Goal: Task Accomplishment & Management: Manage account settings

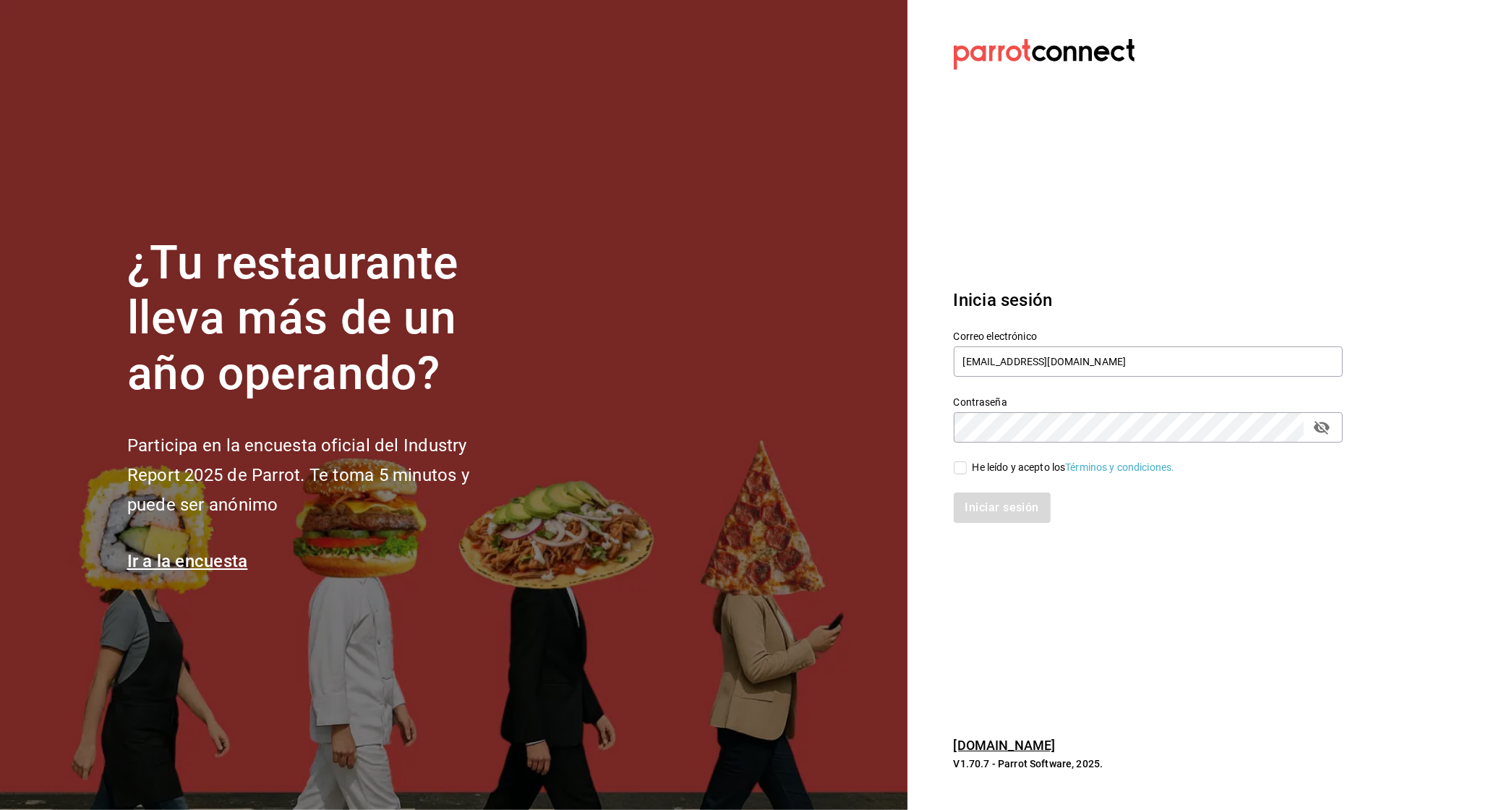
click at [1025, 345] on div "Correo electrónico multiuser@elemento.com" at bounding box center [1148, 355] width 389 height 49
click at [1015, 354] on input "multiuser@elemento.com" at bounding box center [1148, 361] width 389 height 30
click at [1014, 354] on input "multiuser@elemento.com" at bounding box center [1148, 361] width 389 height 30
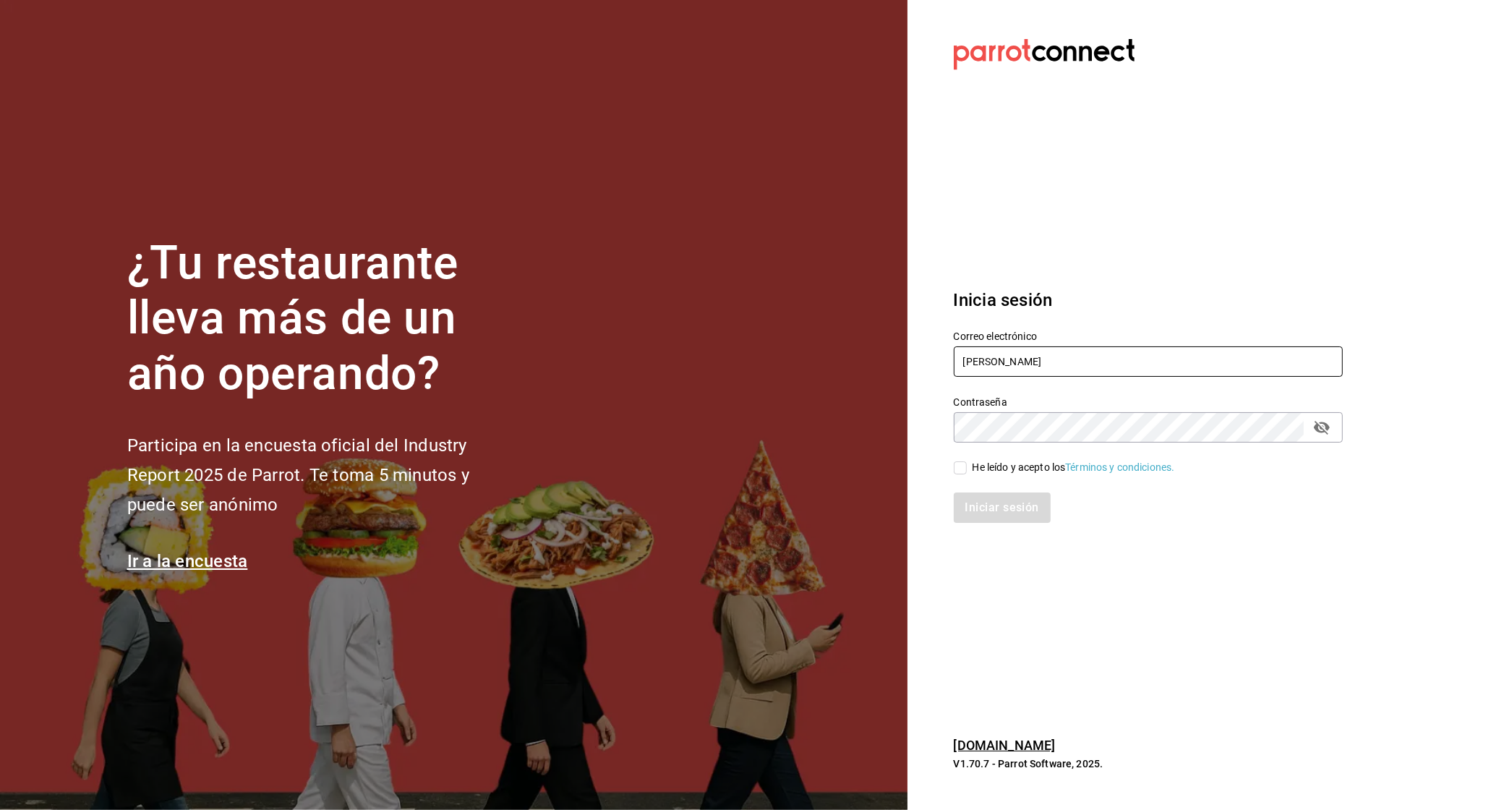
click at [970, 362] on input "Moretto" at bounding box center [1148, 361] width 389 height 30
paste input "cafemoretto@veracruz.com Parr0tConnec7"
click at [1111, 362] on input "cafemoretto@veracruz.com Parr0tConnec7" at bounding box center [1148, 361] width 389 height 30
drag, startPoint x: 1111, startPoint y: 362, endPoint x: 1262, endPoint y: 368, distance: 151.1
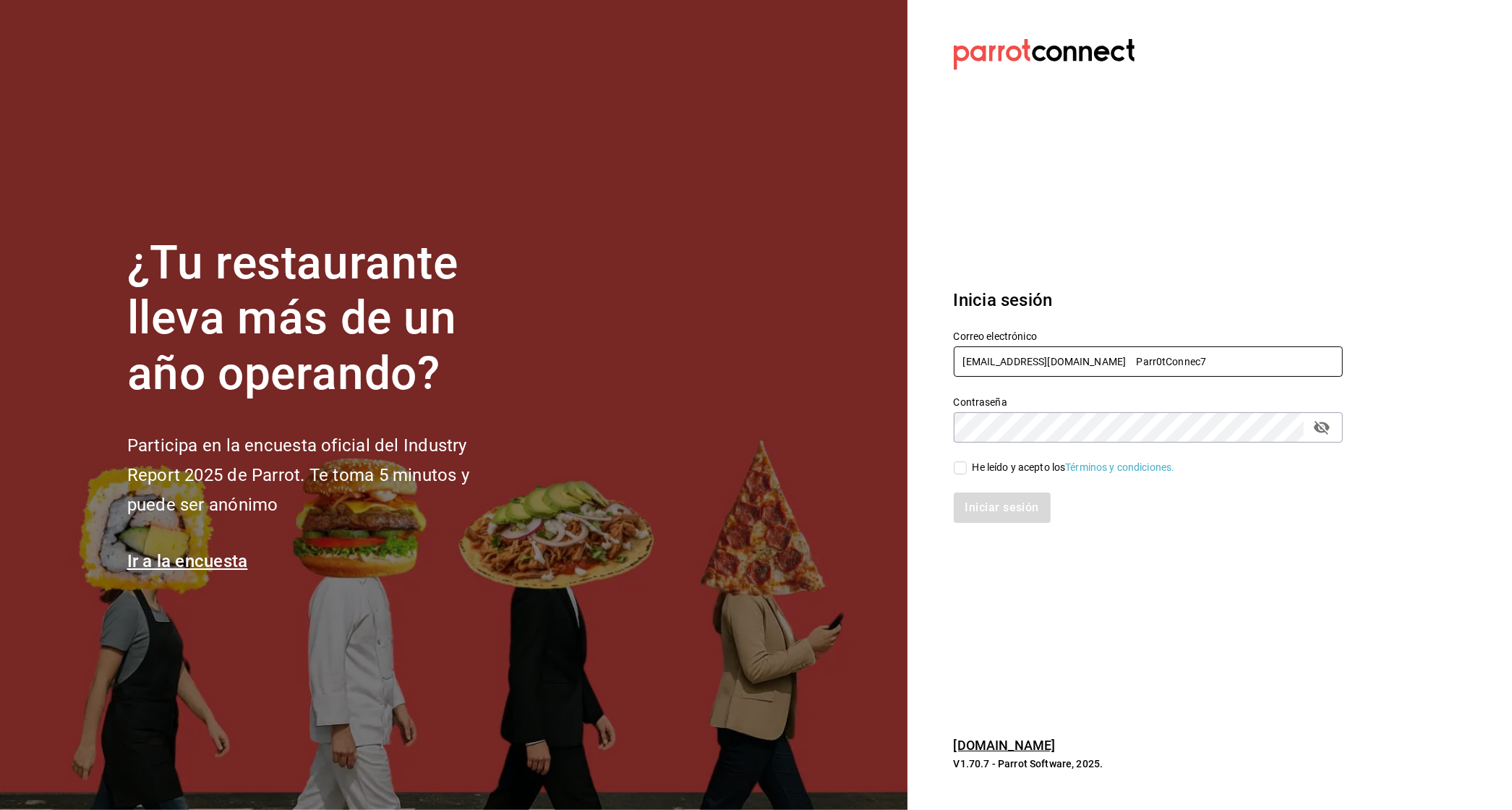
click at [1262, 368] on input "cafemoretto@veracruz.com Parr0tConnec7" at bounding box center [1148, 361] width 389 height 30
type input "cafemoretto@veracruz.com"
click at [962, 474] on div "Correo electrónico cafemoretto@veracruz.com Contraseña Contraseña He leído y ac…" at bounding box center [1140, 417] width 407 height 210
click at [962, 464] on input "He leído y acepto los Términos y condiciones." at bounding box center [960, 467] width 13 height 13
checkbox input "true"
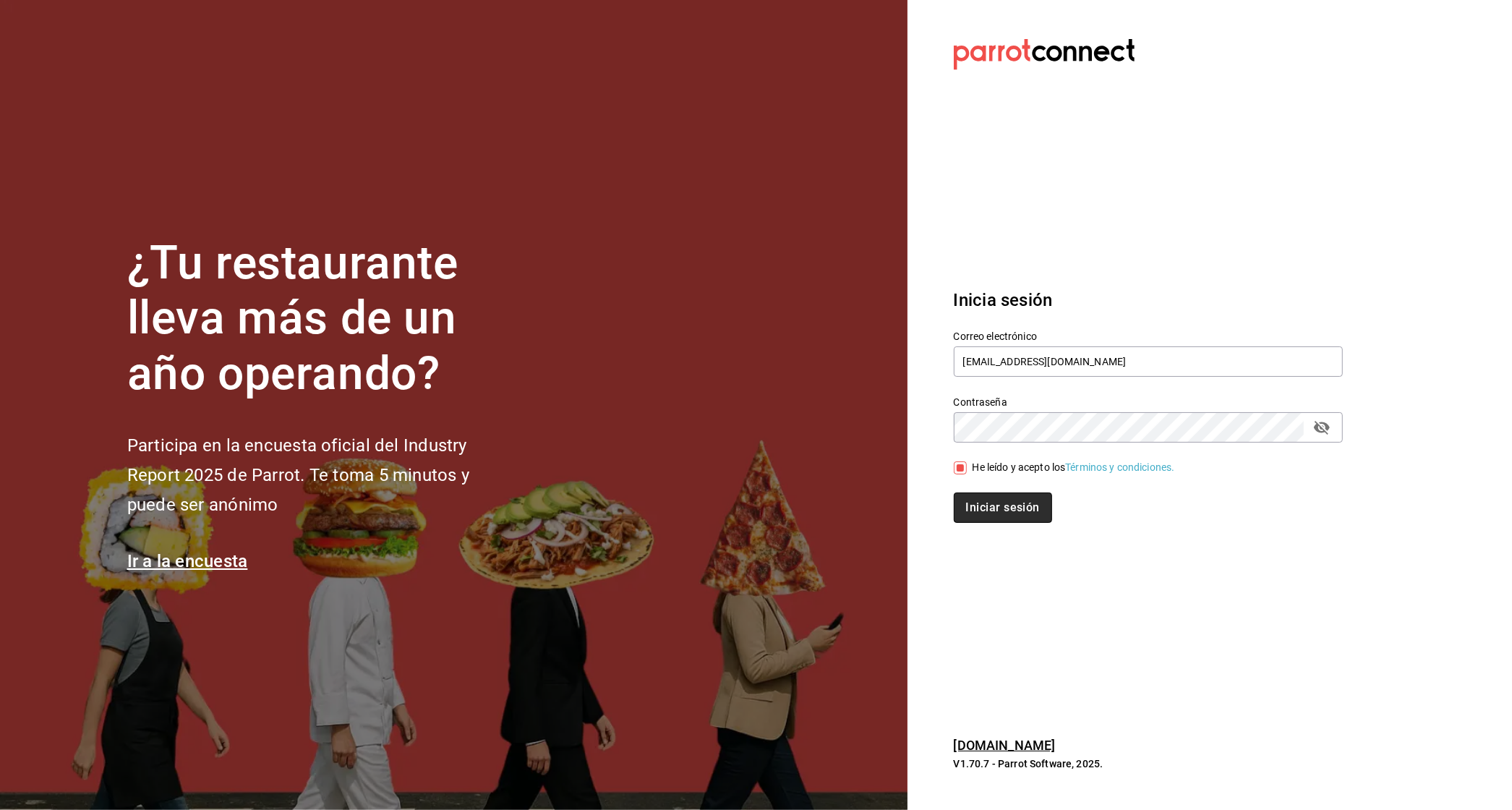
click at [965, 507] on button "Iniciar sesión" at bounding box center [1003, 507] width 99 height 30
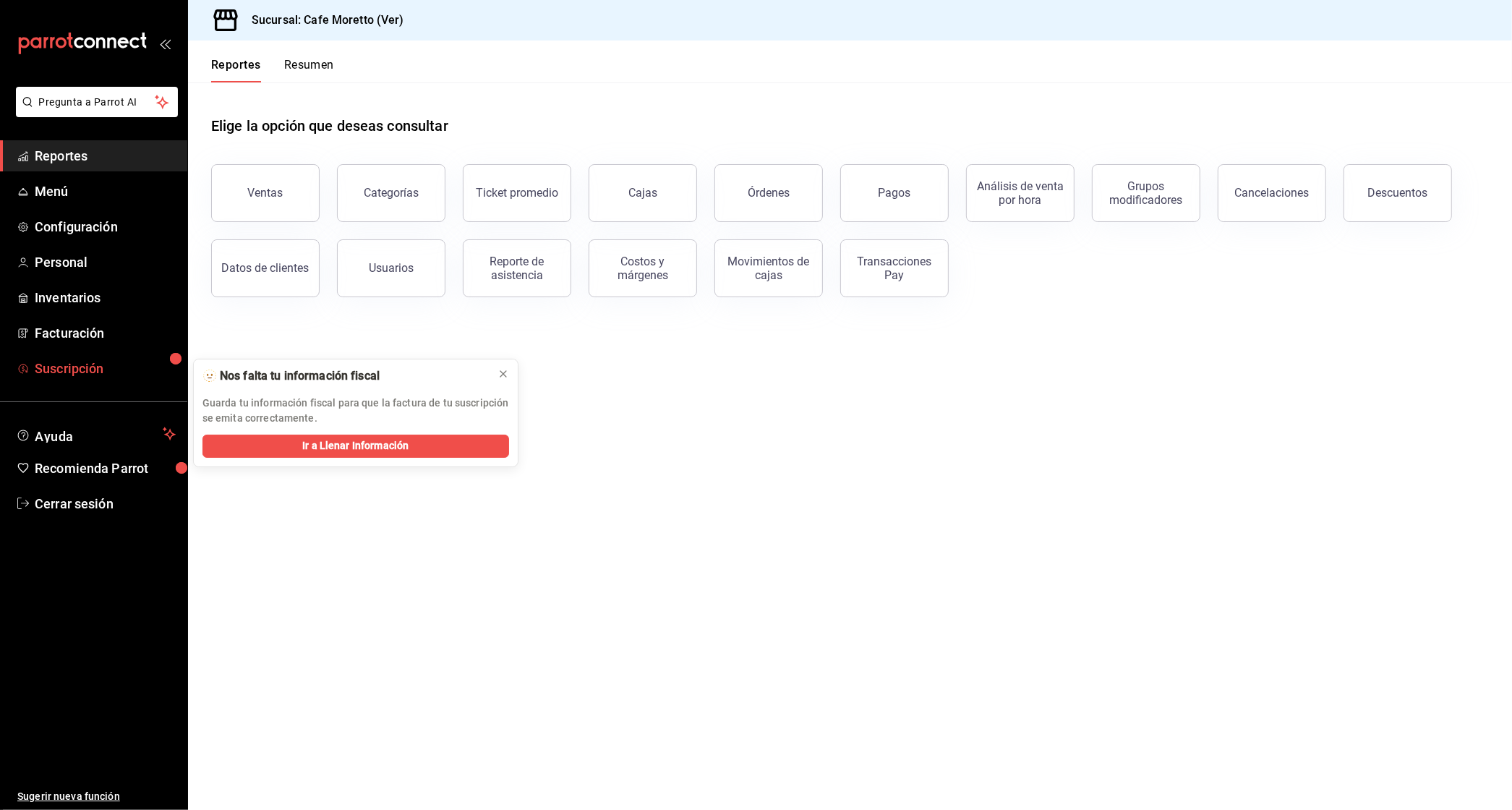
click at [73, 366] on span "Suscripción" at bounding box center [106, 368] width 141 height 20
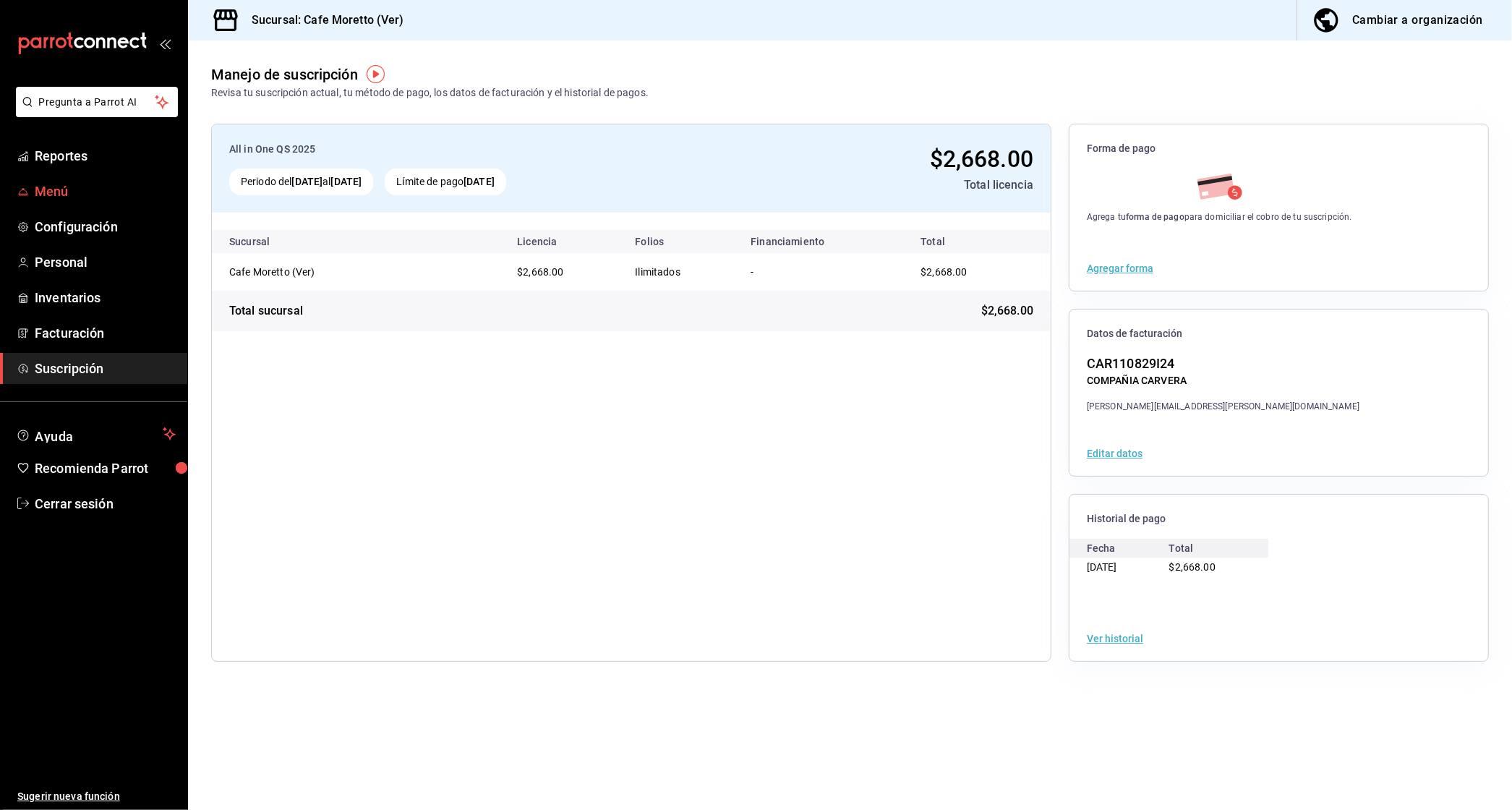
click at [45, 191] on span "Menú" at bounding box center [106, 192] width 141 height 20
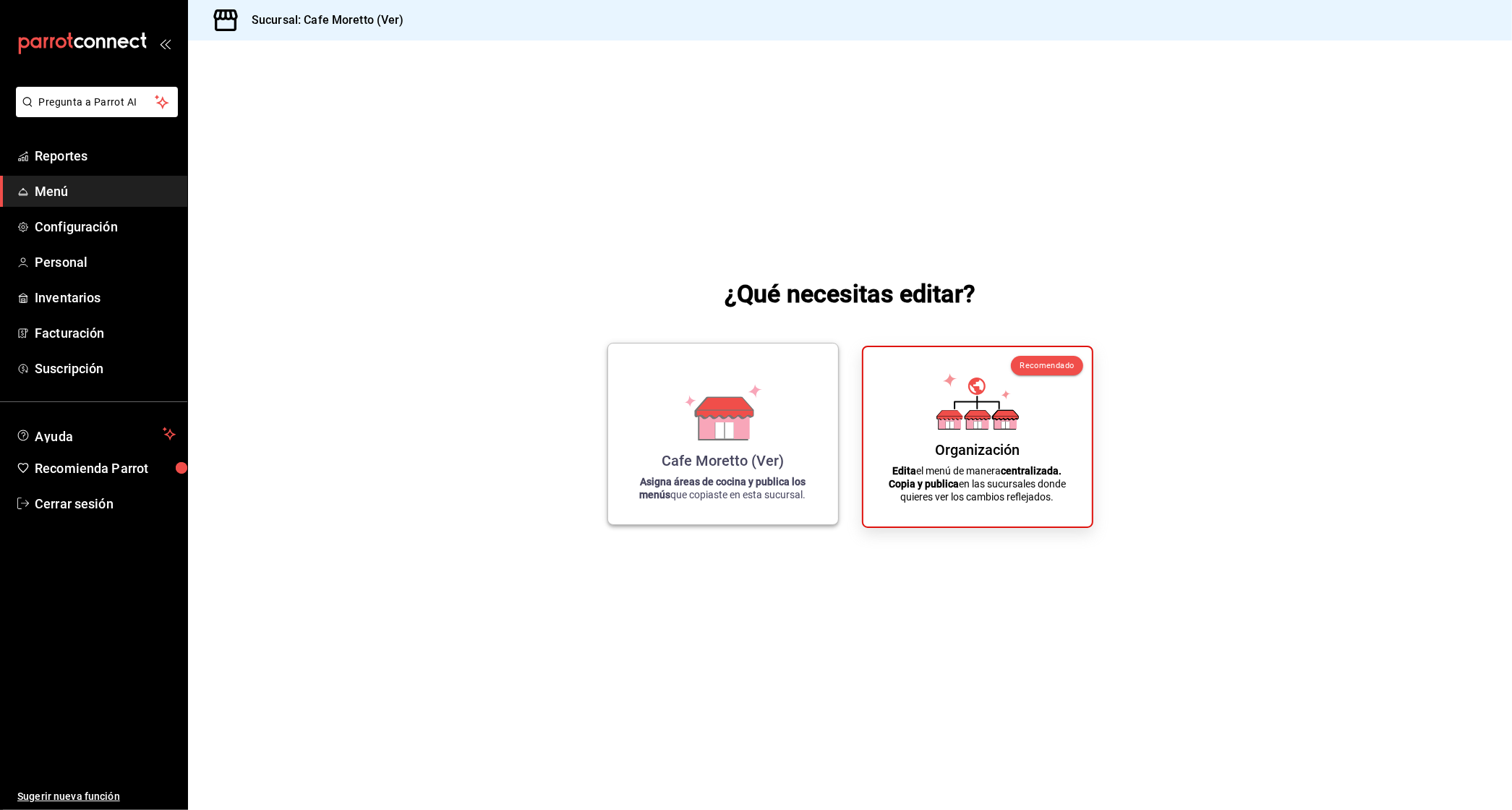
click at [709, 416] on icon at bounding box center [724, 424] width 50 height 31
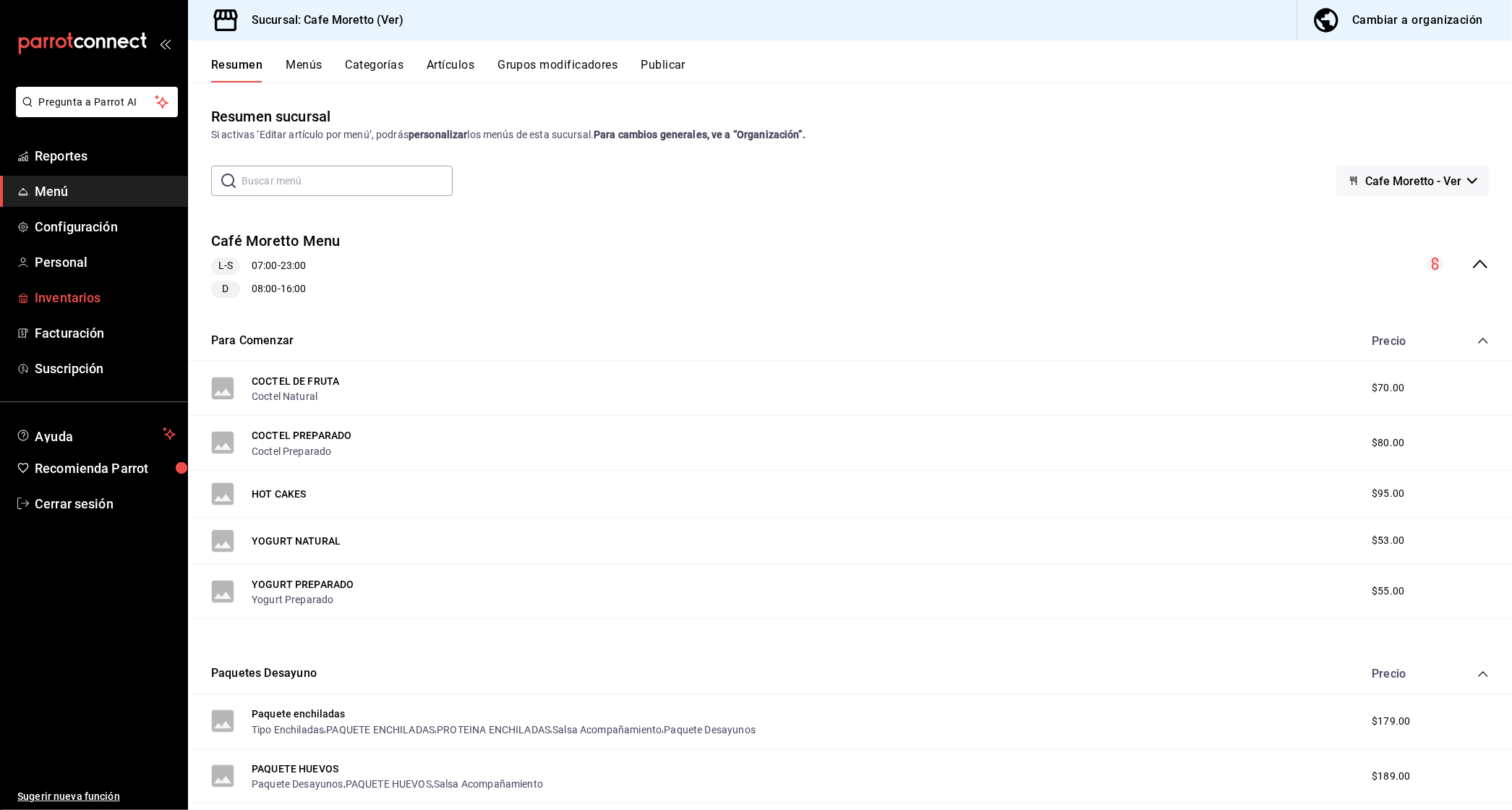
click at [44, 303] on span "Inventarios" at bounding box center [106, 298] width 141 height 20
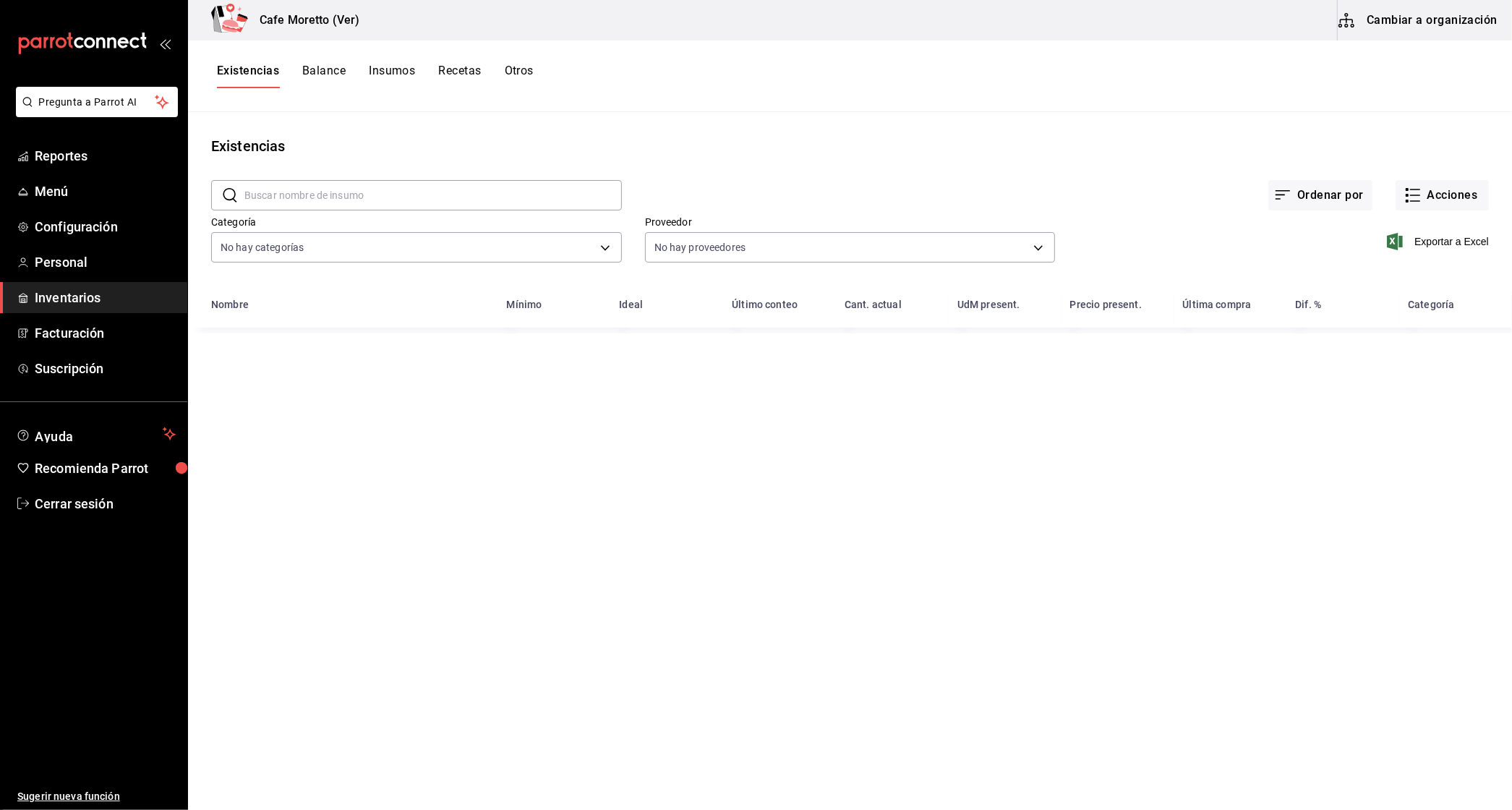
click at [1384, 26] on button "Cambiar a organización" at bounding box center [1419, 20] width 163 height 40
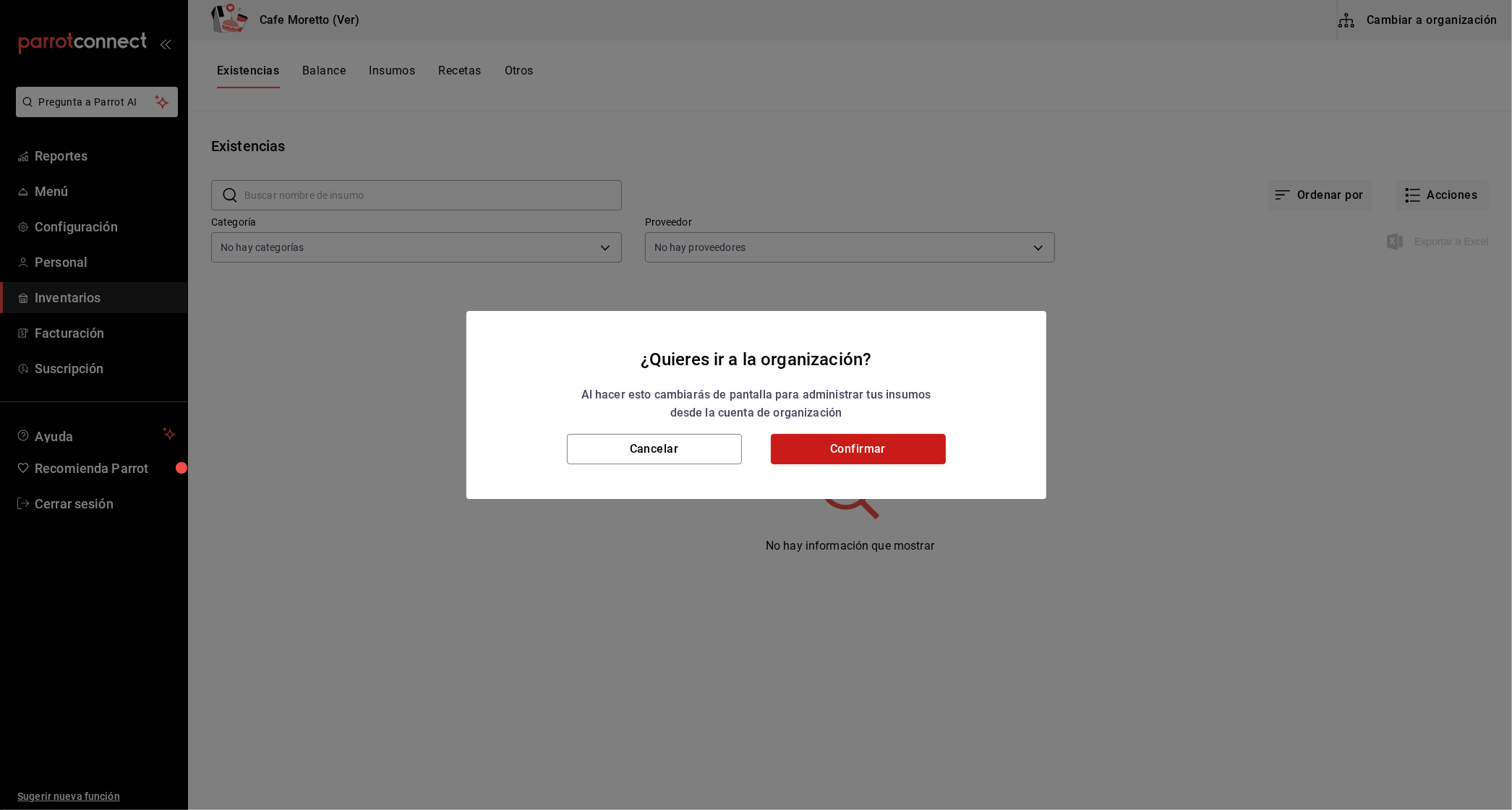
click at [879, 458] on button "Confirmar" at bounding box center [858, 448] width 175 height 30
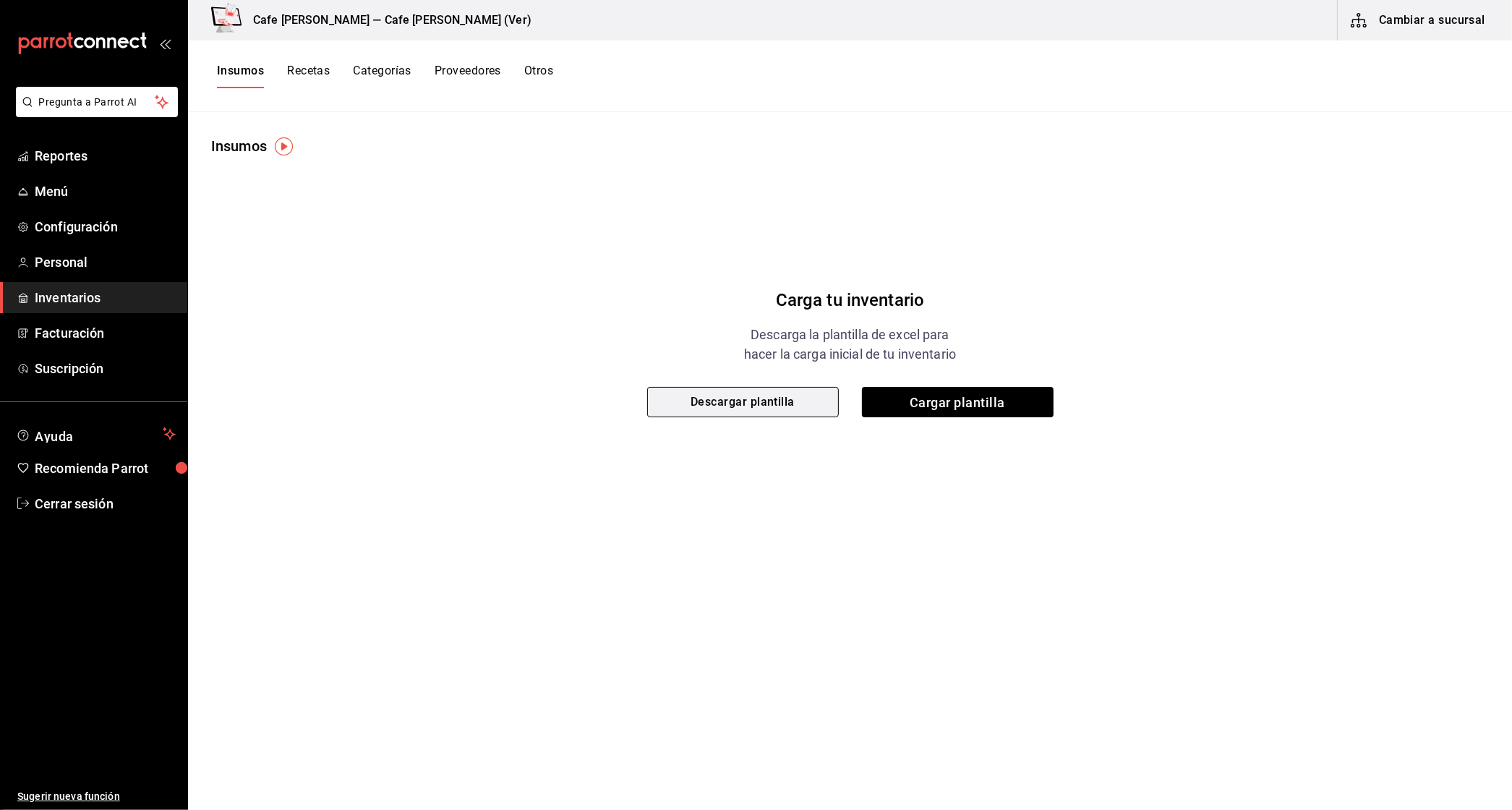
click at [769, 412] on button "Descargar plantilla" at bounding box center [743, 402] width 192 height 30
click at [985, 407] on span "Cargar plantilla" at bounding box center [958, 402] width 192 height 30
click at [0, 0] on input "Cargar plantilla" at bounding box center [0, 0] width 0 height 0
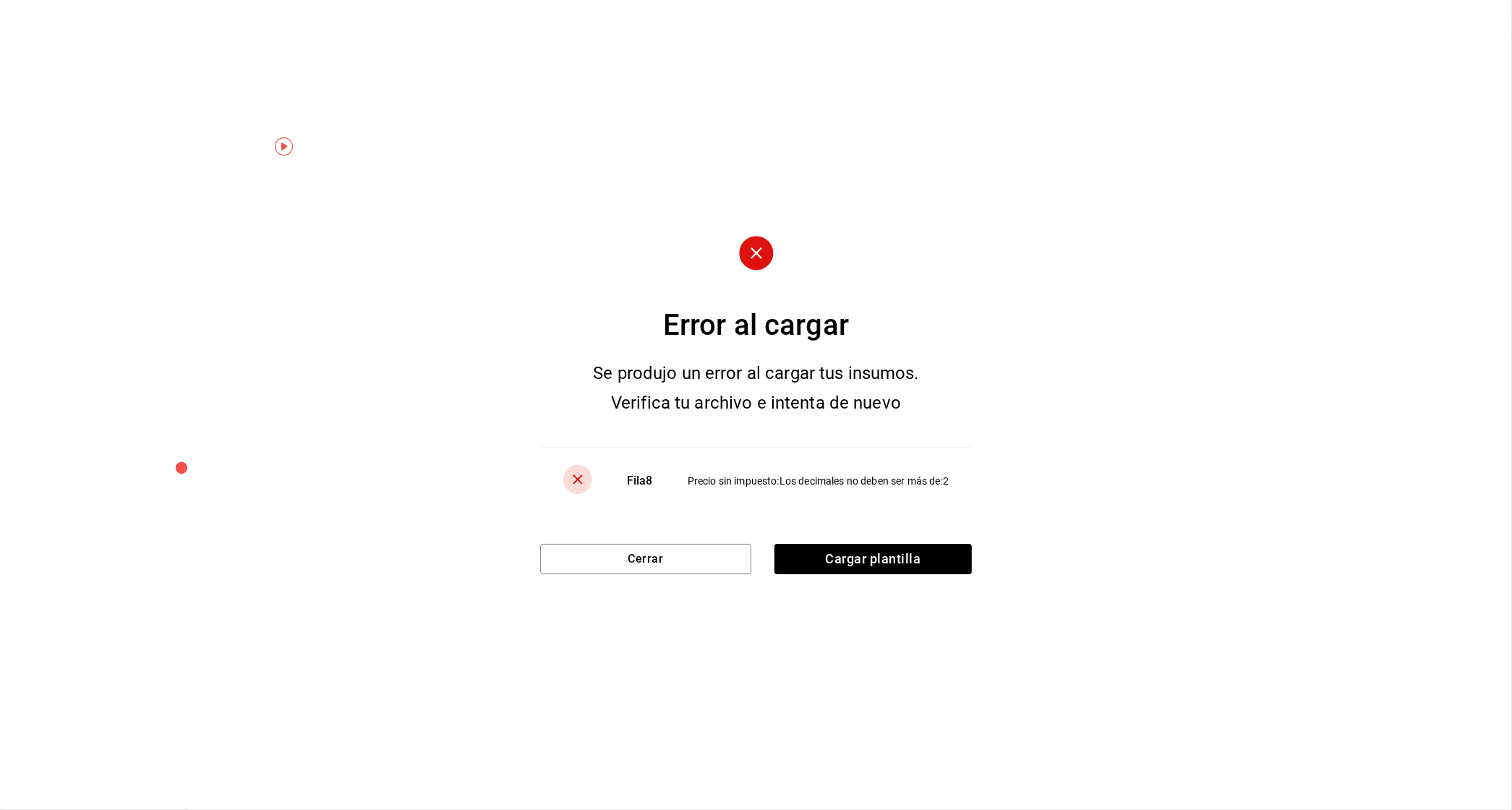
click at [609, 521] on div "Error al cargar Se produjo un error al cargar tus insumos. Verifica tu archivo …" at bounding box center [756, 405] width 432 height 338
click at [604, 558] on button "Cerrar" at bounding box center [646, 559] width 211 height 30
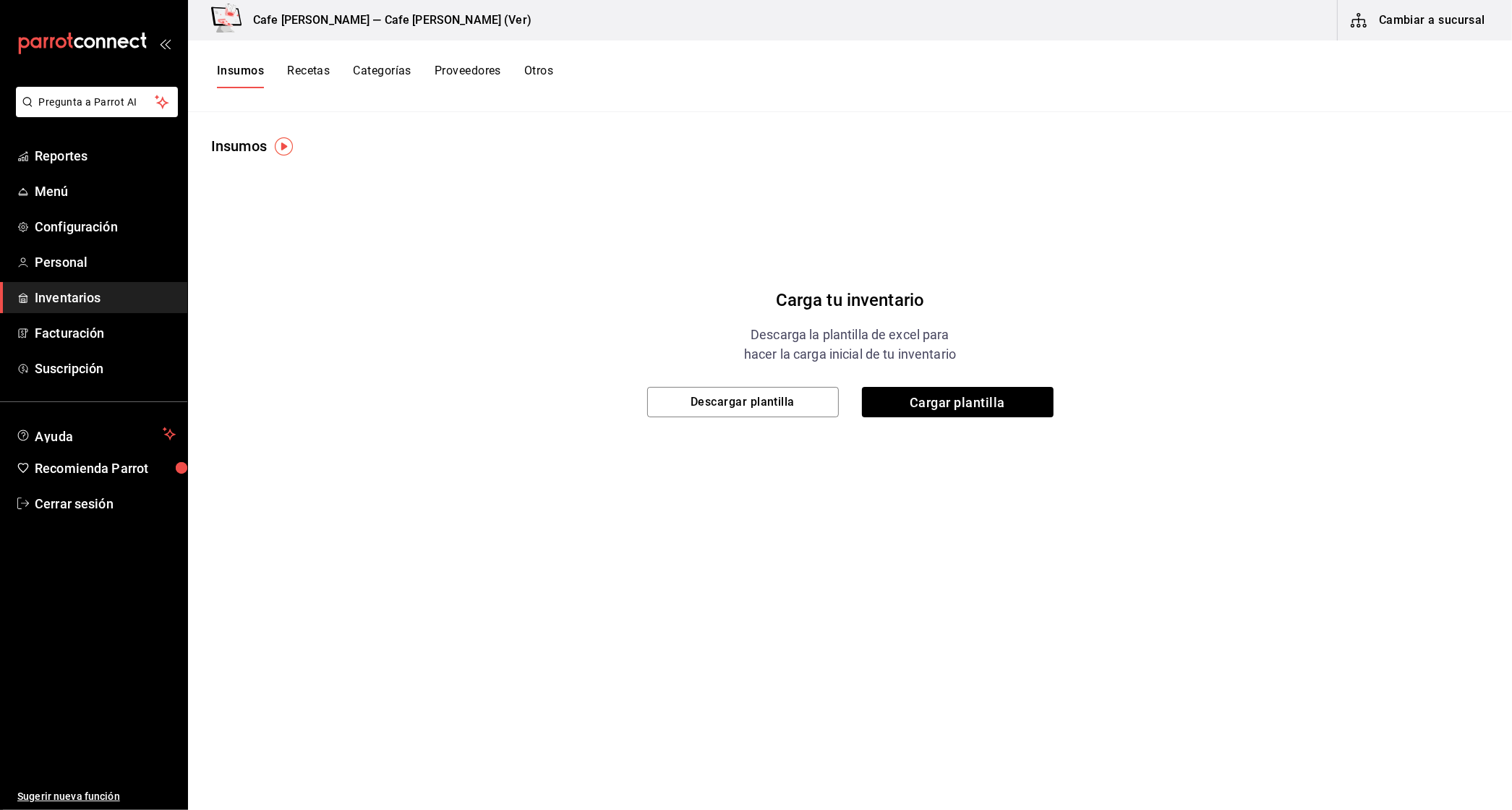
click at [940, 371] on div "Carga tu inventario Descarga la plantilla de excel para hacer la carga inicial …" at bounding box center [850, 352] width 376 height 130
click at [939, 397] on span "Cargar plantilla" at bounding box center [958, 402] width 192 height 30
click at [0, 0] on input "Cargar plantilla" at bounding box center [0, 0] width 0 height 0
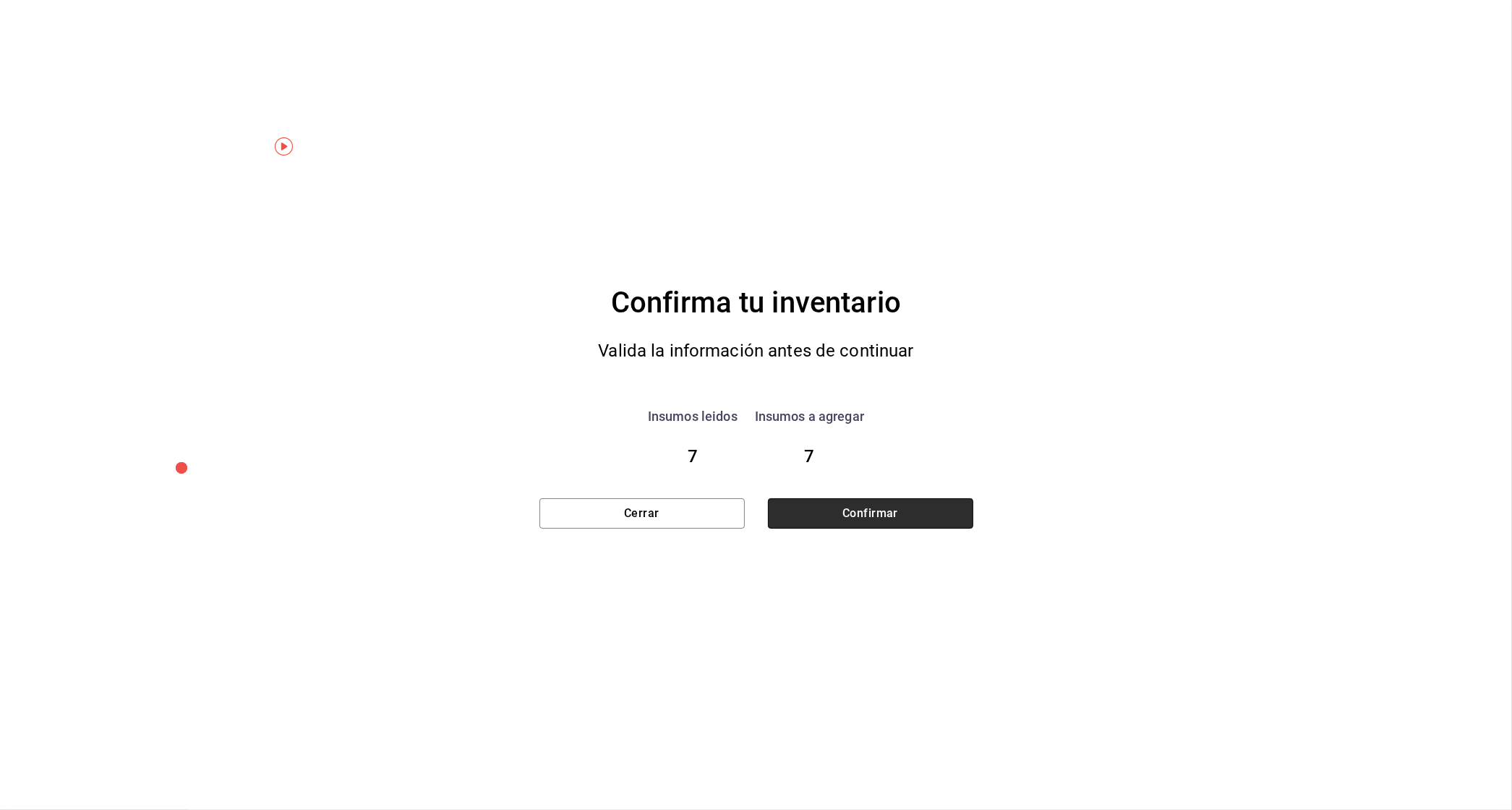
click at [862, 513] on button "Confirmar" at bounding box center [871, 513] width 205 height 30
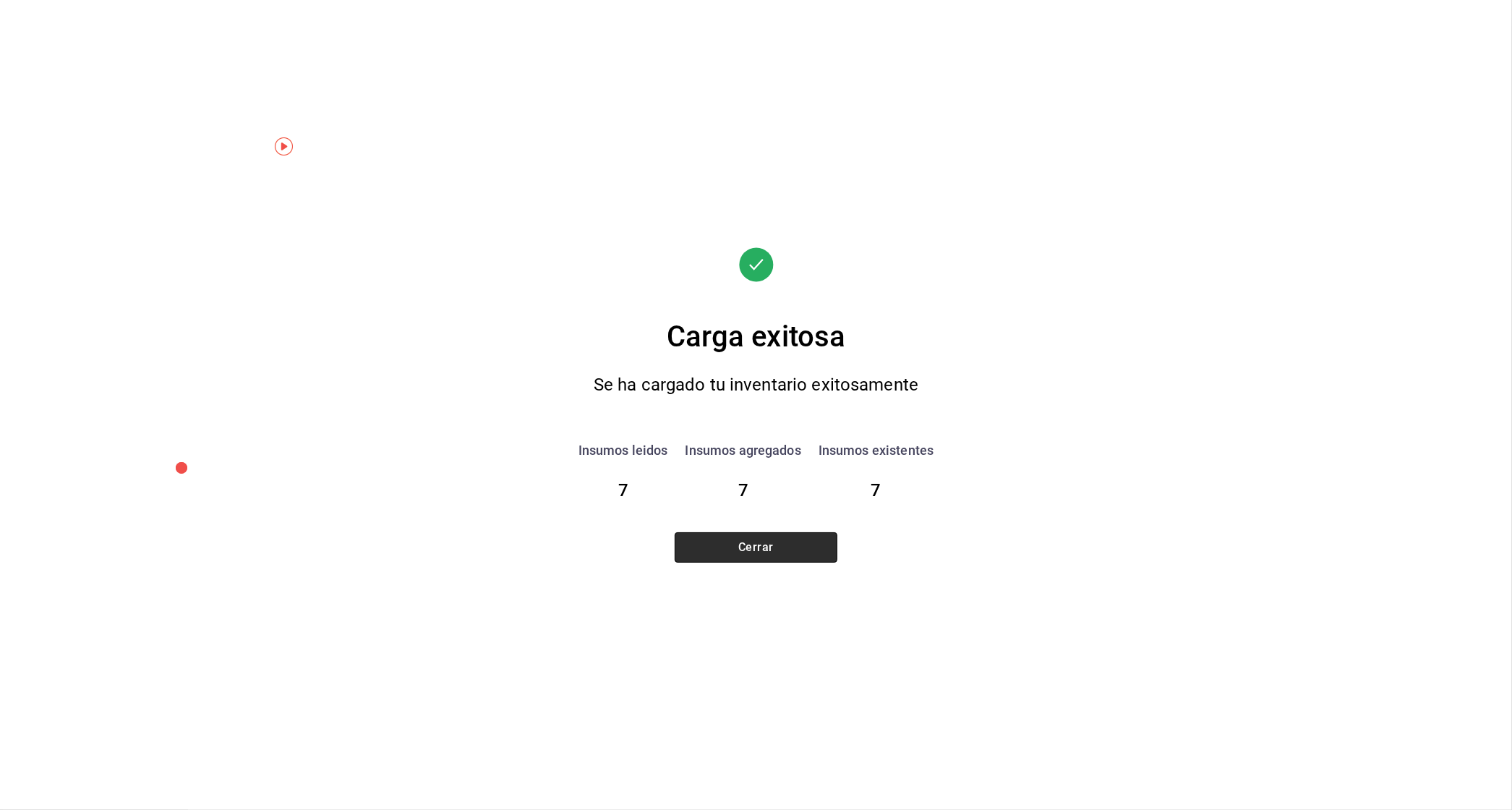
click at [752, 560] on button "Cerrar" at bounding box center [756, 547] width 163 height 30
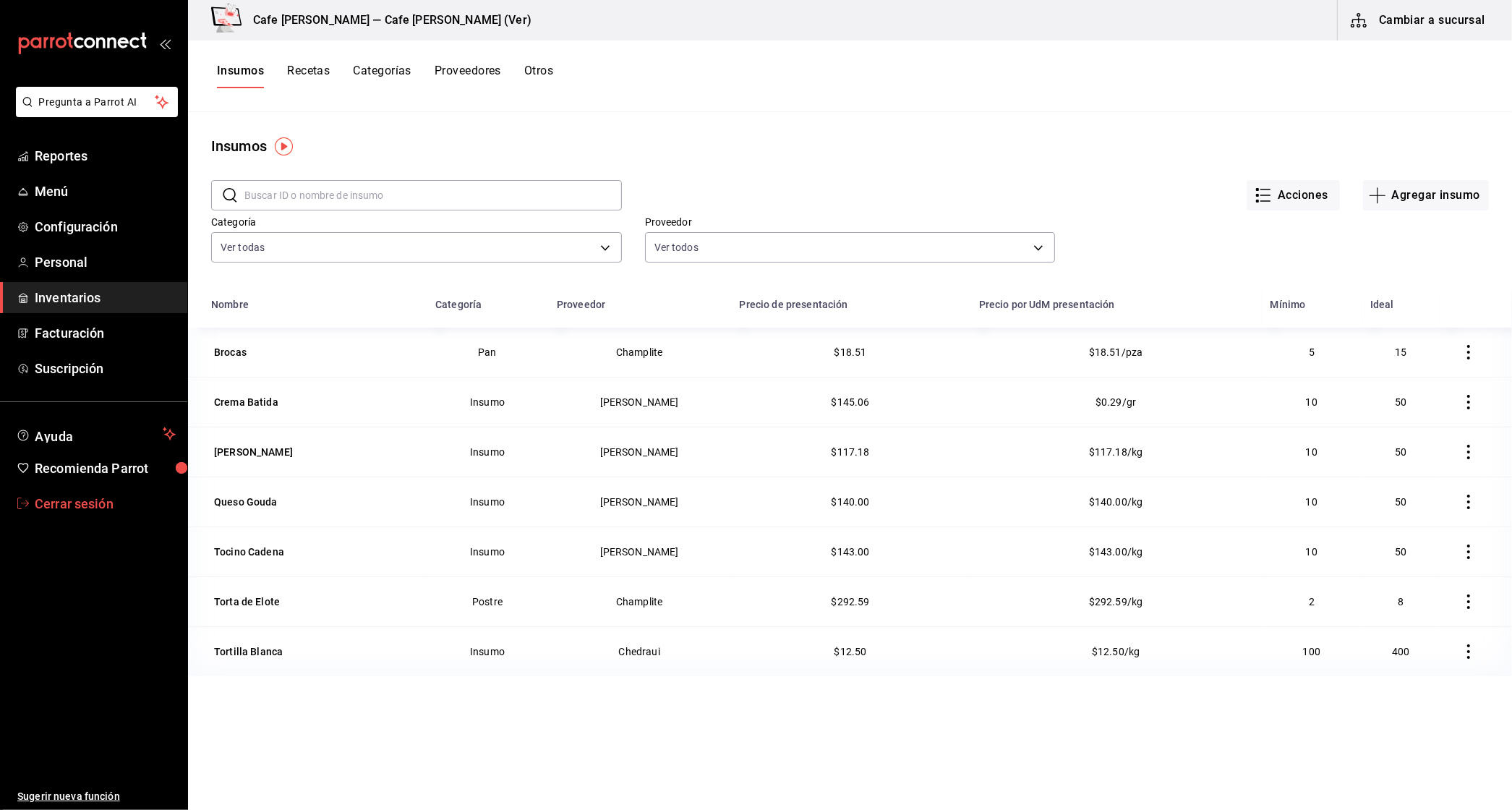
click at [88, 499] on span "Cerrar sesión" at bounding box center [106, 503] width 141 height 20
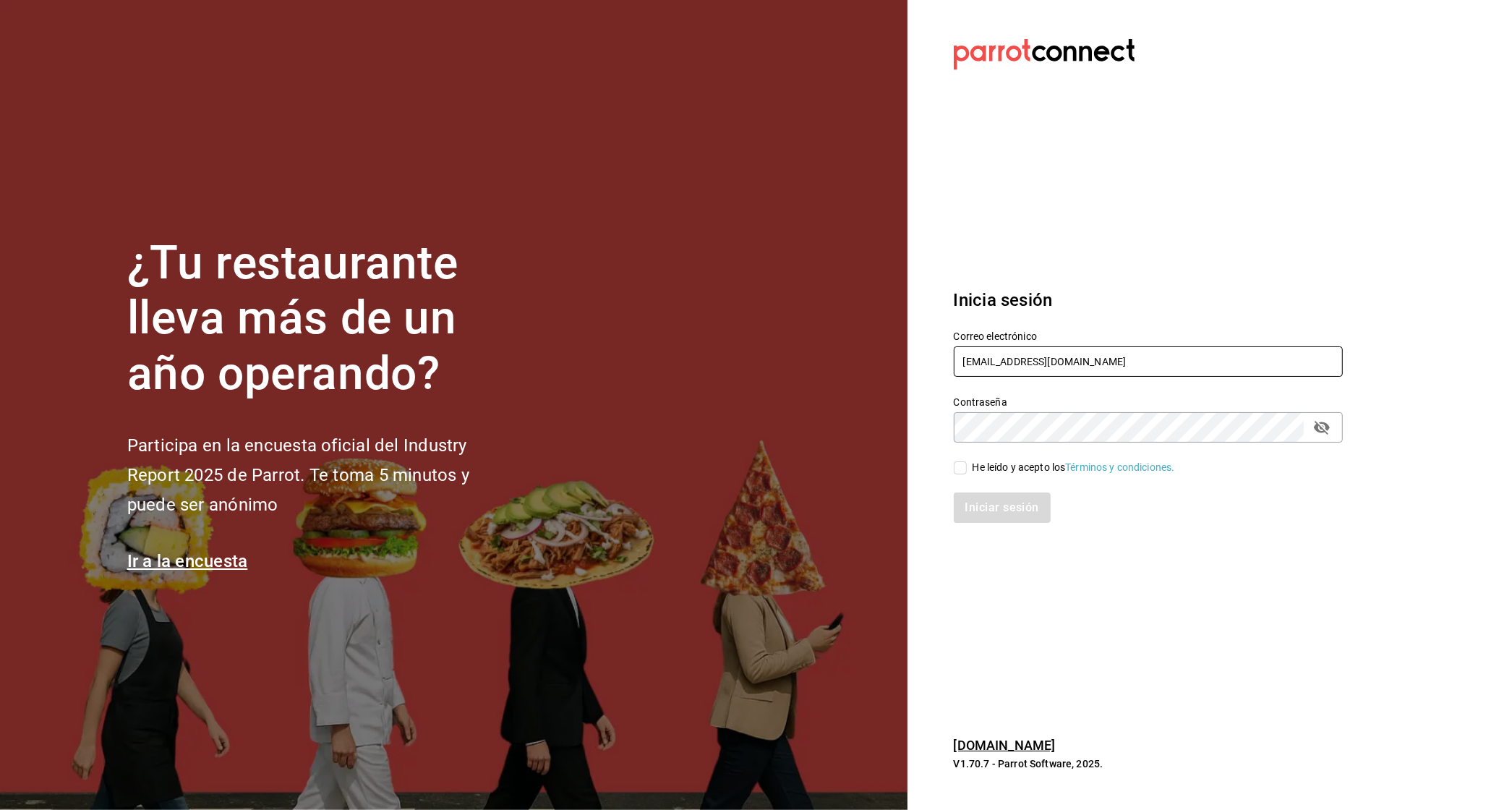
click at [1018, 363] on input "cafemoretto@veracruz.com" at bounding box center [1148, 361] width 389 height 30
paste input "multiuser@benditopecado.com Parr0tConnec7"
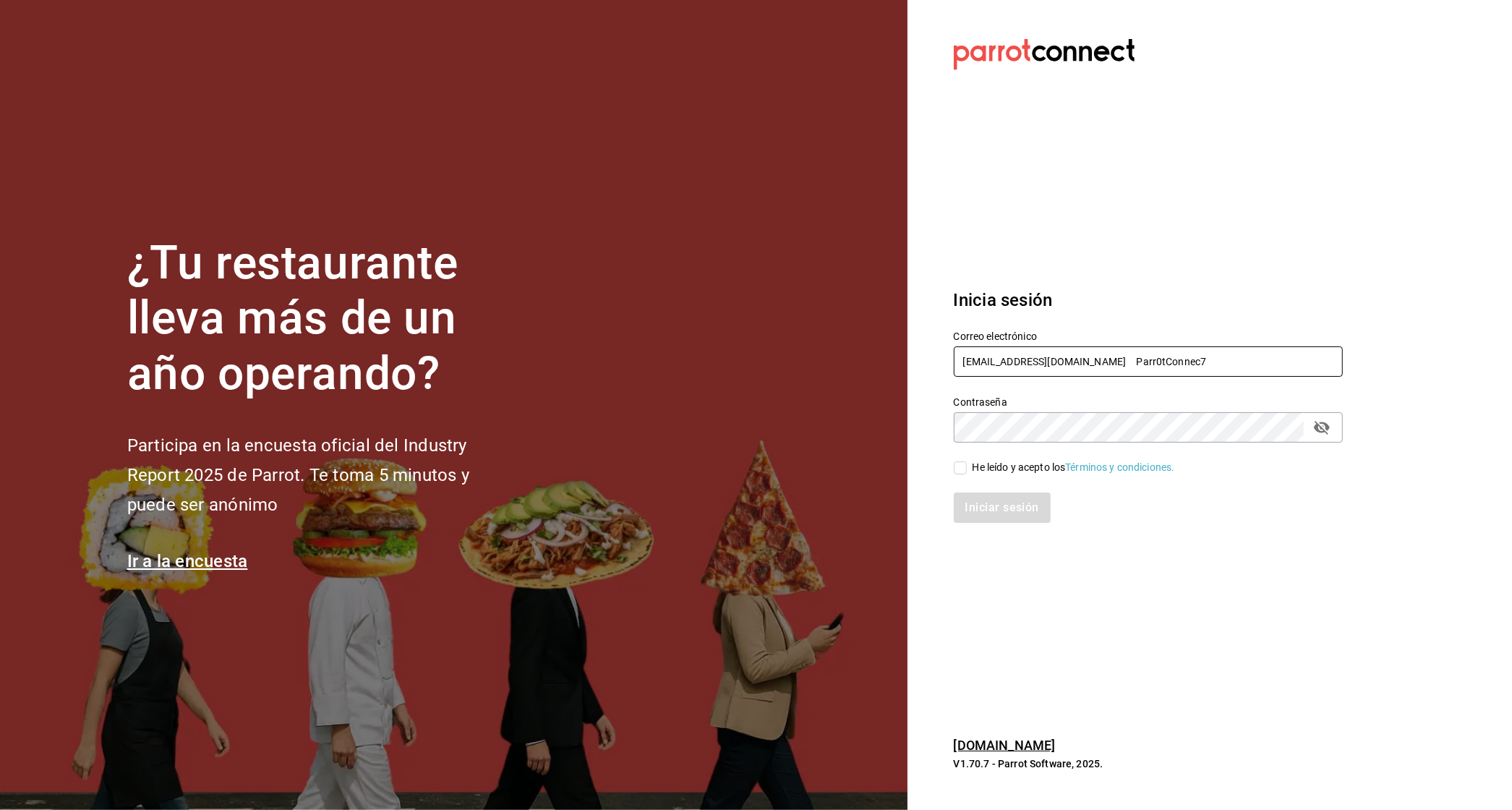
click at [1103, 363] on input "multiuser@benditopecado.com Parr0tConnec7" at bounding box center [1148, 361] width 389 height 30
click at [1106, 362] on input "multiuser@benditopecado.com Parr0tConnec7" at bounding box center [1148, 361] width 389 height 30
drag, startPoint x: 1109, startPoint y: 362, endPoint x: 1205, endPoint y: 358, distance: 96.1
click at [1205, 358] on input "multiuser@benditopecado.com Parr0tConnec7" at bounding box center [1148, 361] width 389 height 30
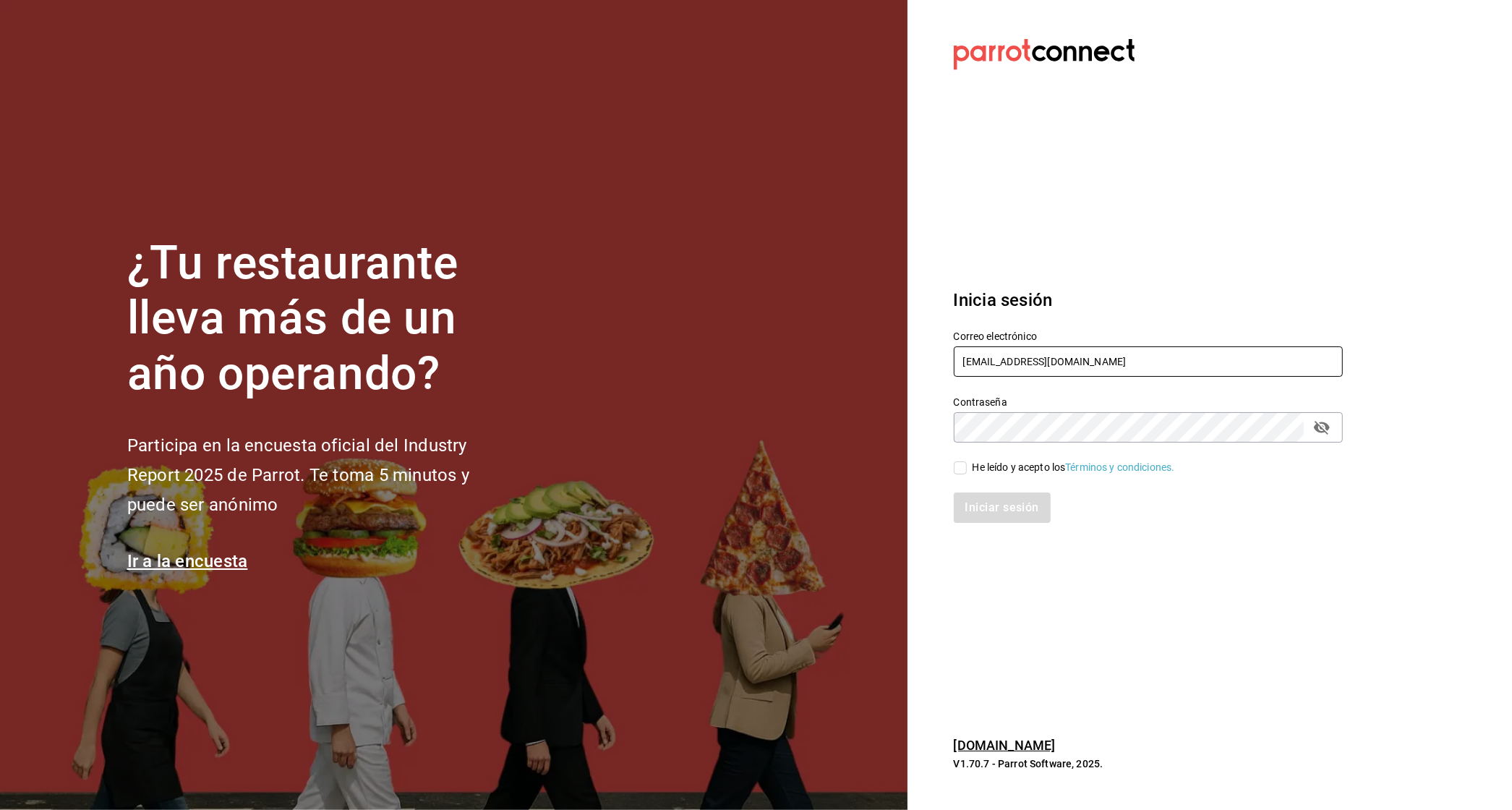
type input "multiuser@benditopecado.com"
click at [1014, 460] on div "He leído y acepto los Términos y condiciones." at bounding box center [1073, 468] width 202 height 16
click at [967, 461] on input "He leído y acepto los Términos y condiciones." at bounding box center [960, 467] width 13 height 13
checkbox input "true"
click at [1003, 507] on button "Iniciar sesión" at bounding box center [1003, 507] width 99 height 30
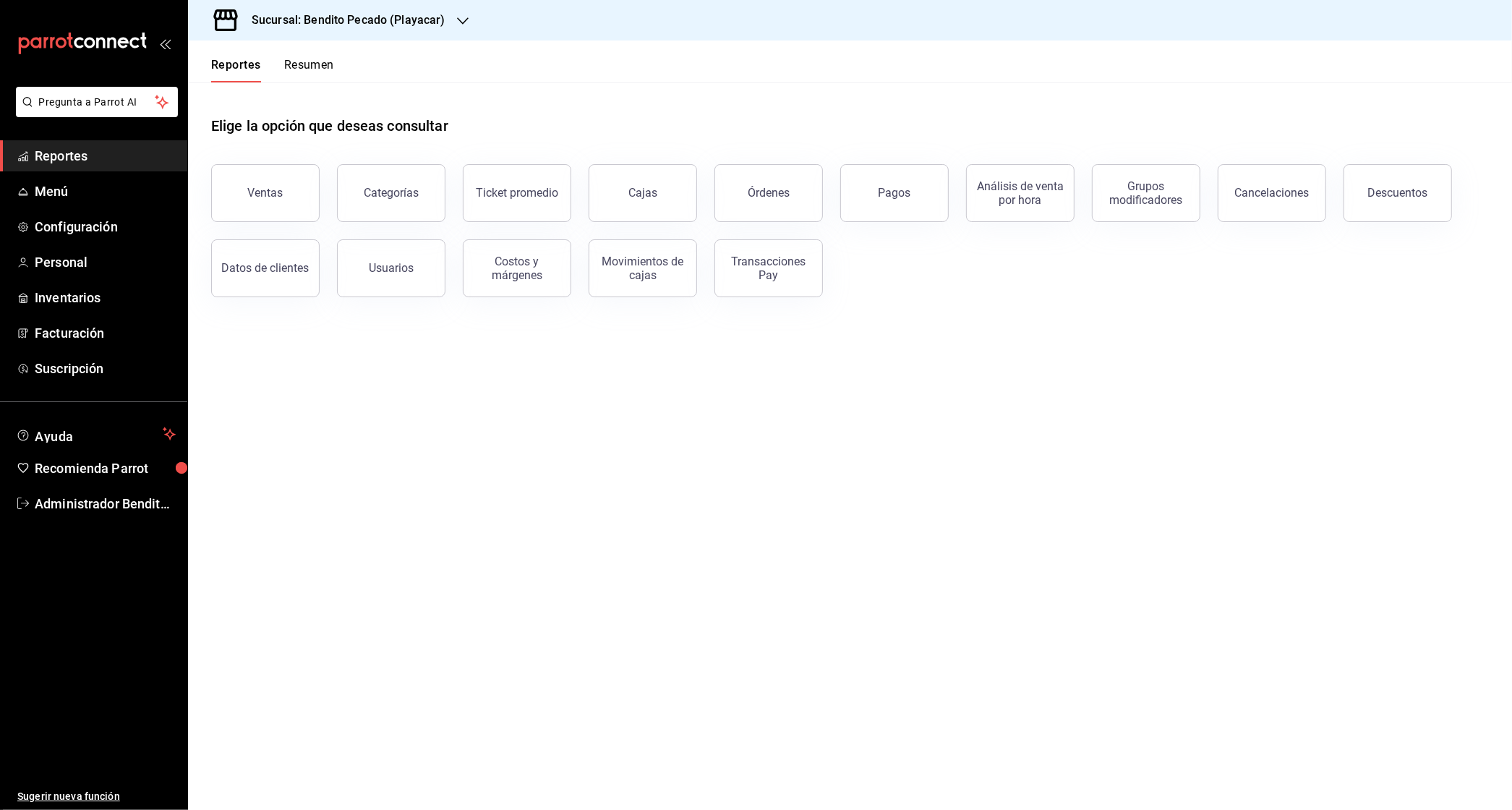
click at [449, 21] on div "Sucursal: Bendito Pecado (Playacar)" at bounding box center [336, 20] width 275 height 40
click at [329, 99] on span "Bendito Pecado ([GEOGRAPHIC_DATA])" at bounding box center [289, 96] width 181 height 16
click at [455, 8] on div "Sucursal: Bendito Pecado ([GEOGRAPHIC_DATA])" at bounding box center [369, 20] width 341 height 40
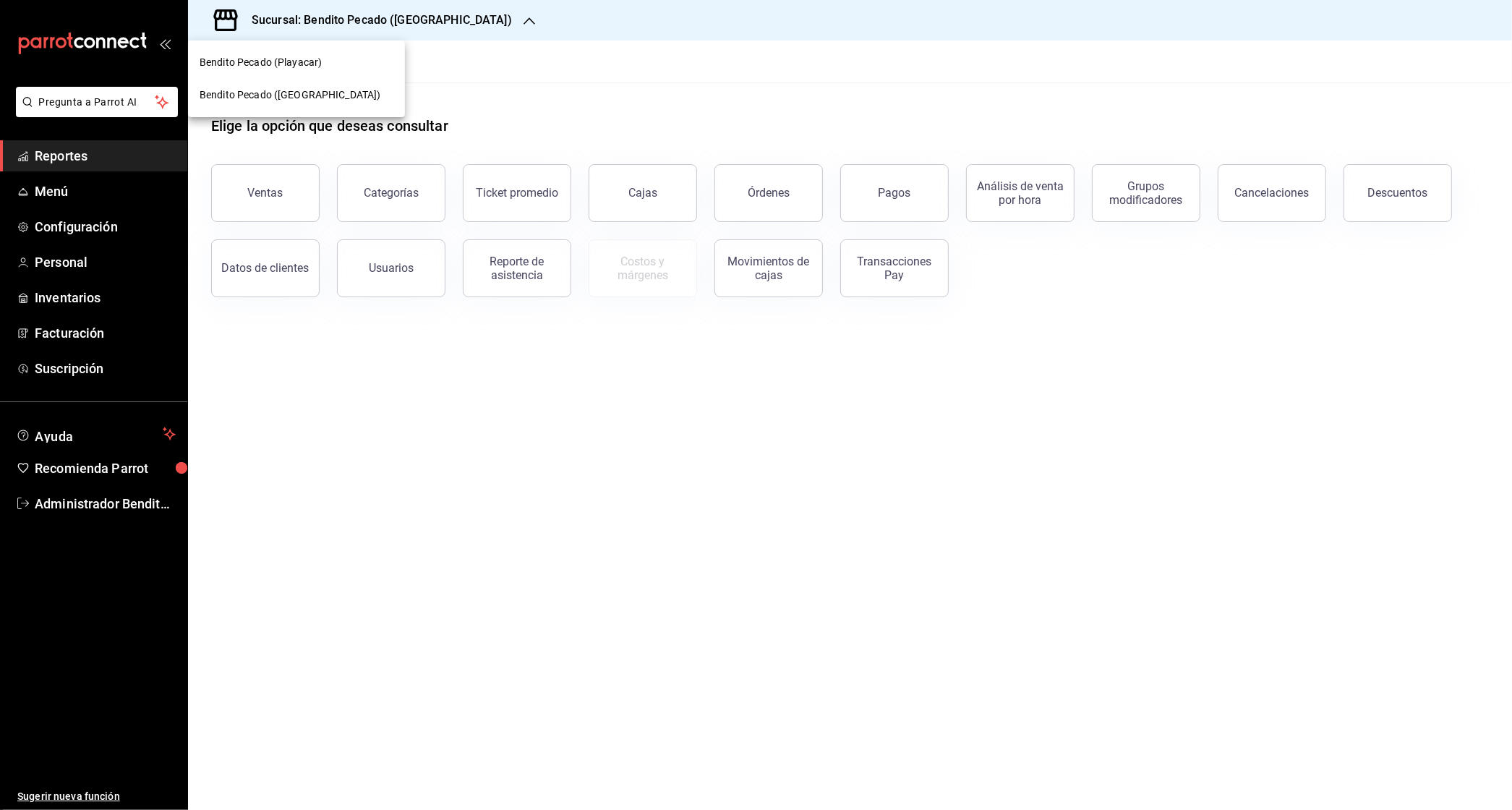
click at [602, 113] on div at bounding box center [756, 405] width 1512 height 810
click at [466, 12] on h3 "Sucursal: Bendito Pecado ([GEOGRAPHIC_DATA])" at bounding box center [376, 21] width 272 height 18
click at [349, 64] on div "Bendito Pecado (Playacar)" at bounding box center [296, 63] width 194 height 16
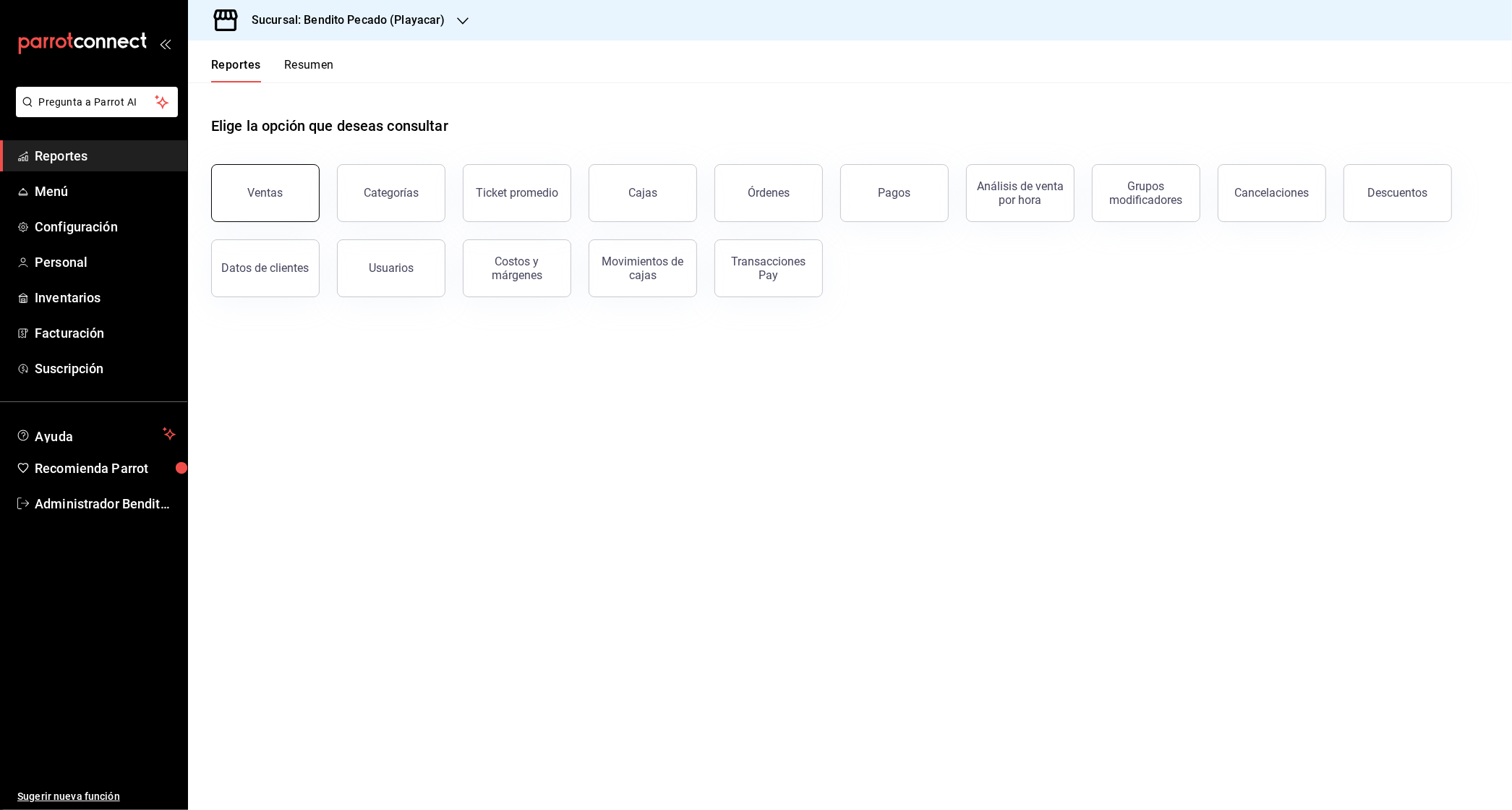
click at [252, 218] on div "Ventas" at bounding box center [256, 184] width 126 height 75
click at [113, 188] on span "Menú" at bounding box center [106, 192] width 141 height 20
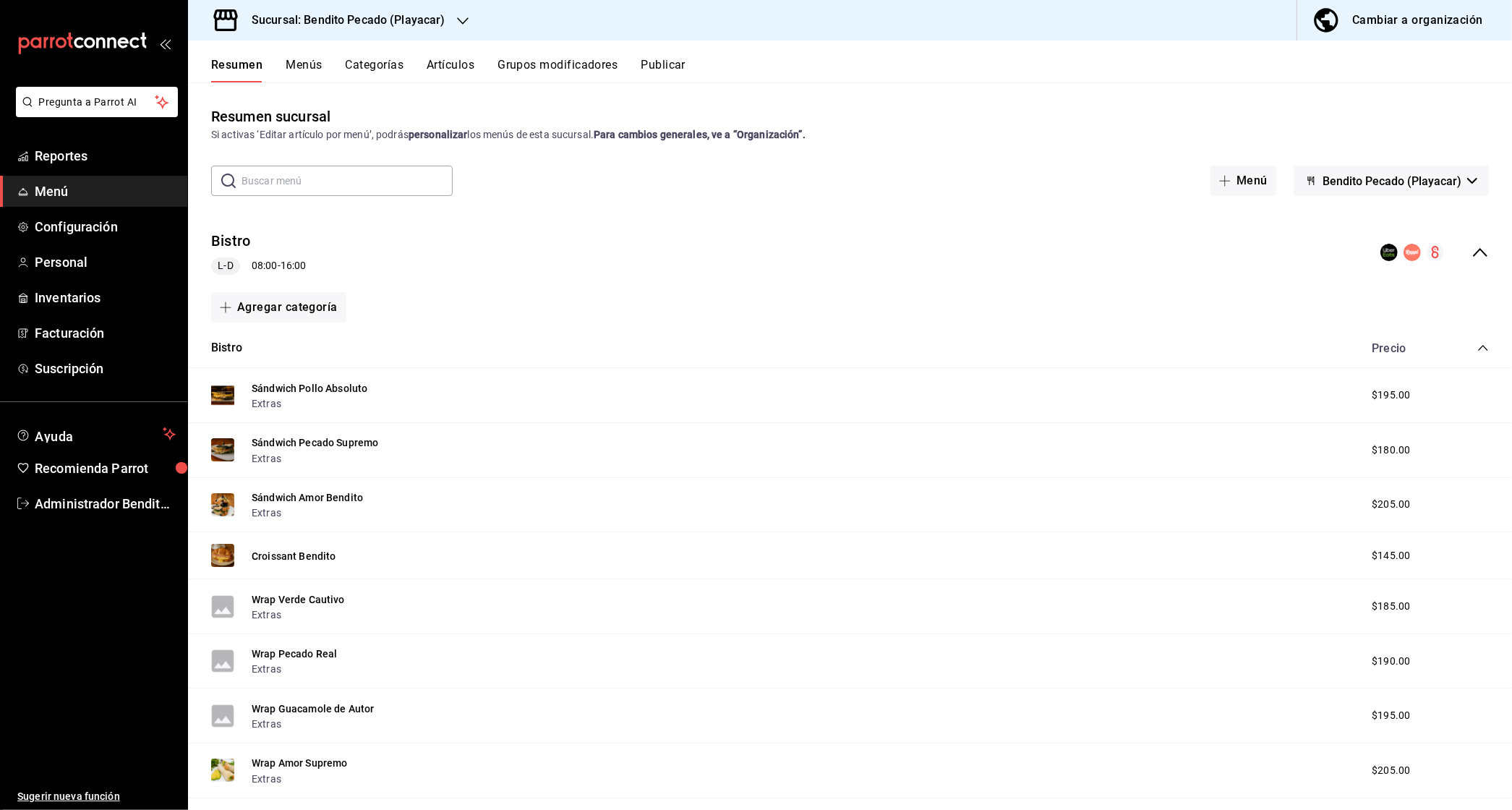
click at [1484, 252] on icon "collapse-menu-row" at bounding box center [1480, 252] width 15 height 9
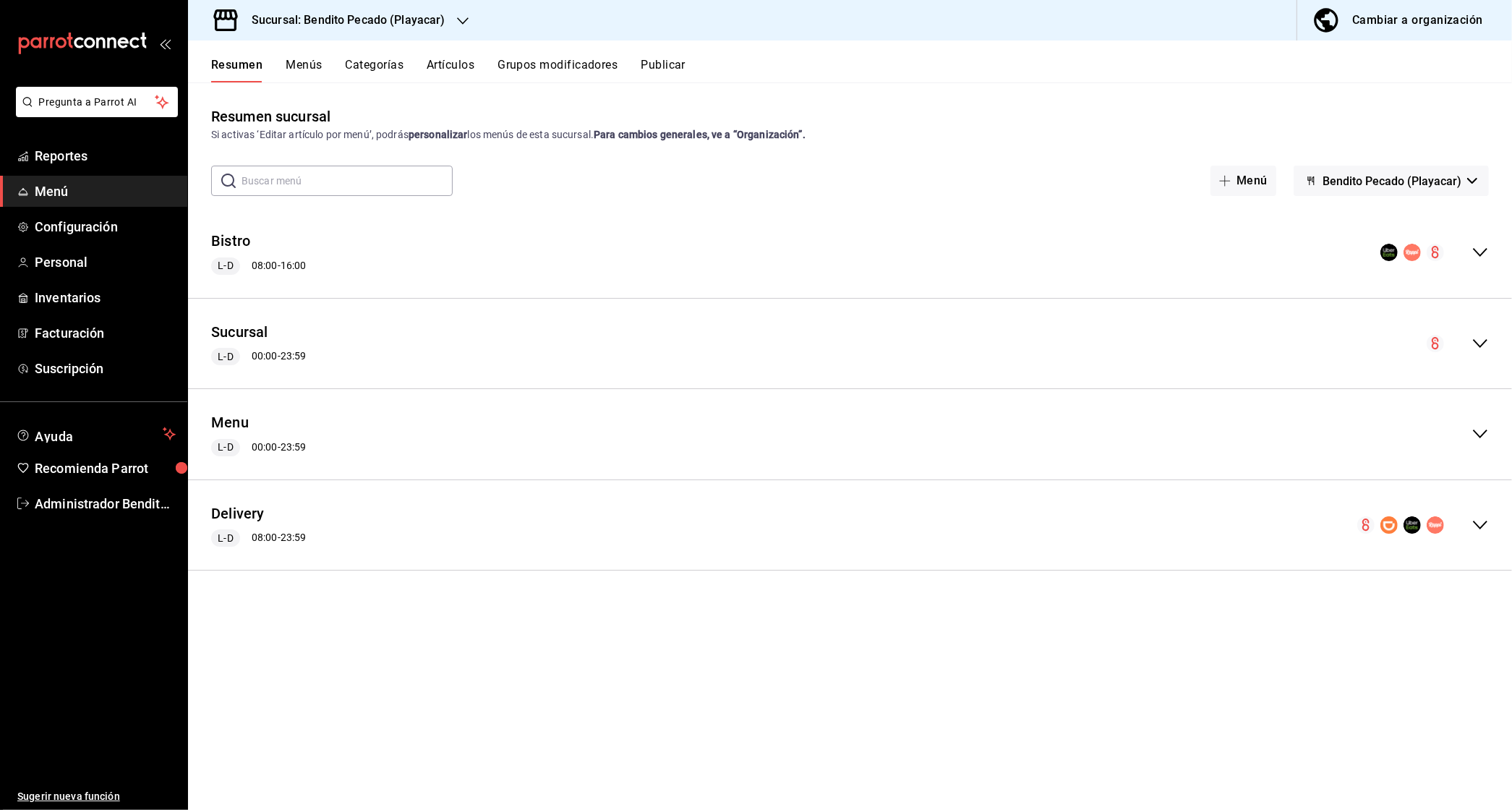
click at [664, 66] on button "Publicar" at bounding box center [664, 69] width 45 height 24
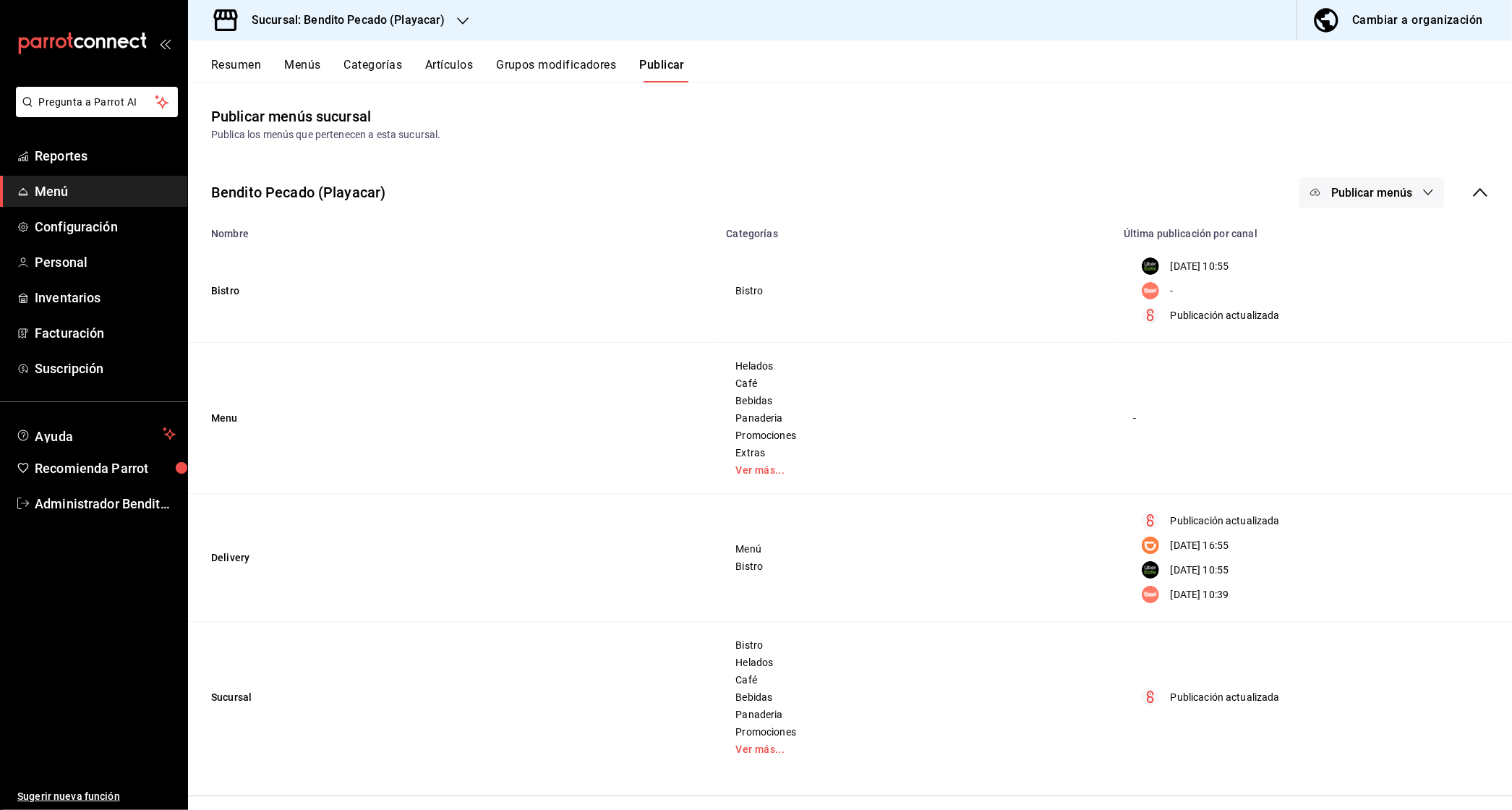
click at [300, 69] on button "Menús" at bounding box center [302, 69] width 36 height 24
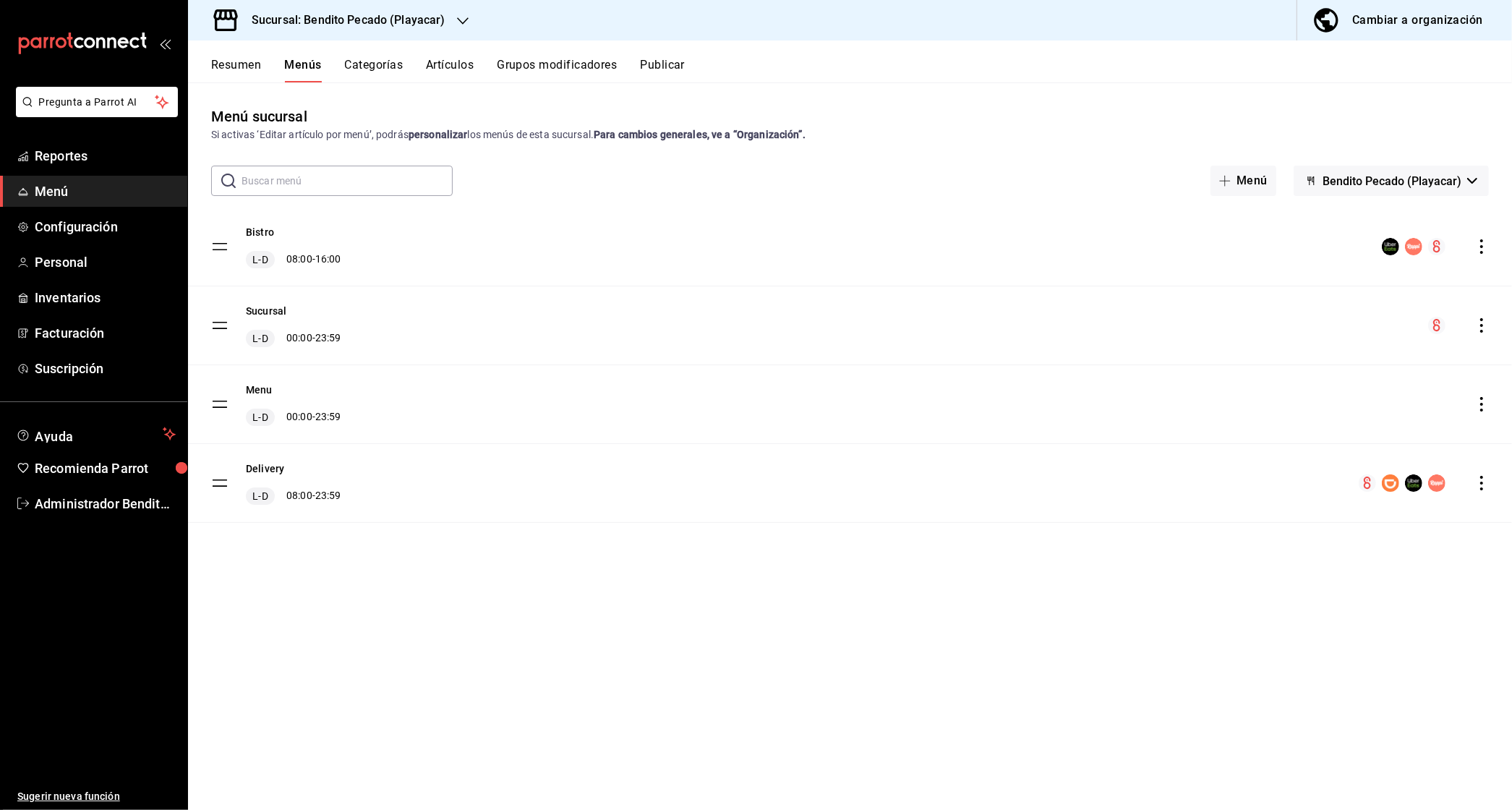
click at [218, 73] on button "Resumen" at bounding box center [236, 69] width 50 height 24
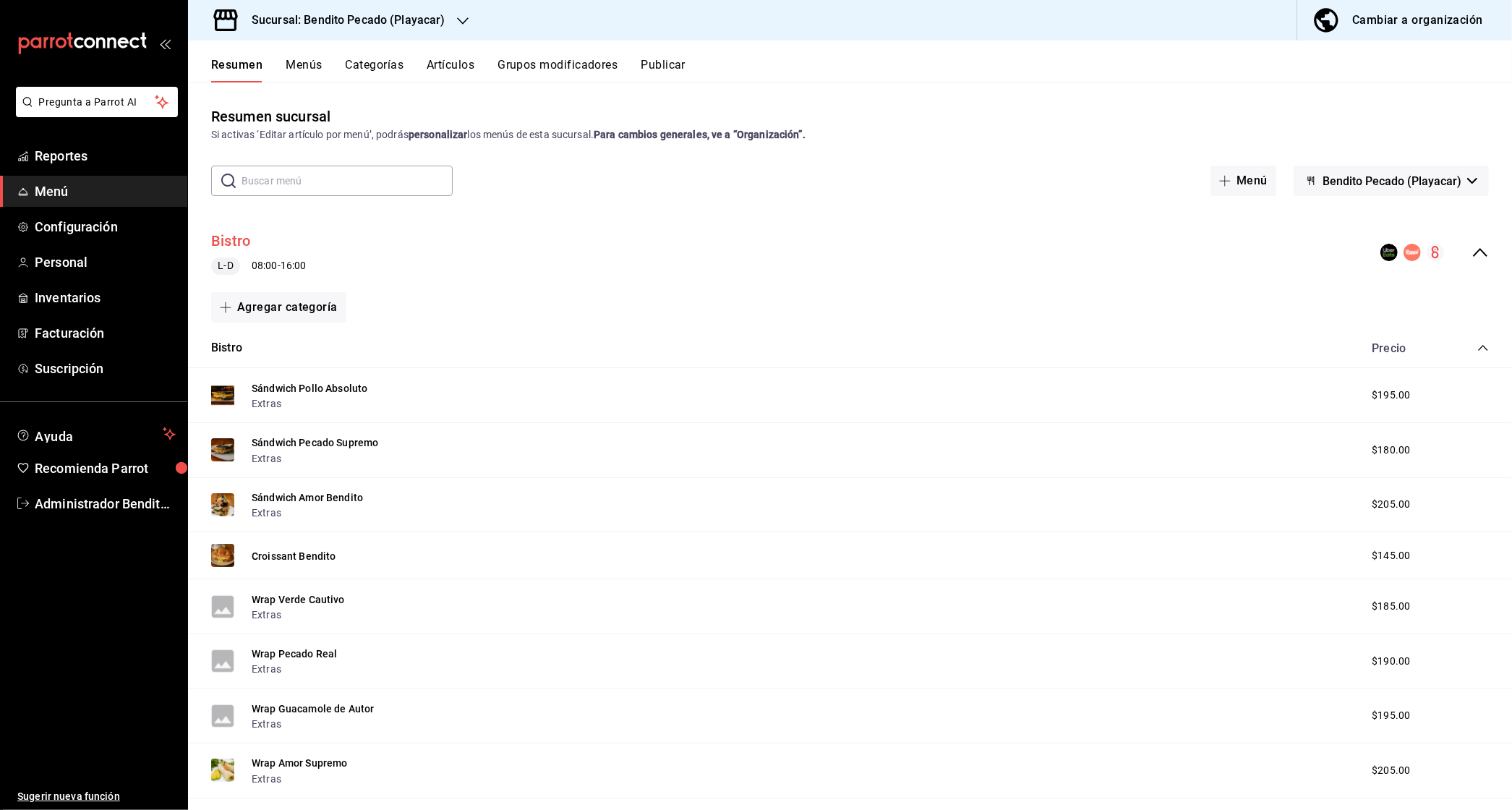
click at [221, 237] on button "Bistro" at bounding box center [231, 240] width 39 height 21
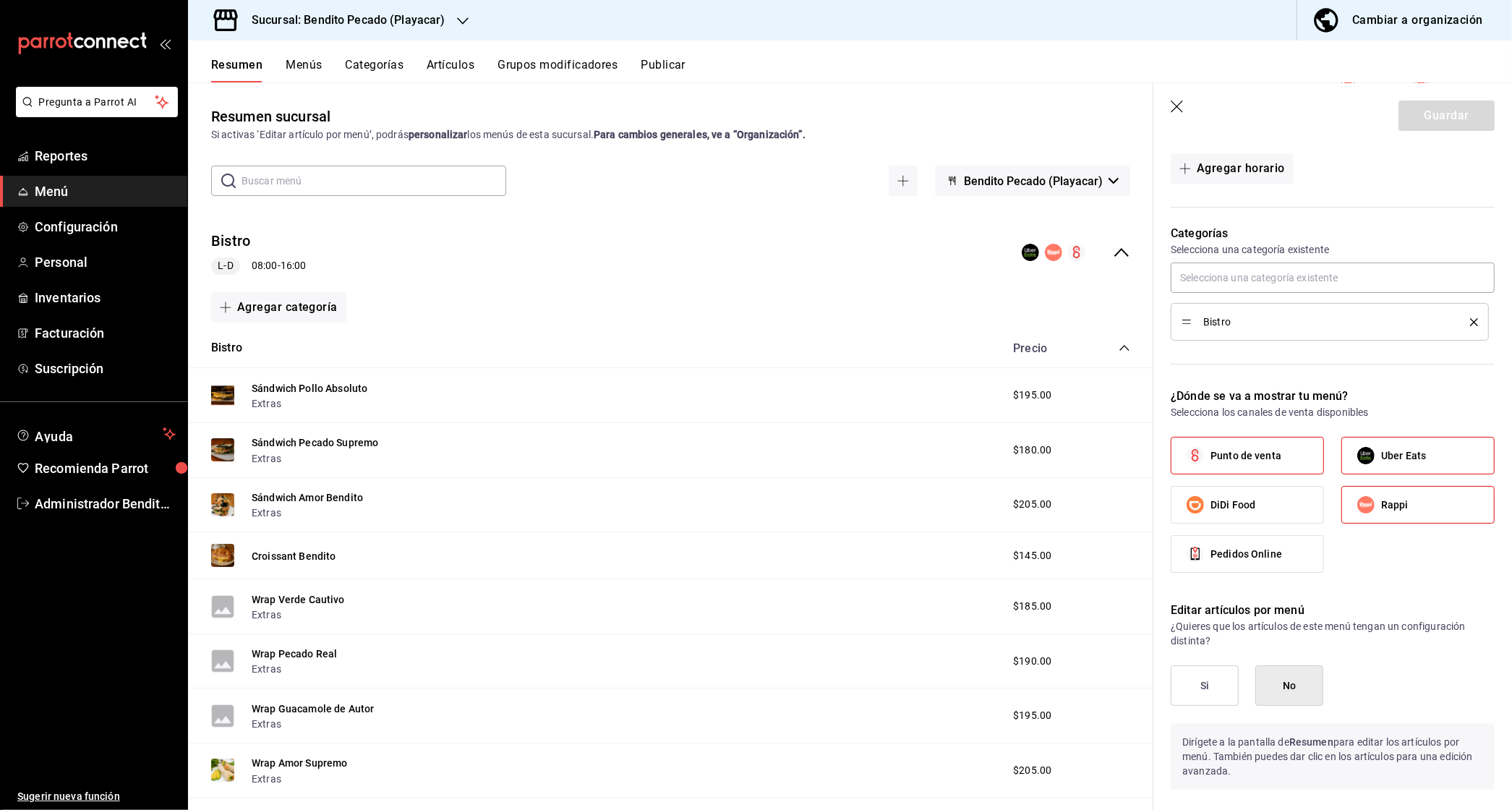
scroll to position [320, 0]
click at [1179, 99] on header "Guardar" at bounding box center [1332, 112] width 359 height 60
click at [1174, 108] on icon "button" at bounding box center [1178, 107] width 15 height 15
checkbox input "false"
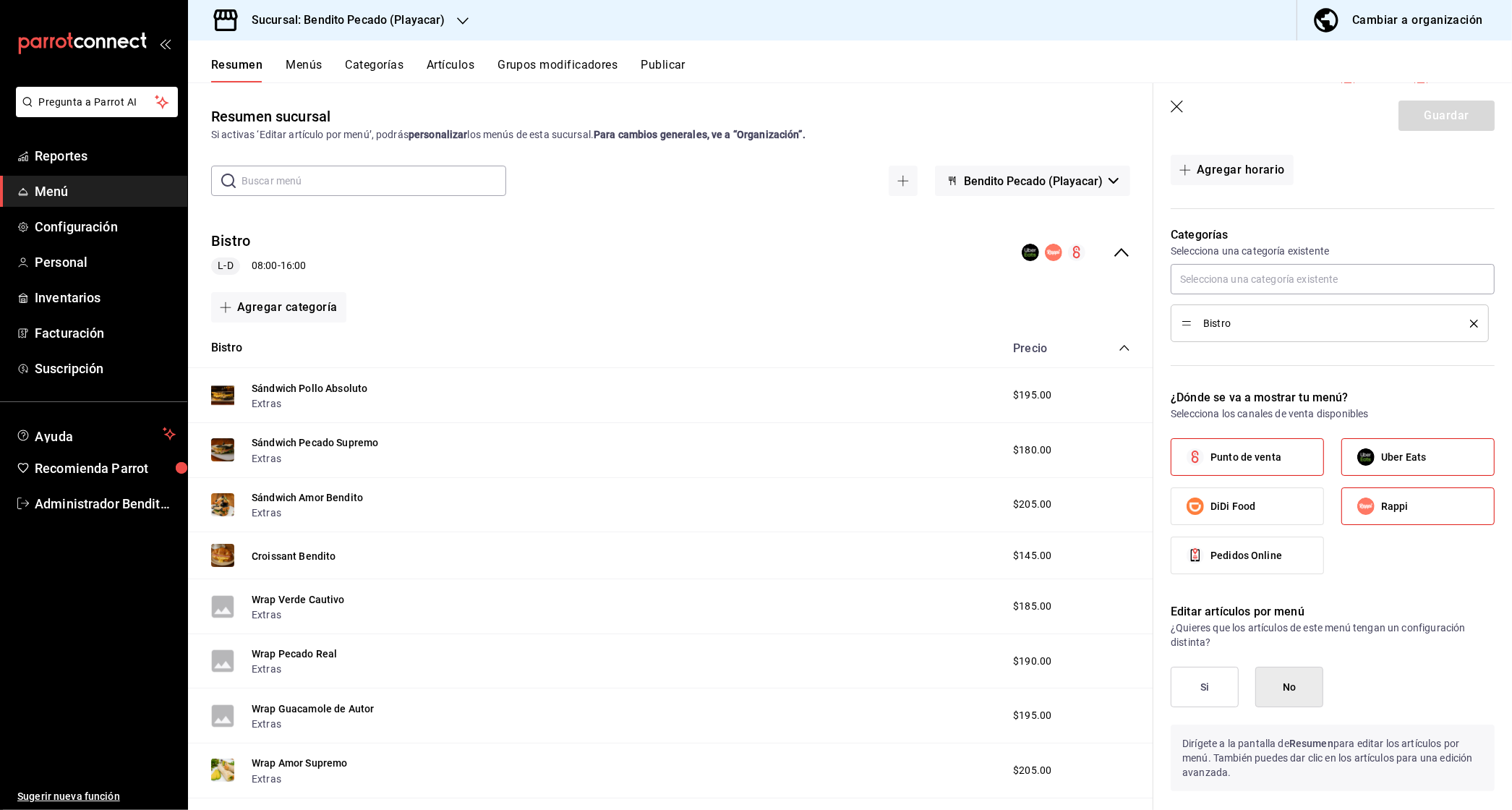
checkbox input "false"
type input "1758837251385"
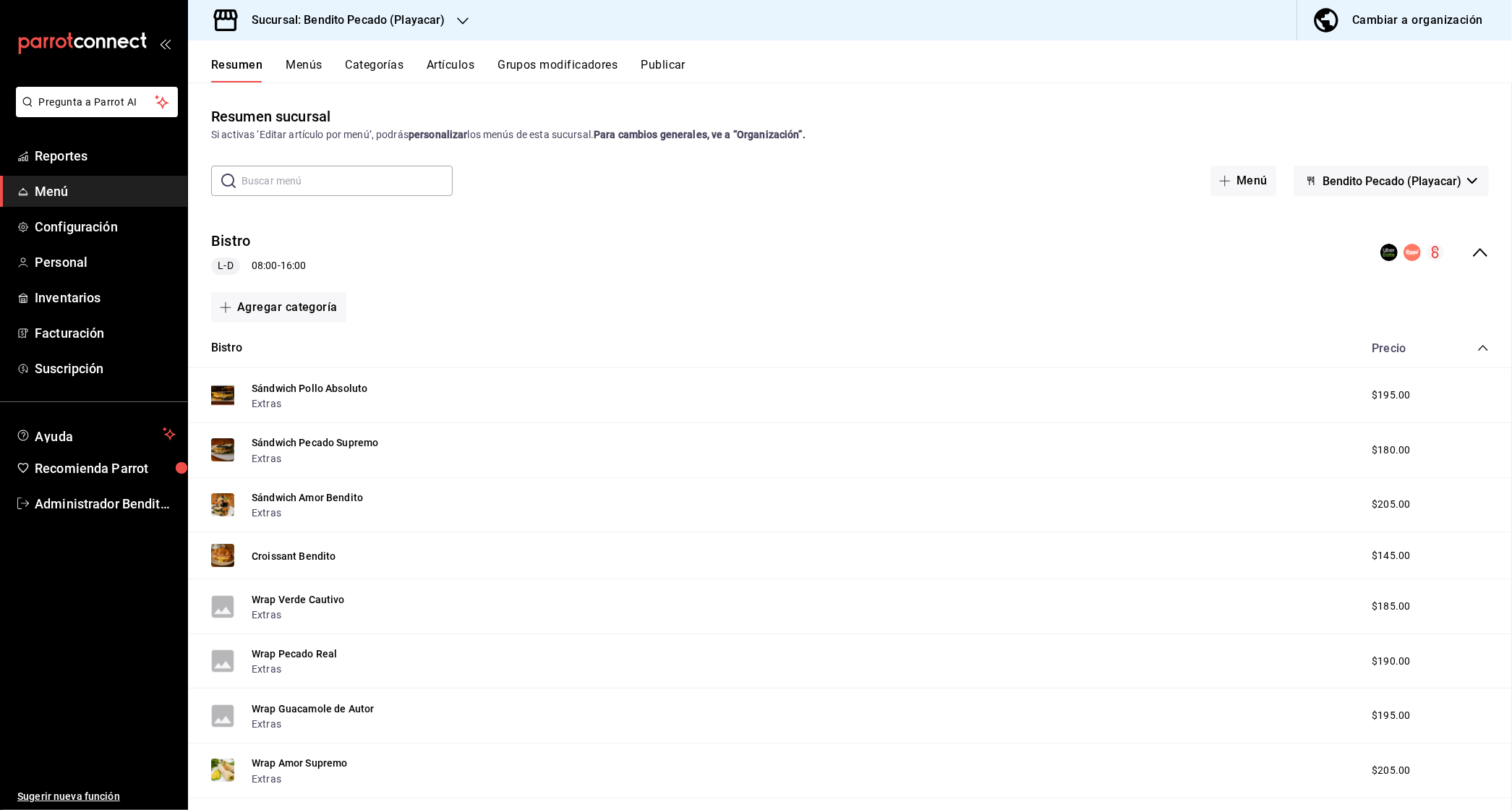
checkbox input "false"
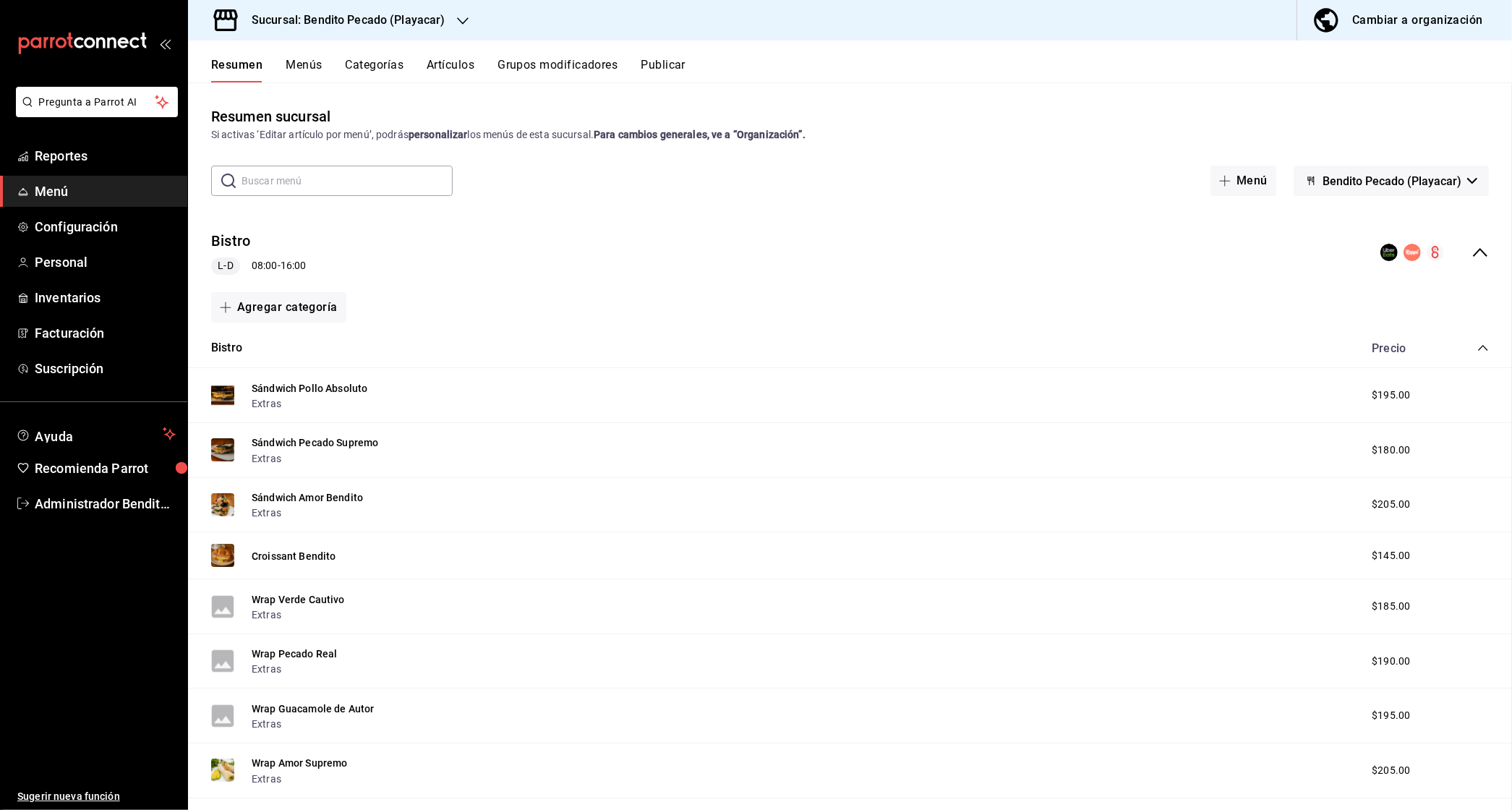
checkbox input "false"
drag, startPoint x: 1473, startPoint y: 258, endPoint x: 1459, endPoint y: 268, distance: 17.2
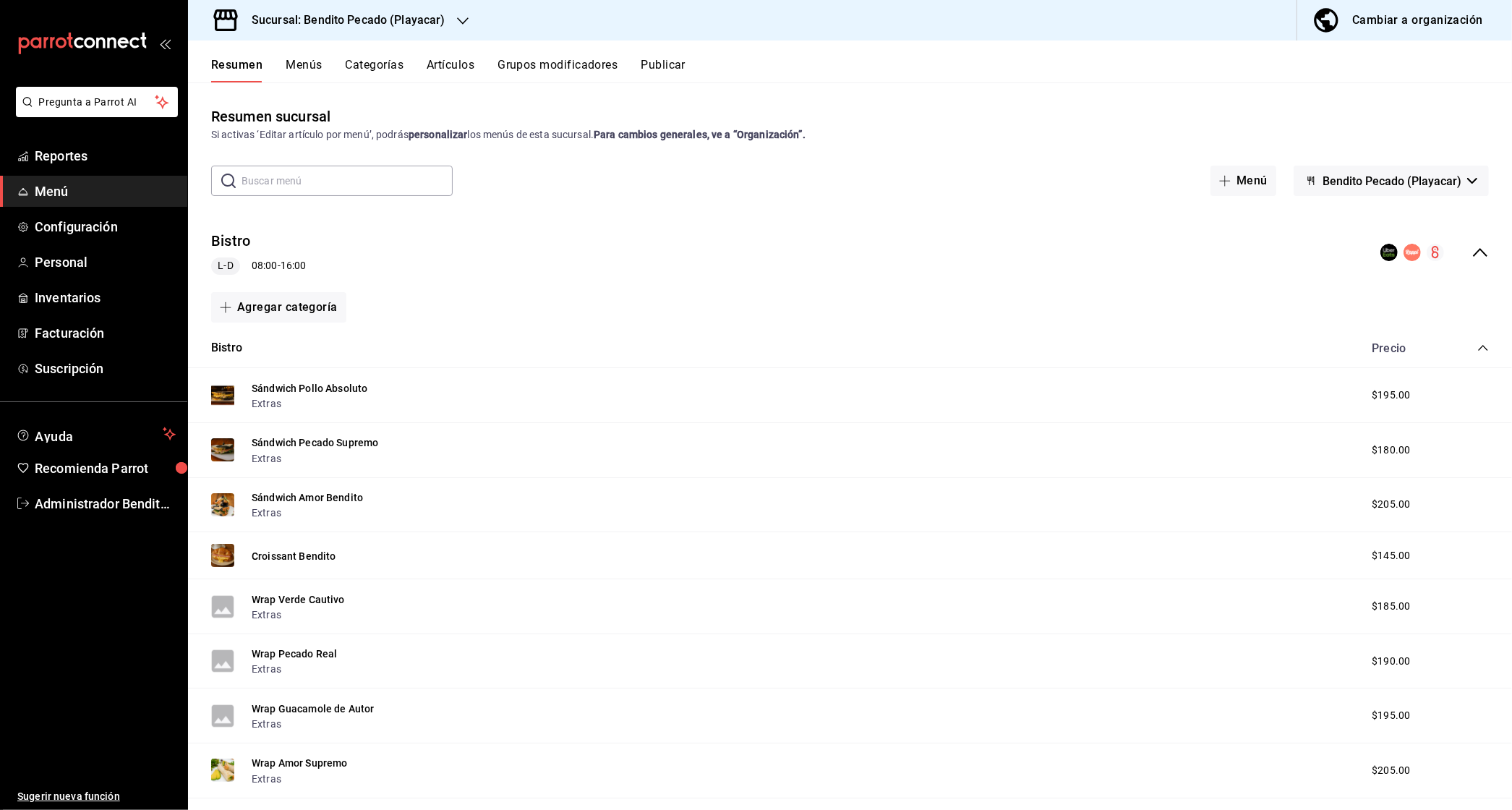
click at [1473, 258] on icon "collapse-menu-row" at bounding box center [1481, 252] width 18 height 18
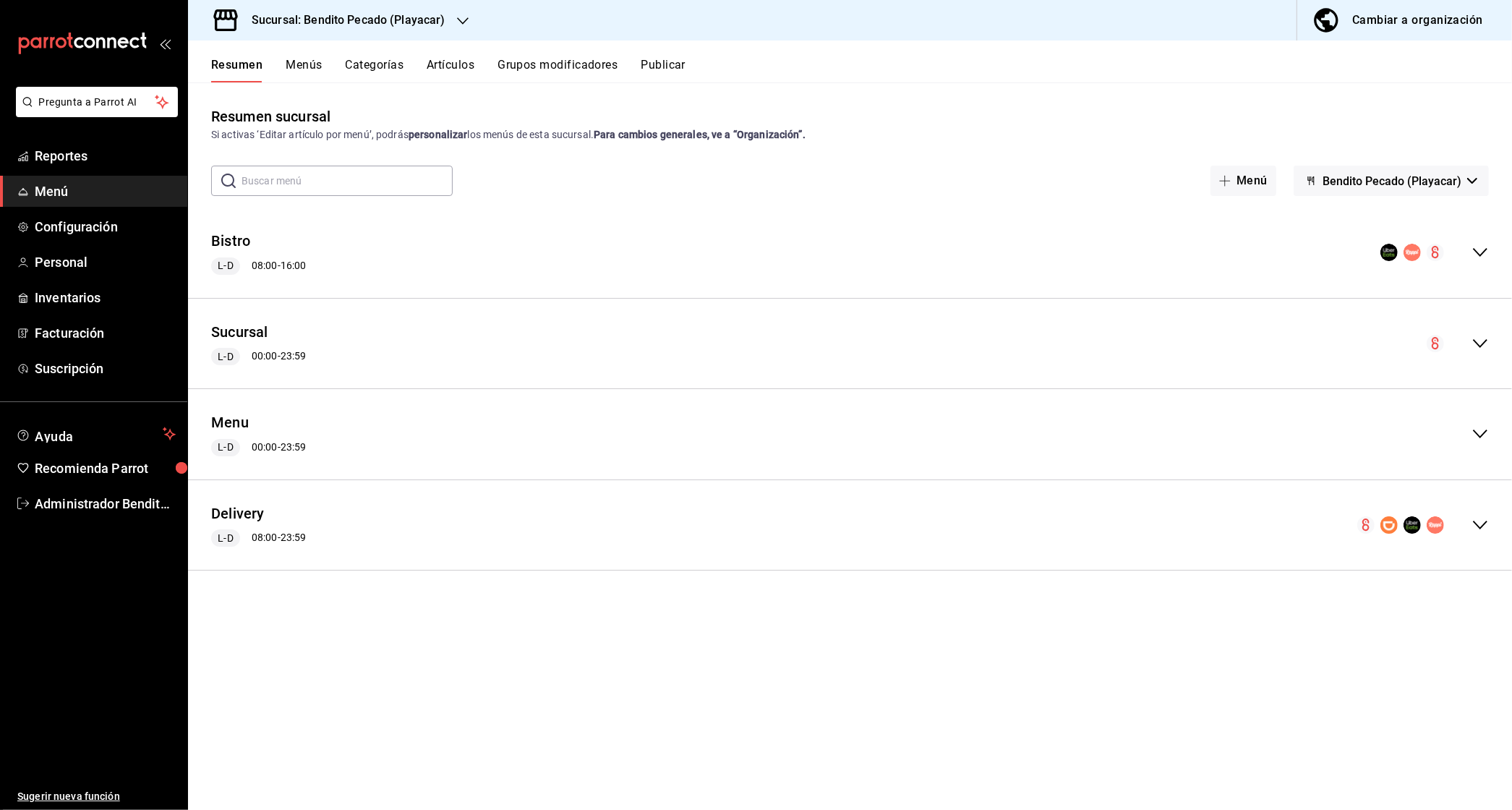
click at [1479, 519] on icon "collapse-menu-row" at bounding box center [1481, 525] width 18 height 18
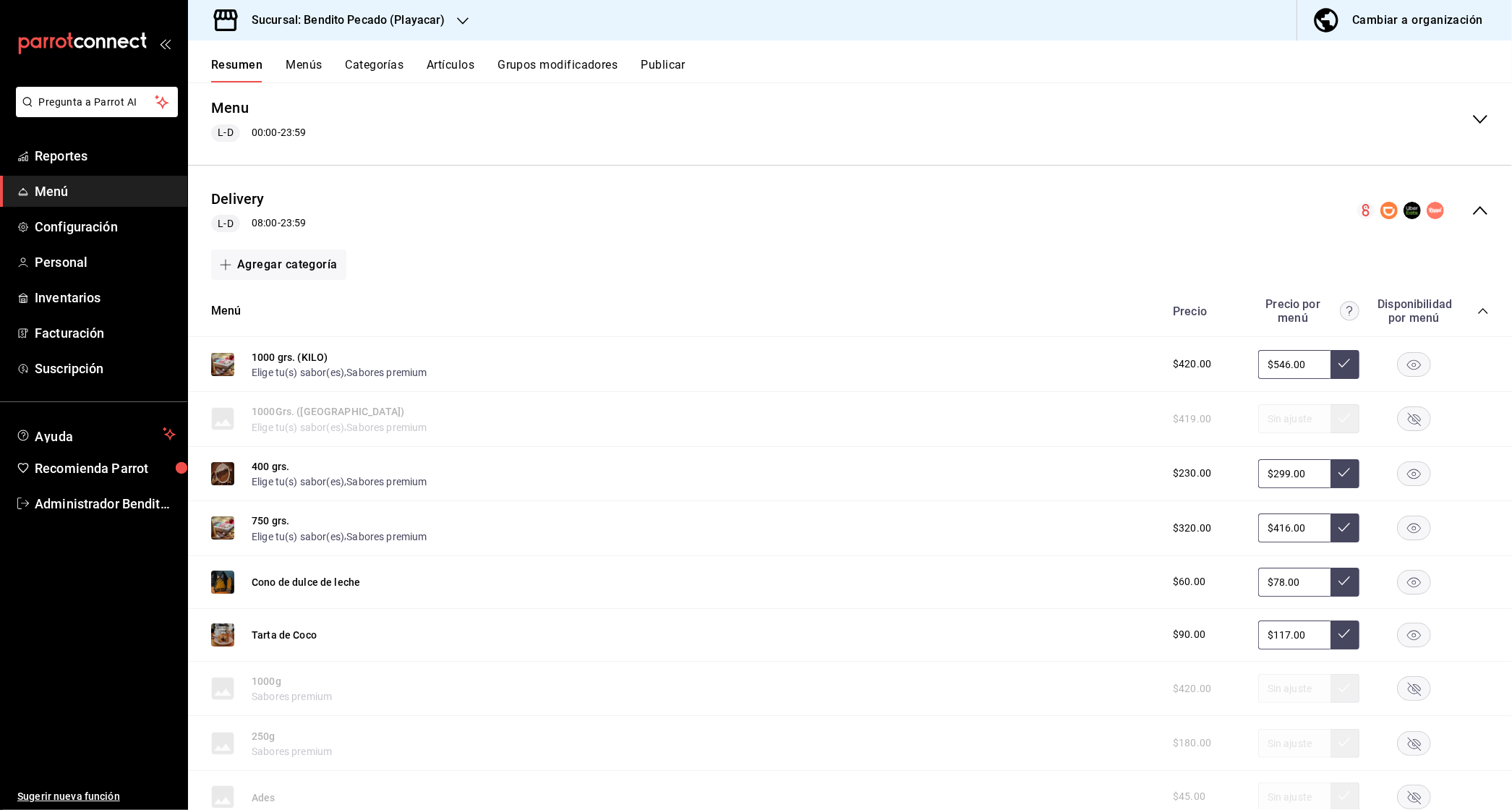
scroll to position [326, 0]
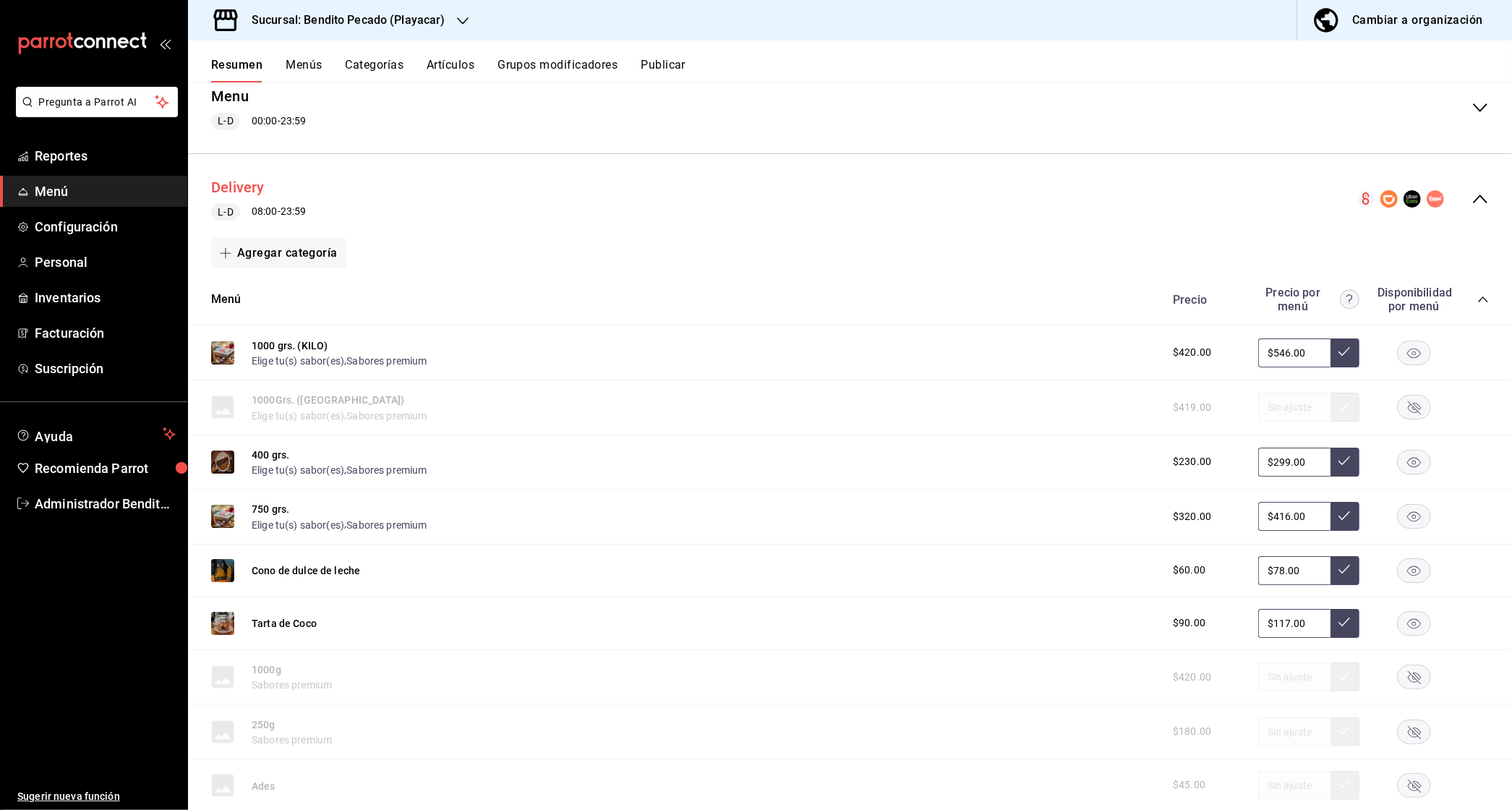
click at [249, 187] on button "Delivery" at bounding box center [238, 187] width 54 height 21
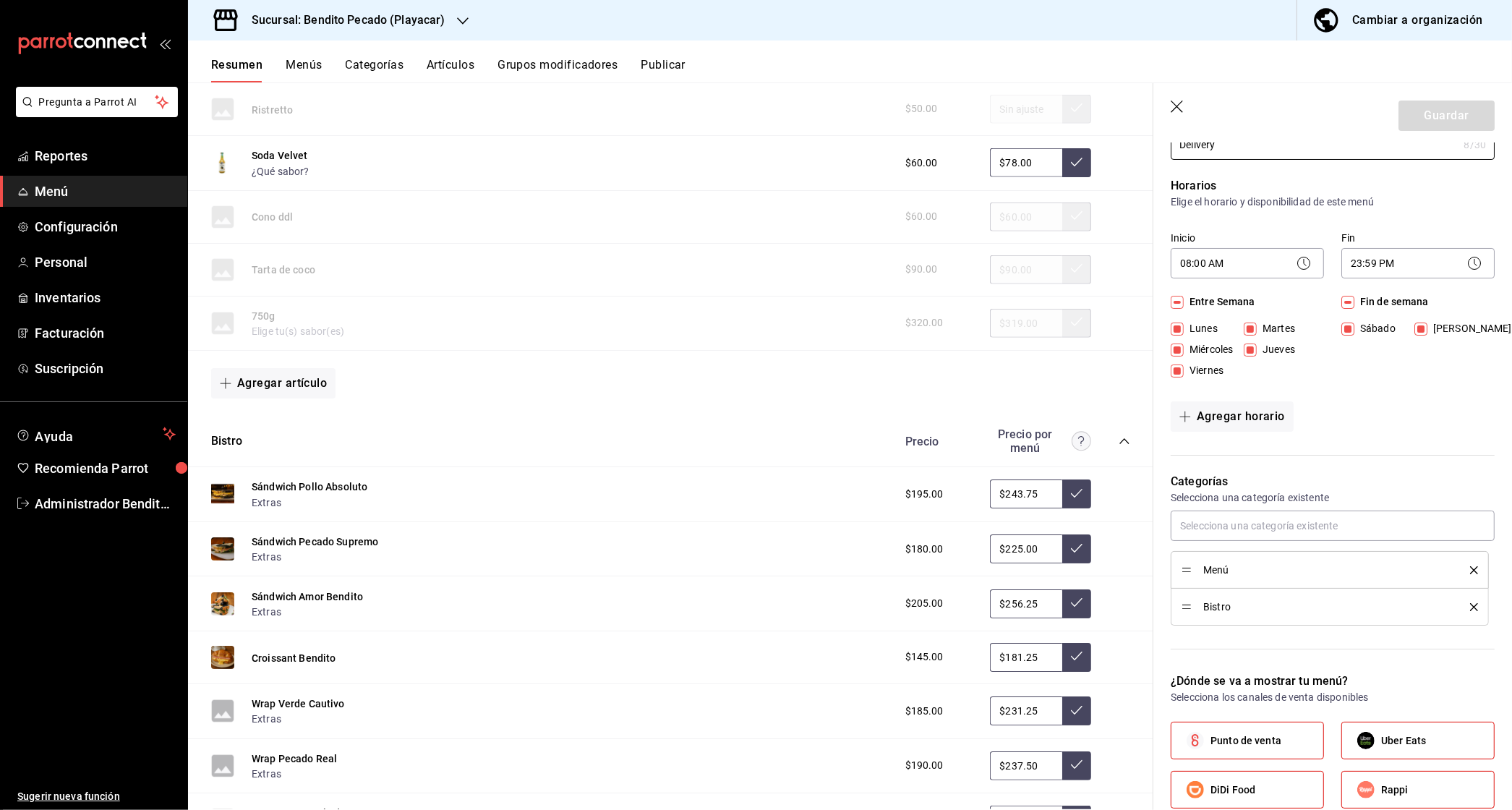
scroll to position [1671, 0]
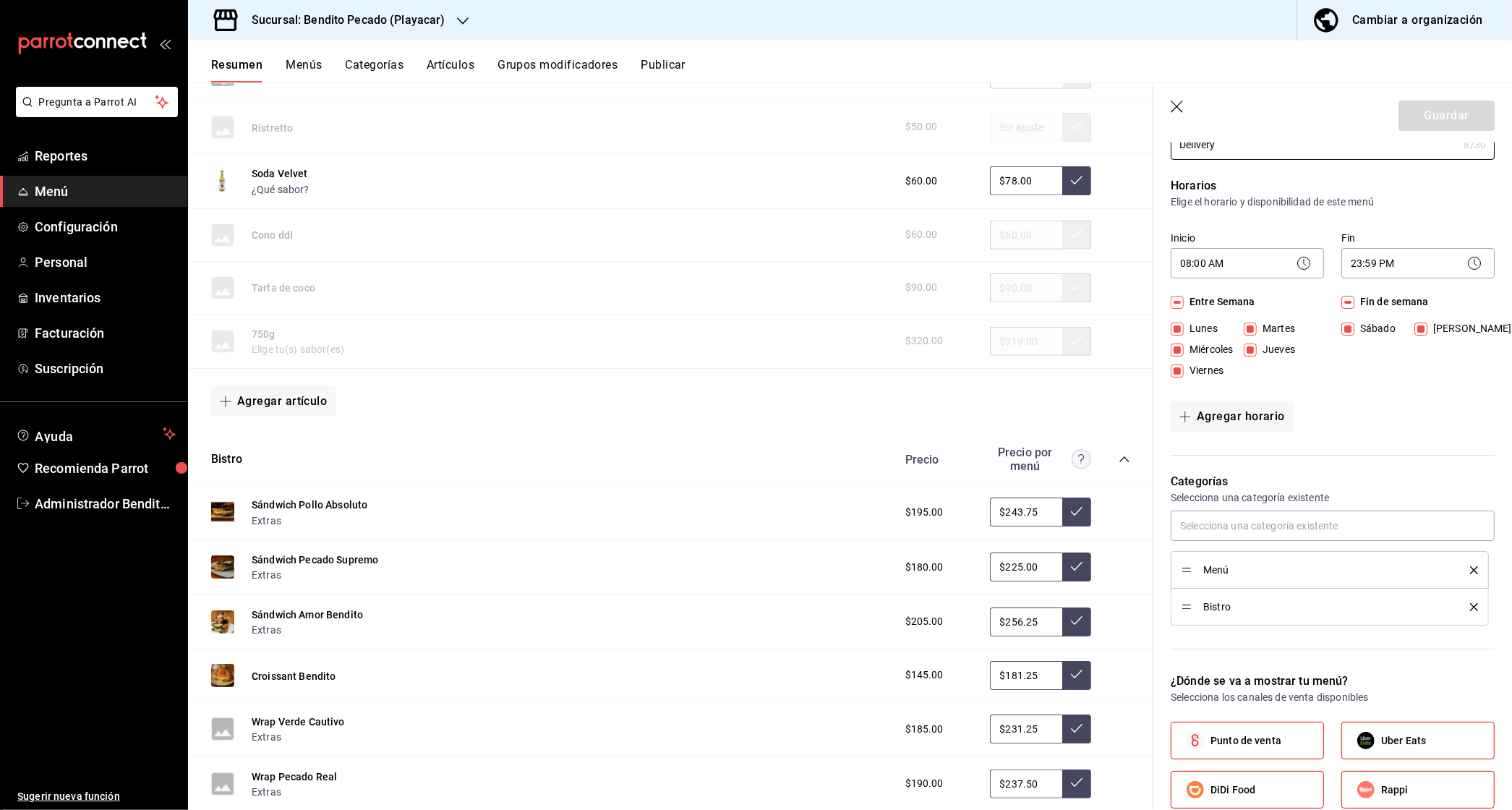
click at [417, 9] on div "Sucursal: Bendito Pecado (Playacar)" at bounding box center [336, 20] width 275 height 40
click at [295, 84] on div "Bendito Pecado (Puerto Aventuras)" at bounding box center [296, 95] width 217 height 32
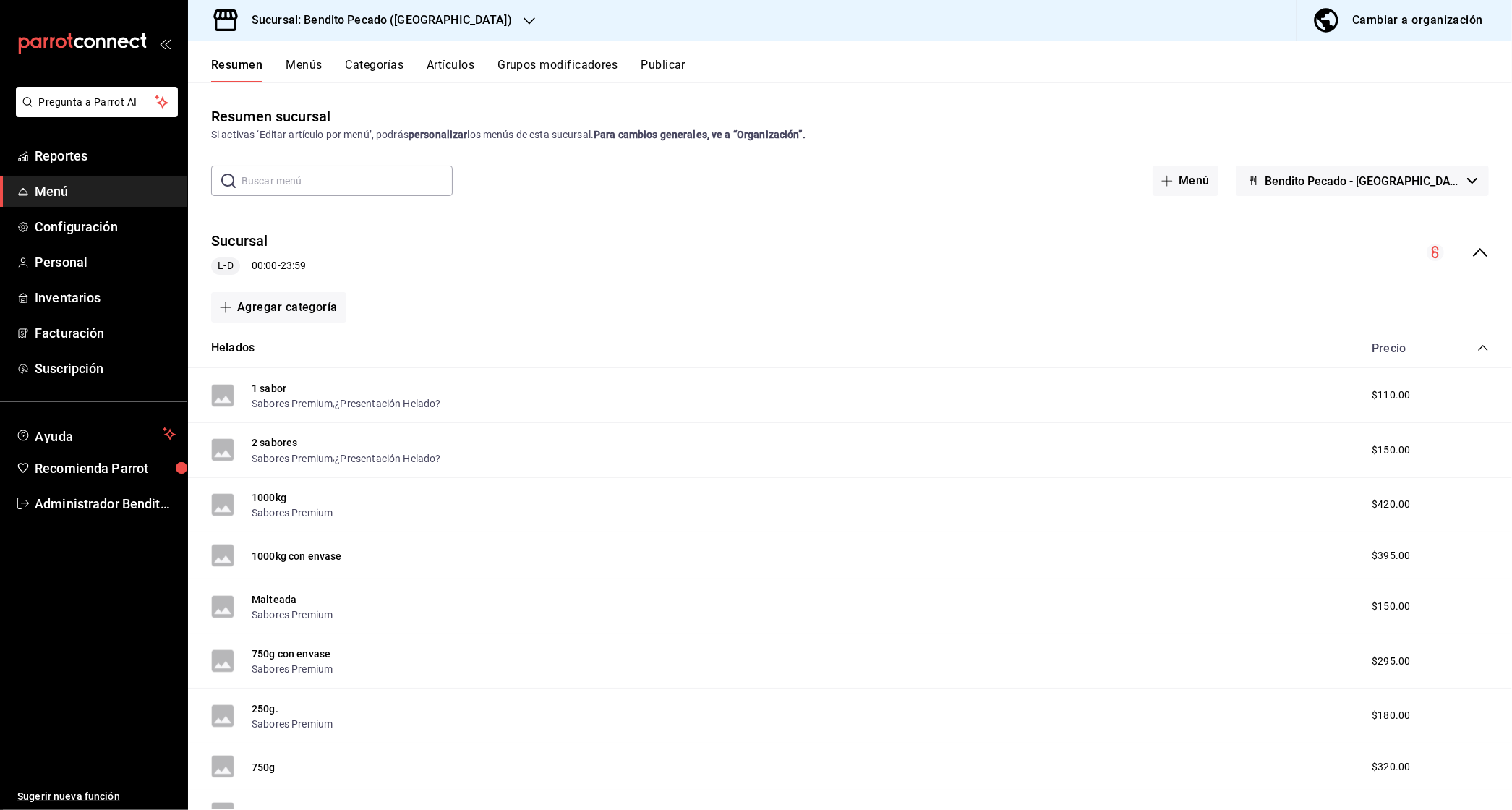
click at [1456, 233] on div "Sucursal L-D 00:00 - 23:59" at bounding box center [849, 252] width 1324 height 67
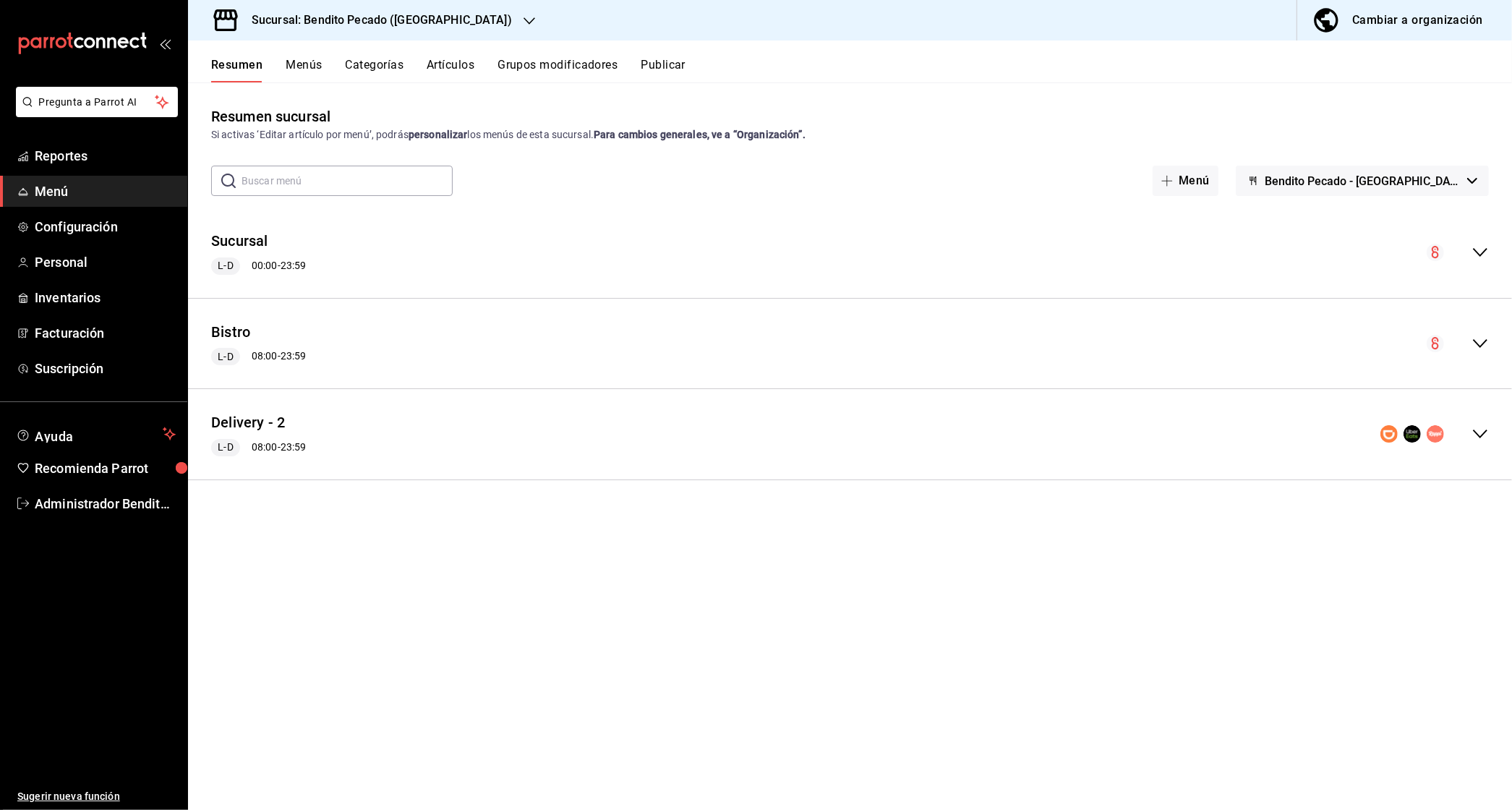
click at [1459, 237] on div "Sucursal L-D 00:00 - 23:59" at bounding box center [849, 252] width 1324 height 67
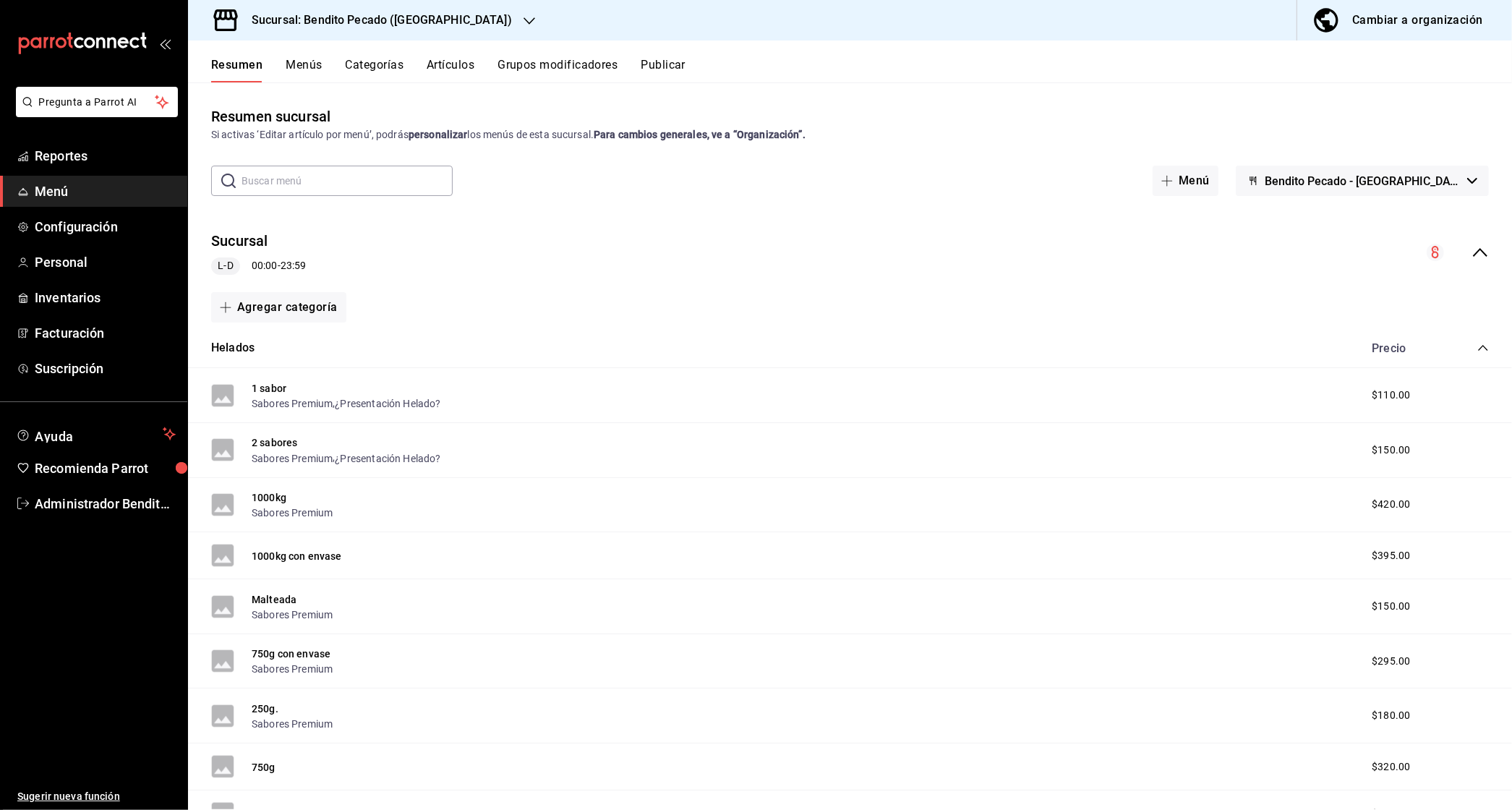
click at [1472, 249] on icon "collapse-menu-row" at bounding box center [1481, 252] width 18 height 18
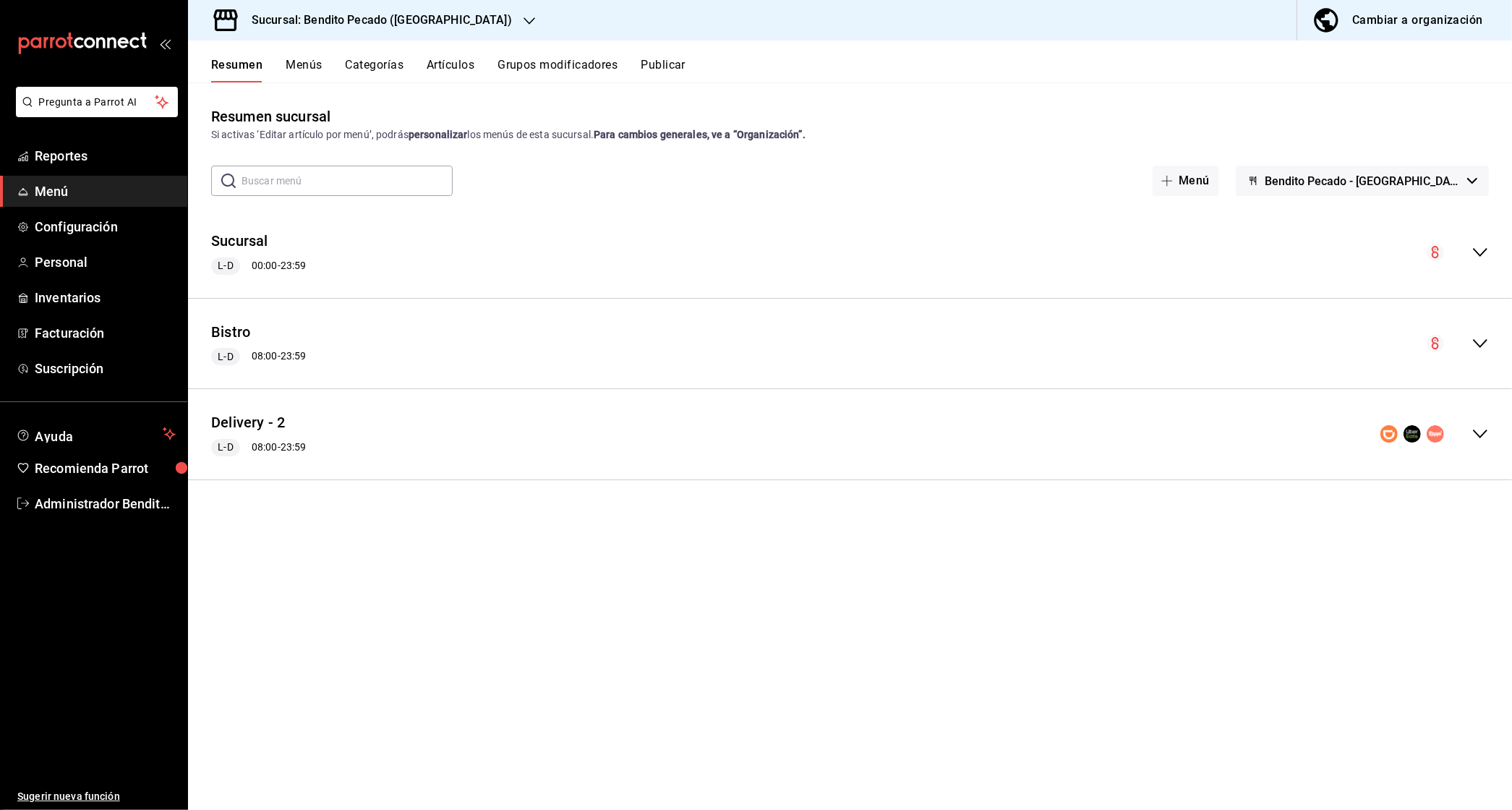
click at [1490, 442] on div "Delivery - 2 L-D 08:00 - 23:59" at bounding box center [849, 434] width 1324 height 67
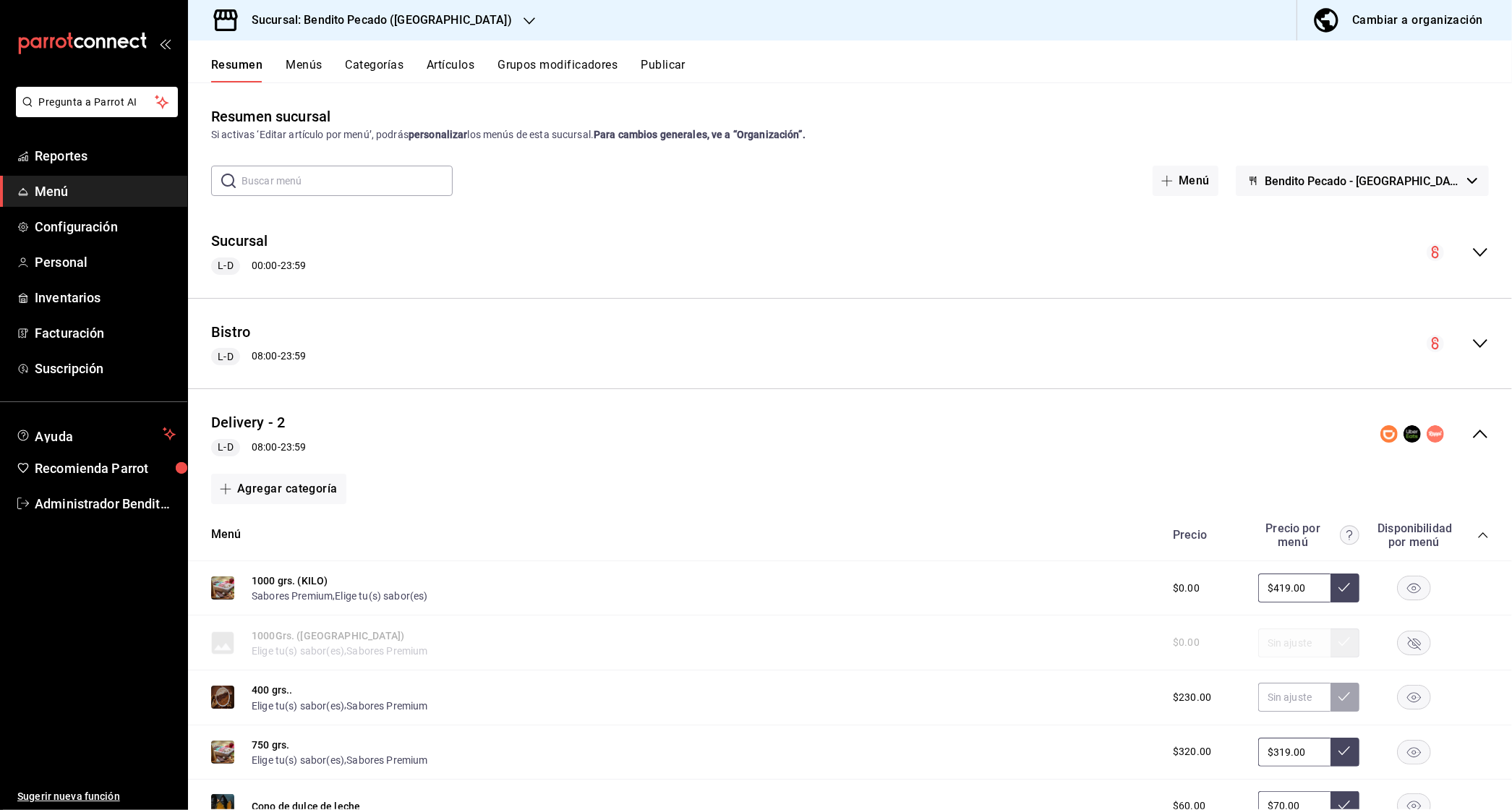
click at [1480, 535] on icon "collapse-category-row" at bounding box center [1484, 535] width 10 height 6
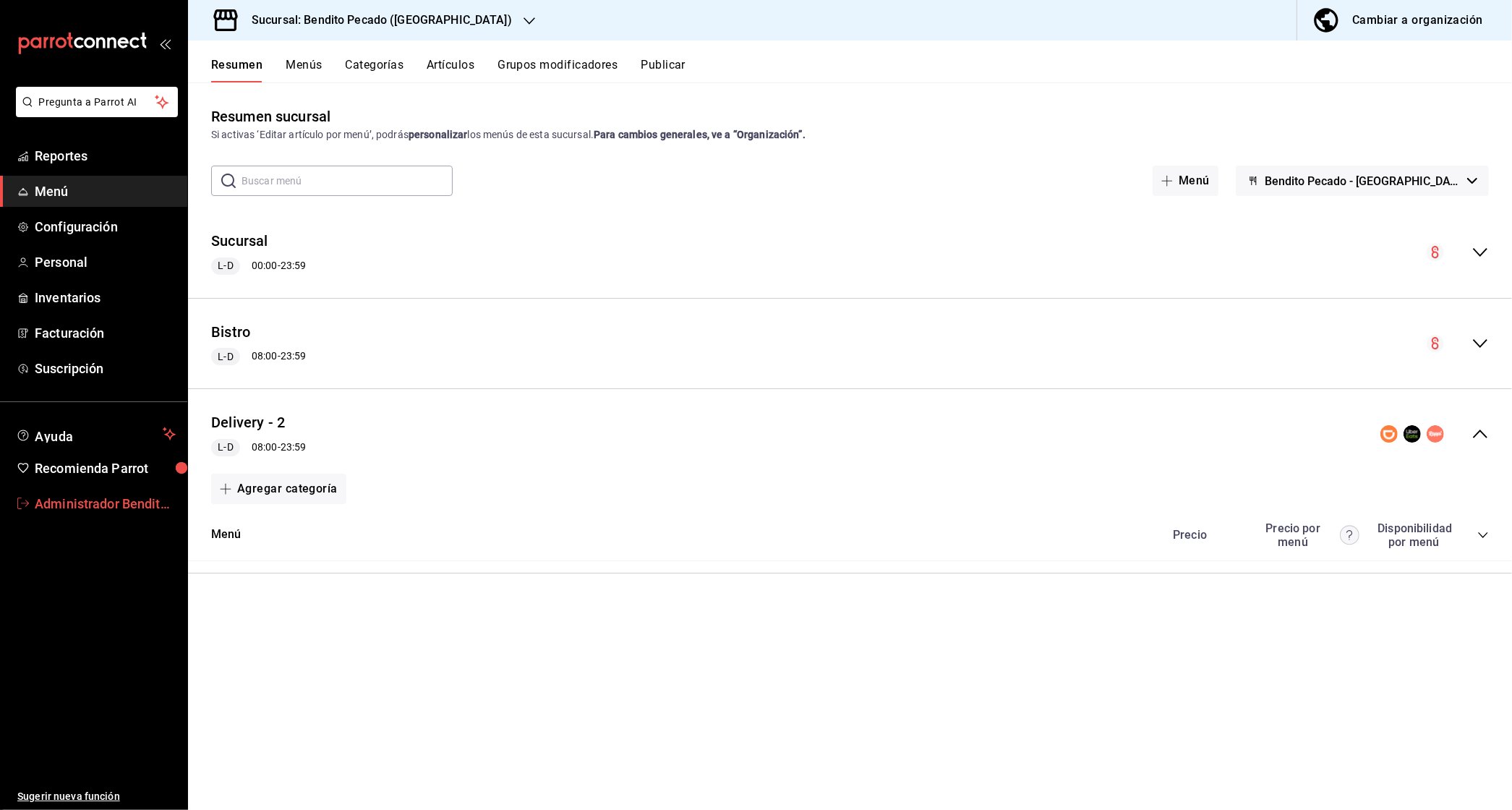
click at [85, 510] on span "Administrador Bendito Pecado" at bounding box center [106, 503] width 141 height 20
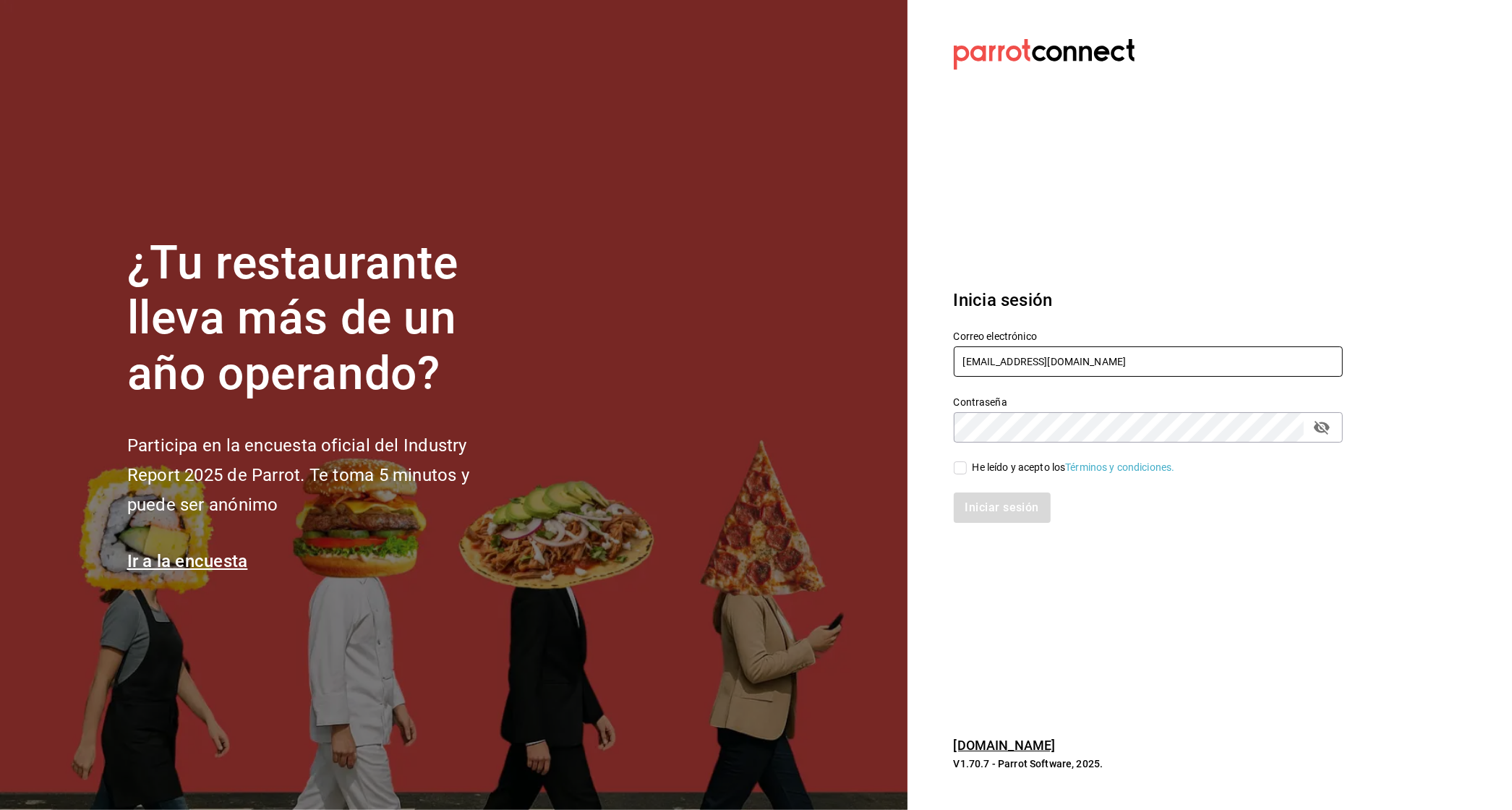
click at [1042, 355] on input "multiuser@benditopecado.com" at bounding box center [1148, 361] width 389 height 30
click at [1027, 365] on input "multiuser@benditopecado.com" at bounding box center [1148, 361] width 389 height 30
click at [1015, 359] on input "multiuser@benditopecado.com" at bounding box center [1148, 361] width 389 height 30
type input "multiuser@urbanwings.com"
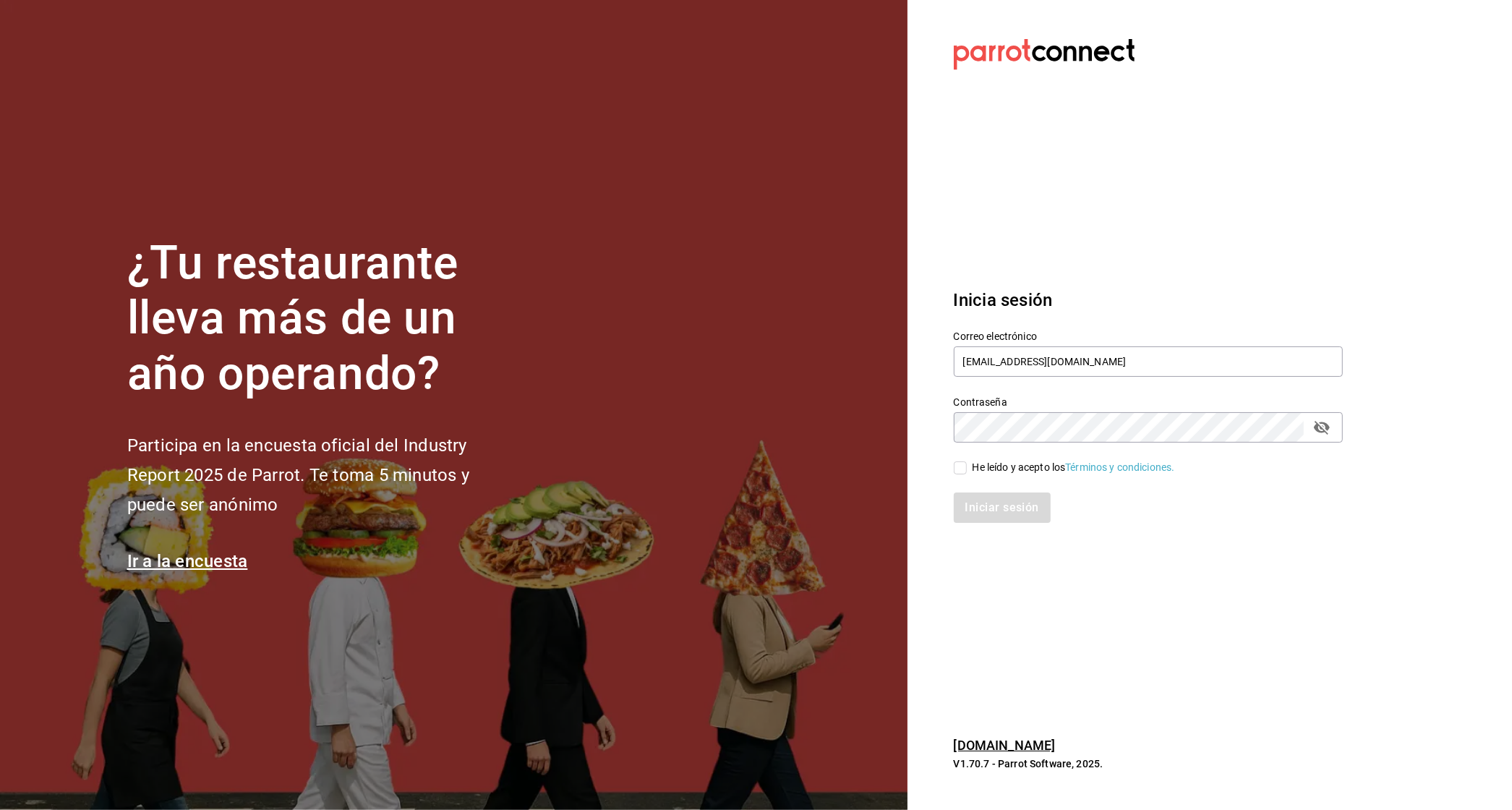
click at [975, 463] on div "He leído y acepto los Términos y condiciones." at bounding box center [1073, 468] width 202 height 16
click at [967, 463] on input "He leído y acepto los Términos y condiciones." at bounding box center [960, 467] width 13 height 13
checkbox input "true"
click at [975, 505] on button "Iniciar sesión" at bounding box center [1003, 507] width 99 height 30
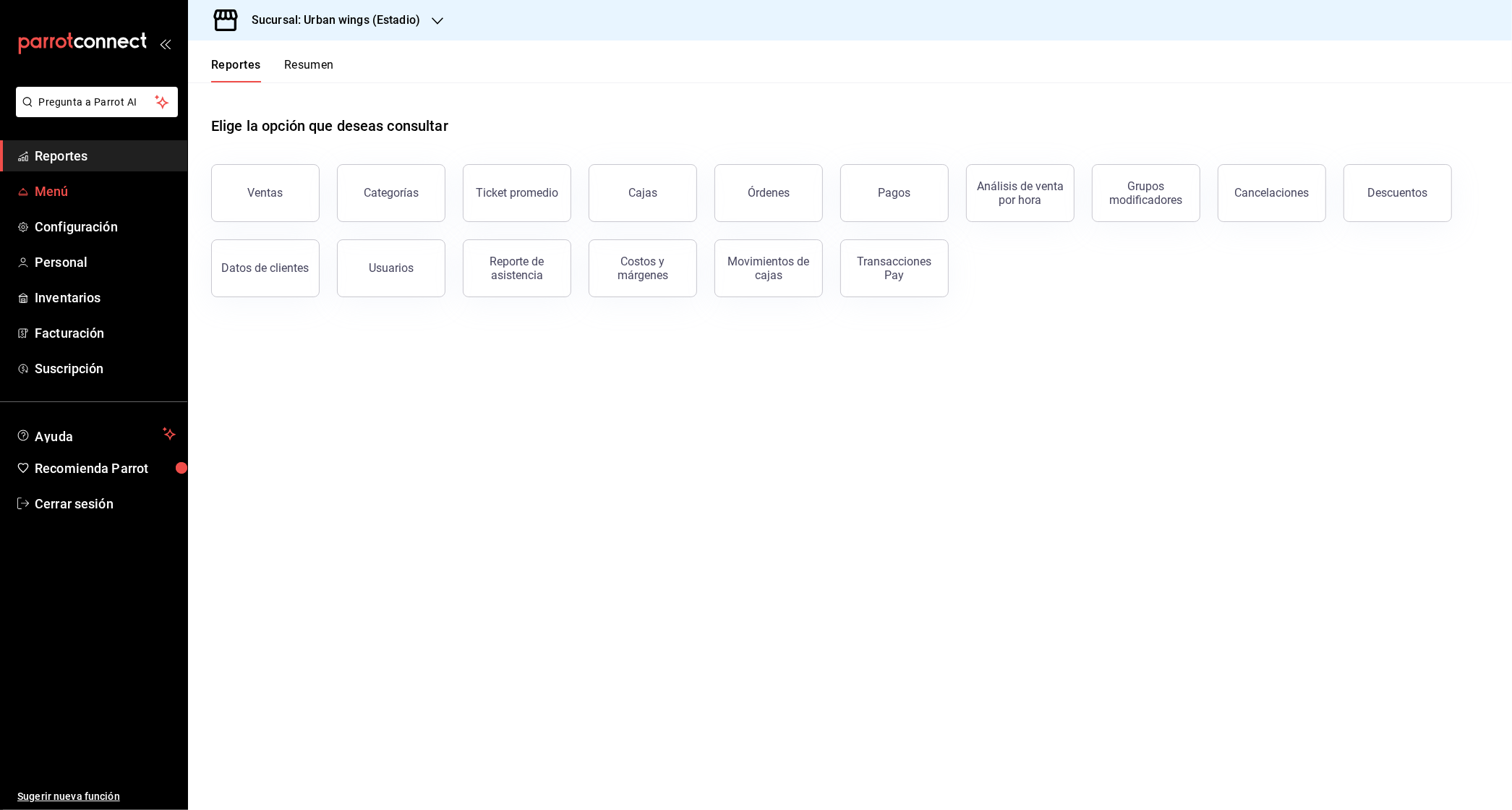
click at [46, 192] on span "Menú" at bounding box center [106, 192] width 141 height 20
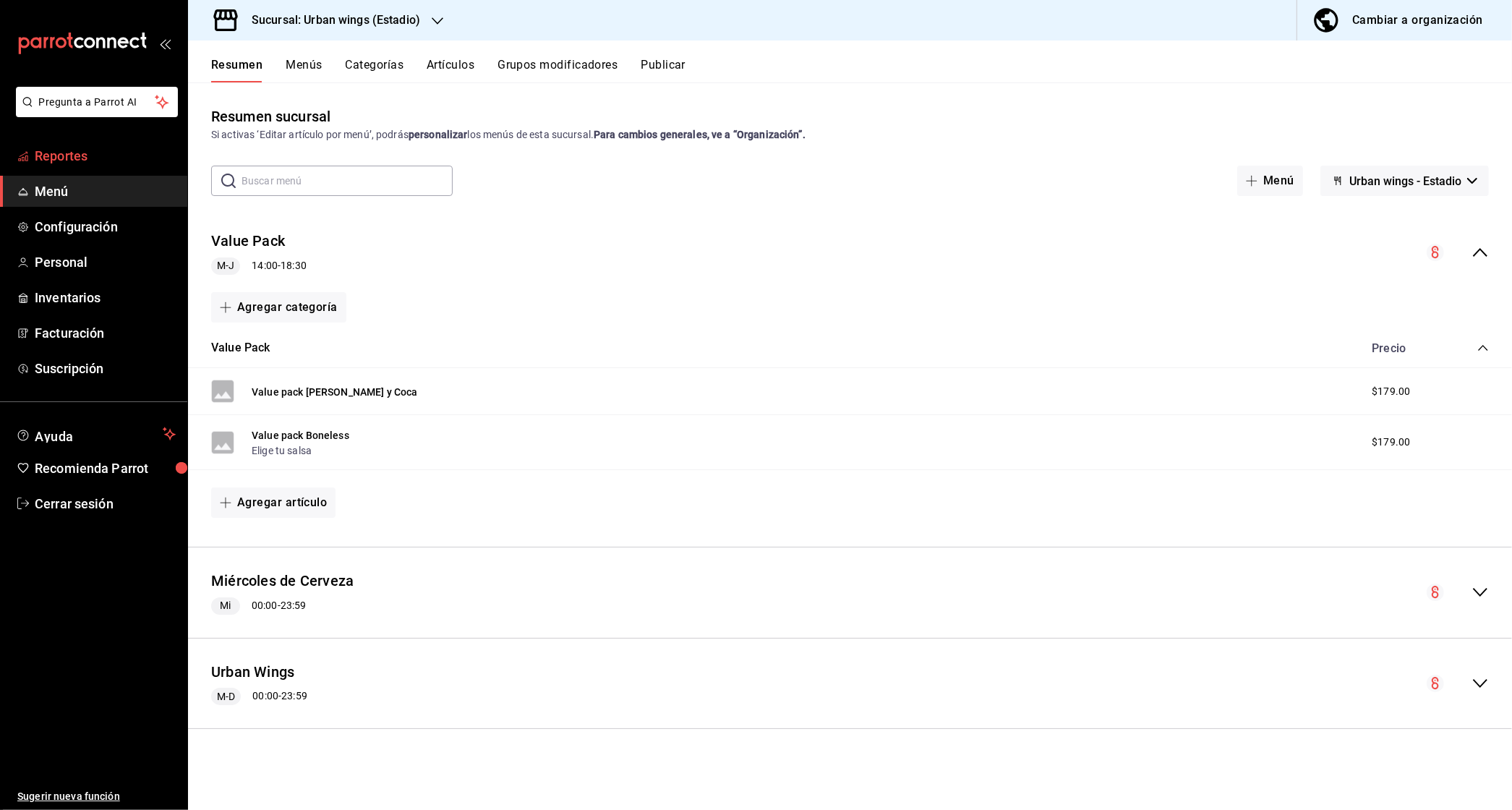
click at [69, 161] on span "Reportes" at bounding box center [106, 155] width 141 height 20
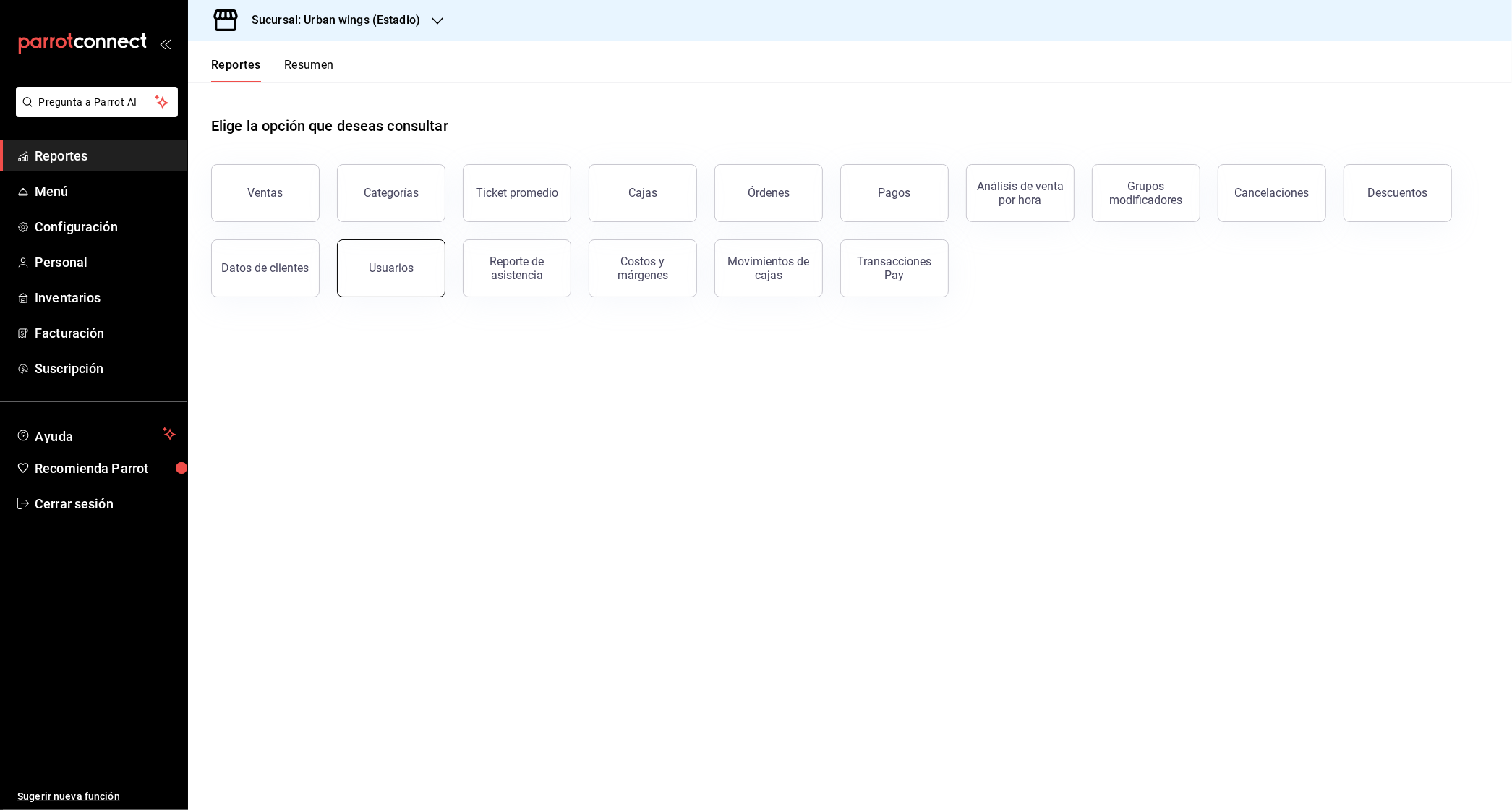
click at [374, 266] on div "Usuarios" at bounding box center [391, 268] width 45 height 14
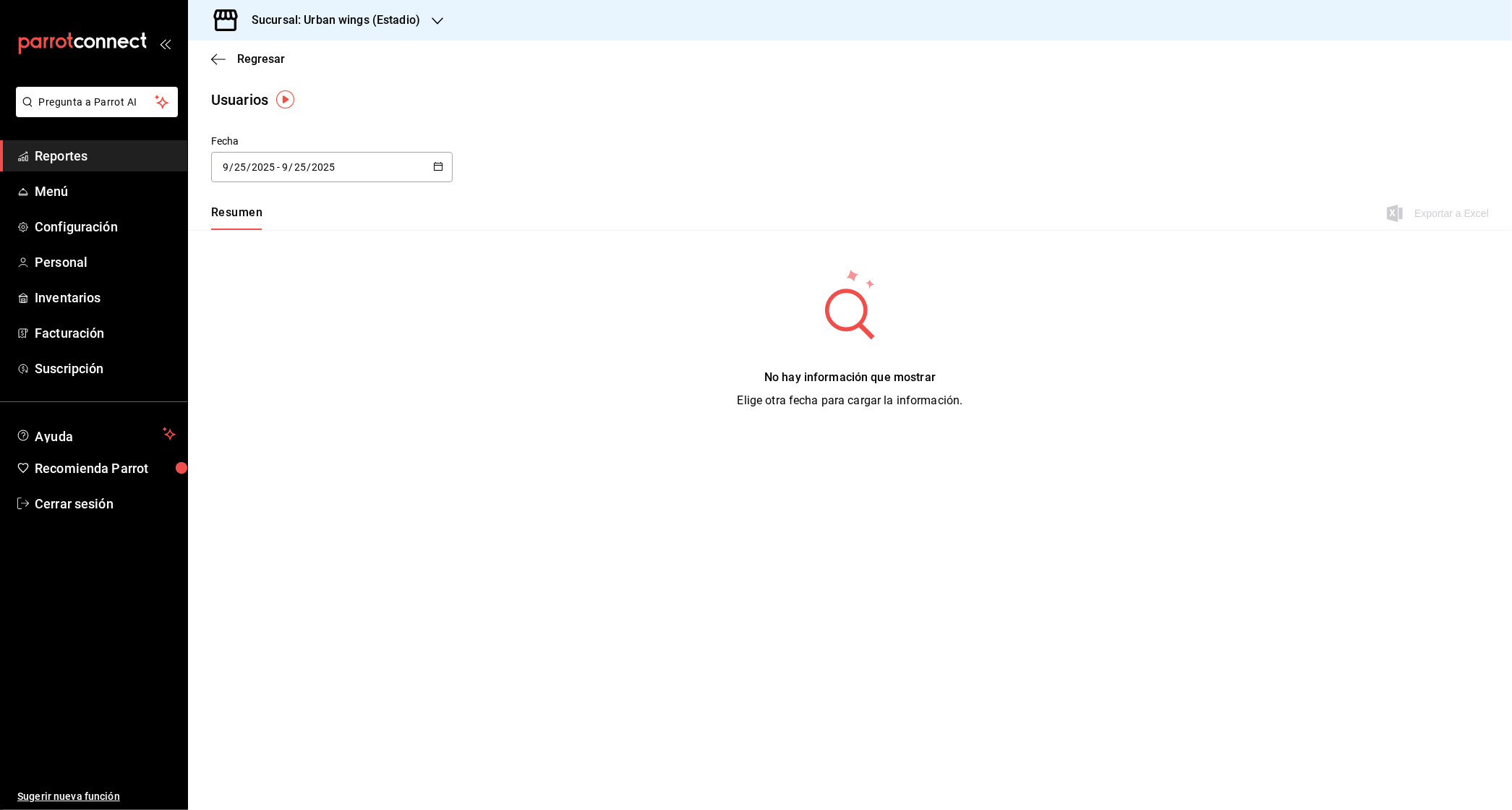
click at [434, 165] on \(Stroke\) "button" at bounding box center [438, 167] width 9 height 8
click at [262, 307] on li "Mes actual" at bounding box center [280, 310] width 137 height 32
type input "2025-09-01"
type input "1"
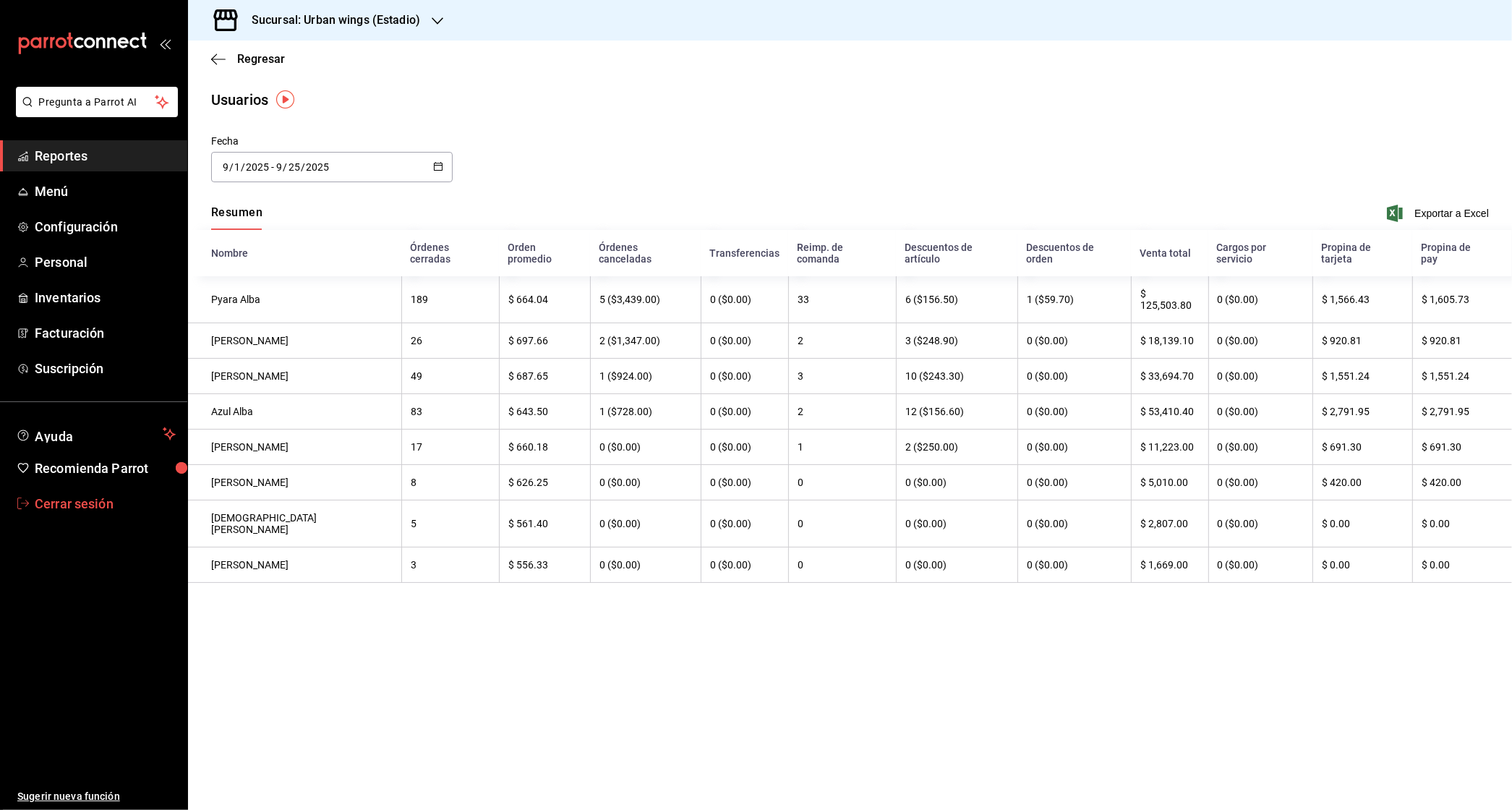
click at [52, 497] on span "Cerrar sesión" at bounding box center [106, 503] width 141 height 20
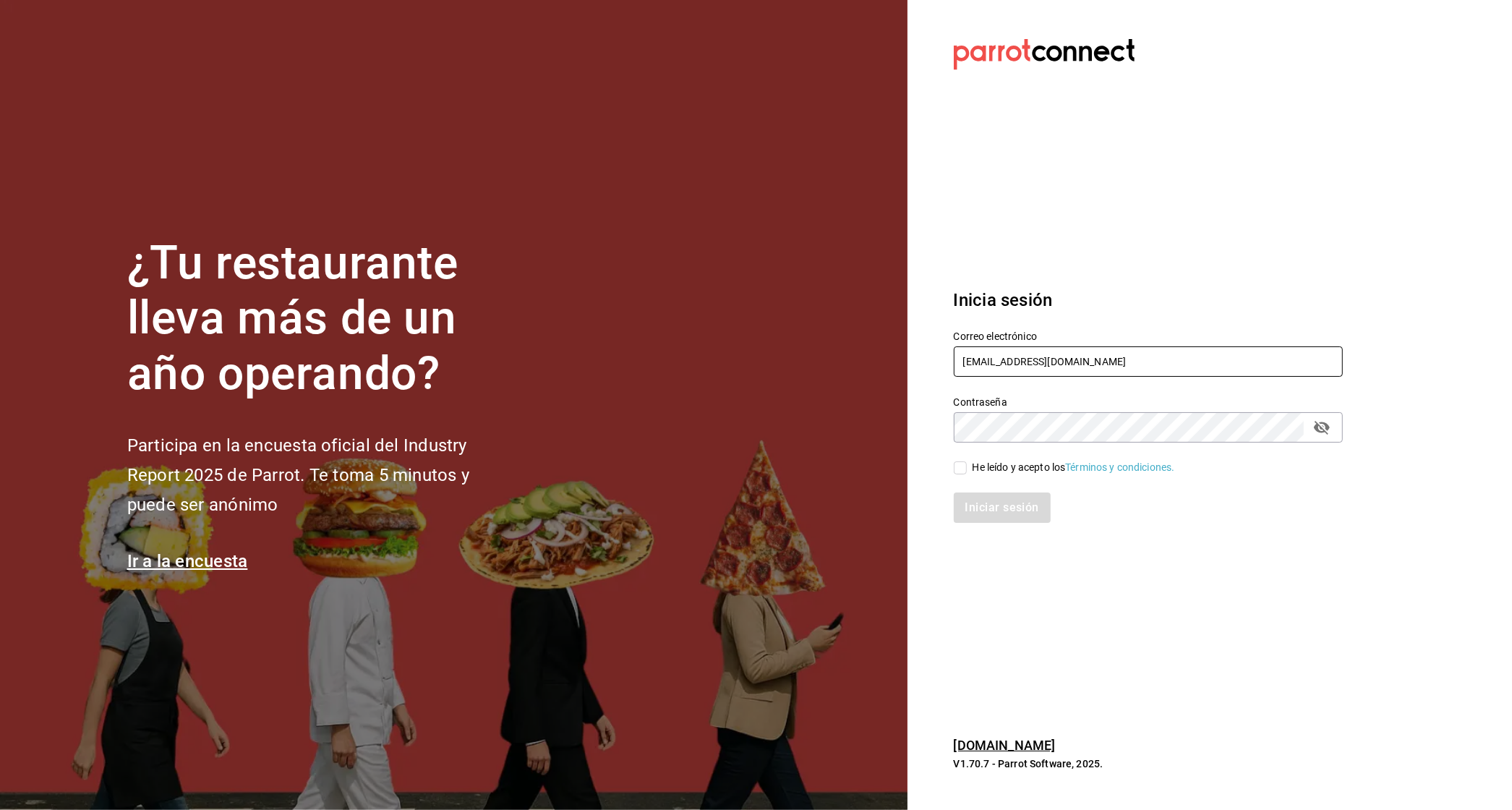
click at [994, 374] on input "[EMAIL_ADDRESS][DOMAIN_NAME]" at bounding box center [1148, 361] width 389 height 30
paste input "suser@beleinegroup.com Parr0tConnec7"
click at [1126, 356] on input "multisuser@beleinegroup.com Parr0tConnec7" at bounding box center [1148, 361] width 389 height 30
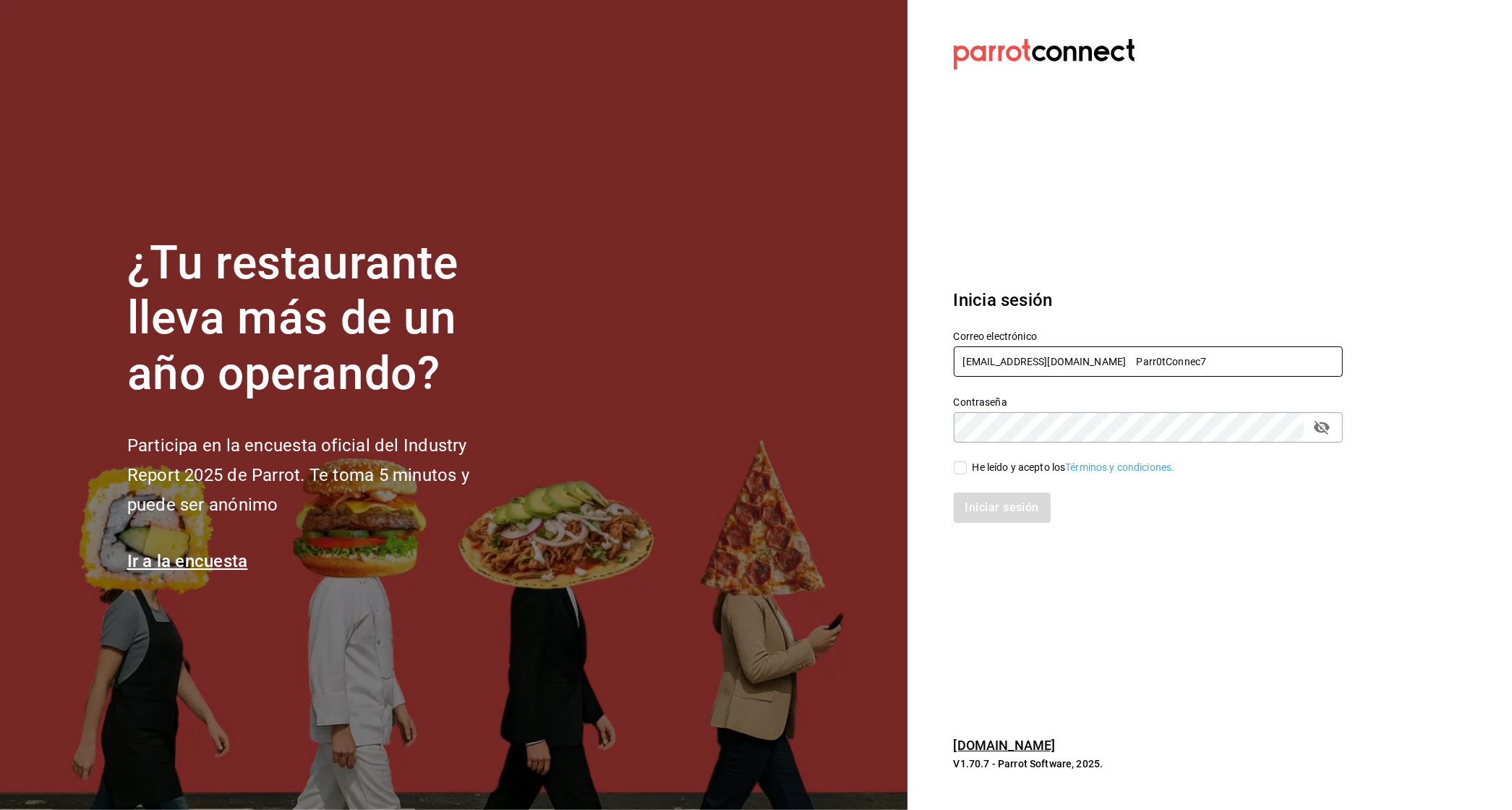
click at [1126, 356] on input "multisuser@beleinegroup.com Parr0tConnec7" at bounding box center [1148, 361] width 389 height 30
paste input "Parr0tConnec7"
type input "multisuser@beleinegroup.comParr0tConnec7"
click at [1007, 469] on div "He leído y acepto los Términos y condiciones." at bounding box center [1073, 468] width 202 height 16
click at [967, 469] on input "He leído y acepto los Términos y condiciones." at bounding box center [960, 467] width 13 height 13
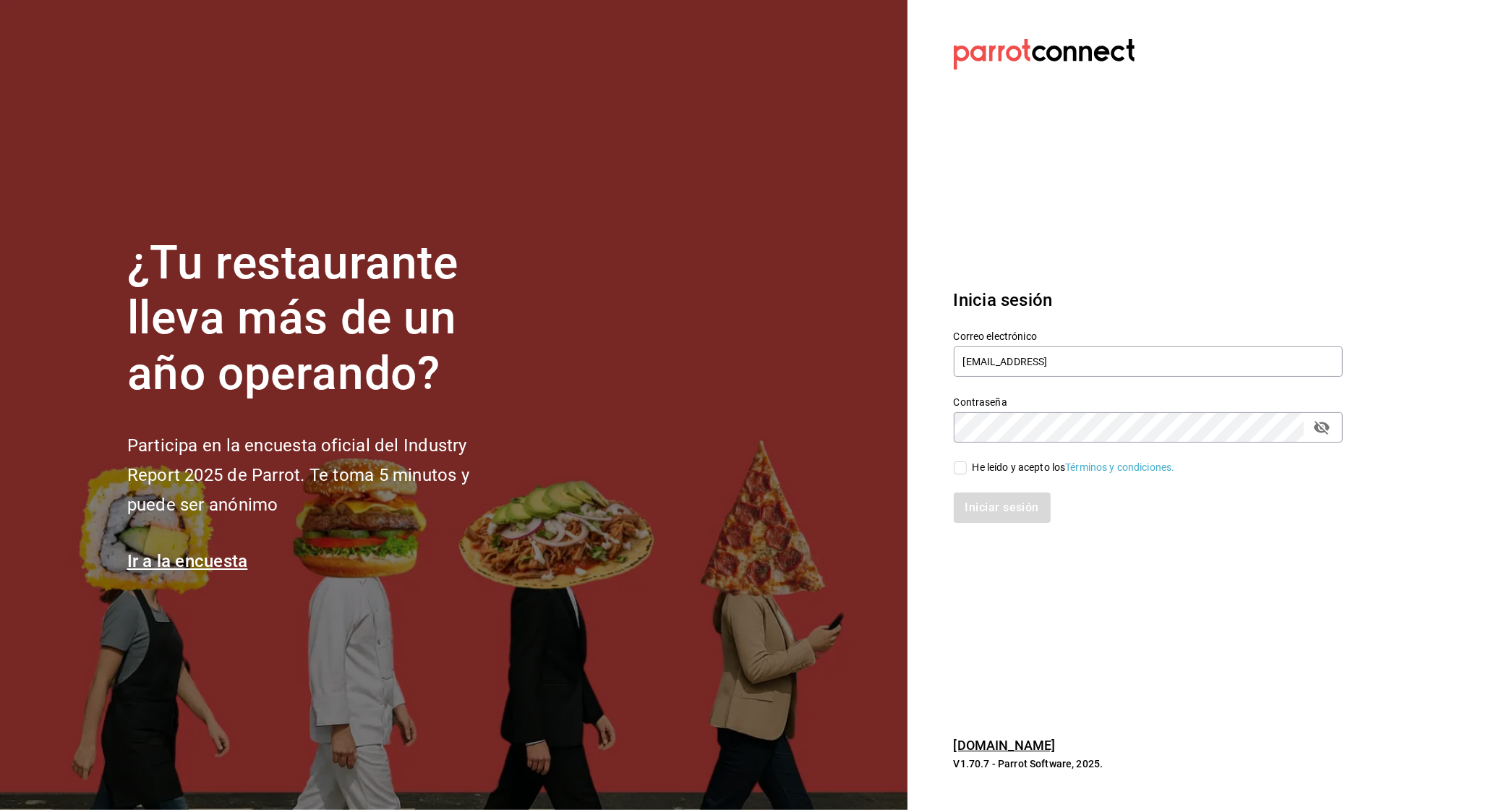
checkbox input "true"
type input "multisuser@beleinegroup.com"
click at [983, 517] on button "Iniciar sesión" at bounding box center [1003, 507] width 99 height 30
click at [997, 367] on input "[EMAIL_ADDRESS][DOMAIN_NAME]" at bounding box center [1148, 361] width 389 height 30
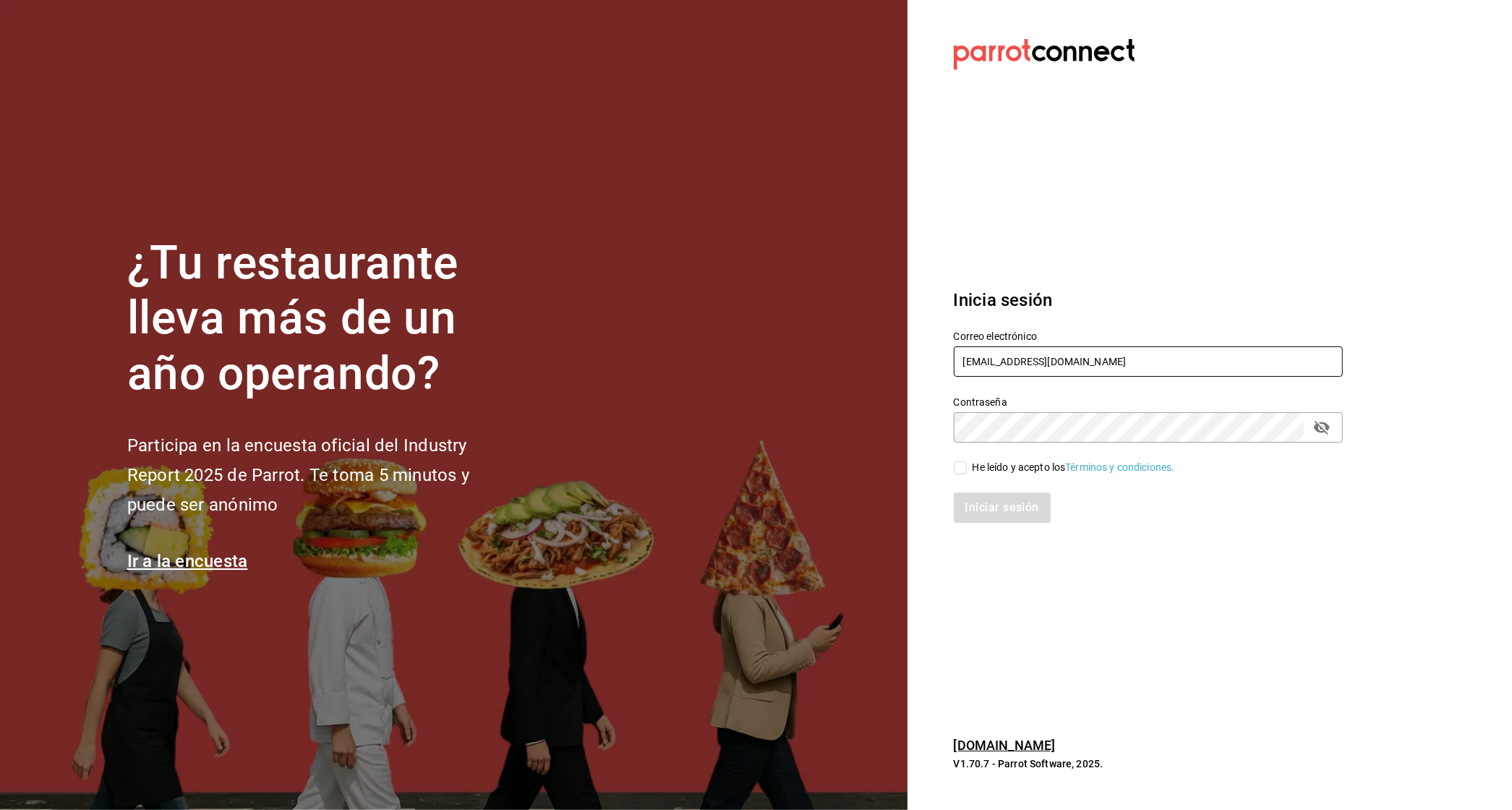
click at [997, 367] on input "[EMAIL_ADDRESS][DOMAIN_NAME]" at bounding box center [1148, 361] width 389 height 30
paste input "[EMAIL_ADDRESS][DOMAIN_NAME] Parr0tConnec7"
drag, startPoint x: 1067, startPoint y: 358, endPoint x: 1195, endPoint y: 357, distance: 128.0
click at [1195, 357] on input "[EMAIL_ADDRESS][DOMAIN_NAME] Parr0tConnec7" at bounding box center [1148, 361] width 389 height 30
type input "[EMAIL_ADDRESS][DOMAIN_NAME]"
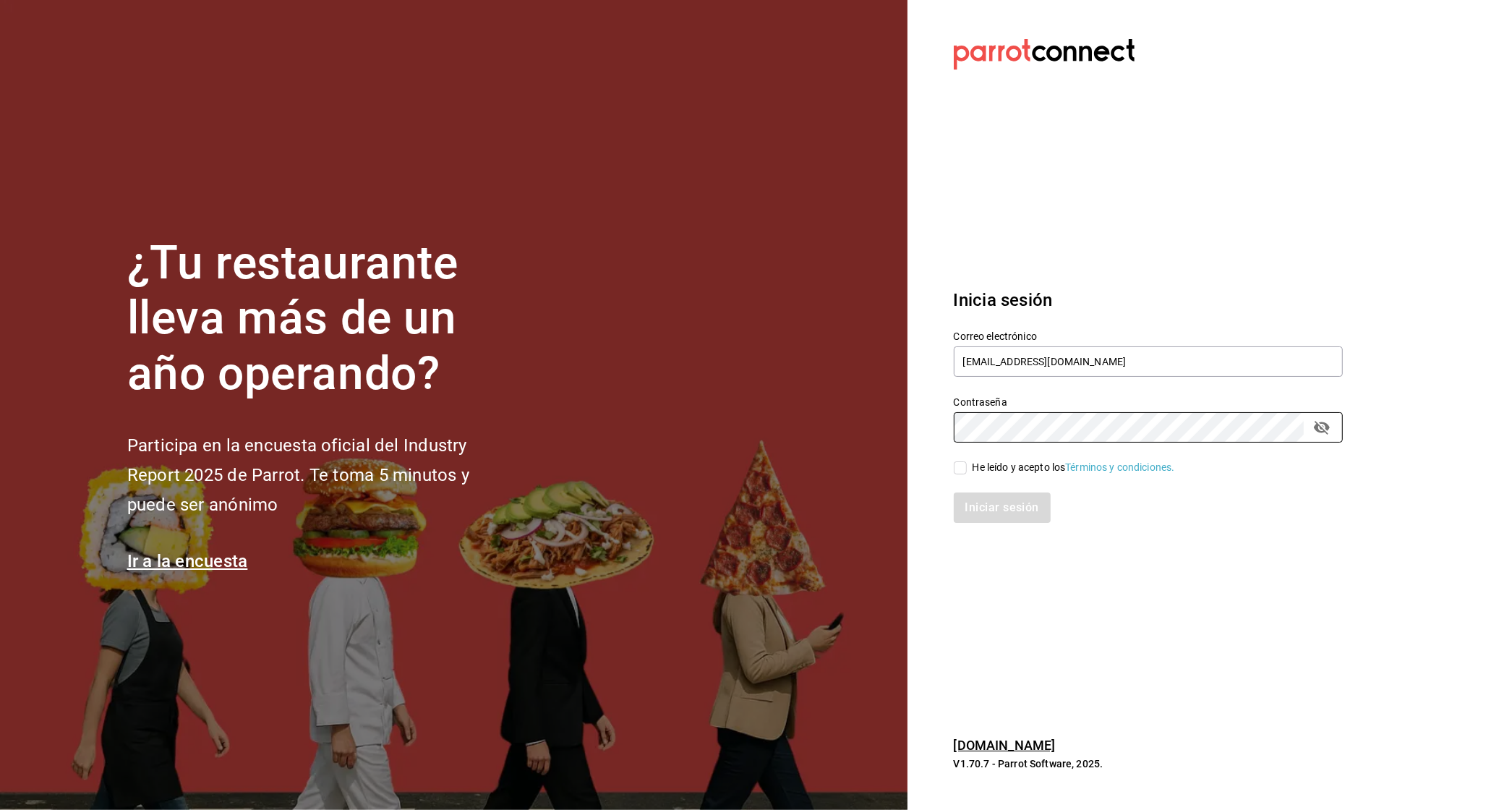
click at [960, 471] on input "He leído y acepto los Términos y condiciones." at bounding box center [960, 467] width 13 height 13
checkbox input "true"
click at [977, 505] on button "Iniciar sesión" at bounding box center [1003, 507] width 99 height 30
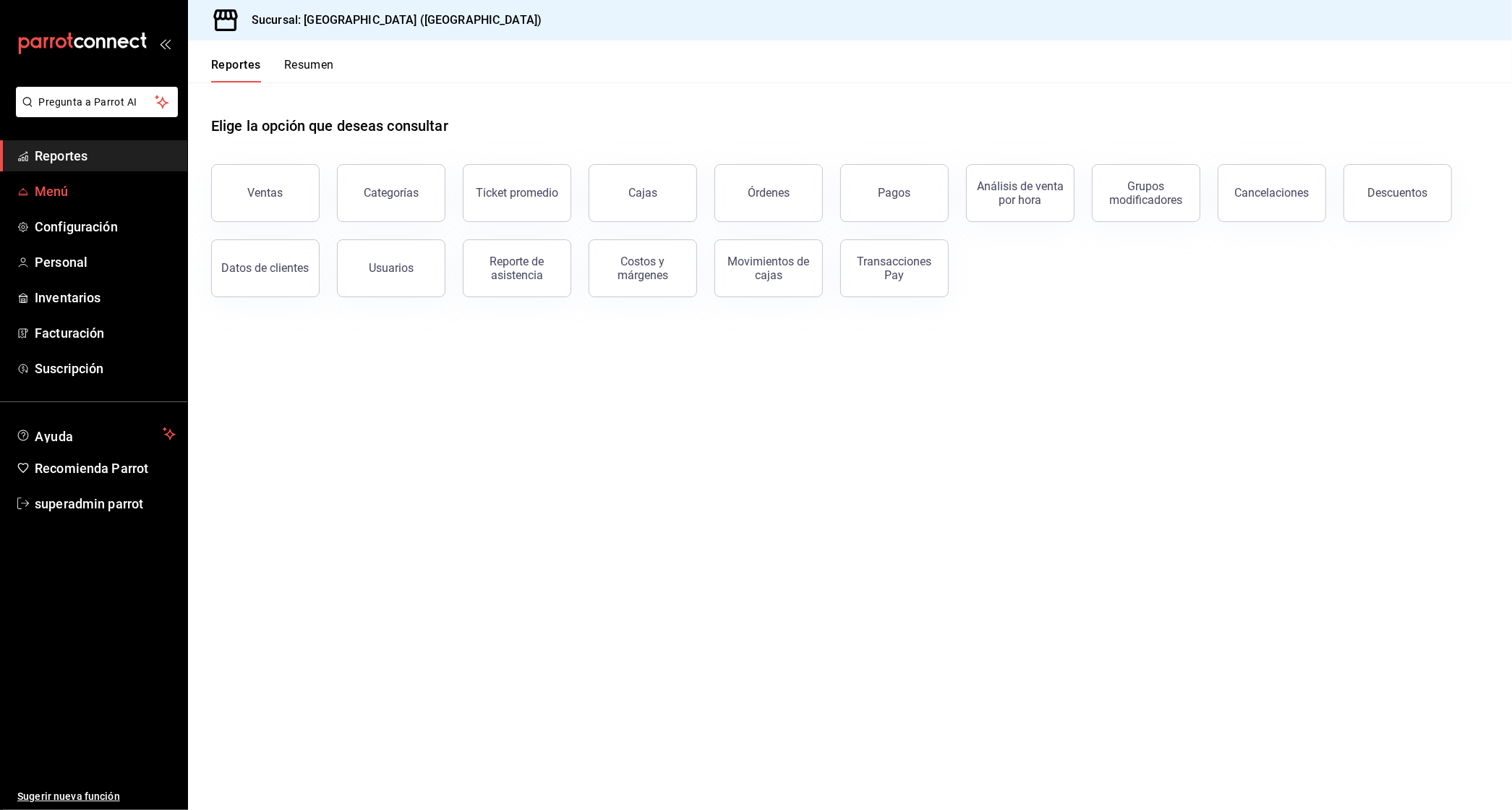
click at [71, 193] on span "Menú" at bounding box center [106, 192] width 141 height 20
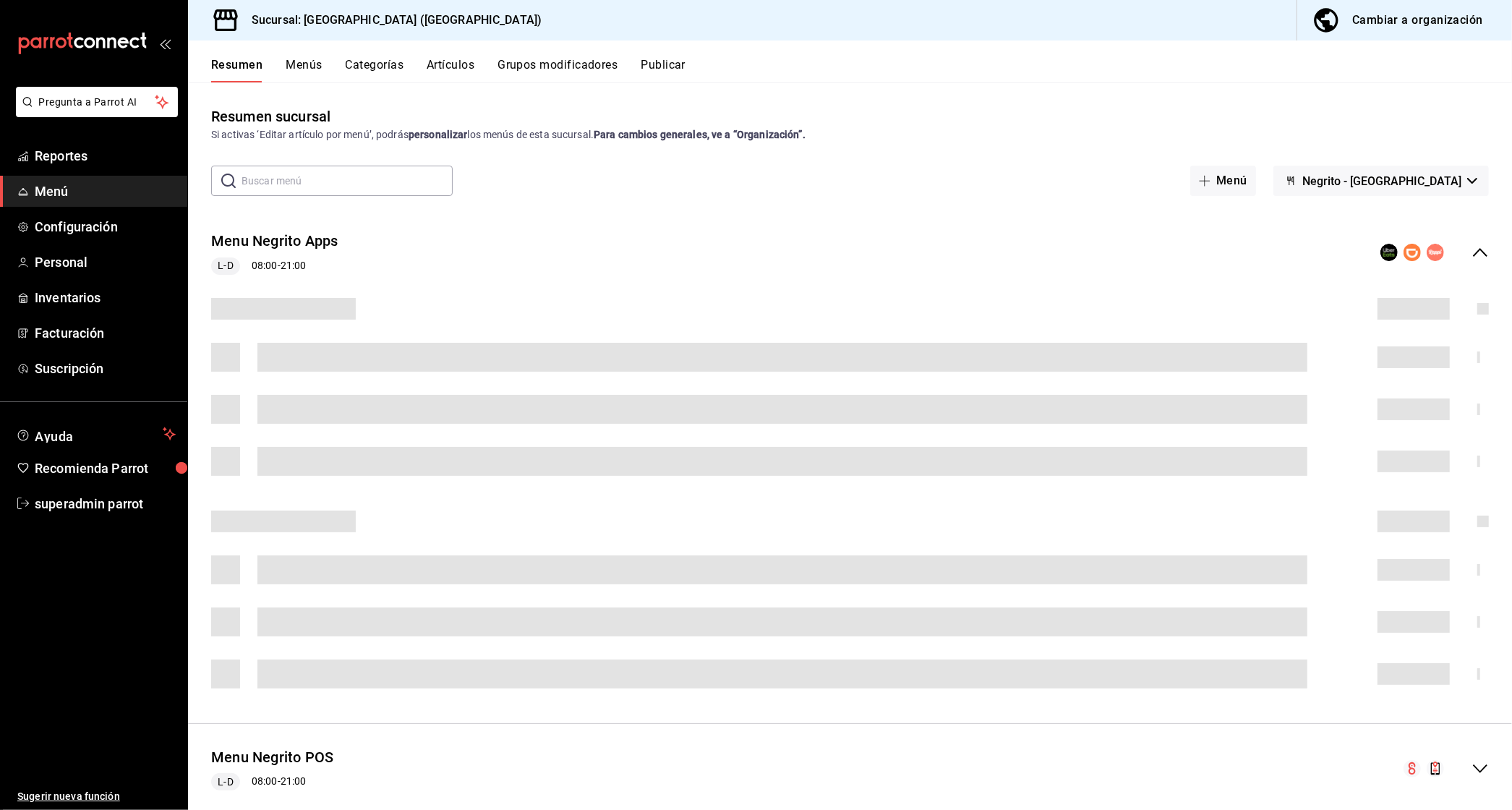
click at [669, 61] on button "Publicar" at bounding box center [664, 69] width 45 height 24
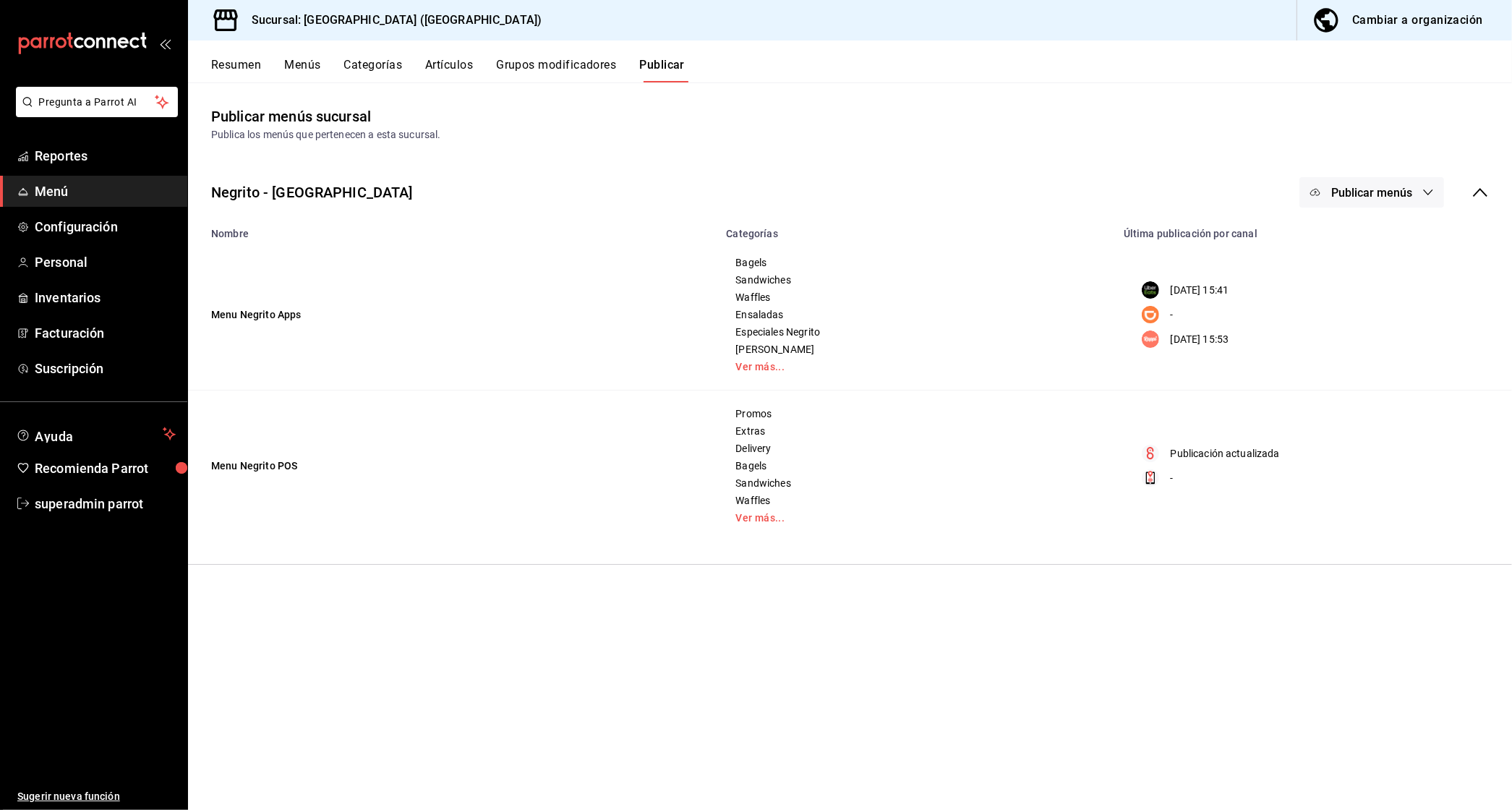
click at [1421, 192] on button "Publicar menús" at bounding box center [1372, 192] width 145 height 30
click at [1363, 248] on li "Uber Eats" at bounding box center [1373, 238] width 133 height 40
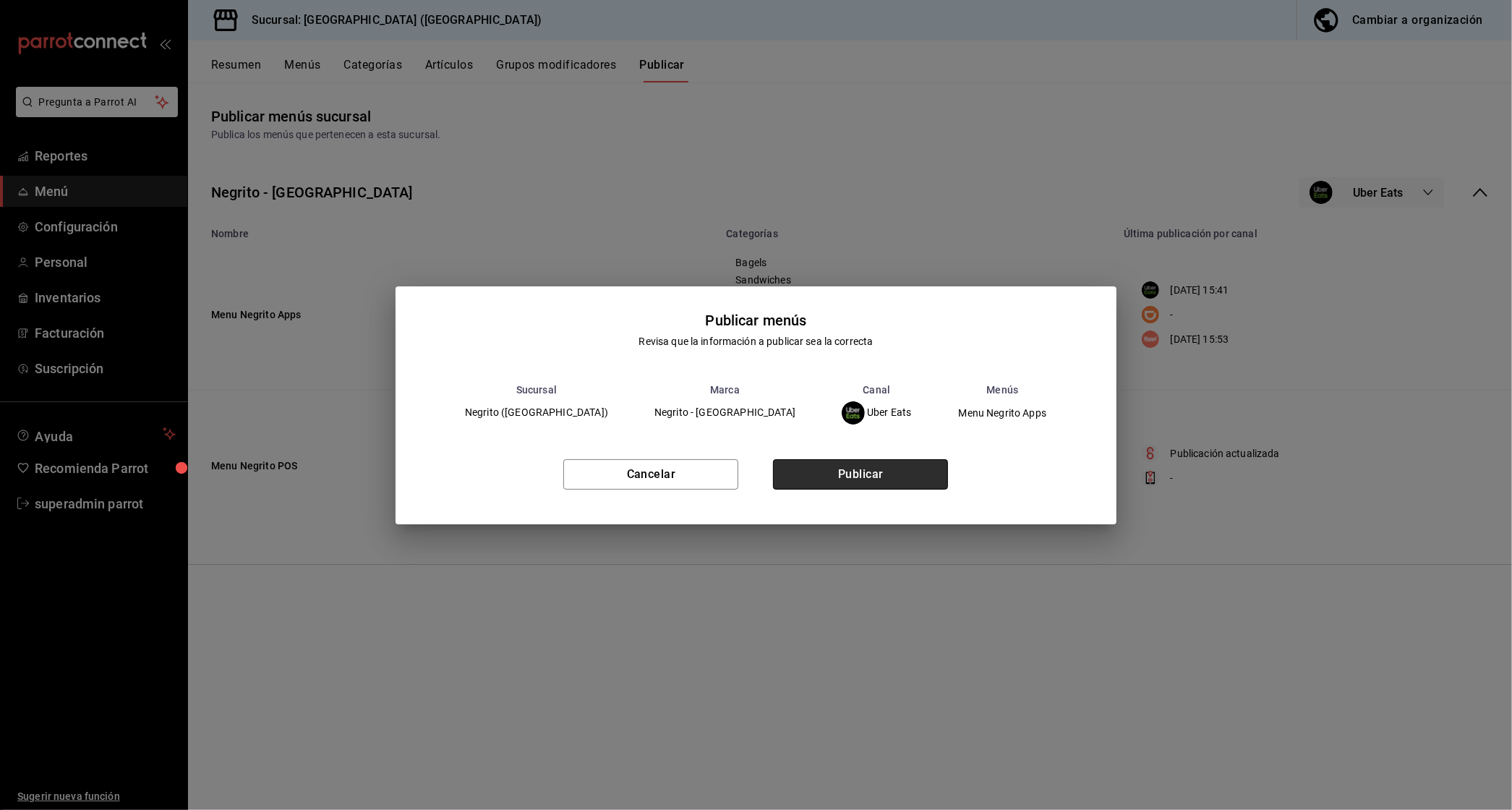
click at [891, 469] on button "Publicar" at bounding box center [860, 474] width 175 height 30
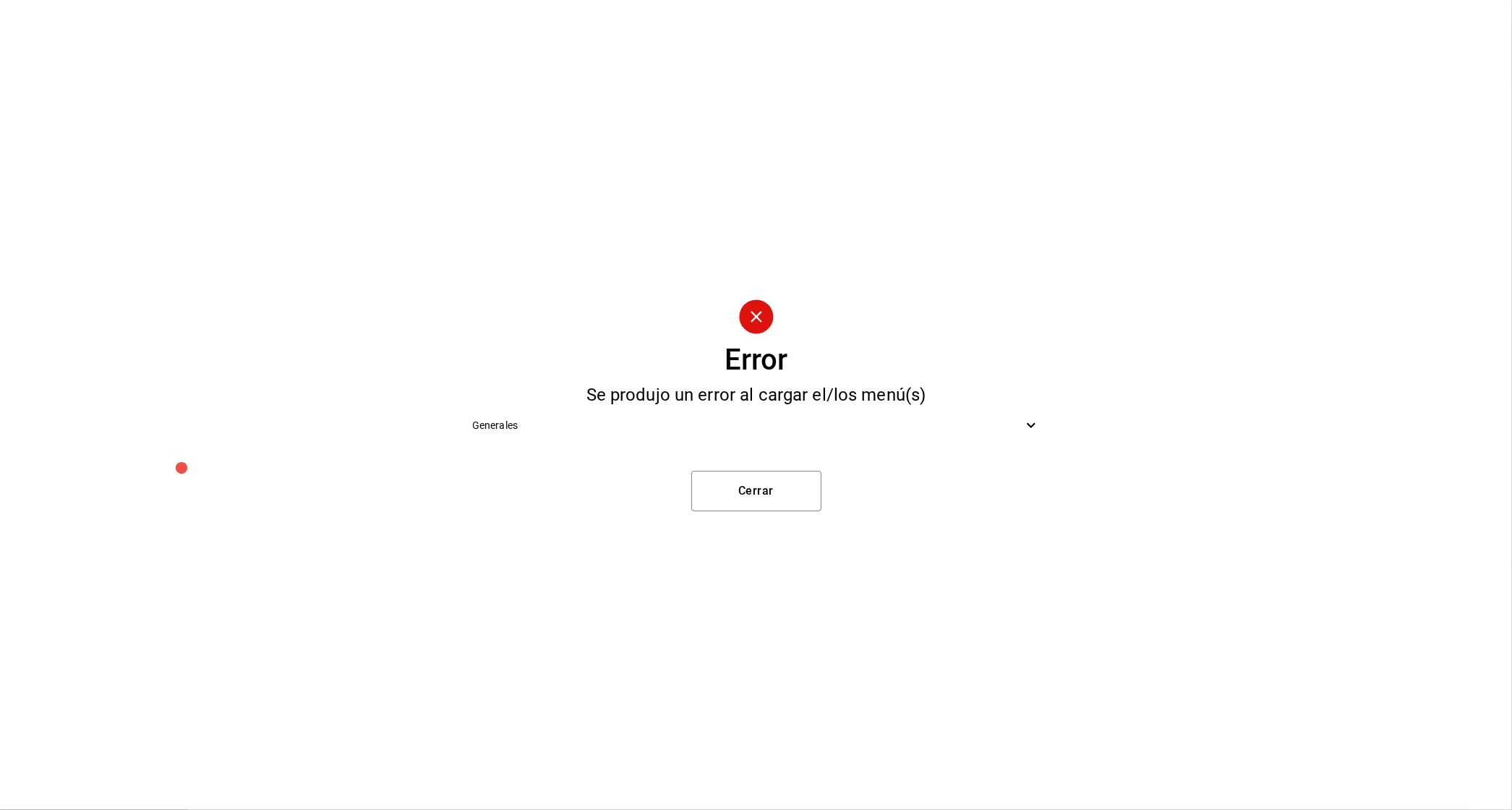
click at [616, 418] on span "Generales" at bounding box center [747, 426] width 550 height 16
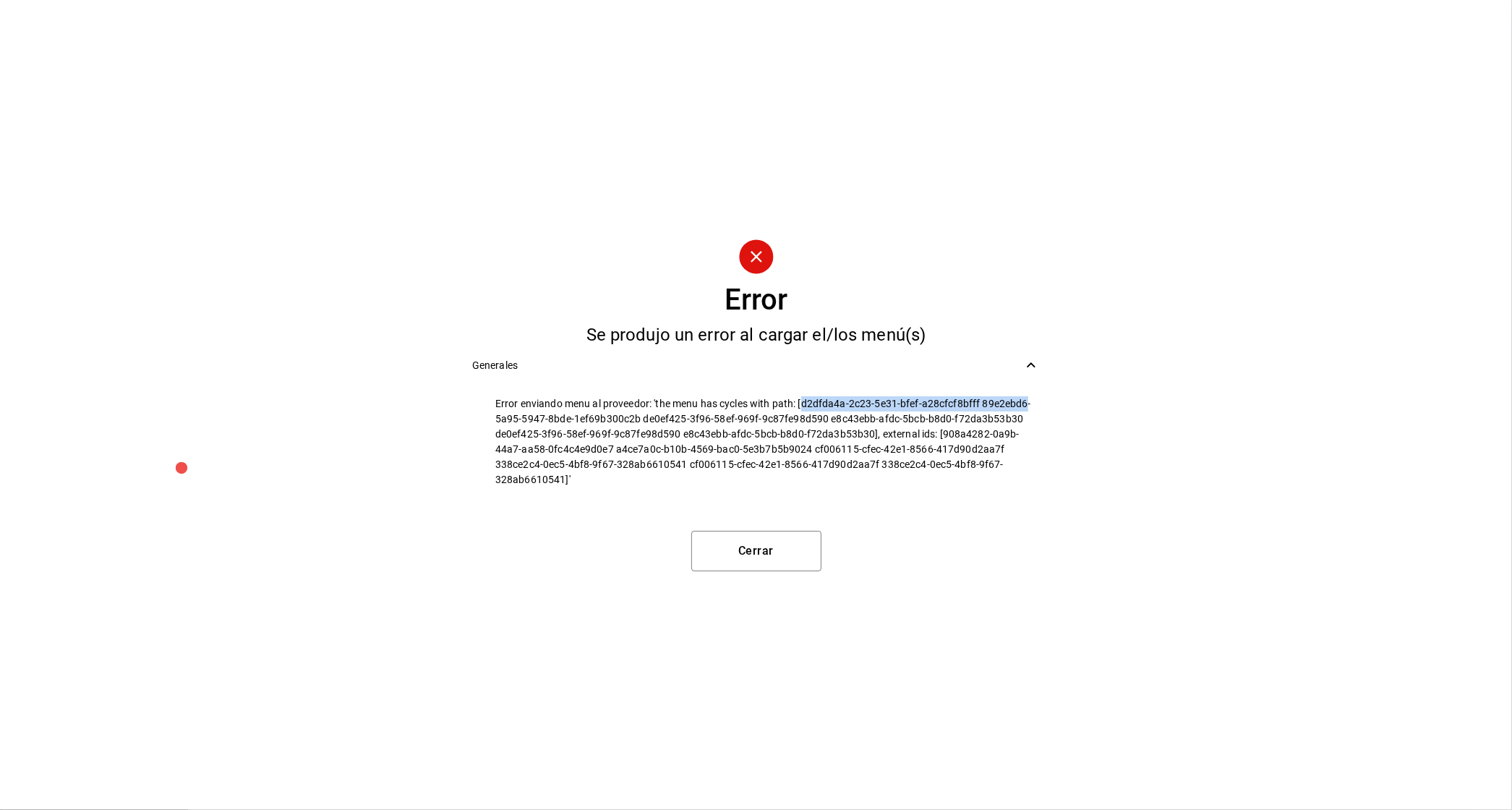
copy span "d2dfda4a-2c23-5e31-bfef-a28cfcf8bfff 89e2ebd6"
drag, startPoint x: 805, startPoint y: 402, endPoint x: 1025, endPoint y: 402, distance: 220.0
click at [1025, 402] on span "Error enviando menu al proveedor: 'the menu has cycles with path: [d2dfda4a-2c2…" at bounding box center [767, 442] width 544 height 91
drag, startPoint x: 497, startPoint y: 419, endPoint x: 637, endPoint y: 418, distance: 140.0
click at [637, 418] on span "Error enviando menu al proveedor: 'the menu has cycles with path: [d2dfda4a-2c2…" at bounding box center [767, 442] width 544 height 91
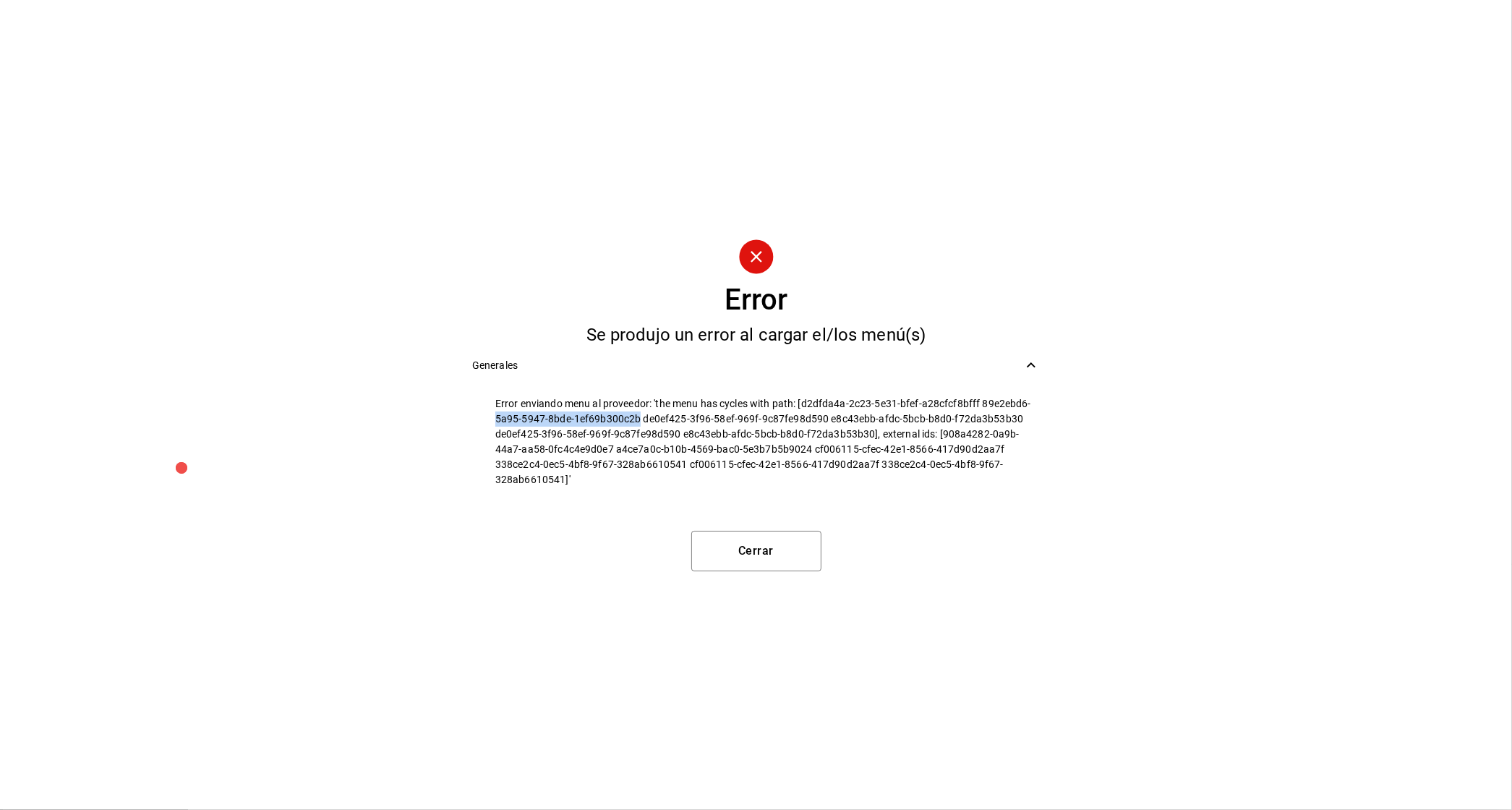
copy span "5a95-5947-8bde-1ef69b300c2b"
drag, startPoint x: 646, startPoint y: 418, endPoint x: 824, endPoint y: 412, distance: 178.1
click at [824, 412] on span "Error enviando menu al proveedor: 'the menu has cycles with path: [d2dfda4a-2c2…" at bounding box center [767, 442] width 544 height 91
copy span "e0ef425-3f96-58ef-969f-9c87fe98d590"
copy span "de0ef425-3f96-58ef-969f-9c87fe98d590"
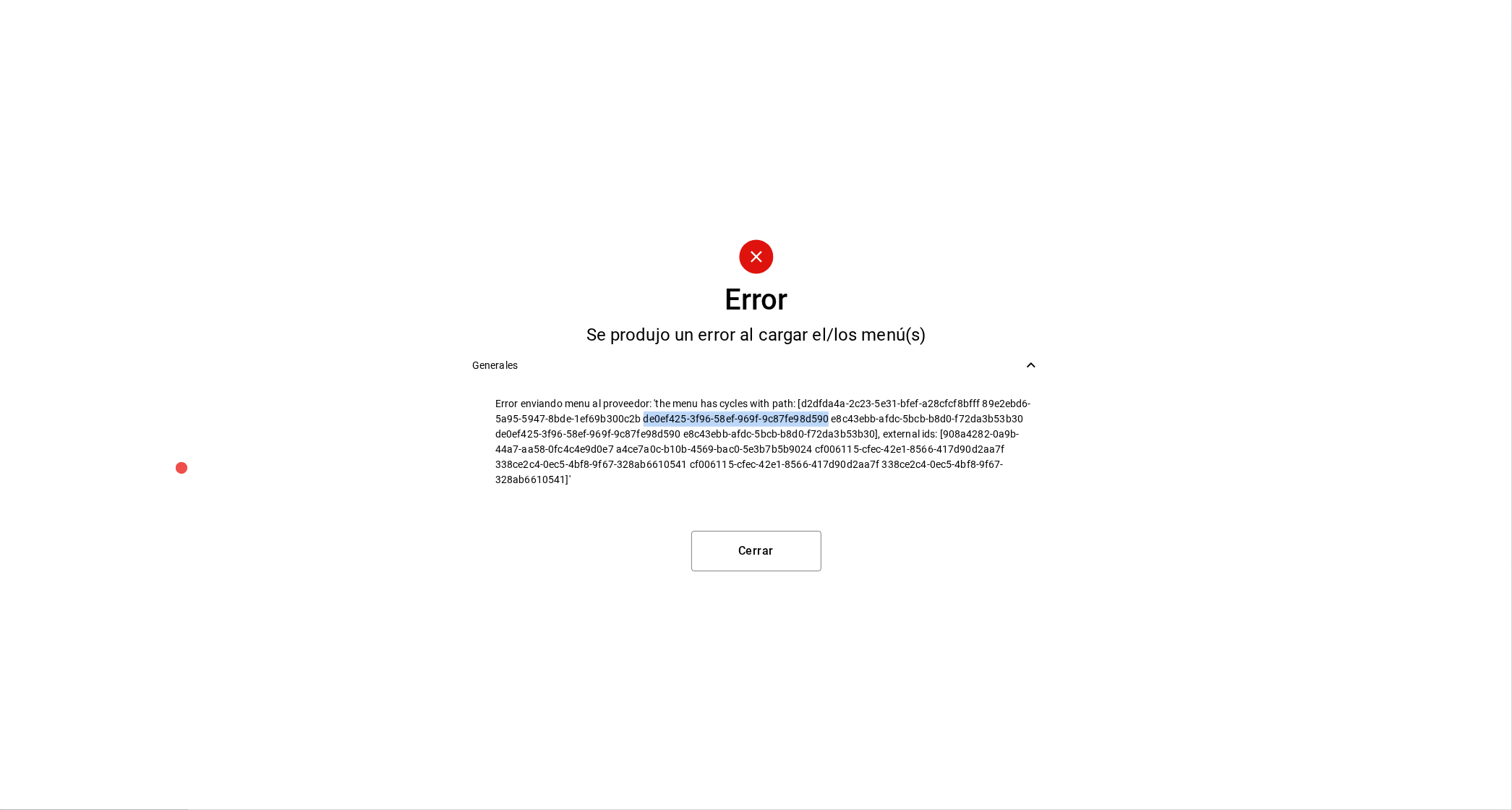
drag, startPoint x: 642, startPoint y: 419, endPoint x: 825, endPoint y: 418, distance: 183.0
click at [825, 418] on span "Error enviando menu al proveedor: 'the menu has cycles with path: [d2dfda4a-2c2…" at bounding box center [767, 442] width 544 height 91
click at [763, 546] on button "Cerrar" at bounding box center [756, 550] width 130 height 40
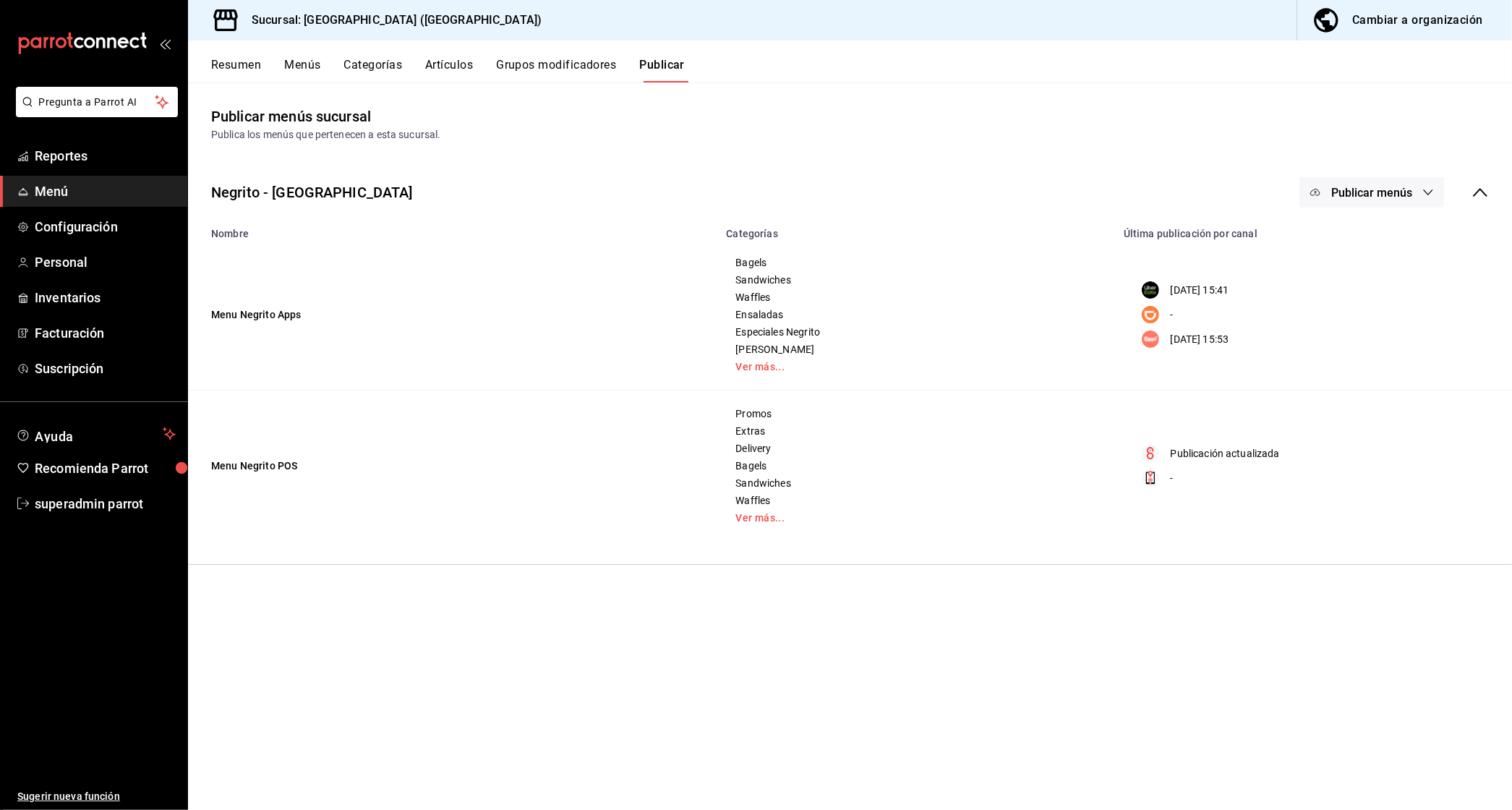
click at [437, 64] on button "Artículos" at bounding box center [449, 69] width 48 height 24
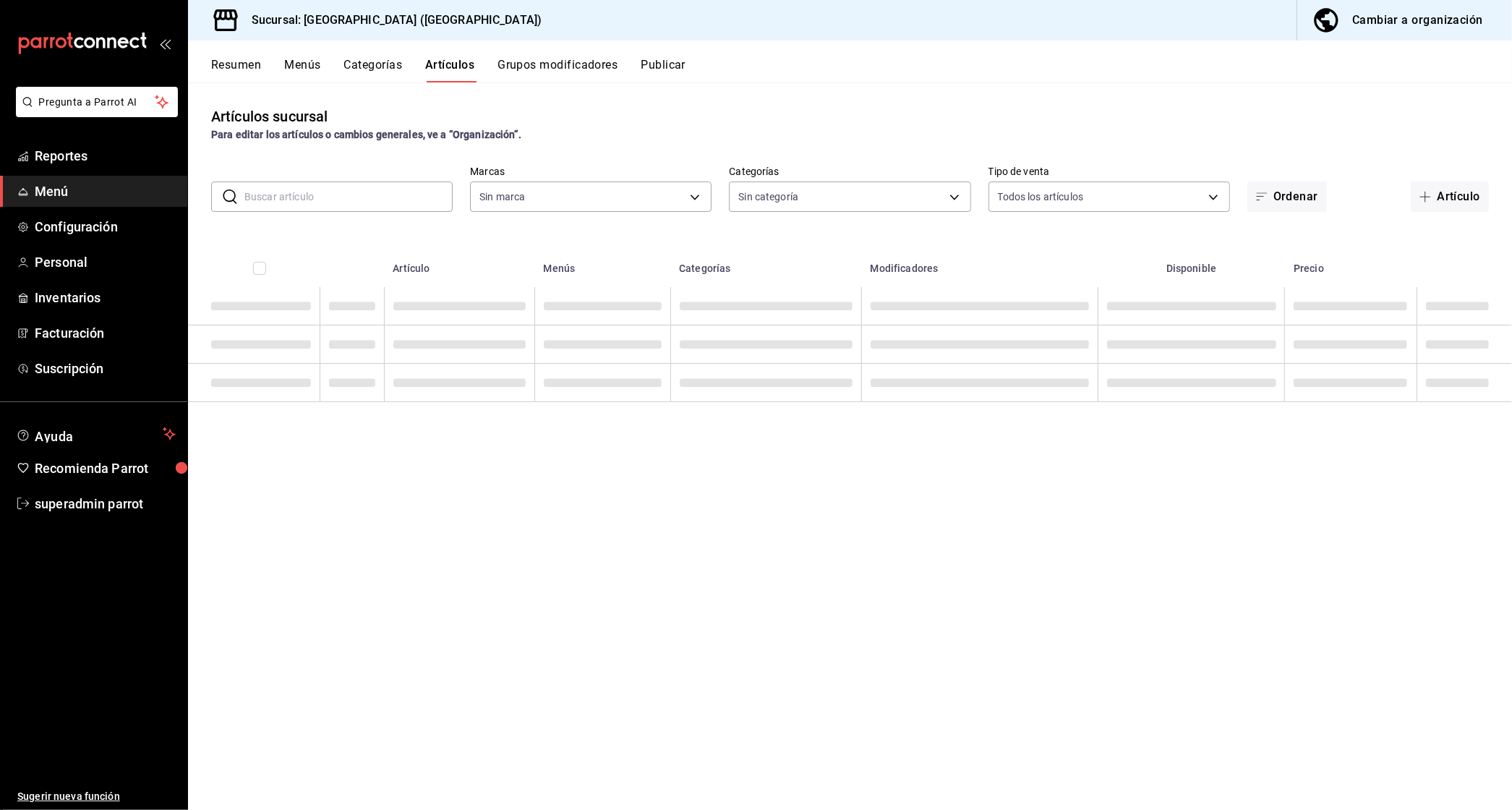
type input "287774e0-f4ba-4ef7-b69d-38b7dbe72ed9"
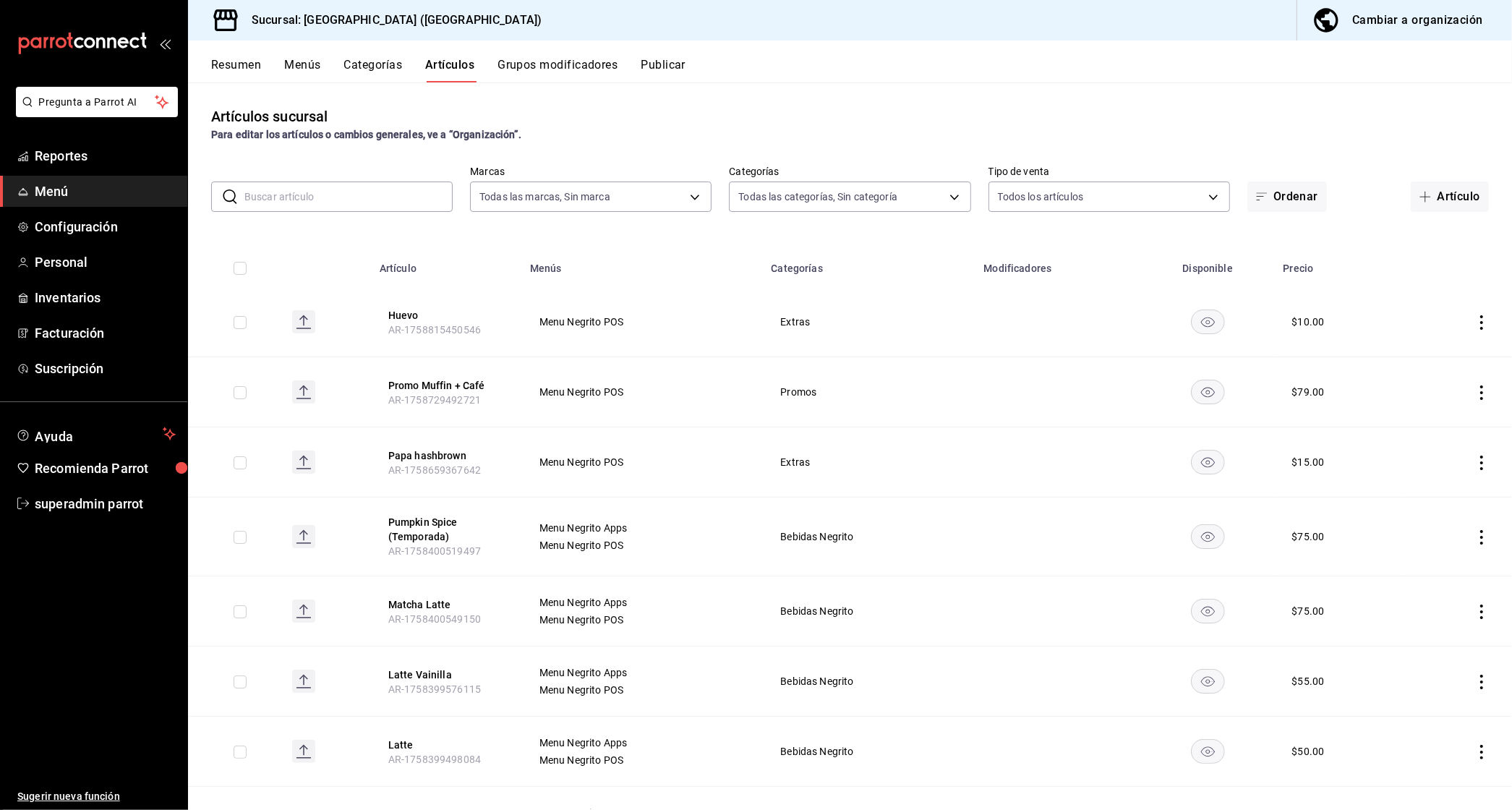
type input "58f0ccdc-7803-4efc-895d-68e637178344,04179152-9d8b-4da6-8fd7-33c55e9b75bc,2ec7e…"
click at [270, 200] on input "text" at bounding box center [348, 196] width 208 height 29
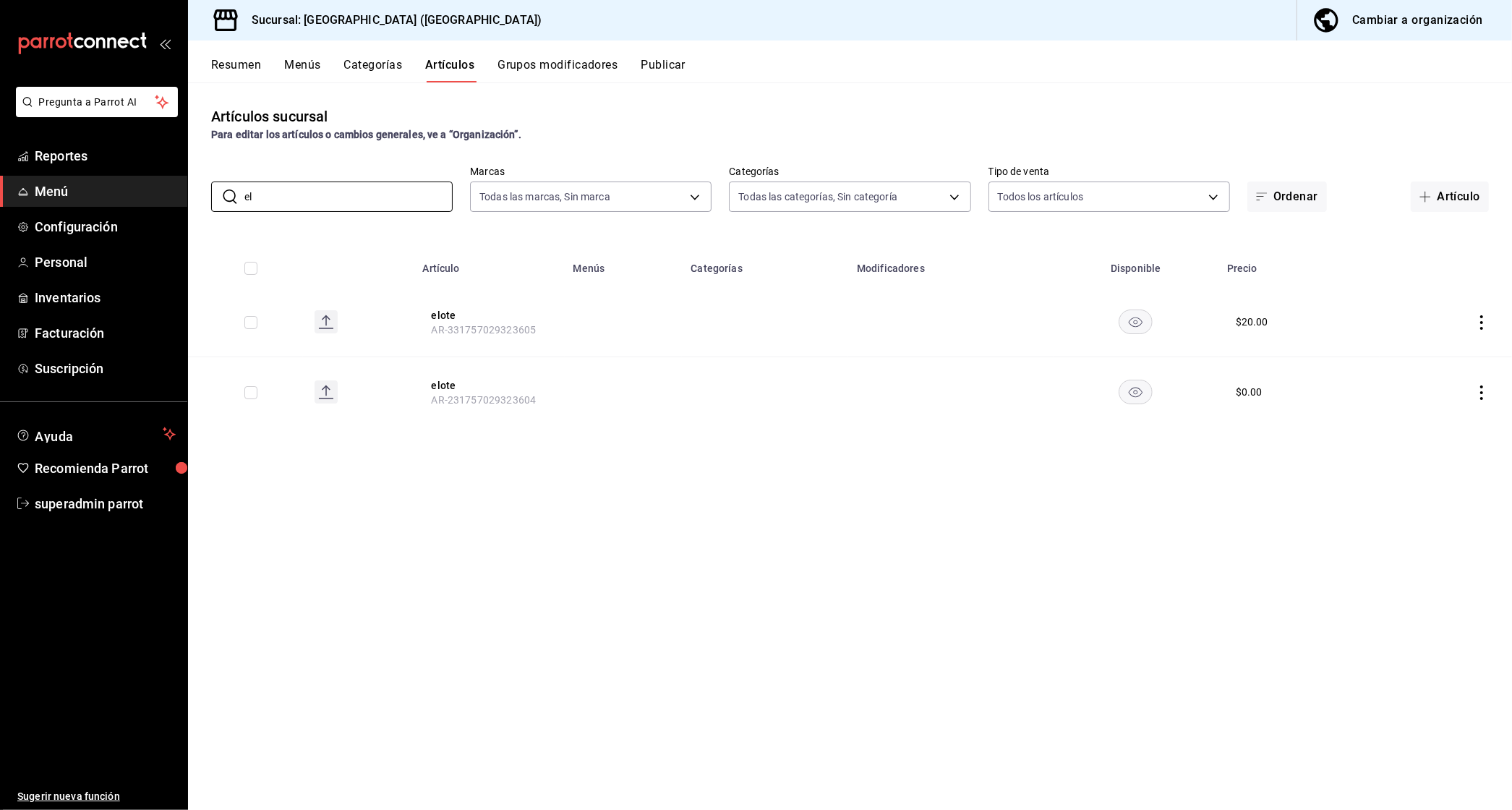
type input "e"
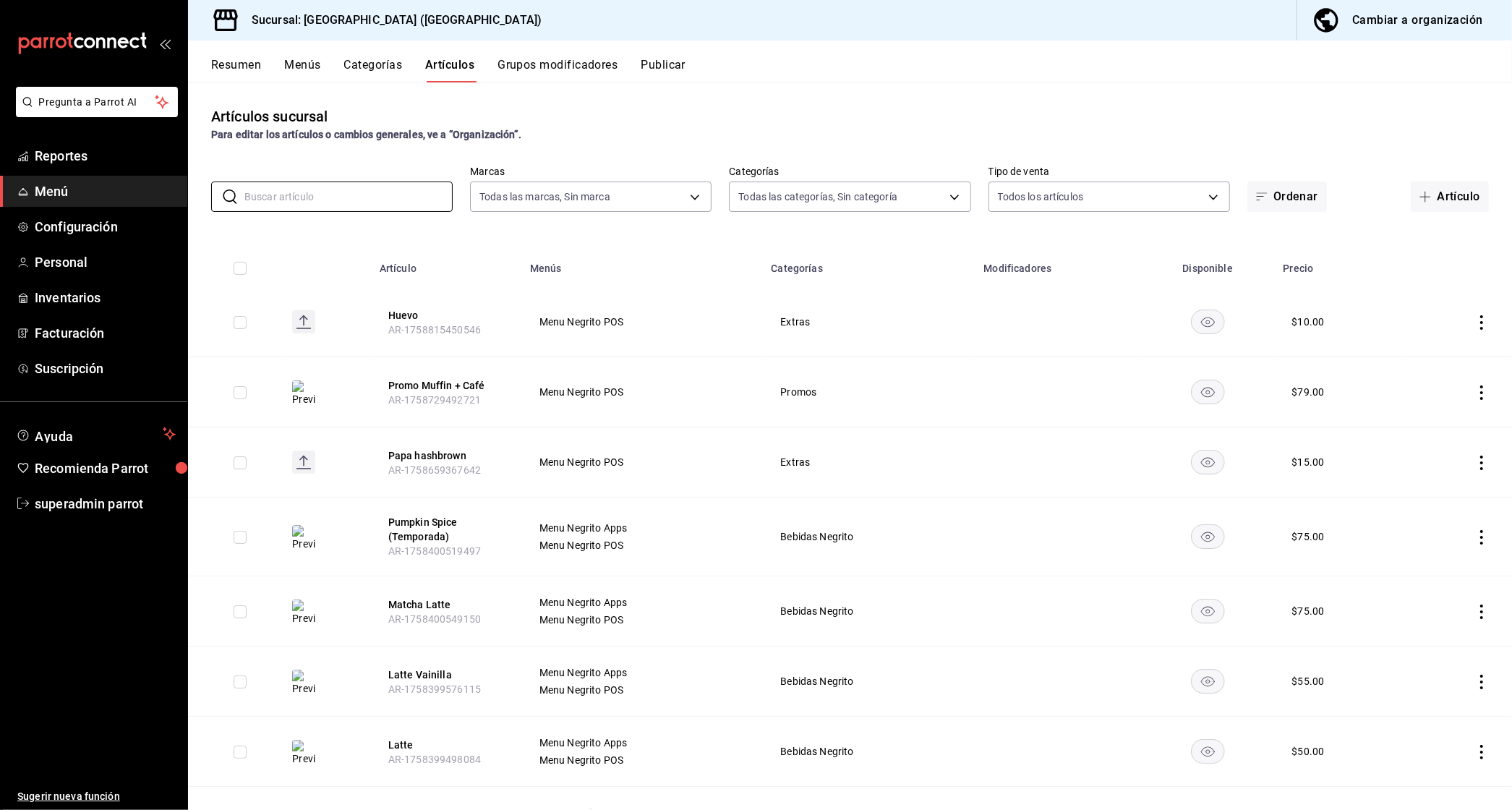
click at [316, 67] on button "Menús" at bounding box center [302, 69] width 36 height 24
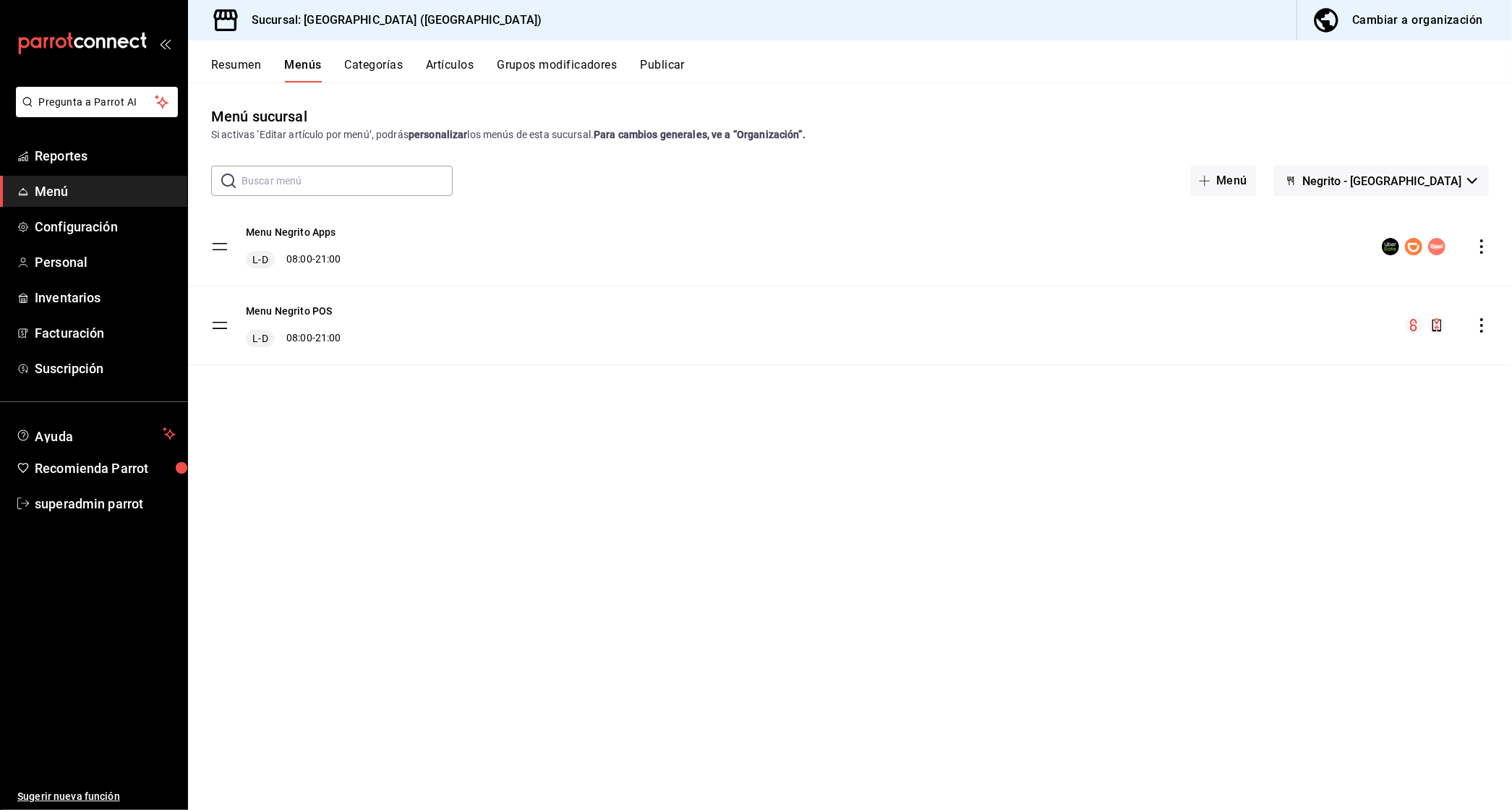
click at [1393, 177] on span "Negrito - Chiapas" at bounding box center [1382, 181] width 159 height 14
click at [1375, 224] on li "Negrito - Chiapas" at bounding box center [1449, 219] width 181 height 35
click at [670, 67] on button "Publicar" at bounding box center [663, 69] width 45 height 24
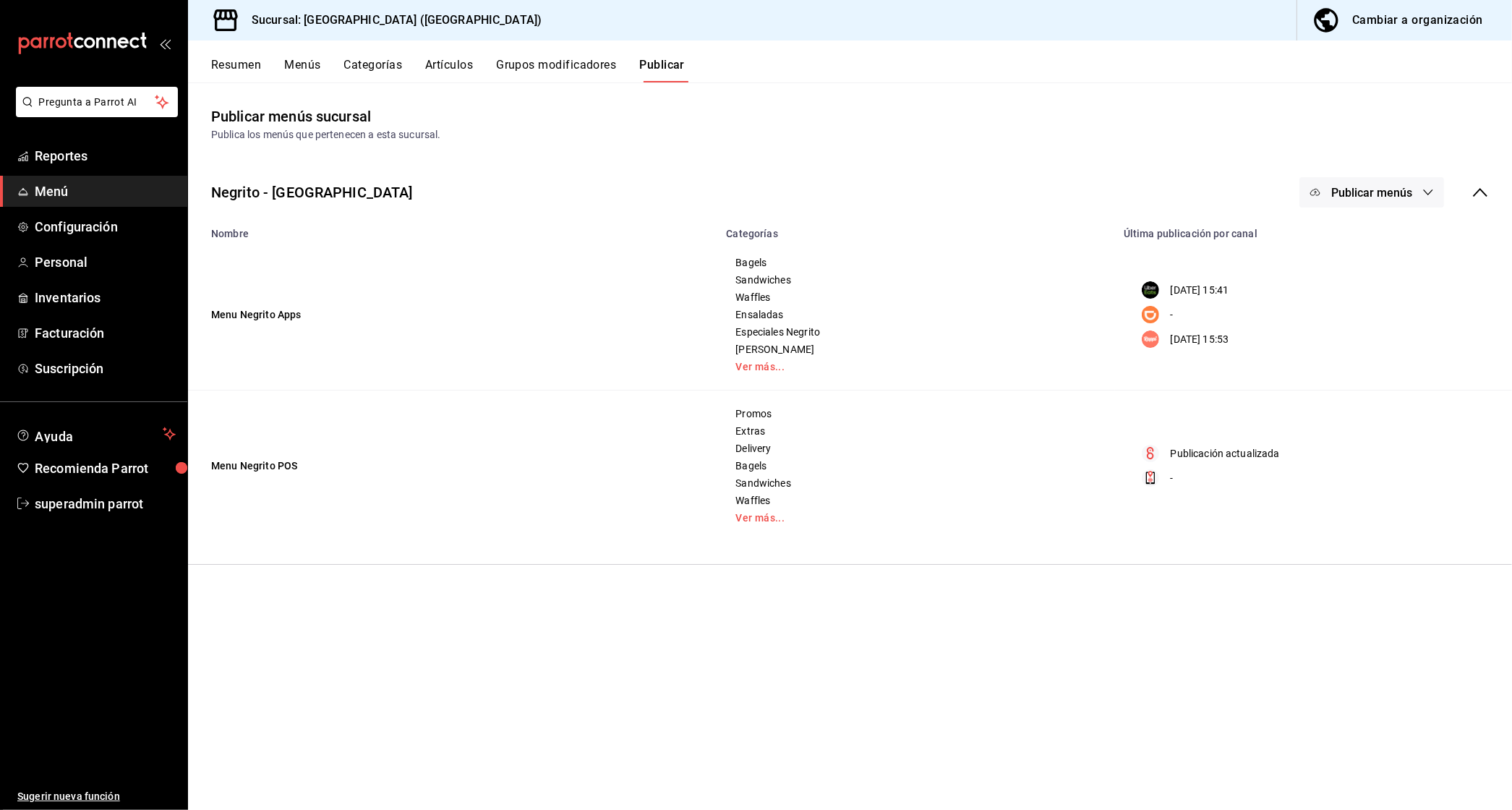
click at [1407, 177] on button "Publicar menús" at bounding box center [1372, 192] width 145 height 30
click at [1367, 245] on span "Uber Eats" at bounding box center [1393, 240] width 69 height 16
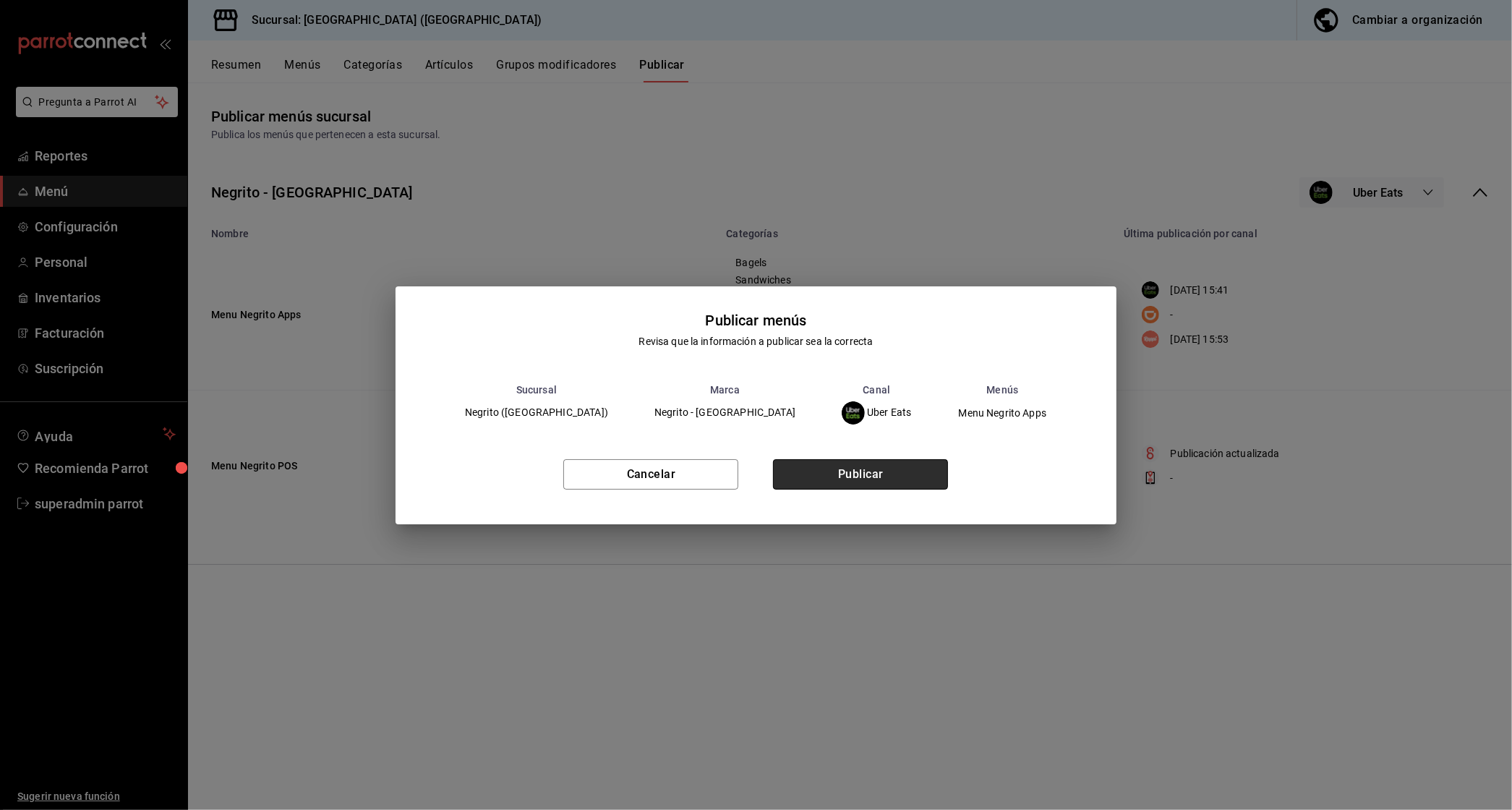
click at [919, 477] on button "Publicar" at bounding box center [860, 474] width 175 height 30
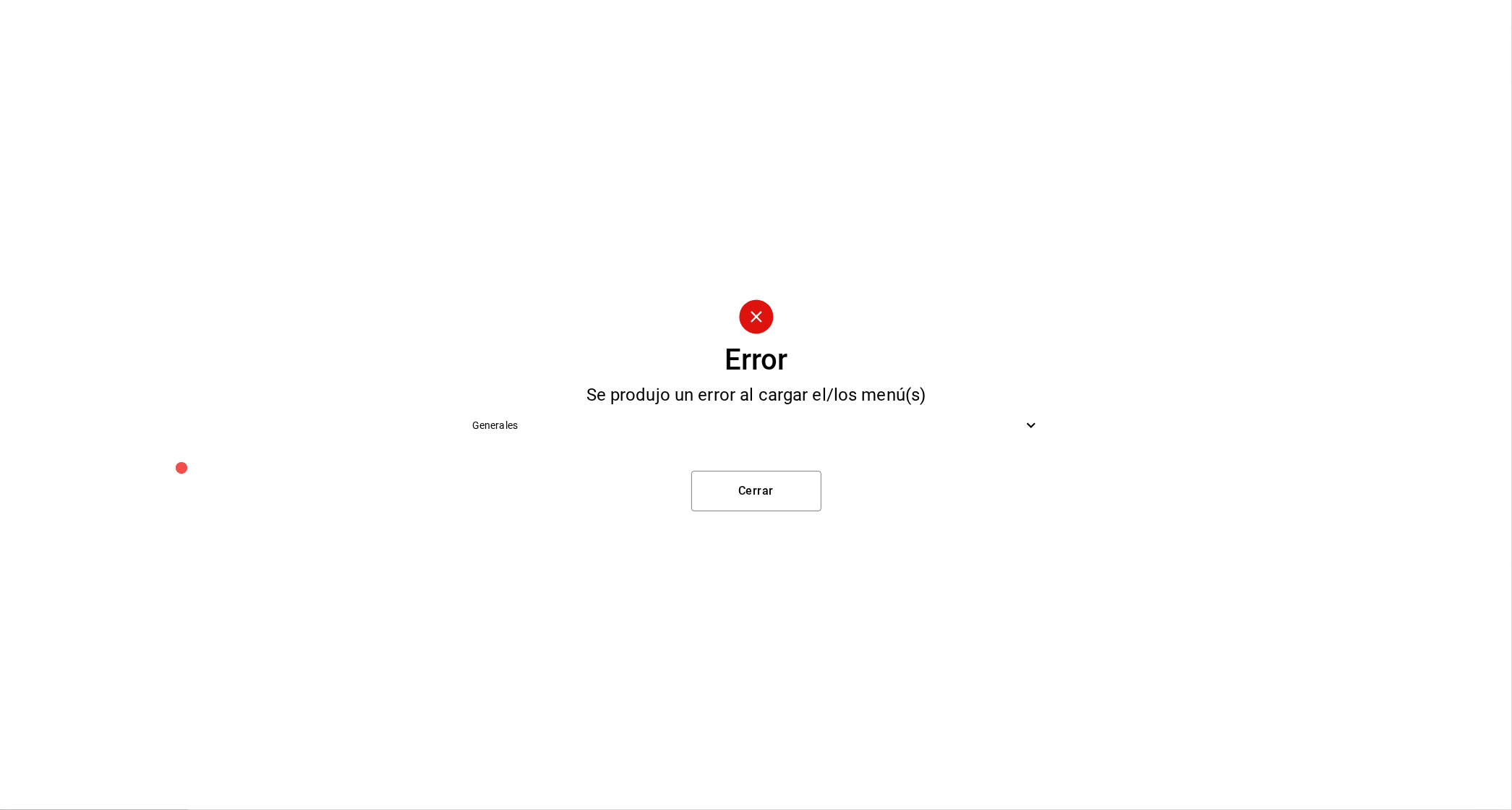
click at [825, 429] on span "Generales" at bounding box center [747, 426] width 550 height 16
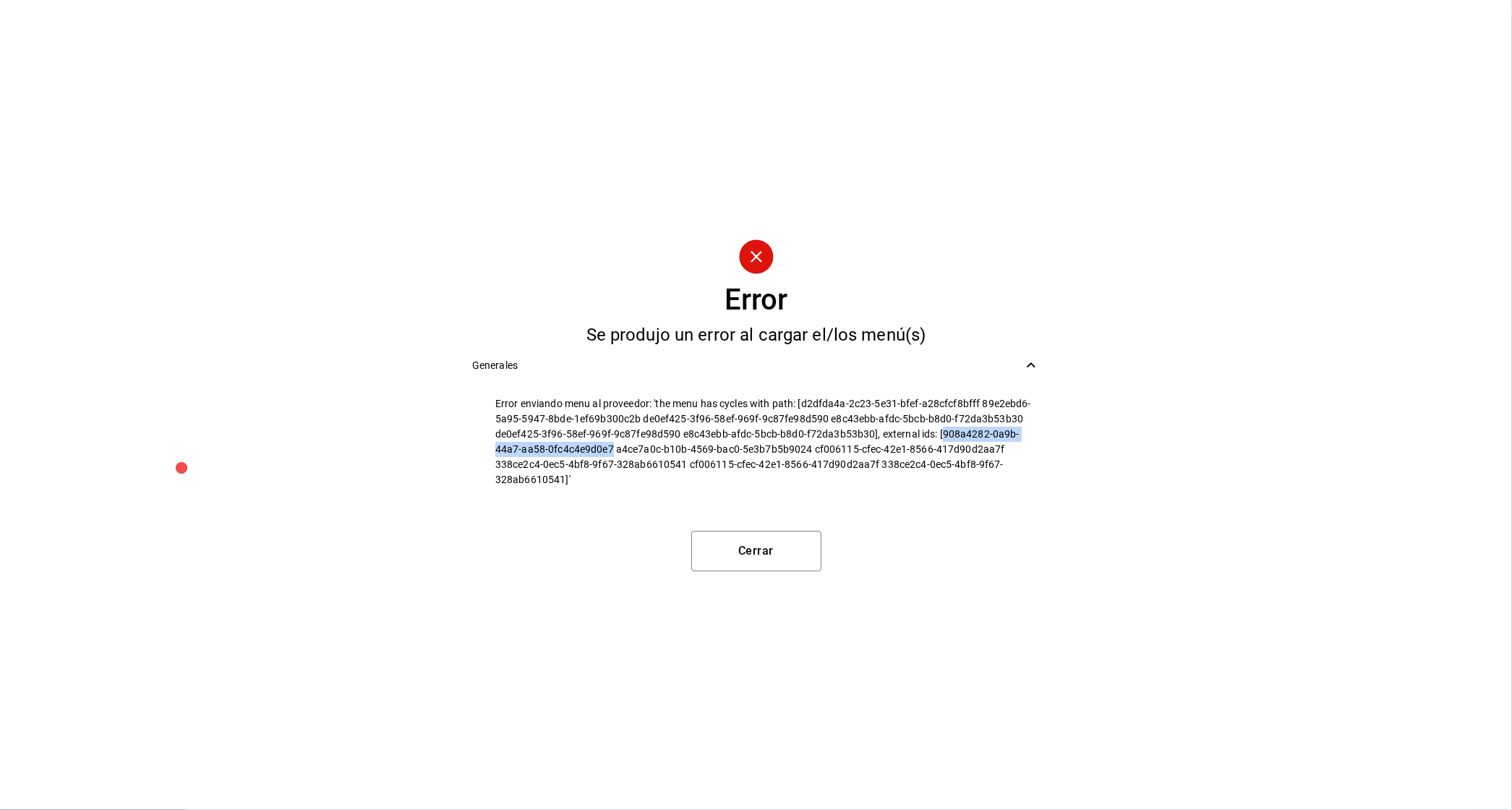
drag, startPoint x: 942, startPoint y: 433, endPoint x: 611, endPoint y: 448, distance: 331.3
click at [611, 448] on span "Error enviando menu al proveedor: 'the menu has cycles with path: [d2dfda4a-2c2…" at bounding box center [767, 442] width 544 height 91
copy span "908a4282-0a9b-44a7-aa58-0fc4c4e9d0e7"
click at [718, 554] on button "Cerrar" at bounding box center [756, 550] width 130 height 40
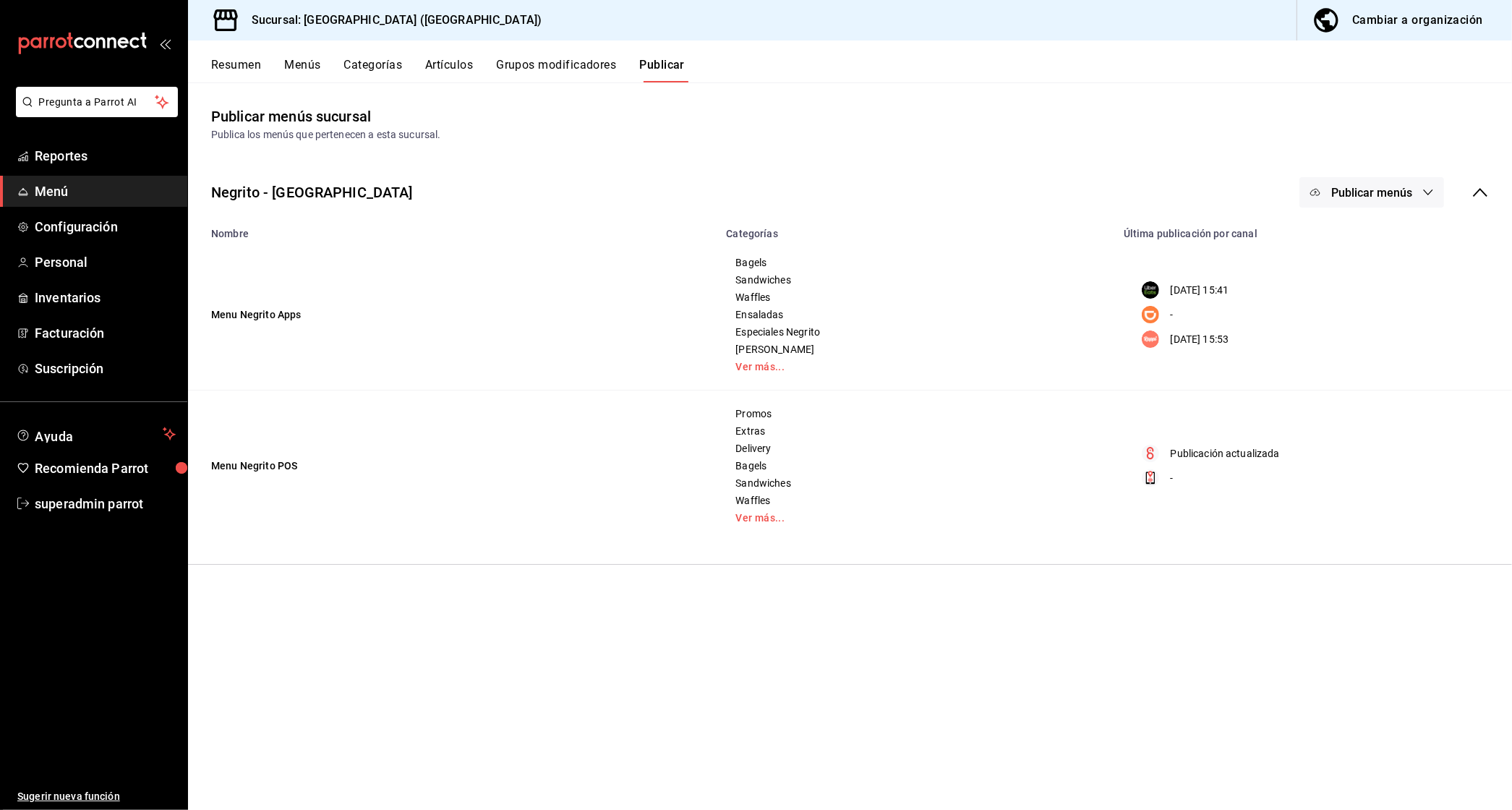
click at [244, 59] on button "Resumen" at bounding box center [236, 69] width 50 height 24
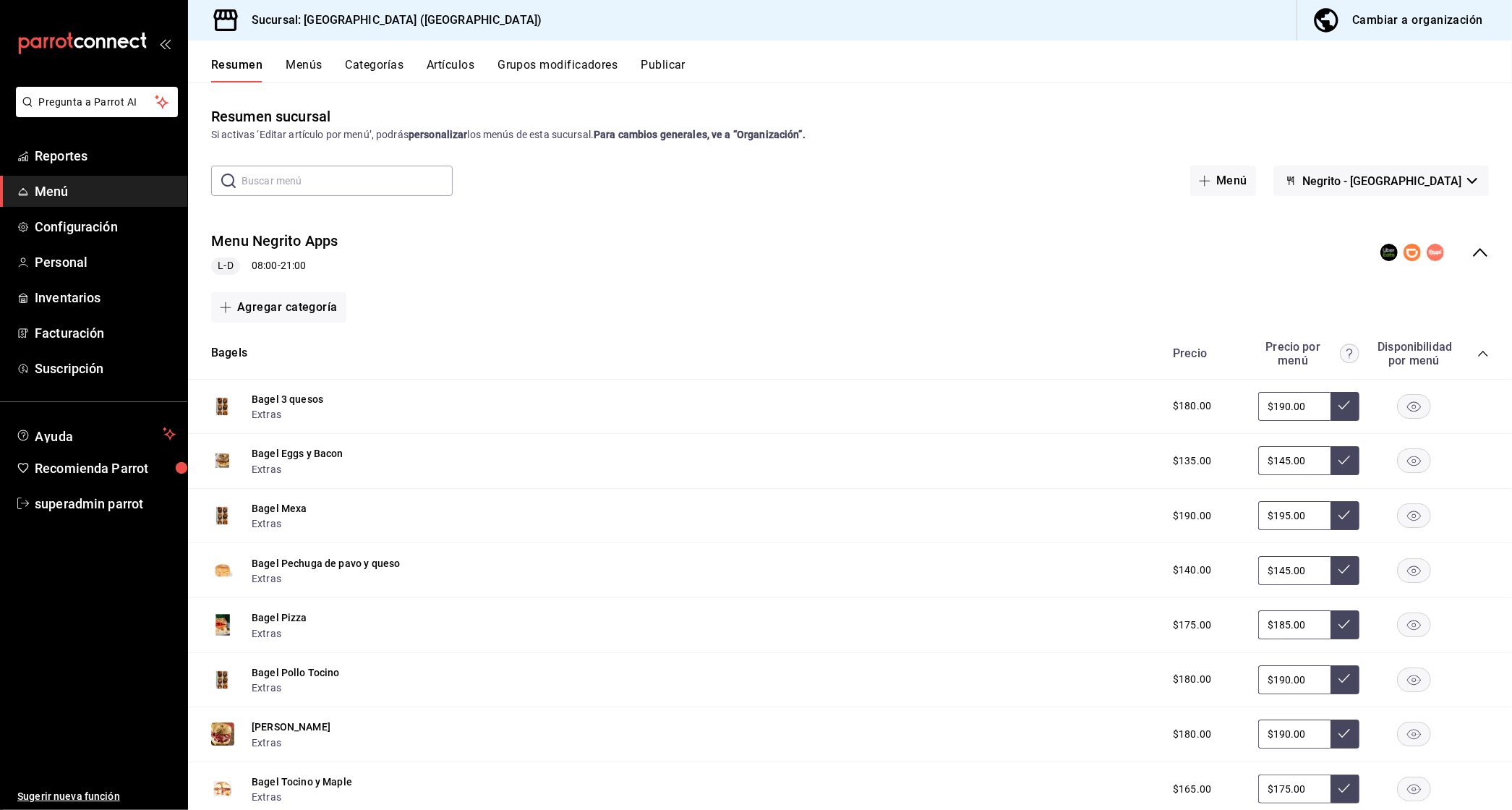
click at [1485, 355] on icon "collapse-category-row" at bounding box center [1484, 354] width 12 height 12
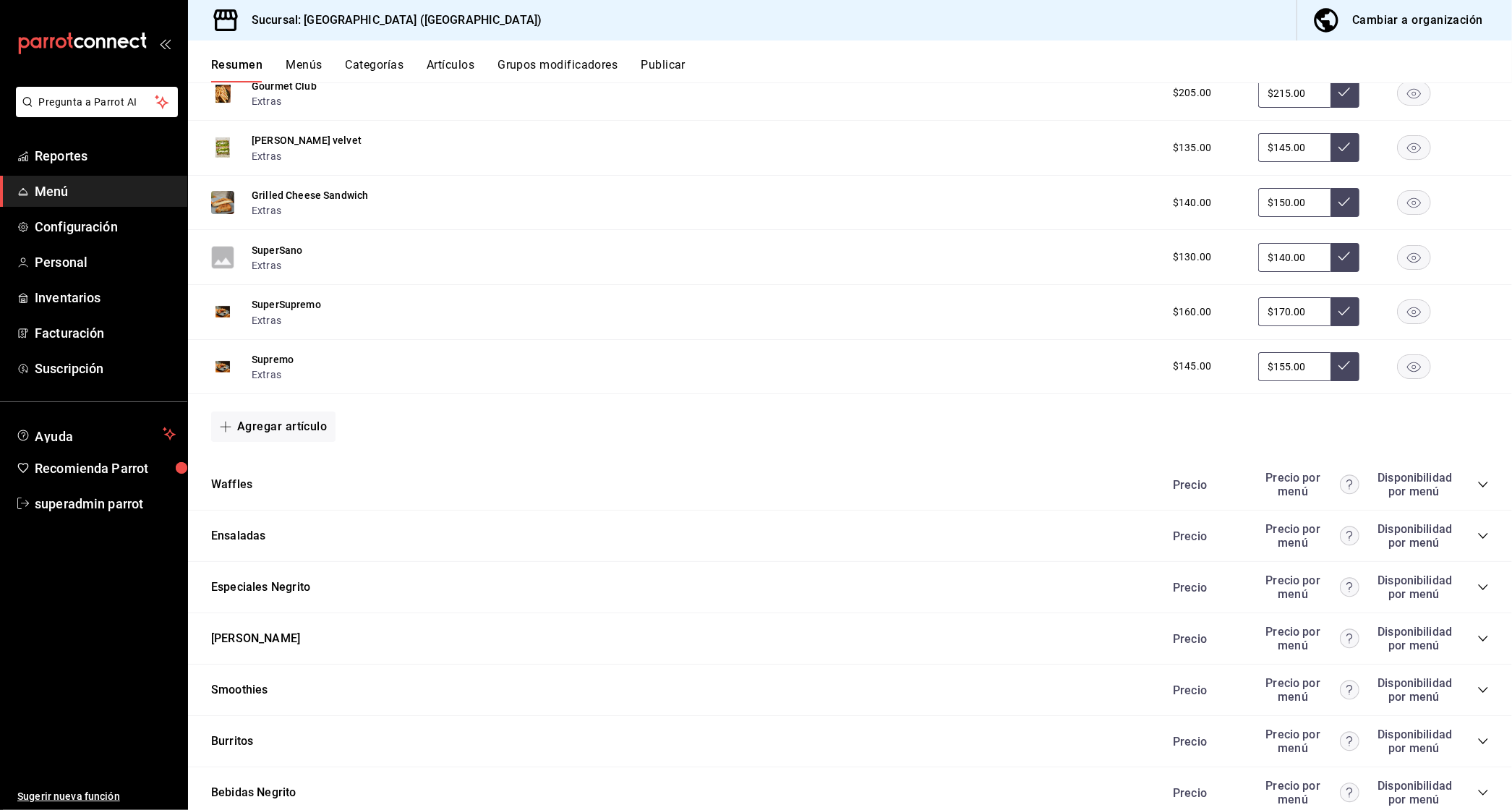
scroll to position [459, 0]
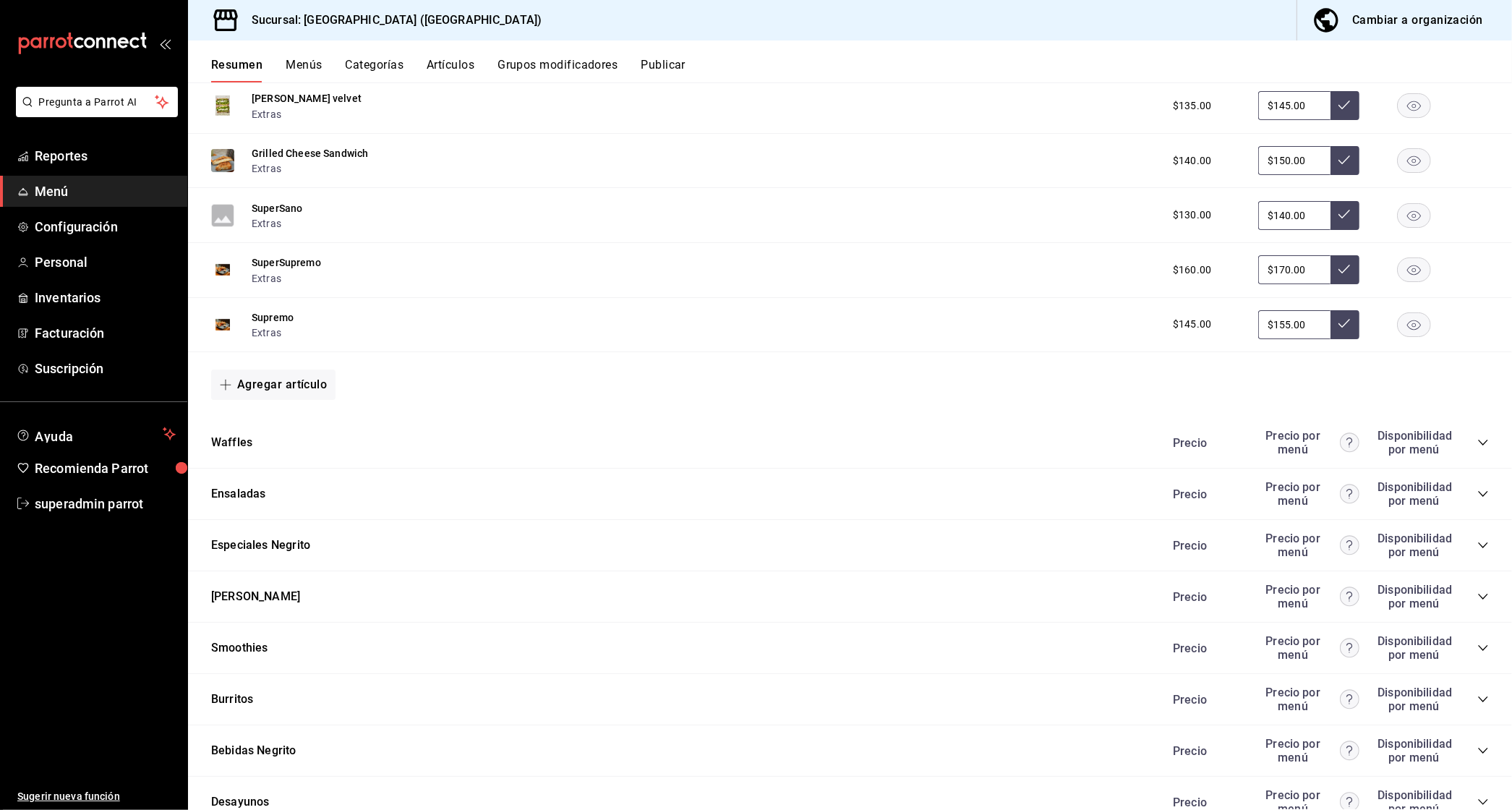
click at [1488, 444] on icon "collapse-category-row" at bounding box center [1484, 443] width 12 height 12
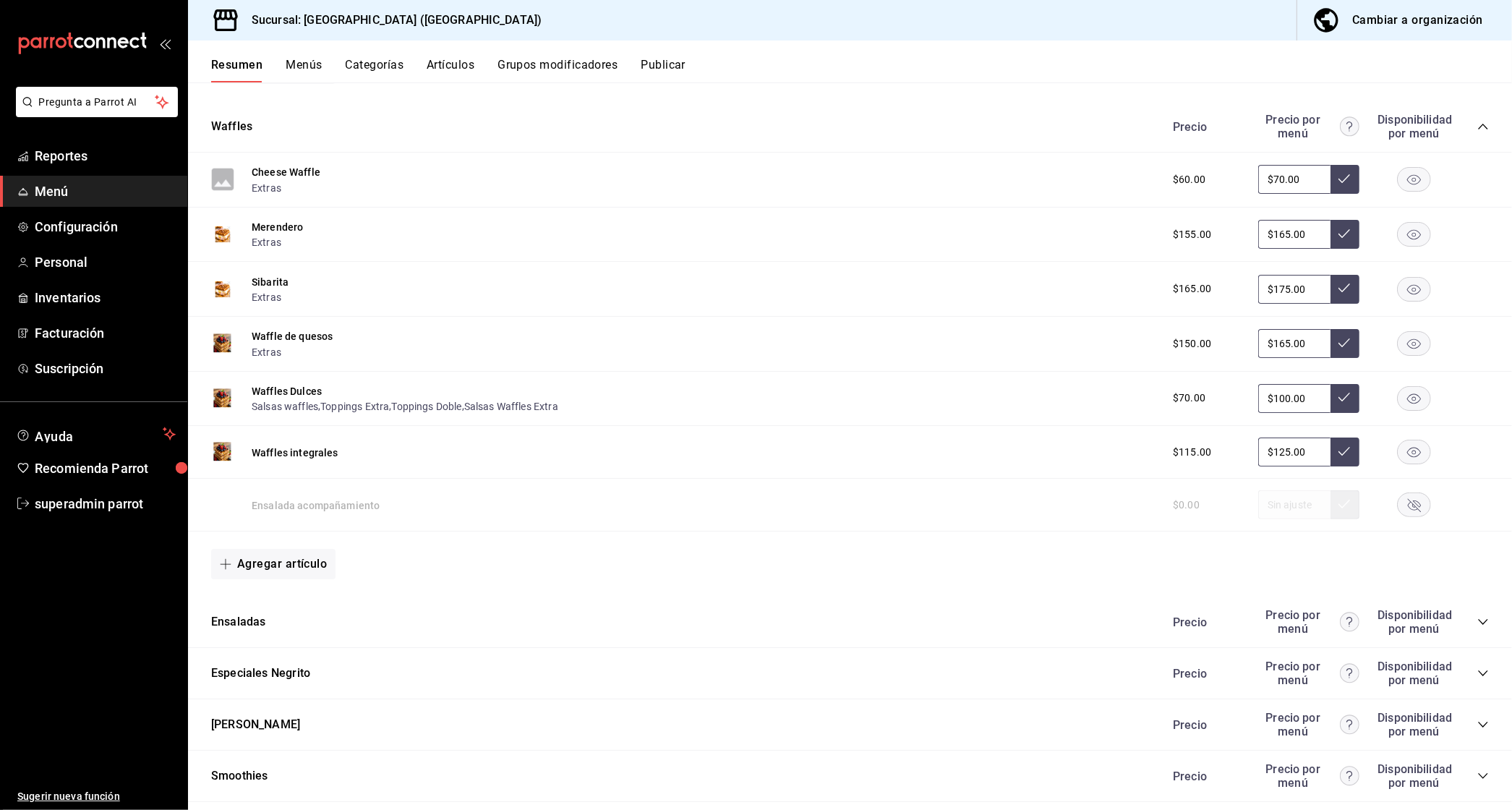
scroll to position [772, 0]
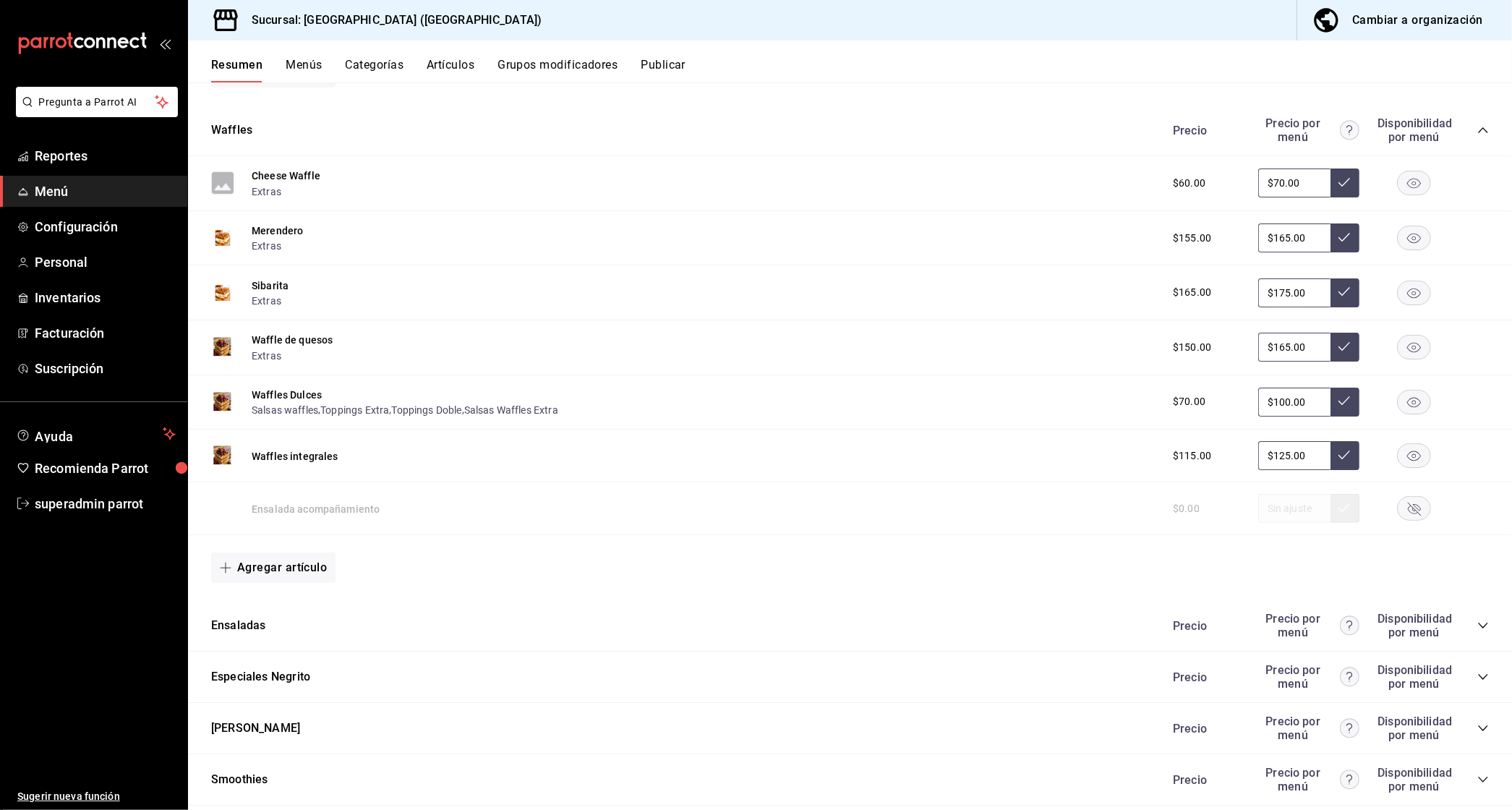
click at [309, 74] on button "Menús" at bounding box center [303, 69] width 36 height 24
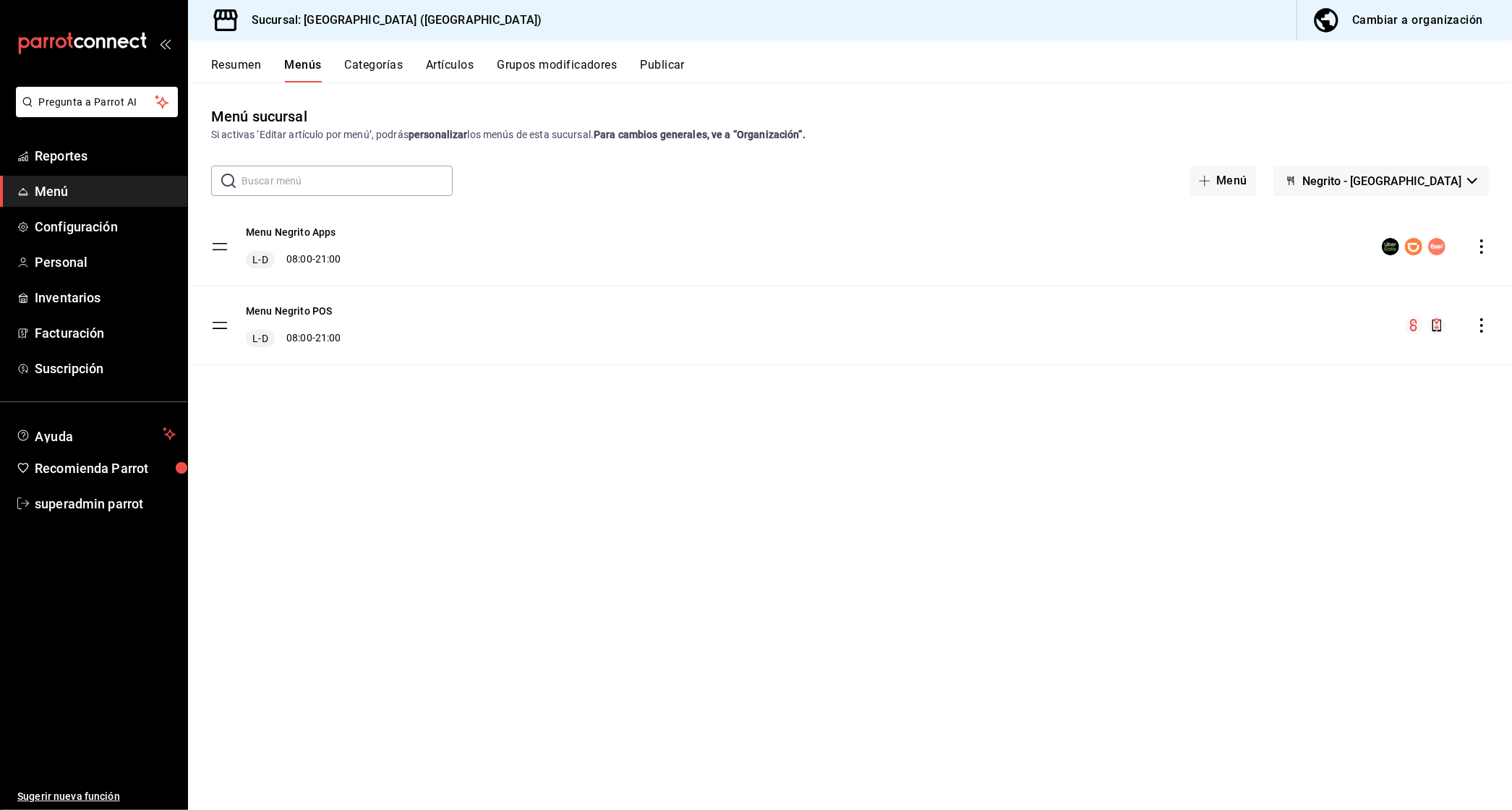
click at [234, 58] on button "Resumen" at bounding box center [236, 69] width 50 height 24
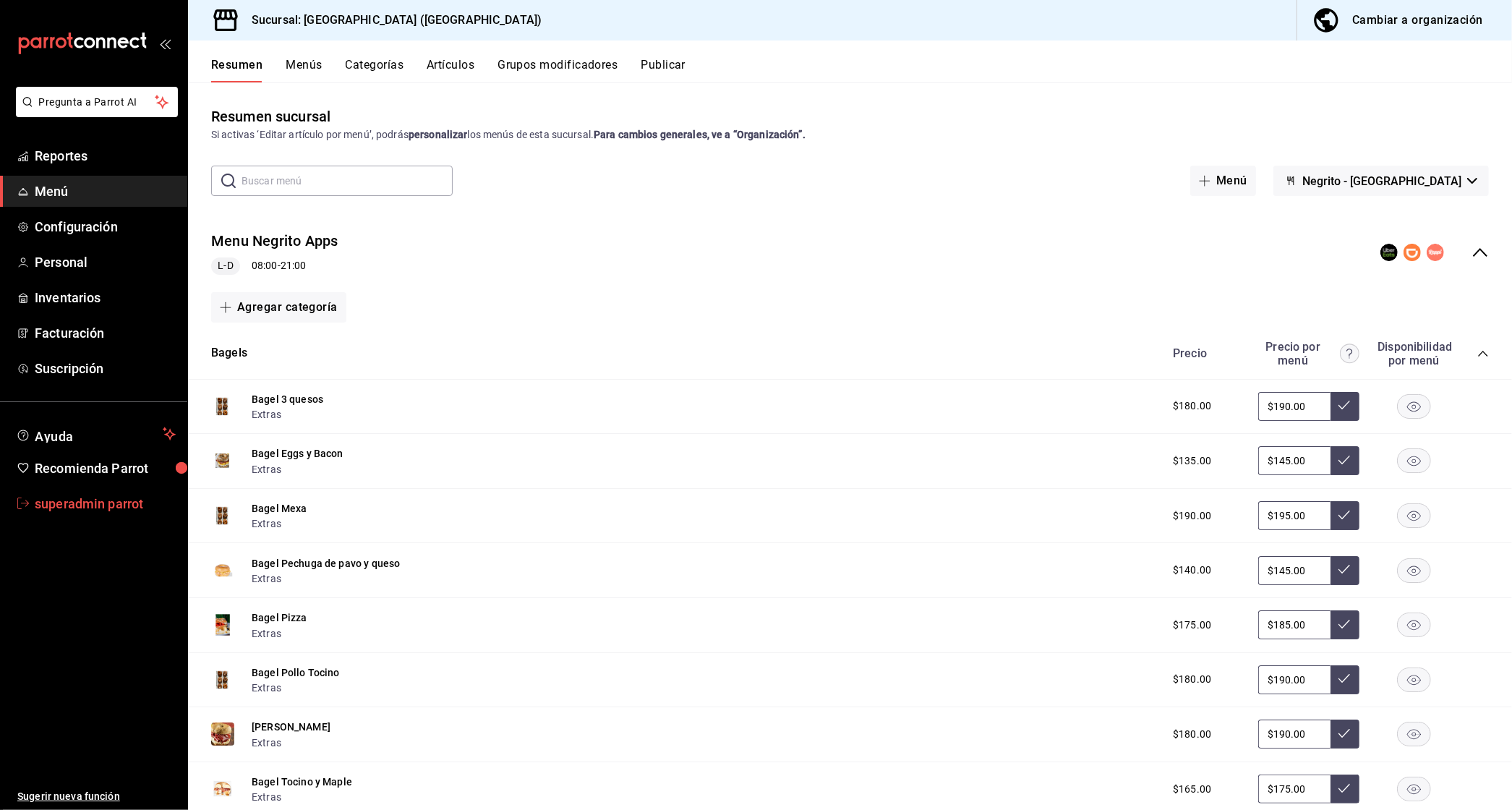
click at [68, 504] on span "superadmin parrot" at bounding box center [106, 503] width 141 height 20
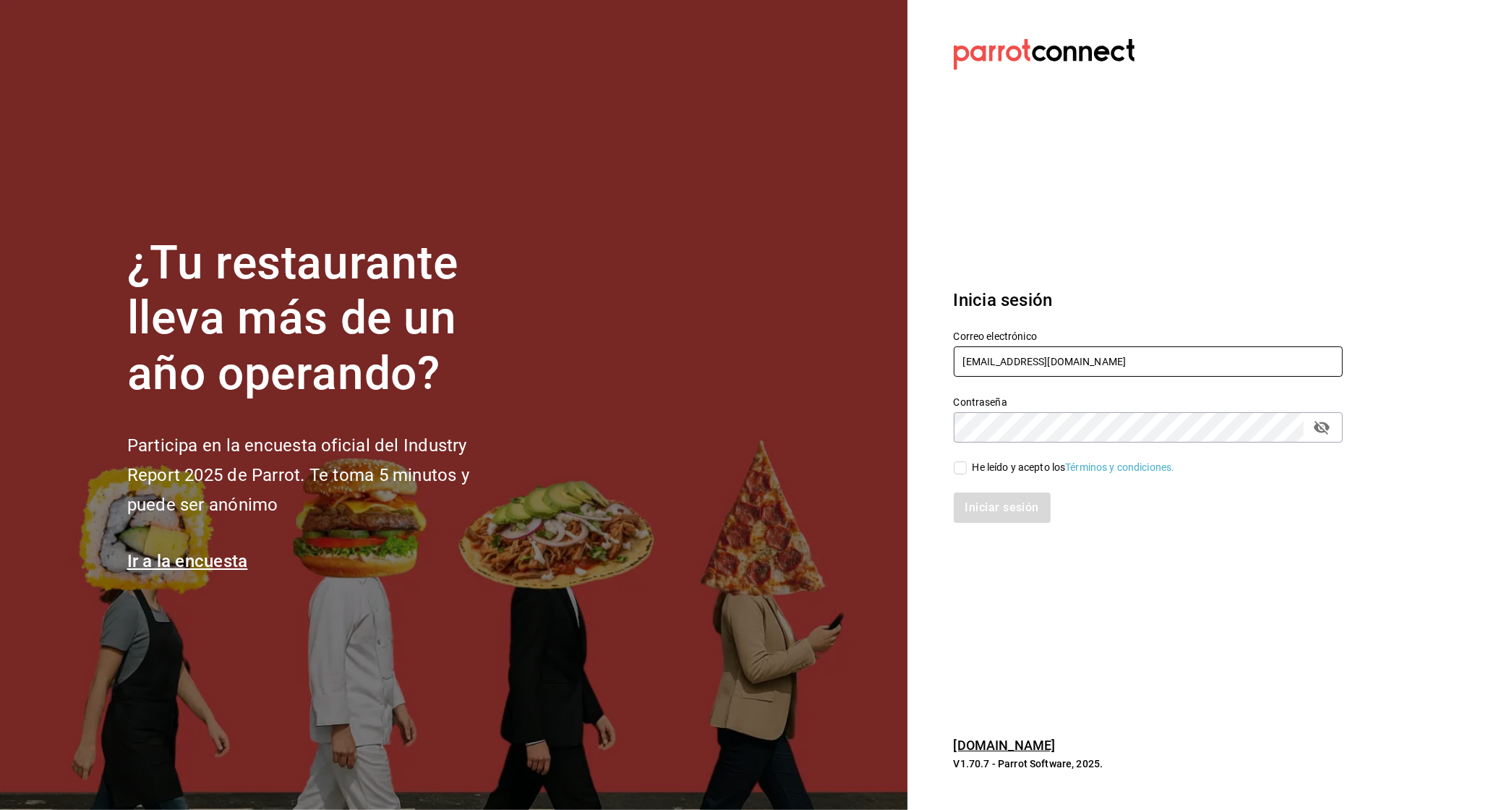
click at [993, 353] on input "multiuser@urbanwings.com" at bounding box center [1148, 361] width 389 height 30
click at [1021, 354] on input "multiuser@urbanwings.com" at bounding box center [1148, 361] width 389 height 30
drag, startPoint x: 1016, startPoint y: 361, endPoint x: 1213, endPoint y: 394, distance: 199.7
click at [1213, 394] on div "Correo electrónico multiuser@urbanwings.com Contraseña Contraseña He leído y ac…" at bounding box center [1140, 417] width 407 height 210
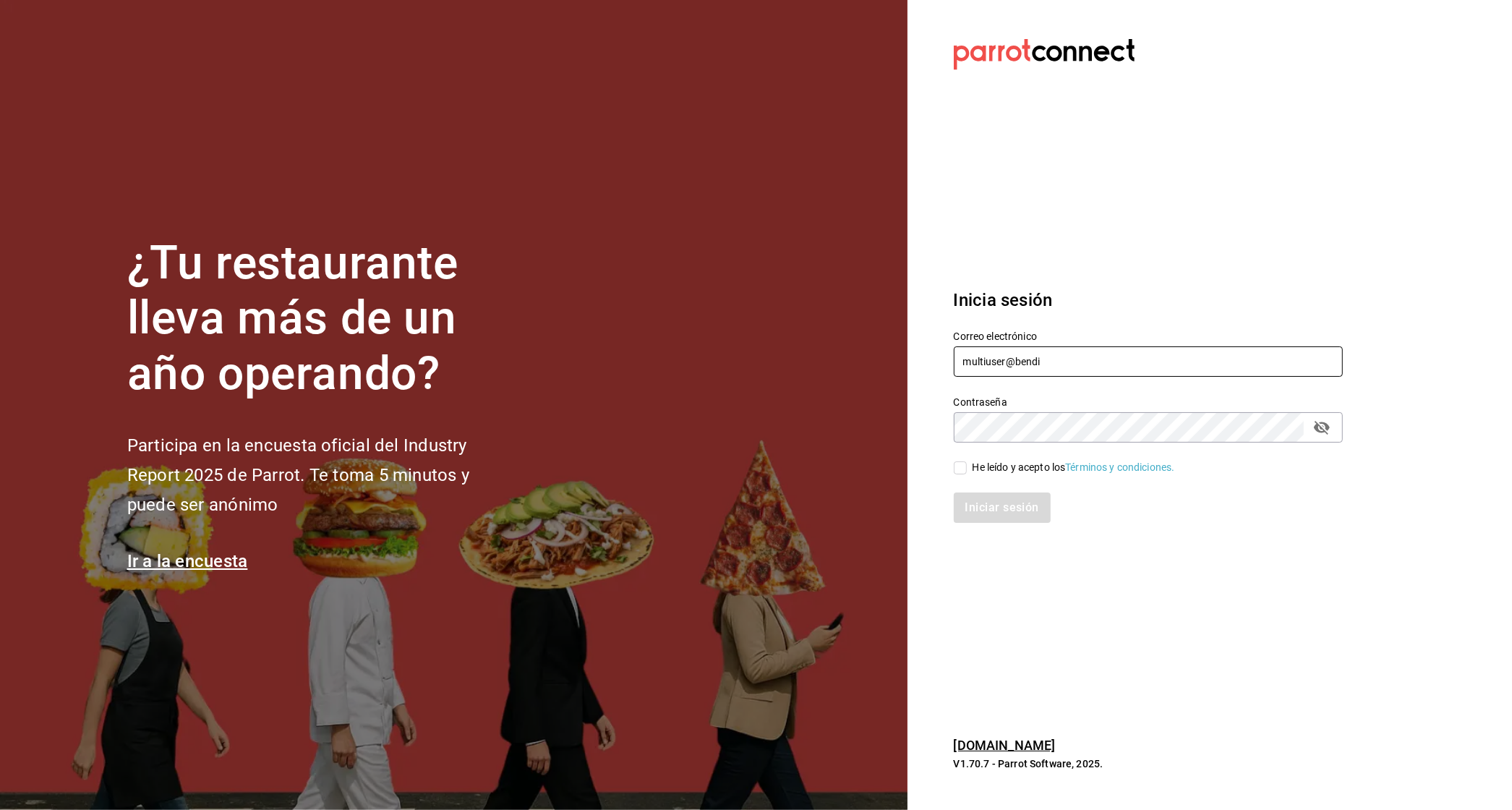
type input "multiuser@benditopecado.com"
click at [1001, 471] on div "He leído y acepto los Términos y condiciones." at bounding box center [1073, 468] width 202 height 16
click at [967, 471] on input "He leído y acepto los Términos y condiciones." at bounding box center [960, 467] width 13 height 13
checkbox input "true"
click at [999, 511] on button "Iniciar sesión" at bounding box center [1003, 507] width 99 height 30
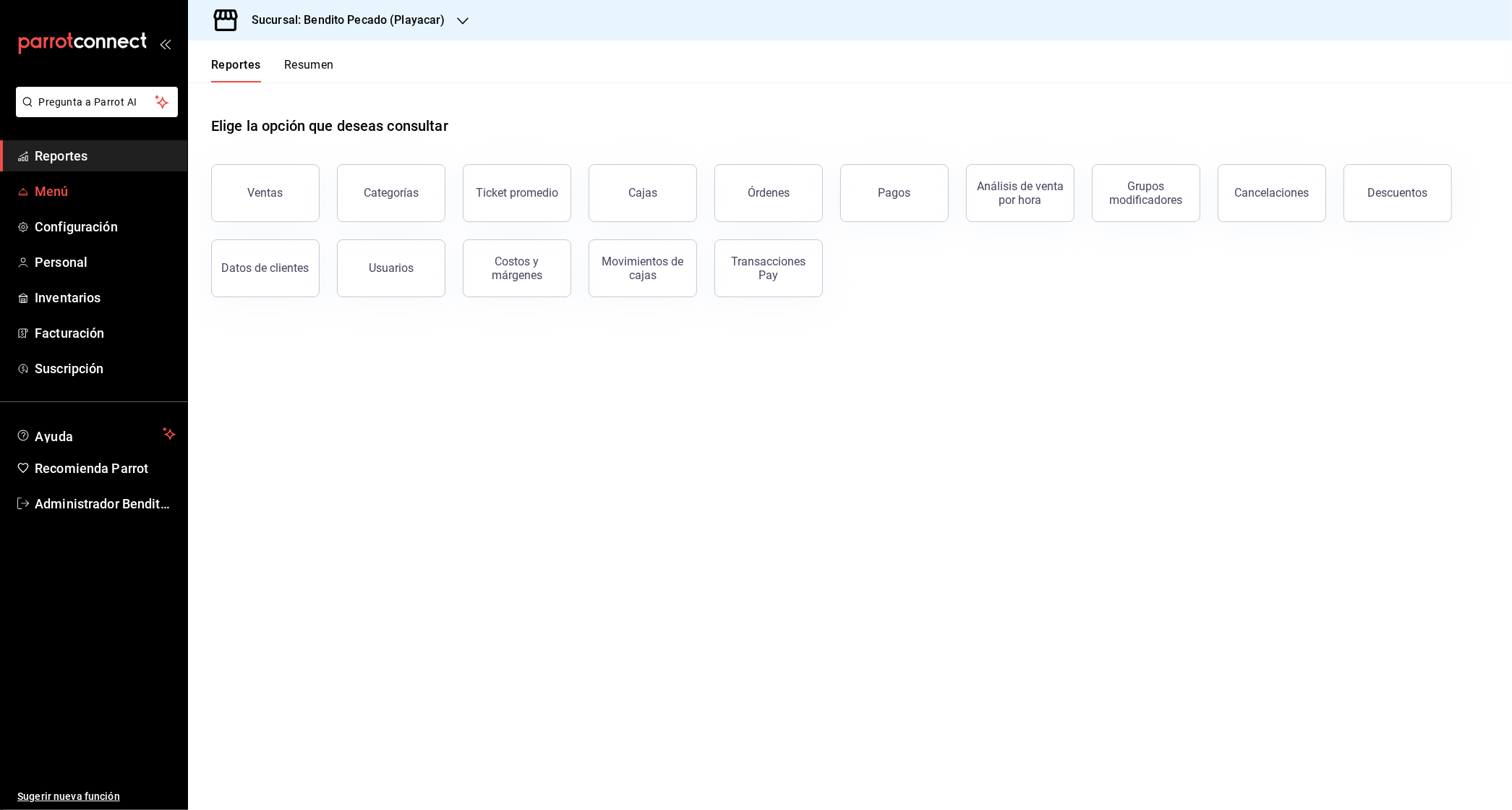
click at [79, 186] on span "Menú" at bounding box center [106, 192] width 141 height 20
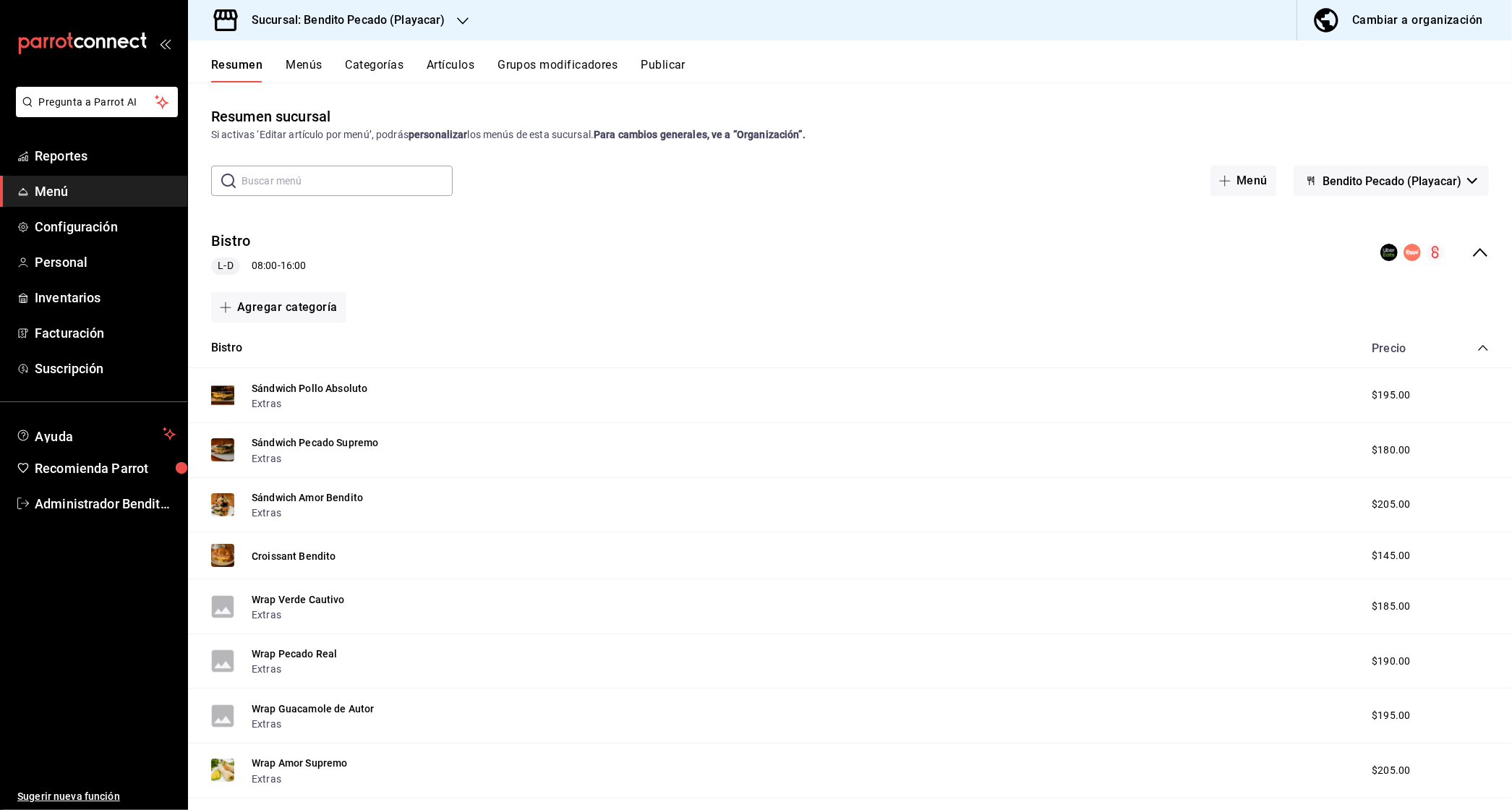
click at [1343, 174] on span "Bendito Pecado (Playacar)" at bounding box center [1393, 181] width 139 height 14
click at [1484, 253] on div at bounding box center [756, 405] width 1512 height 810
click at [1480, 252] on icon "collapse-menu-row" at bounding box center [1481, 252] width 18 height 18
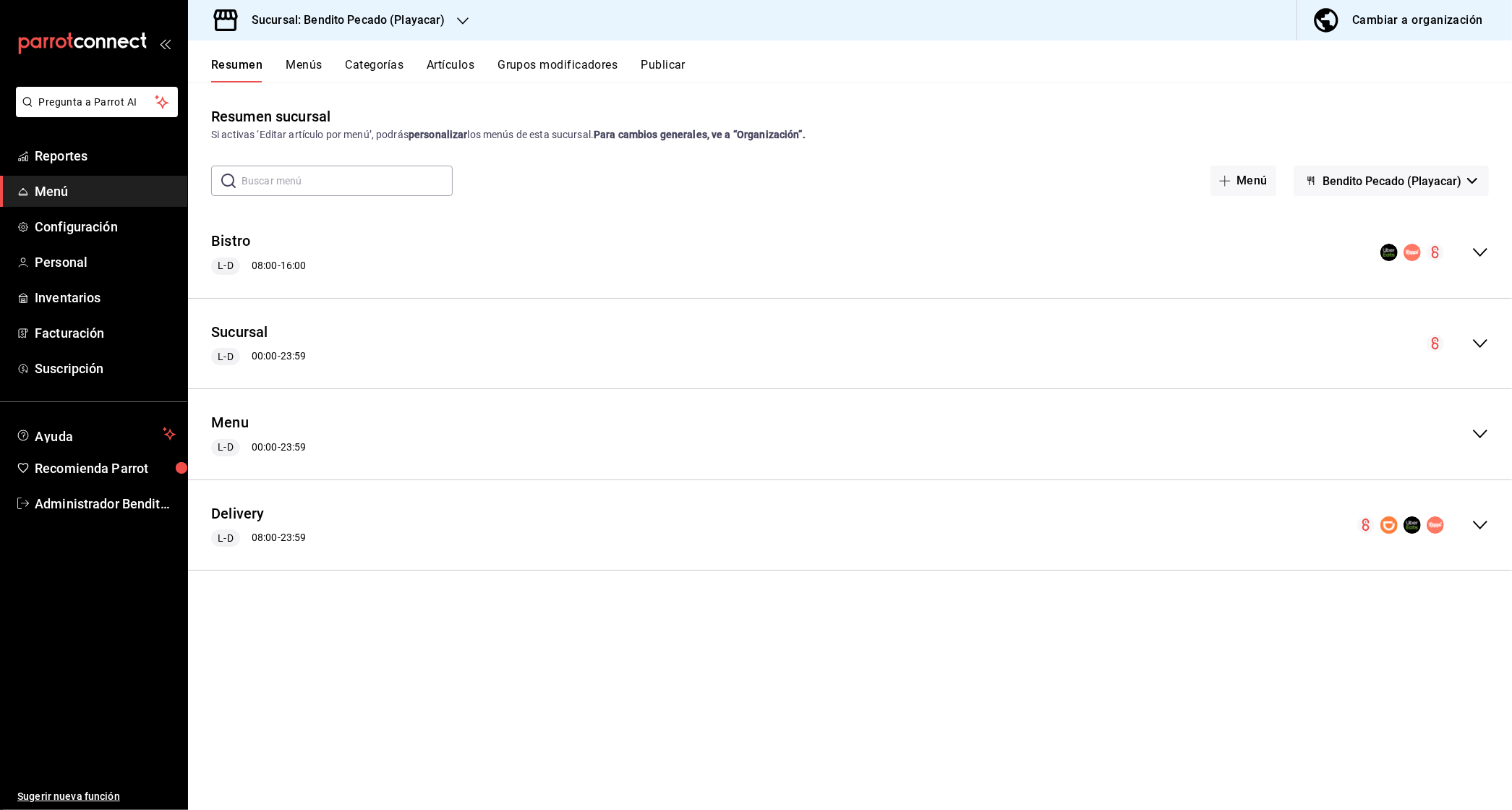
click at [1493, 437] on div "Menu L-D 00:00 - 23:59" at bounding box center [849, 434] width 1324 height 67
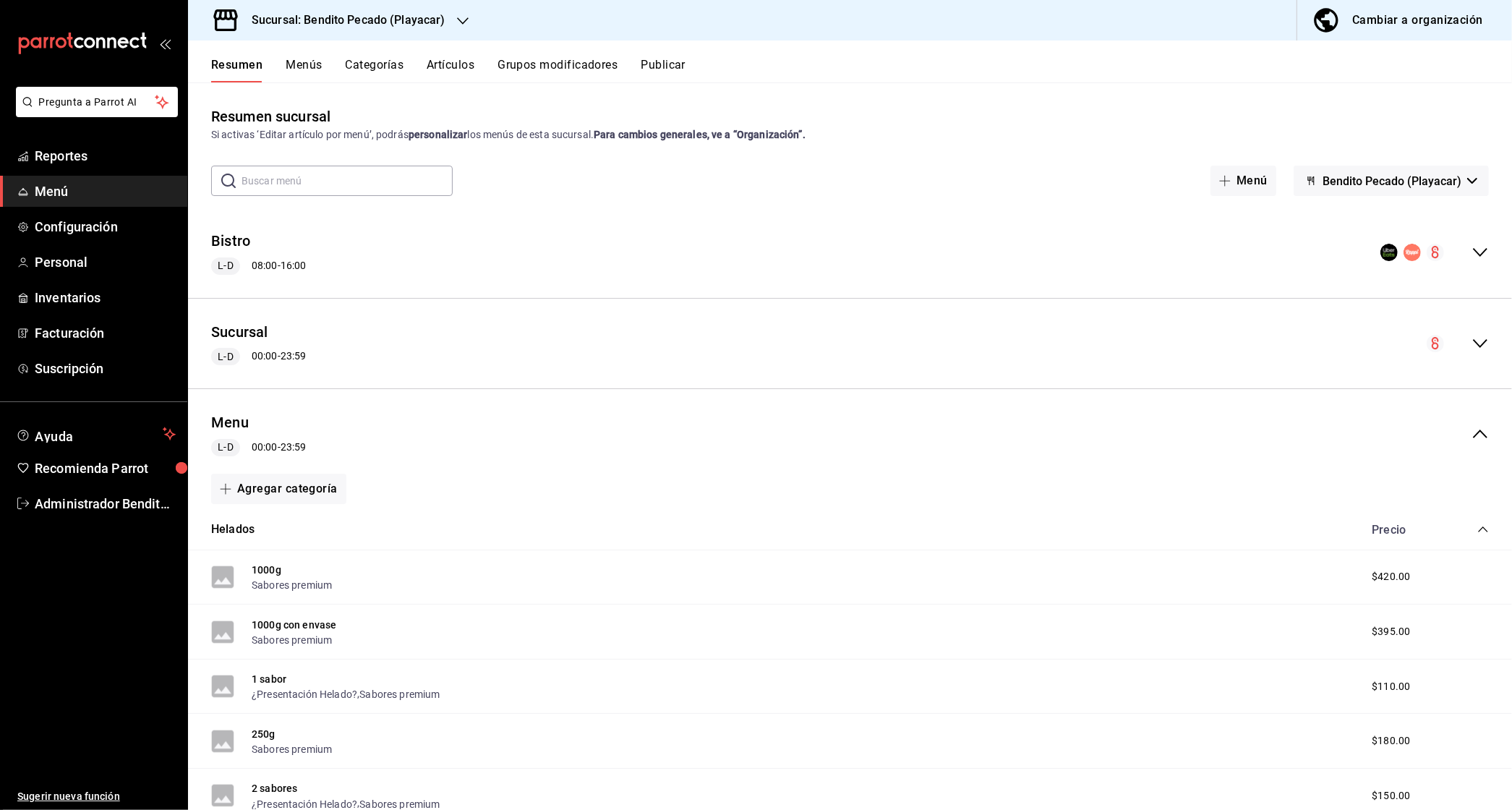
click at [1482, 520] on div "Helados Precio" at bounding box center [849, 530] width 1324 height 40
click at [1482, 529] on icon "collapse-category-row" at bounding box center [1484, 530] width 10 height 6
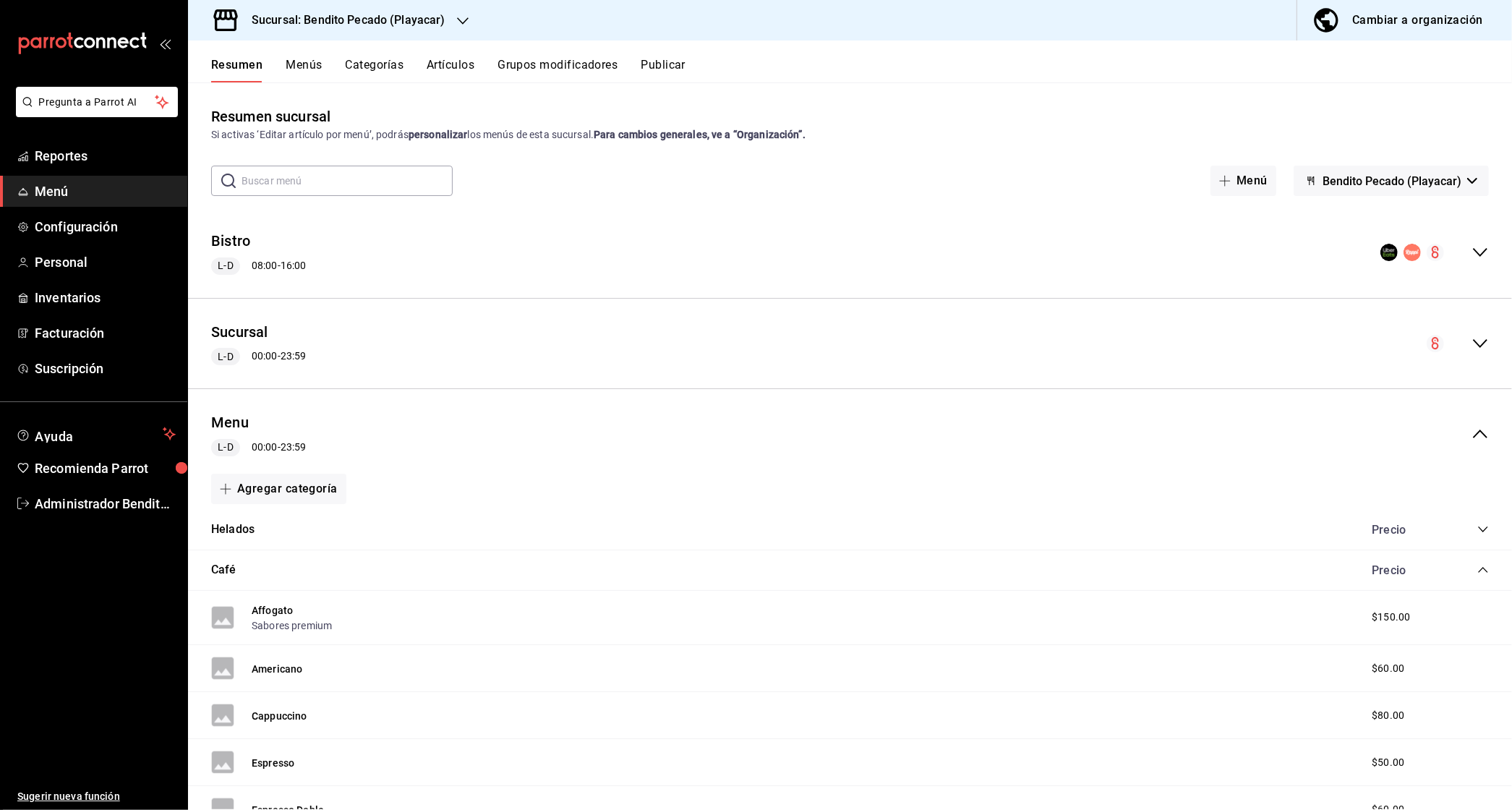
click at [1481, 569] on icon "collapse-category-row" at bounding box center [1484, 570] width 12 height 12
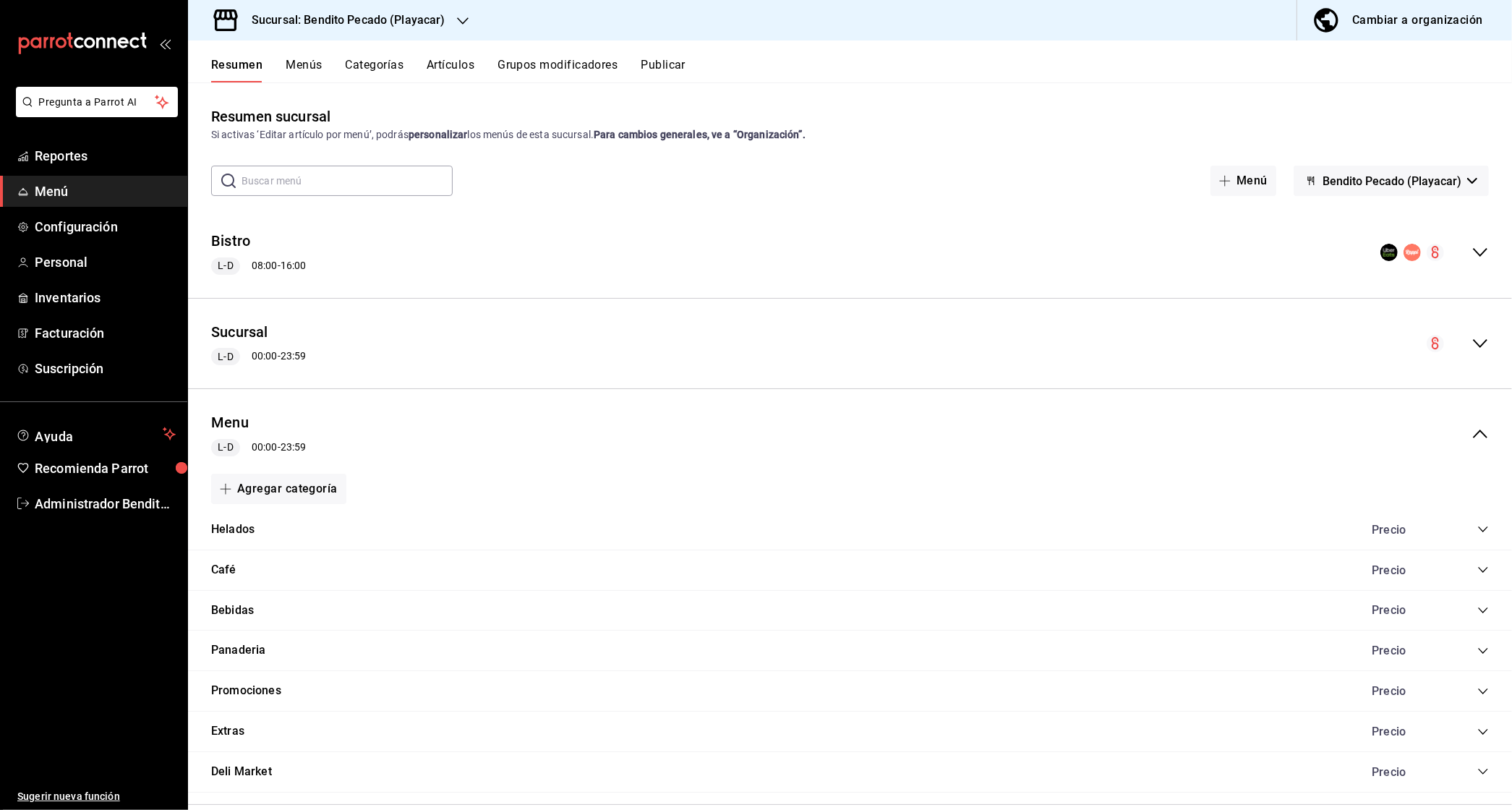
scroll to position [117, 0]
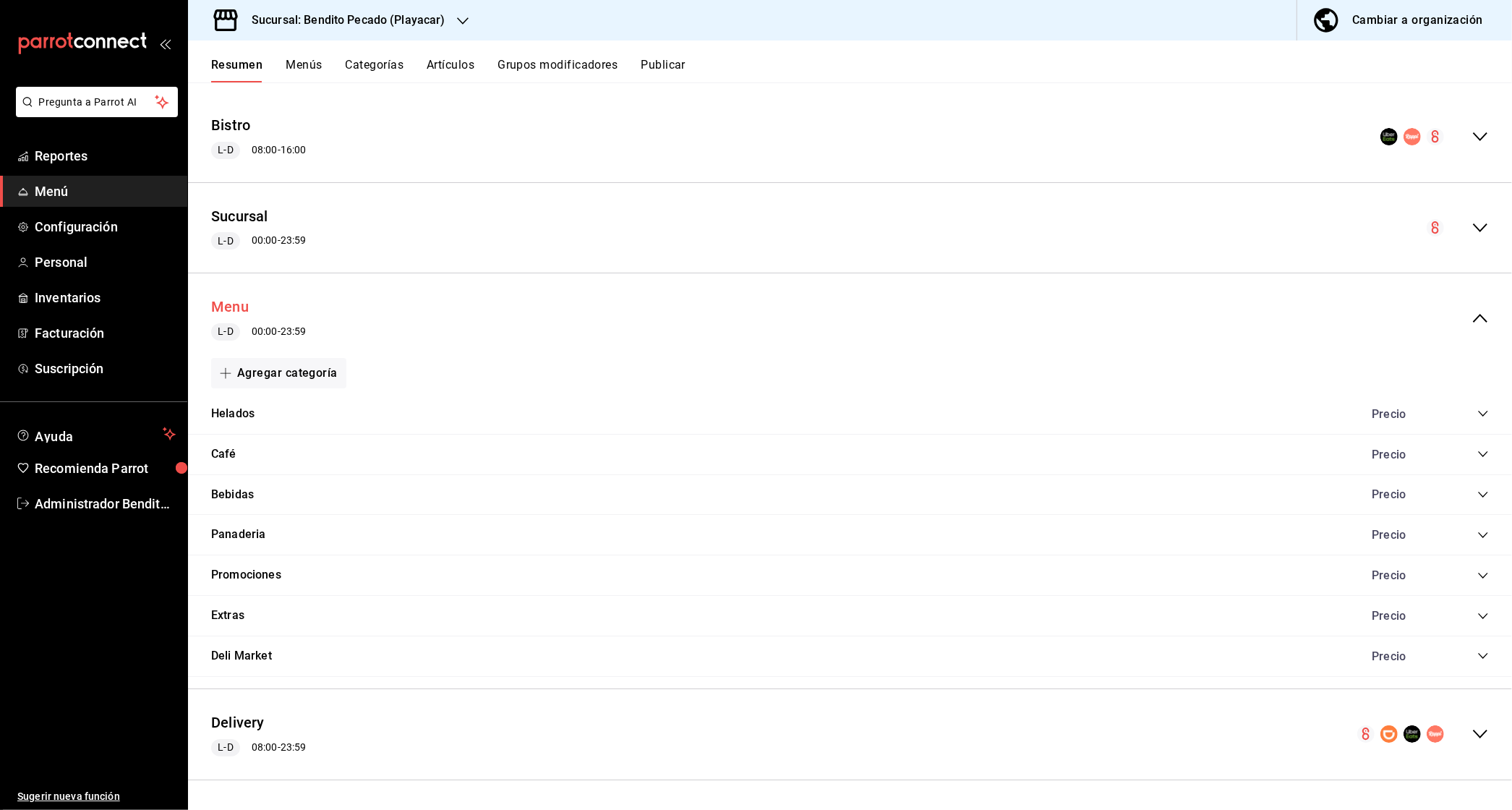
click at [236, 302] on button "Menu" at bounding box center [230, 306] width 37 height 21
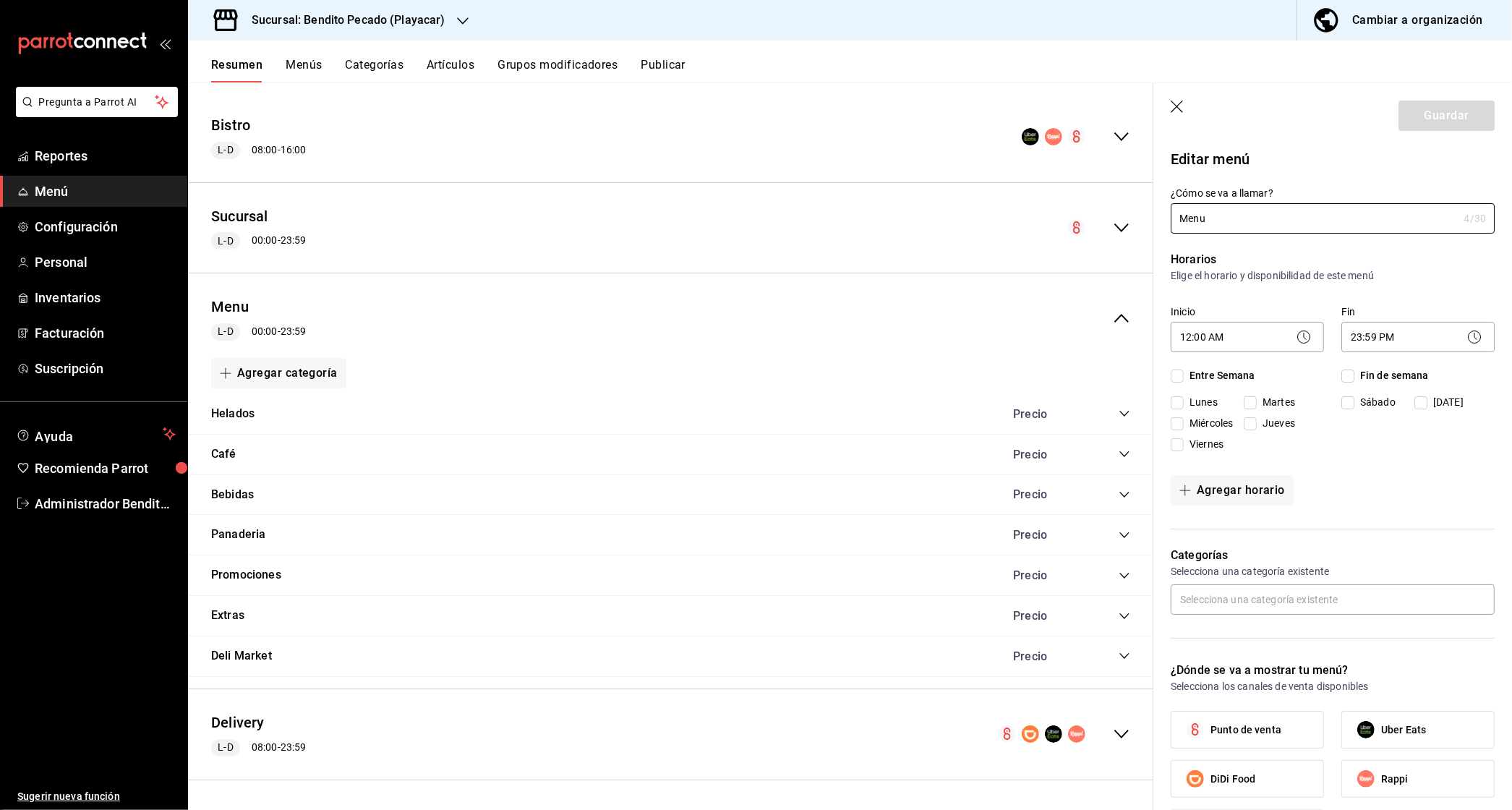
checkbox input "true"
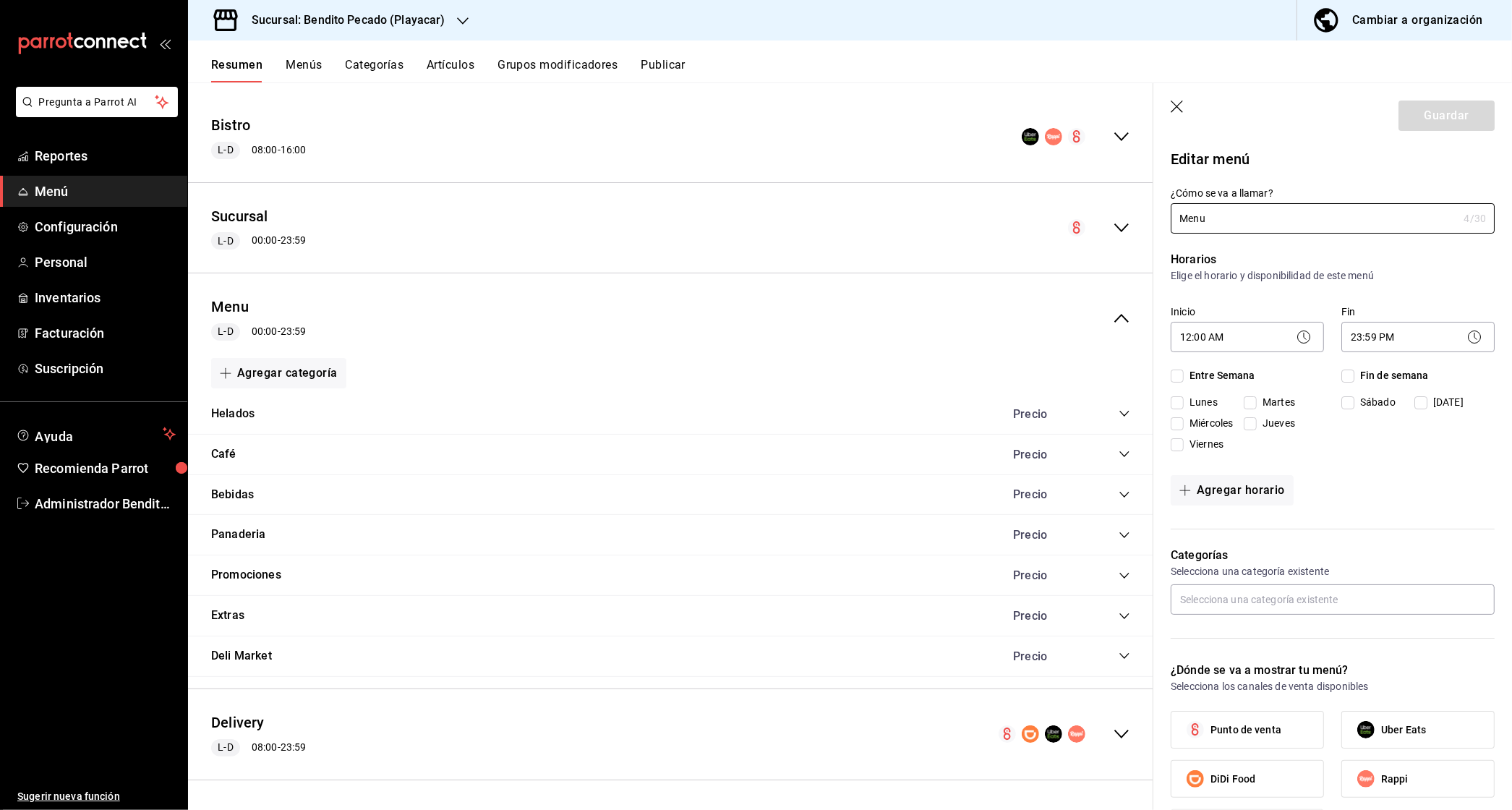
checkbox input "true"
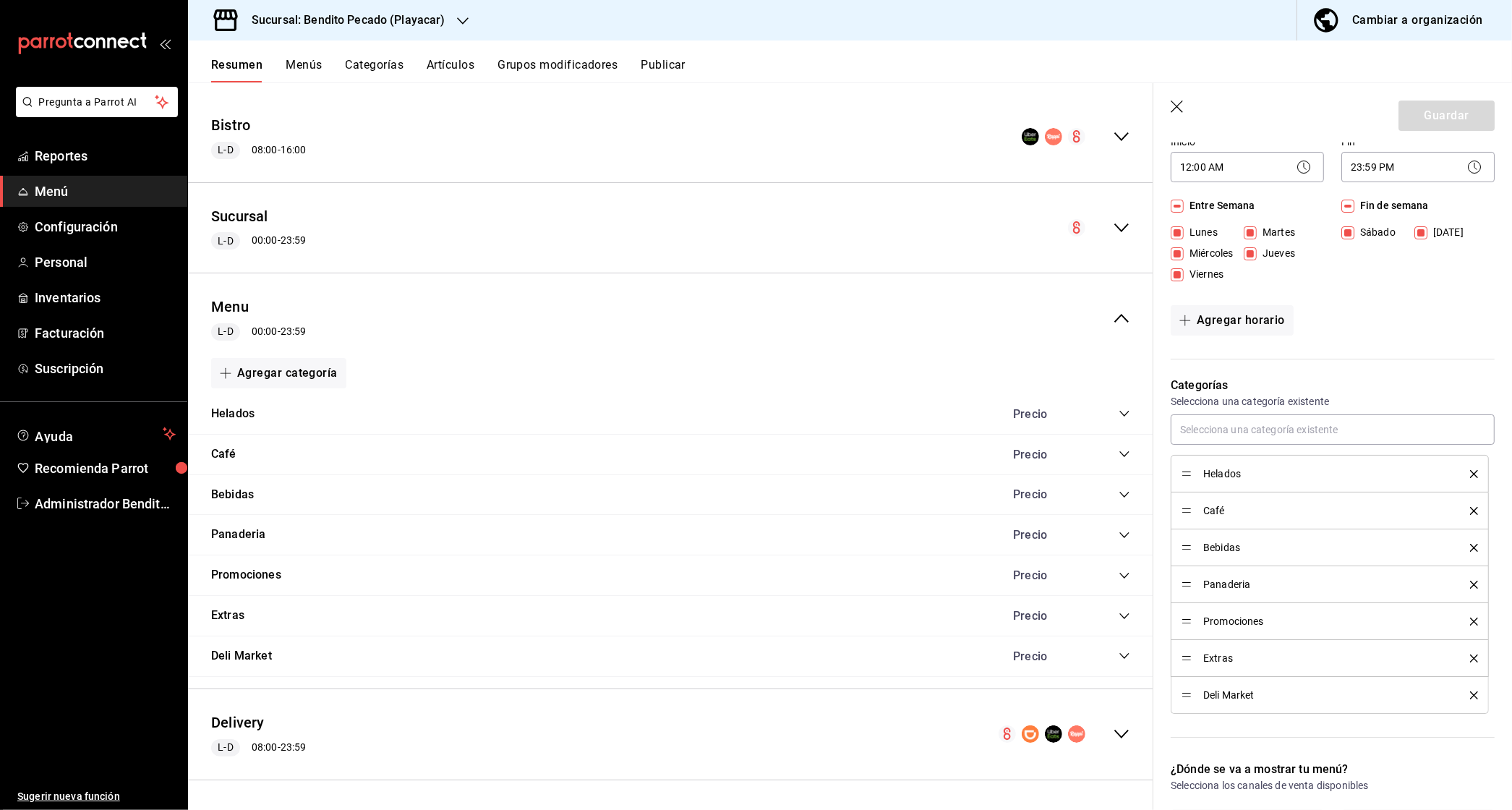
scroll to position [168, 0]
click at [43, 499] on span "Administrador Bendito Pecado" at bounding box center [106, 503] width 141 height 20
click at [43, 499] on html "Pregunta a Parrot AI Reportes Menú Configuración Personal Inventarios Facturaci…" at bounding box center [756, 405] width 1512 height 810
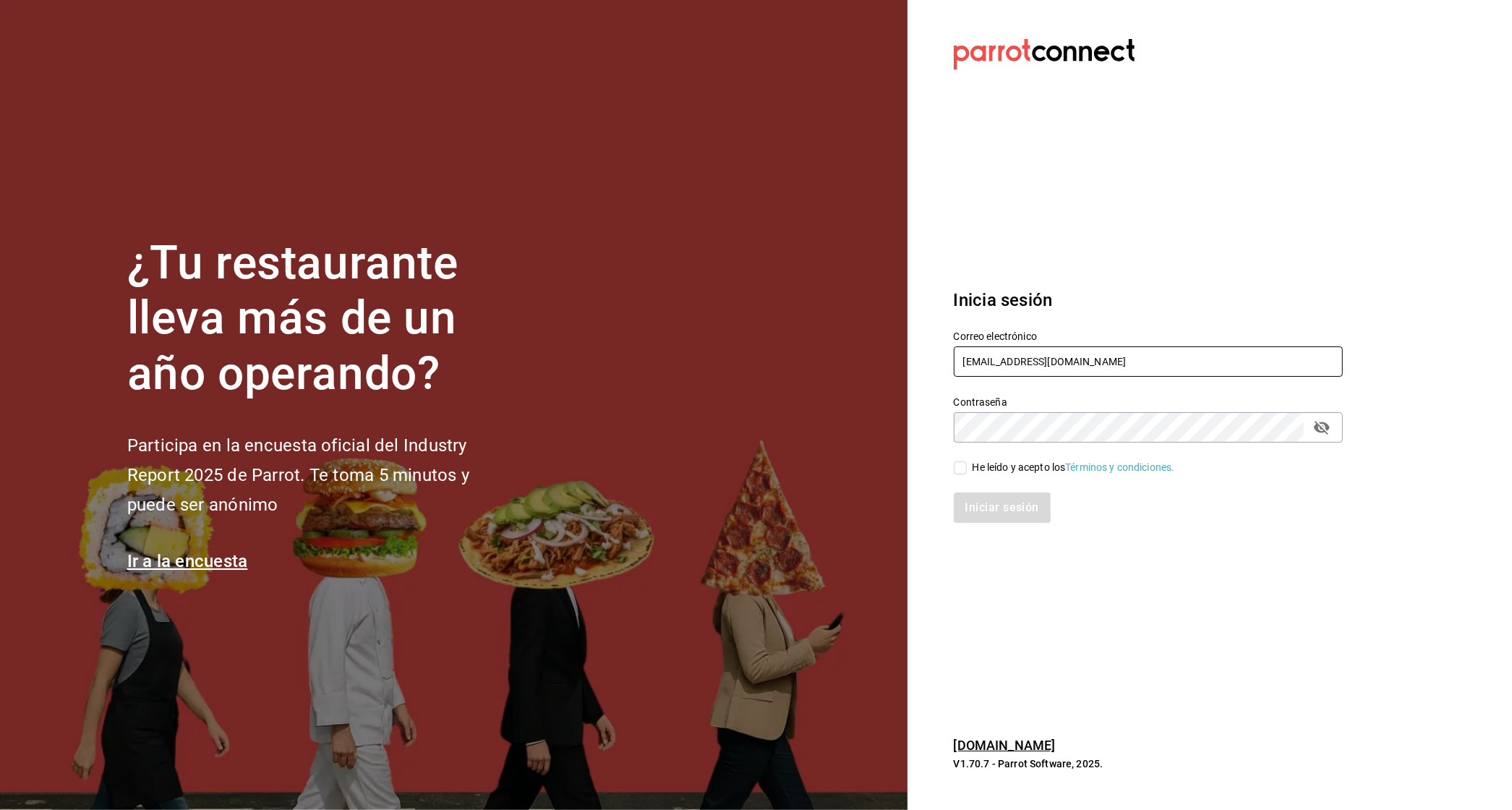
click at [1047, 359] on input "[EMAIL_ADDRESS][DOMAIN_NAME]" at bounding box center [1148, 361] width 389 height 30
paste input "text"
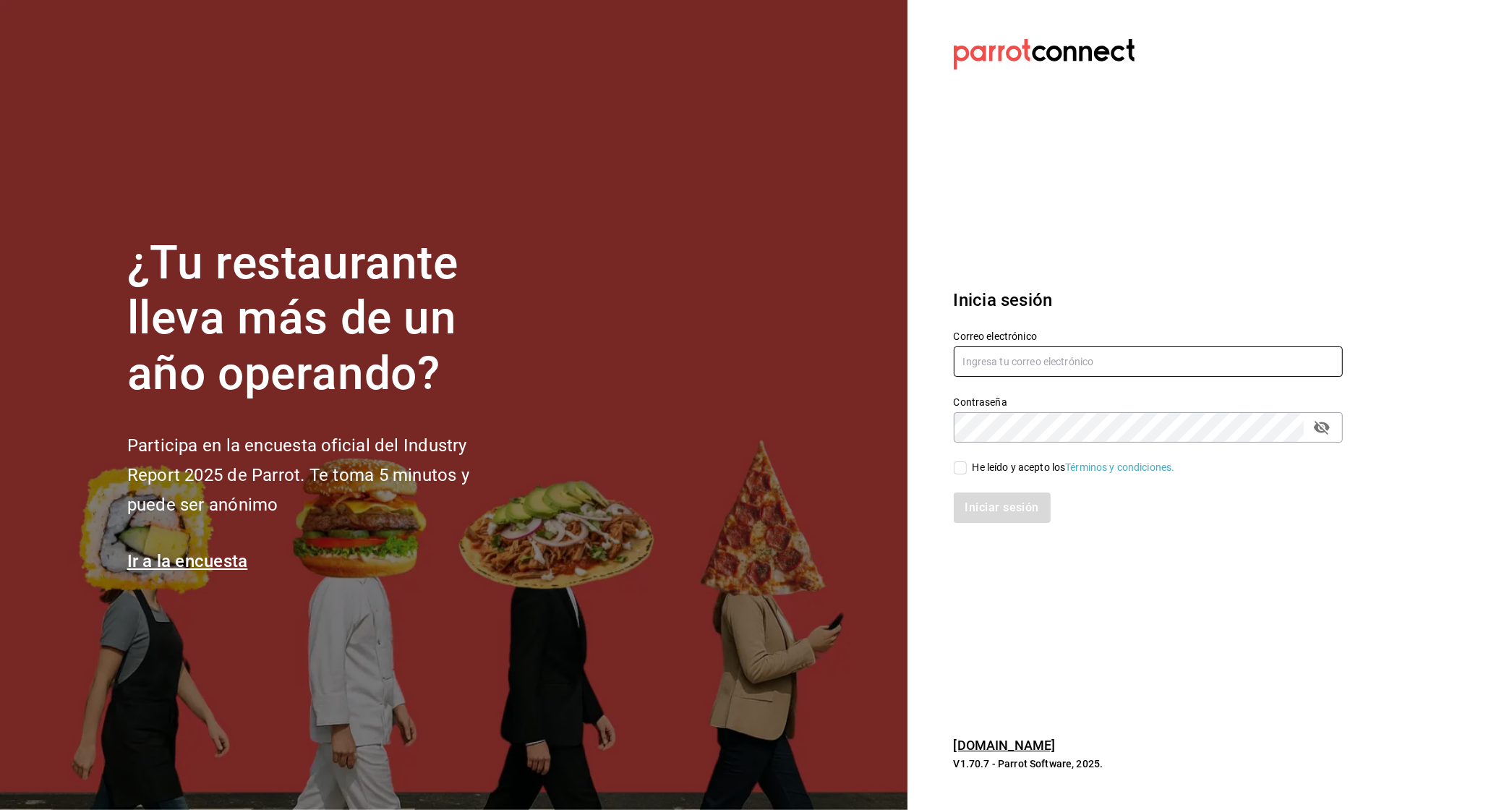
paste input "negrITO"
type input "negrITO"
paste input "negrito@chiapas.com Parr0tConnec7"
click at [1092, 360] on input "negrito@chiapas.com Parr0tConnec7" at bounding box center [1148, 361] width 389 height 30
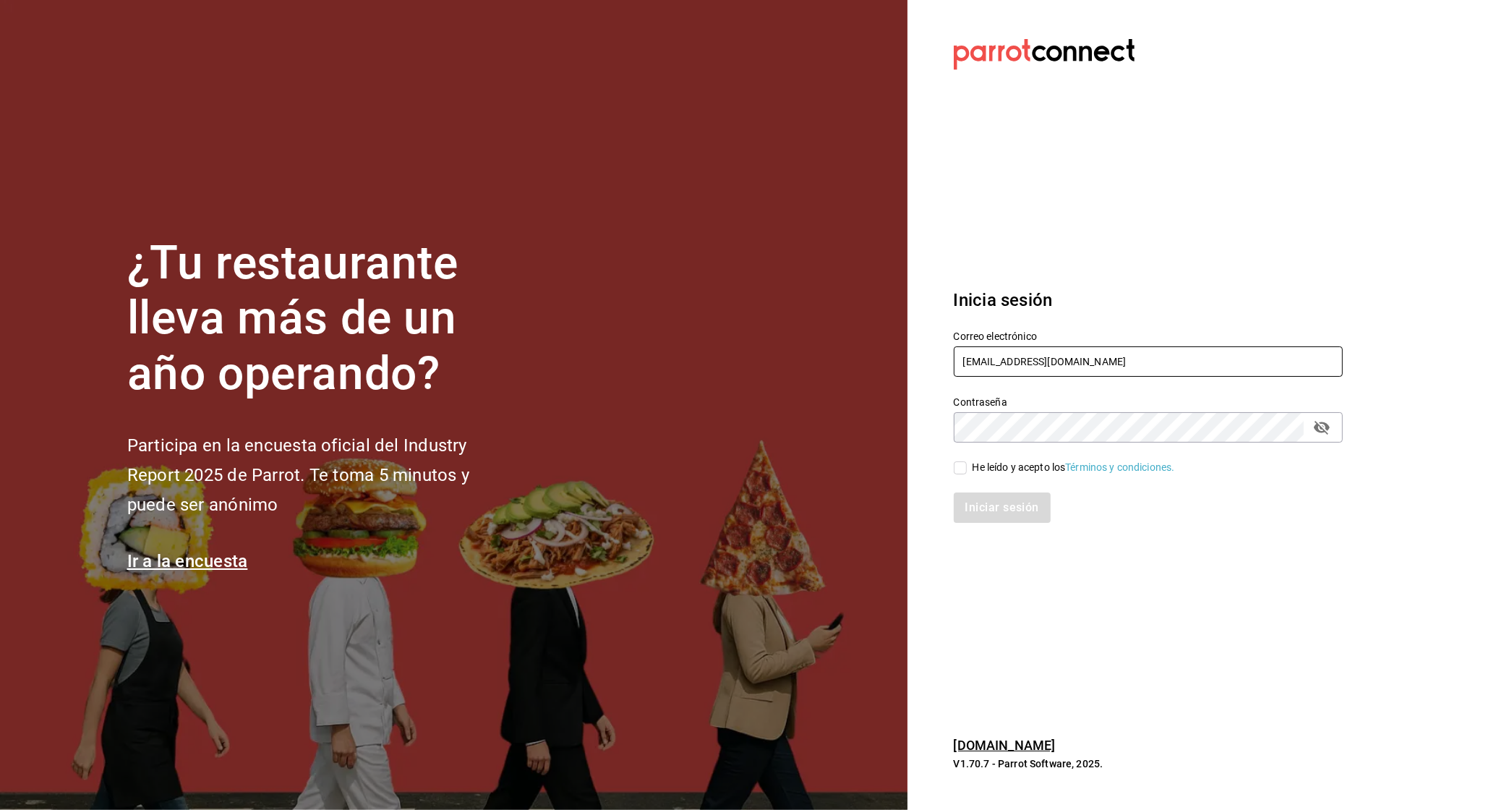
type input "negrito@chiapas.com"
click at [1005, 467] on div "He leído y acepto los Términos y condiciones." at bounding box center [1073, 468] width 202 height 16
click at [967, 467] on input "He leído y acepto los Términos y condiciones." at bounding box center [960, 467] width 13 height 13
checkbox input "true"
click at [1005, 511] on button "Iniciar sesión" at bounding box center [1003, 507] width 99 height 30
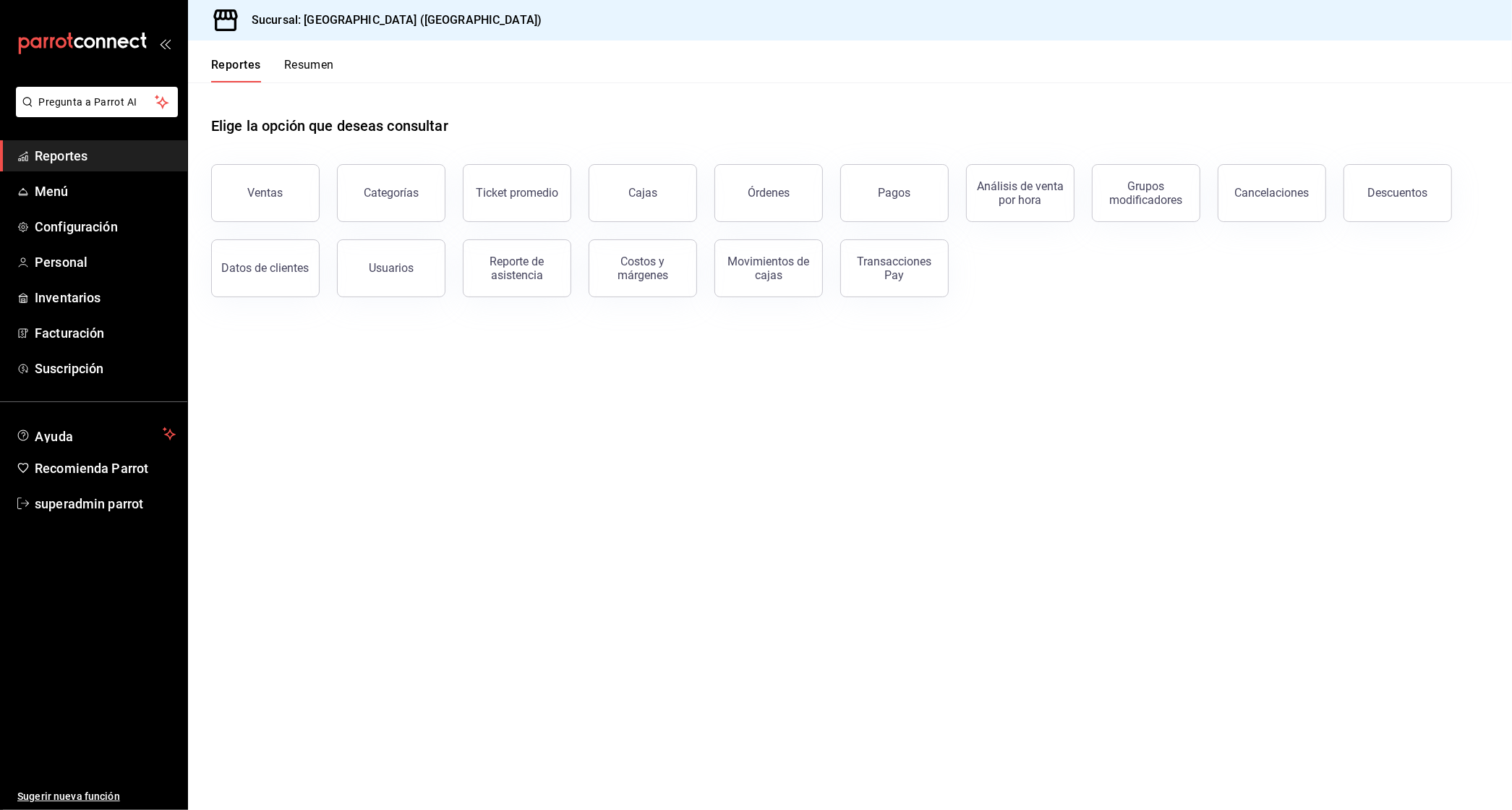
click at [118, 208] on ul "Reportes Menú Configuración Personal Inventarios Facturación Suscripción" at bounding box center [94, 262] width 188 height 243
click at [112, 192] on span "Menú" at bounding box center [106, 192] width 141 height 20
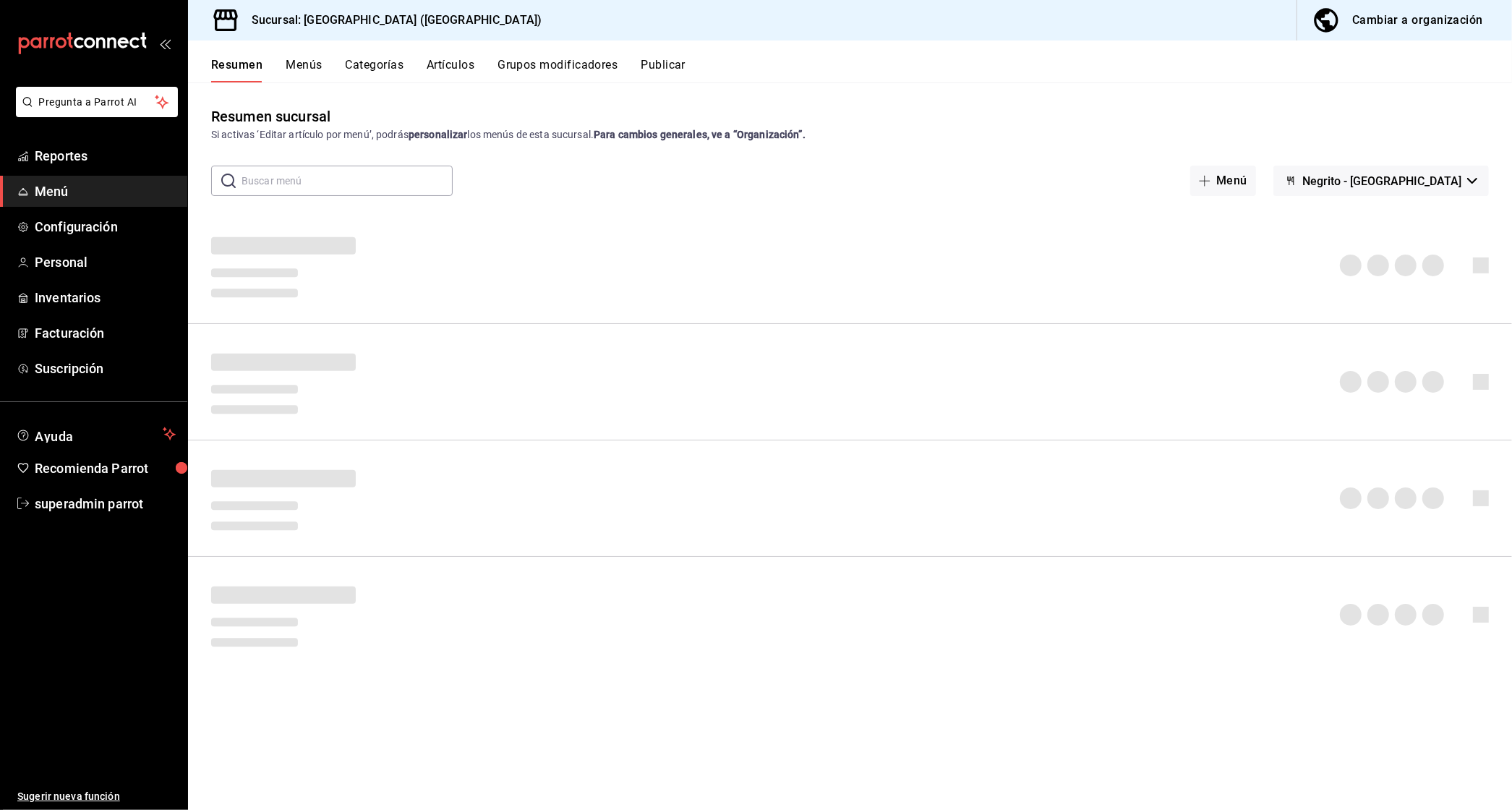
click at [667, 73] on button "Publicar" at bounding box center [664, 69] width 45 height 24
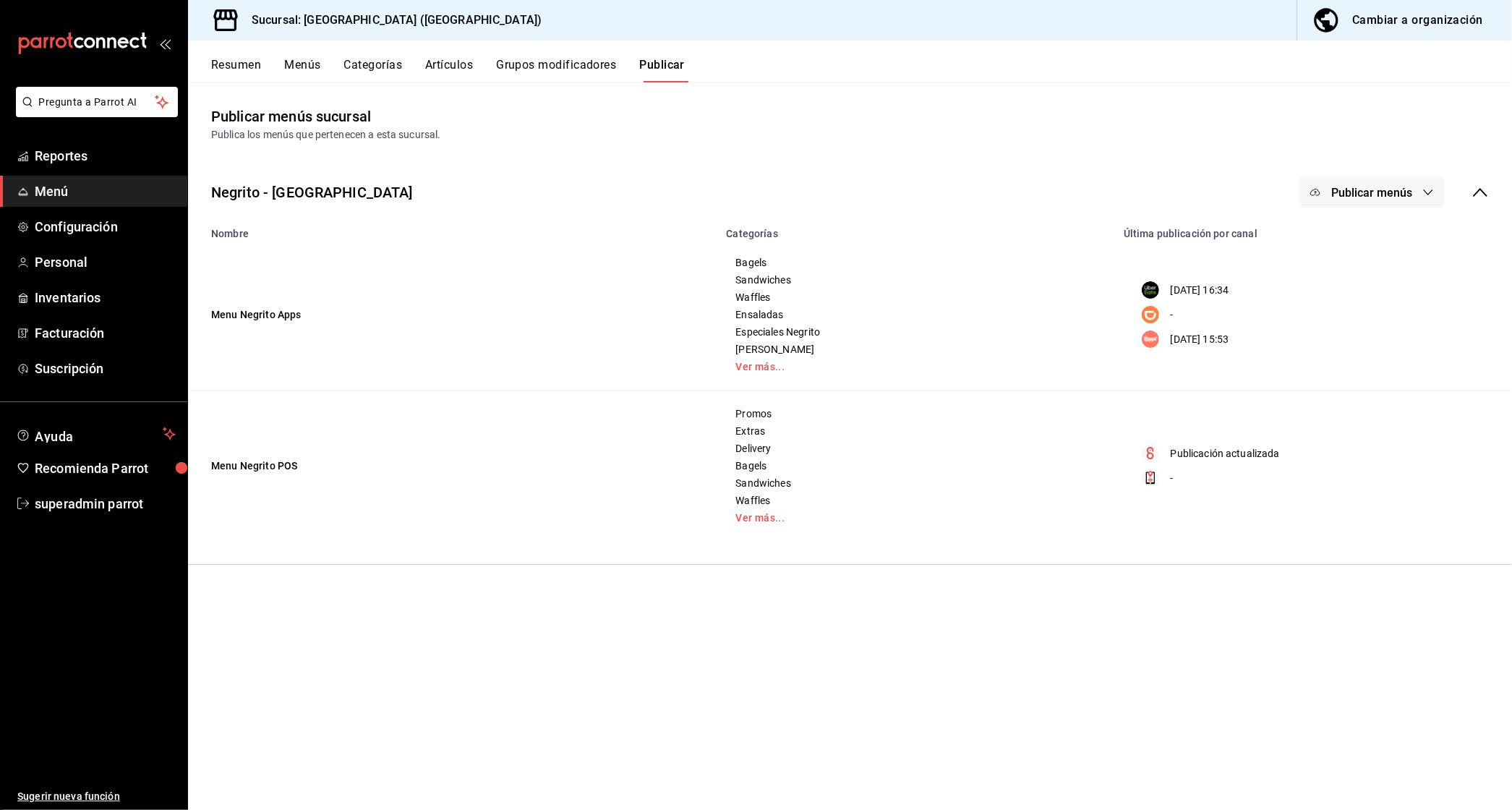
click at [1387, 192] on span "Publicar menús" at bounding box center [1371, 192] width 81 height 14
click at [1347, 282] on div at bounding box center [1337, 280] width 40 height 23
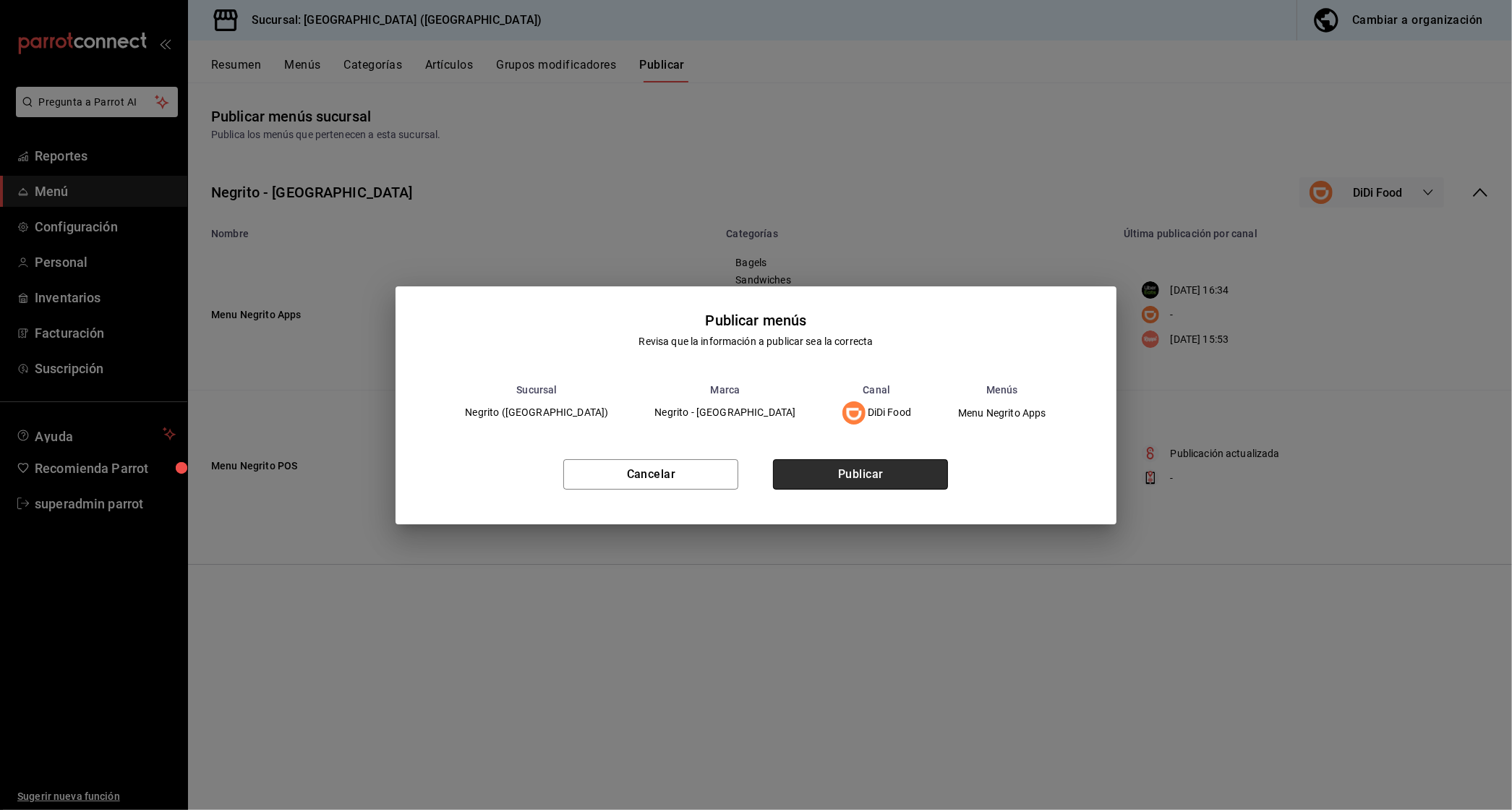
click at [924, 473] on button "Publicar" at bounding box center [860, 474] width 175 height 30
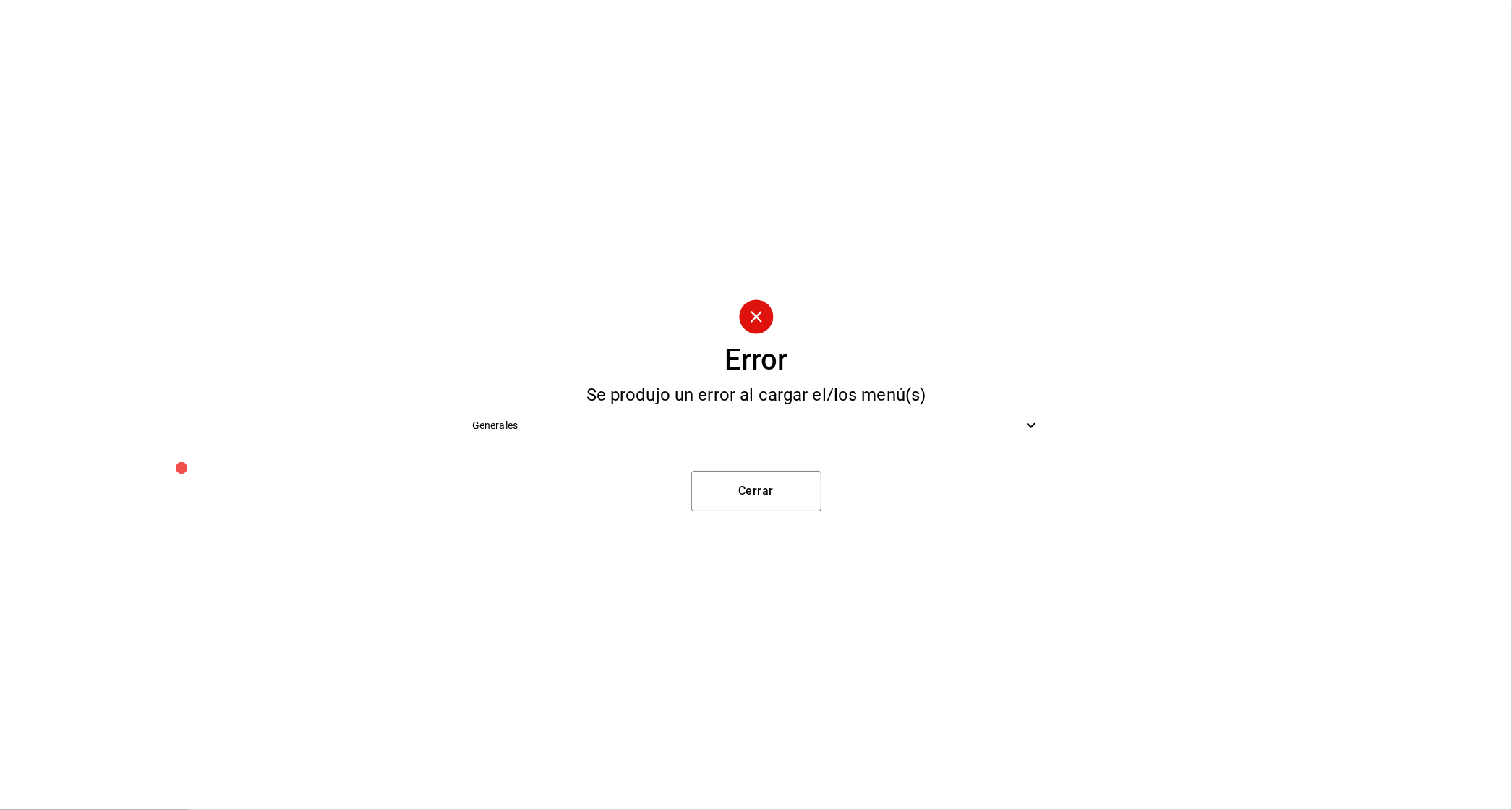
click at [799, 437] on div "Generales" at bounding box center [756, 425] width 591 height 32
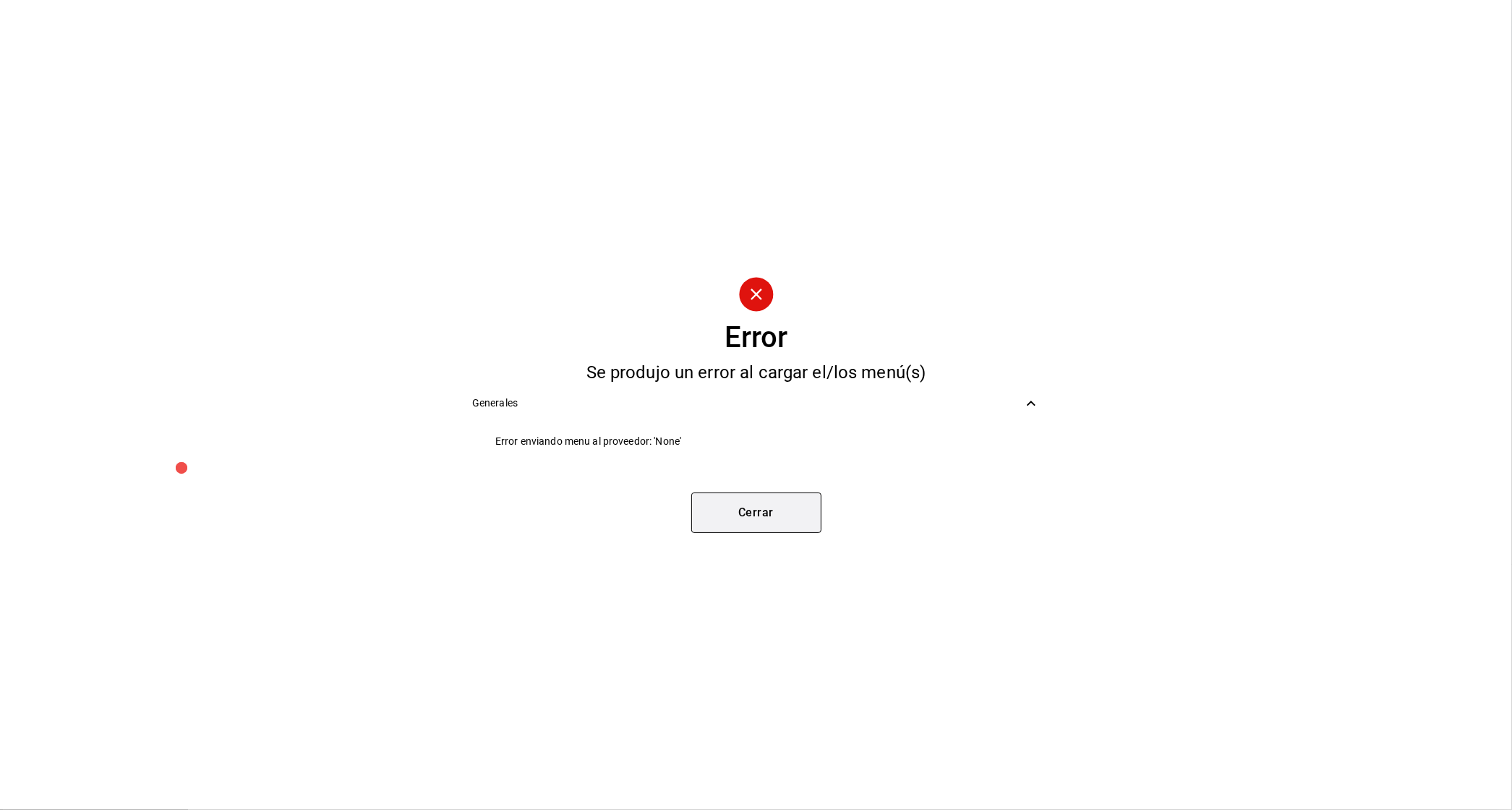
click at [764, 502] on button "Cerrar" at bounding box center [756, 512] width 130 height 40
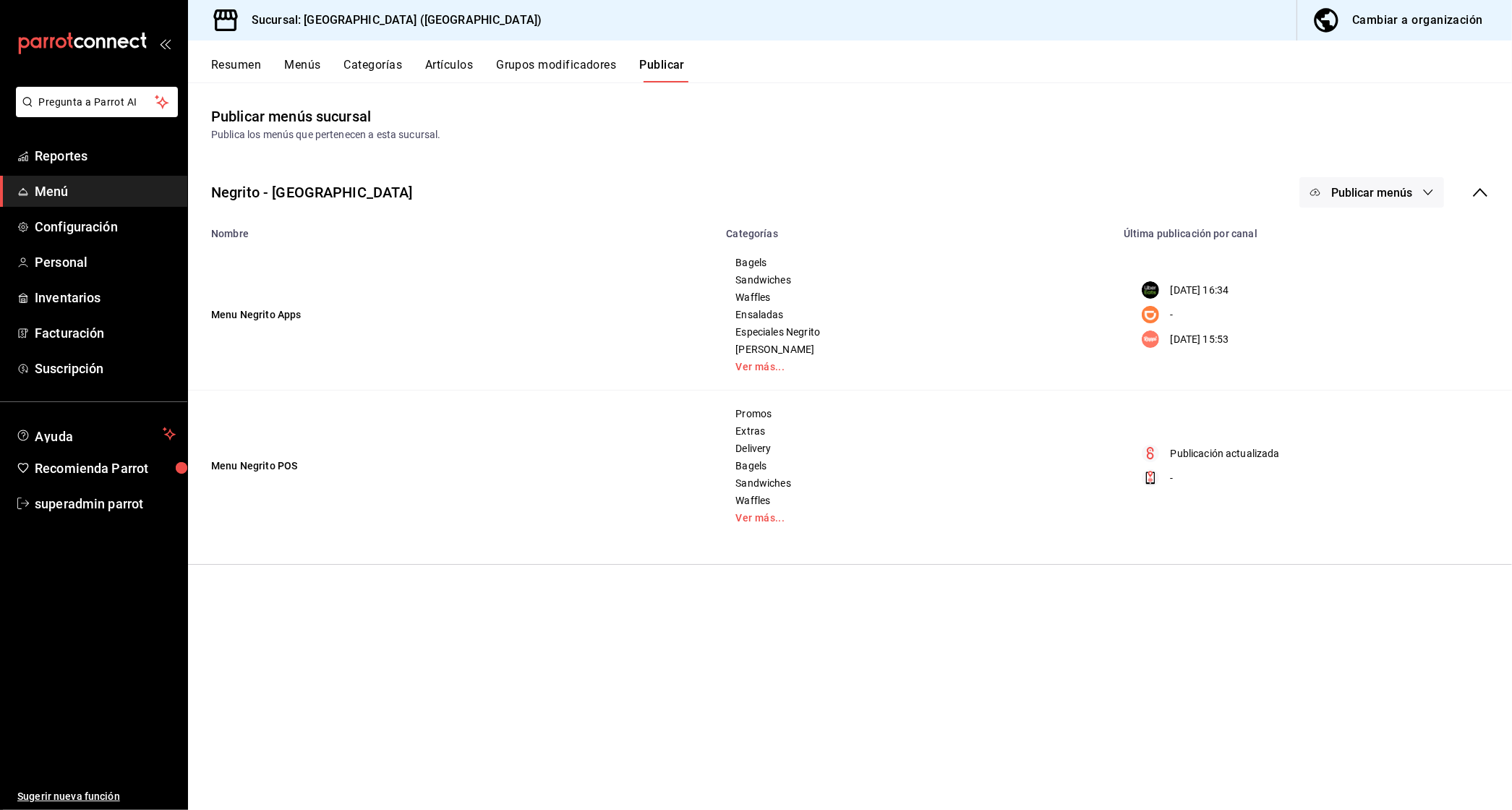
click at [1399, 183] on button "Publicar menús" at bounding box center [1372, 192] width 145 height 30
click at [1337, 269] on div at bounding box center [1337, 280] width 40 height 23
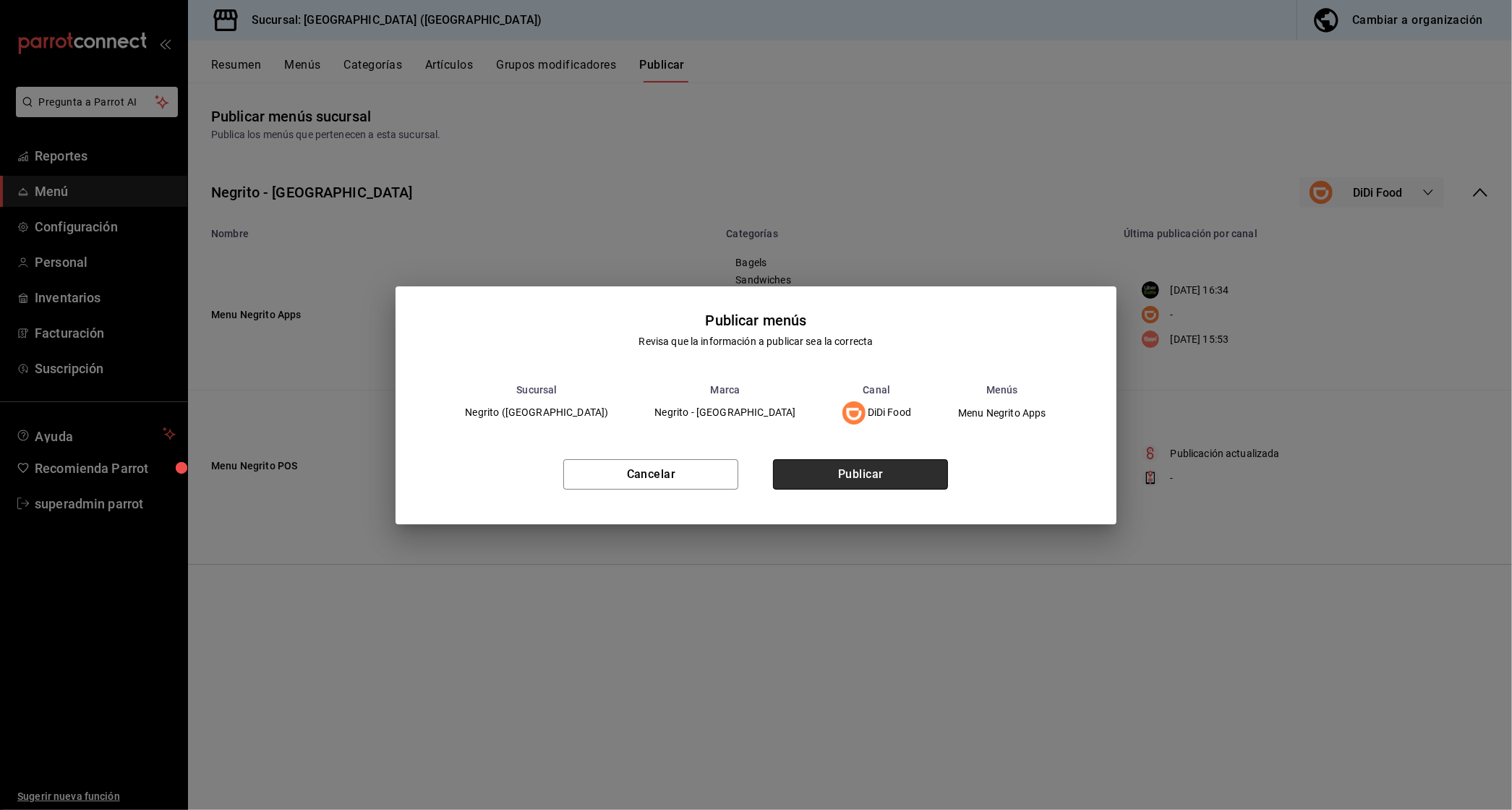
click at [886, 461] on button "Publicar" at bounding box center [860, 474] width 175 height 30
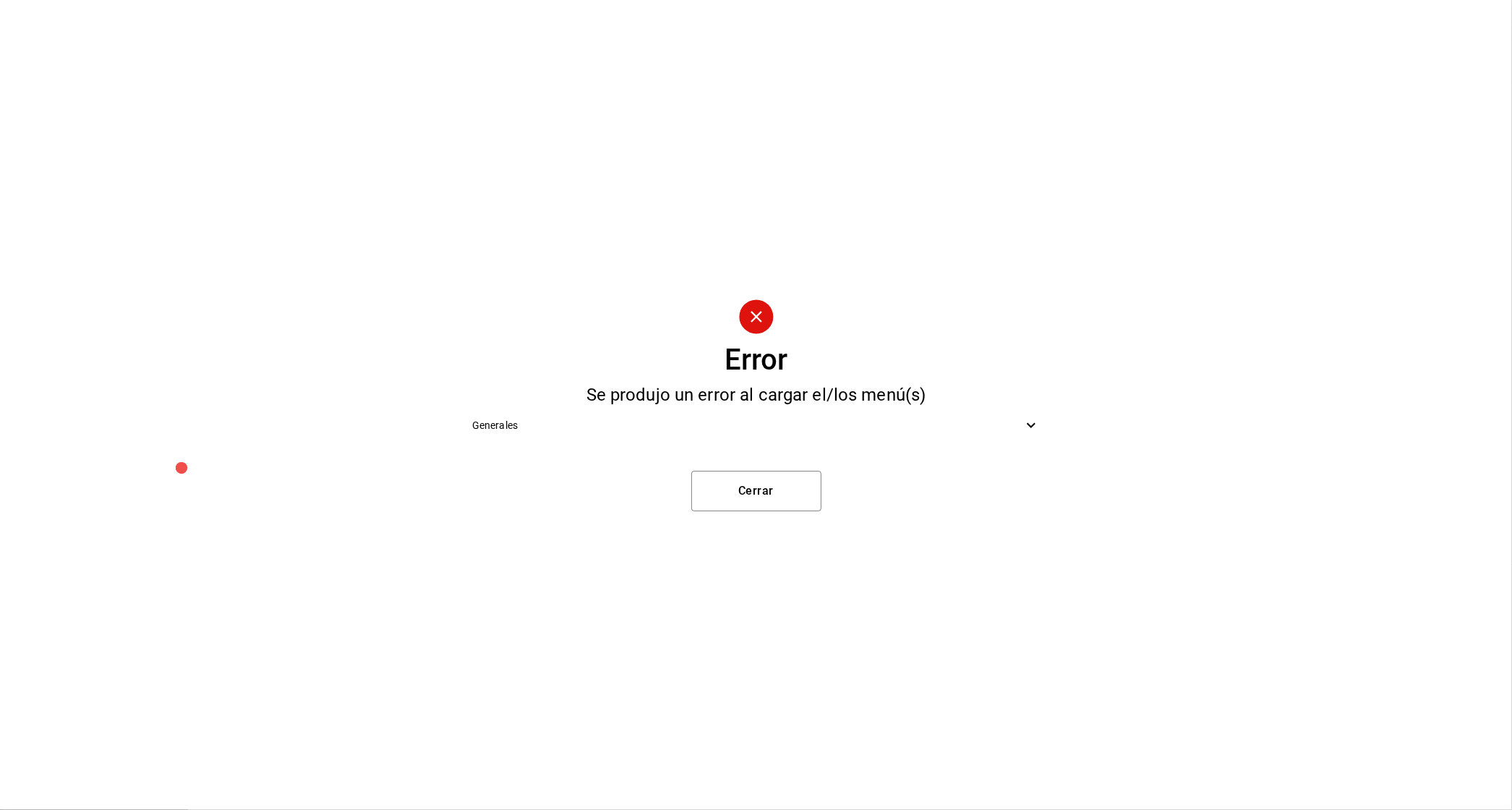
click at [827, 432] on span "Generales" at bounding box center [747, 426] width 550 height 16
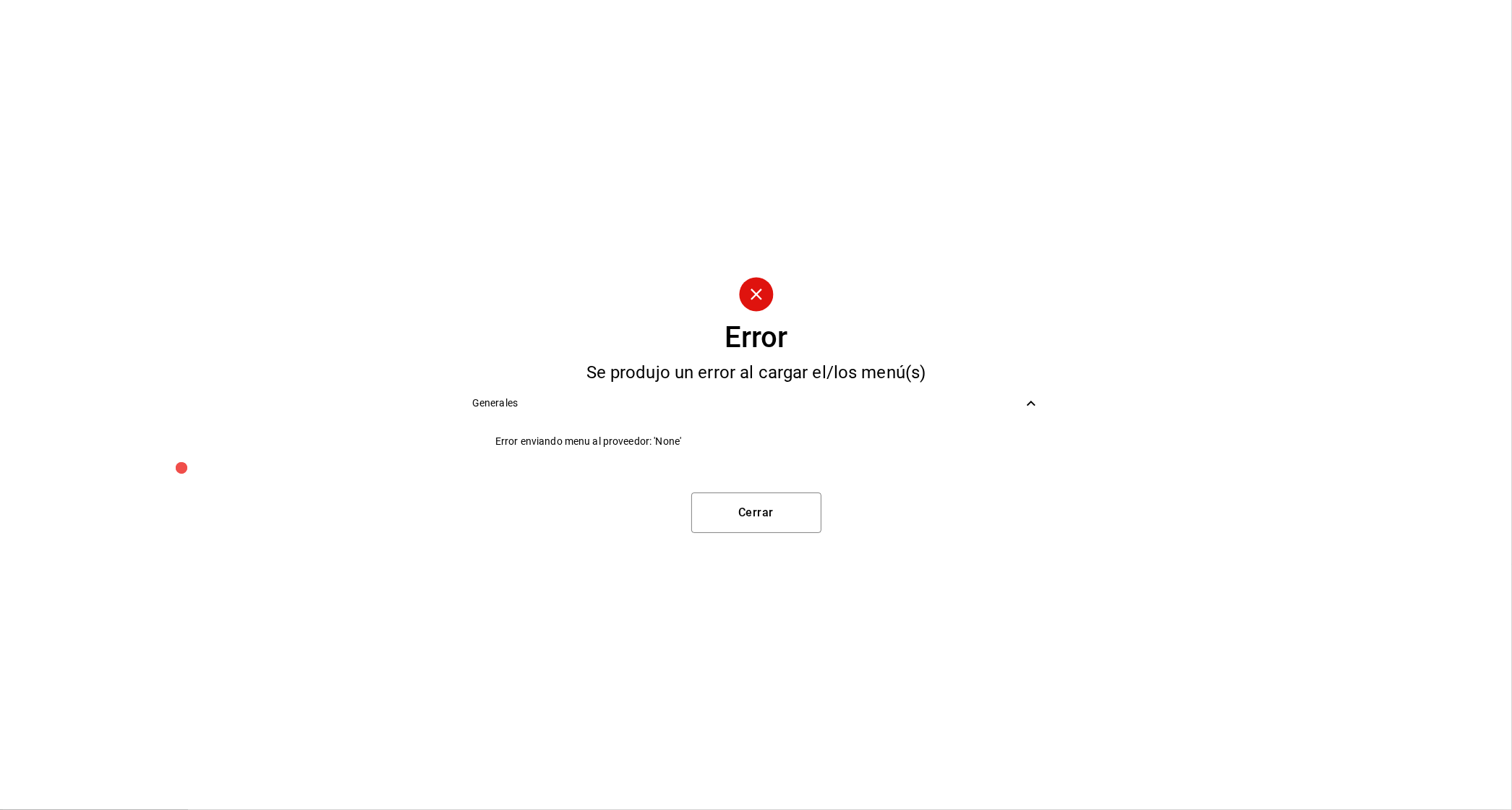
click at [781, 540] on div "Error Se produjo un error al cargar el/los menú(s) Generales Error enviando men…" at bounding box center [756, 405] width 1512 height 810
click at [764, 505] on button "Cerrar" at bounding box center [756, 512] width 130 height 40
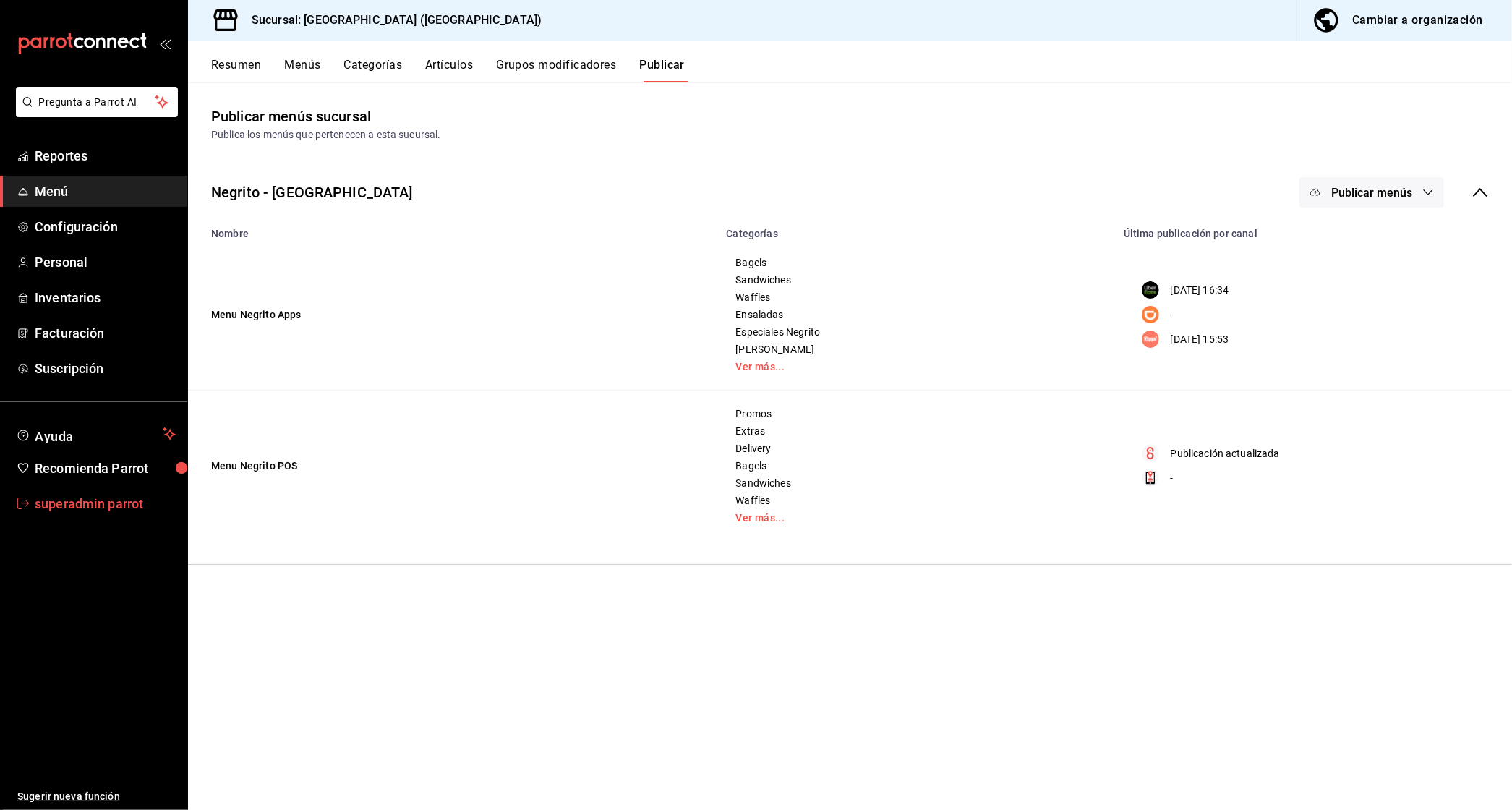
click at [53, 506] on span "superadmin parrot" at bounding box center [106, 503] width 141 height 20
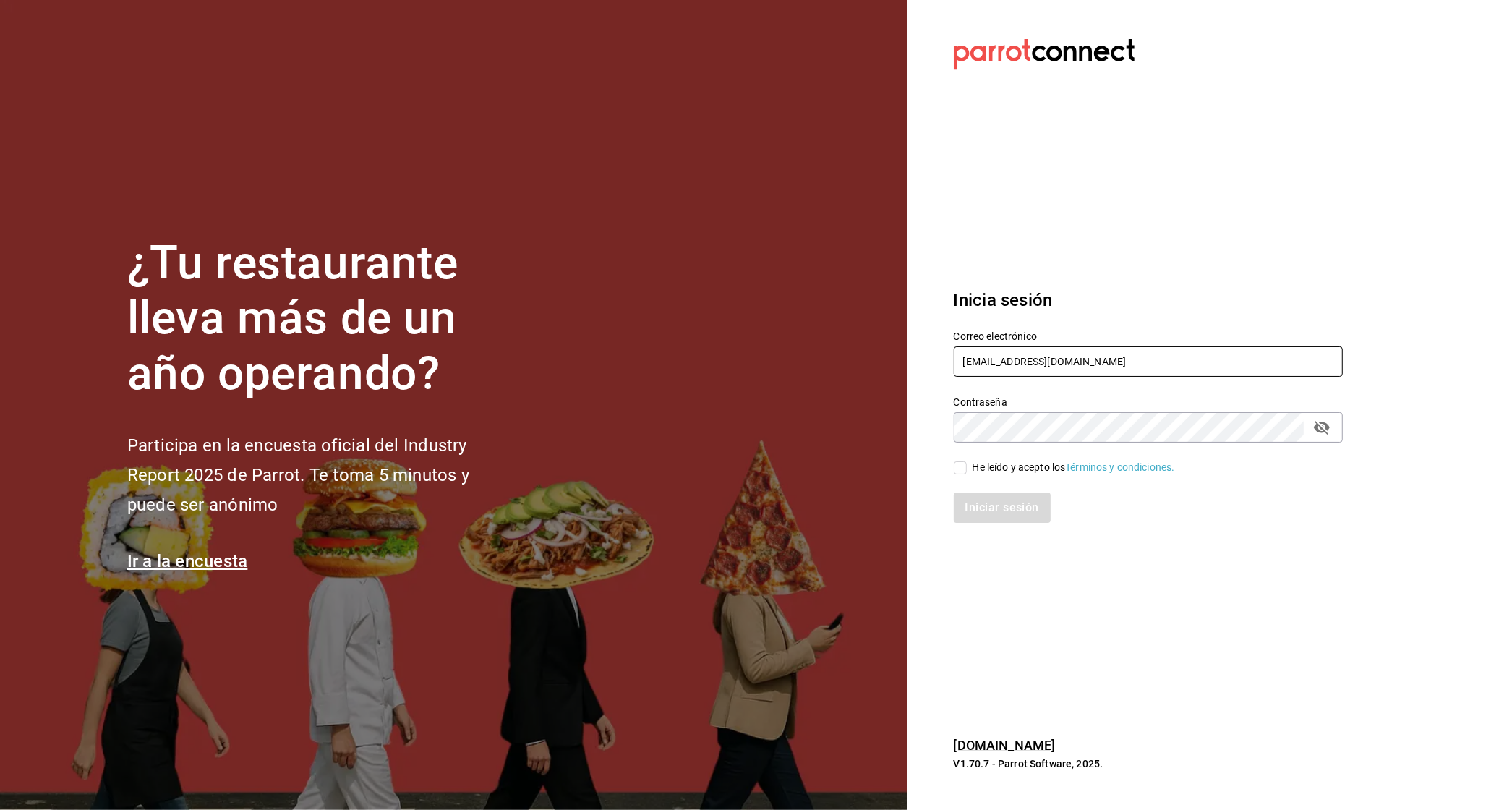
click at [1011, 357] on input "[EMAIL_ADDRESS][DOMAIN_NAME]" at bounding box center [1148, 361] width 389 height 30
click at [1011, 357] on input "multiuser@benditopecado.com" at bounding box center [1148, 361] width 389 height 30
type input "m"
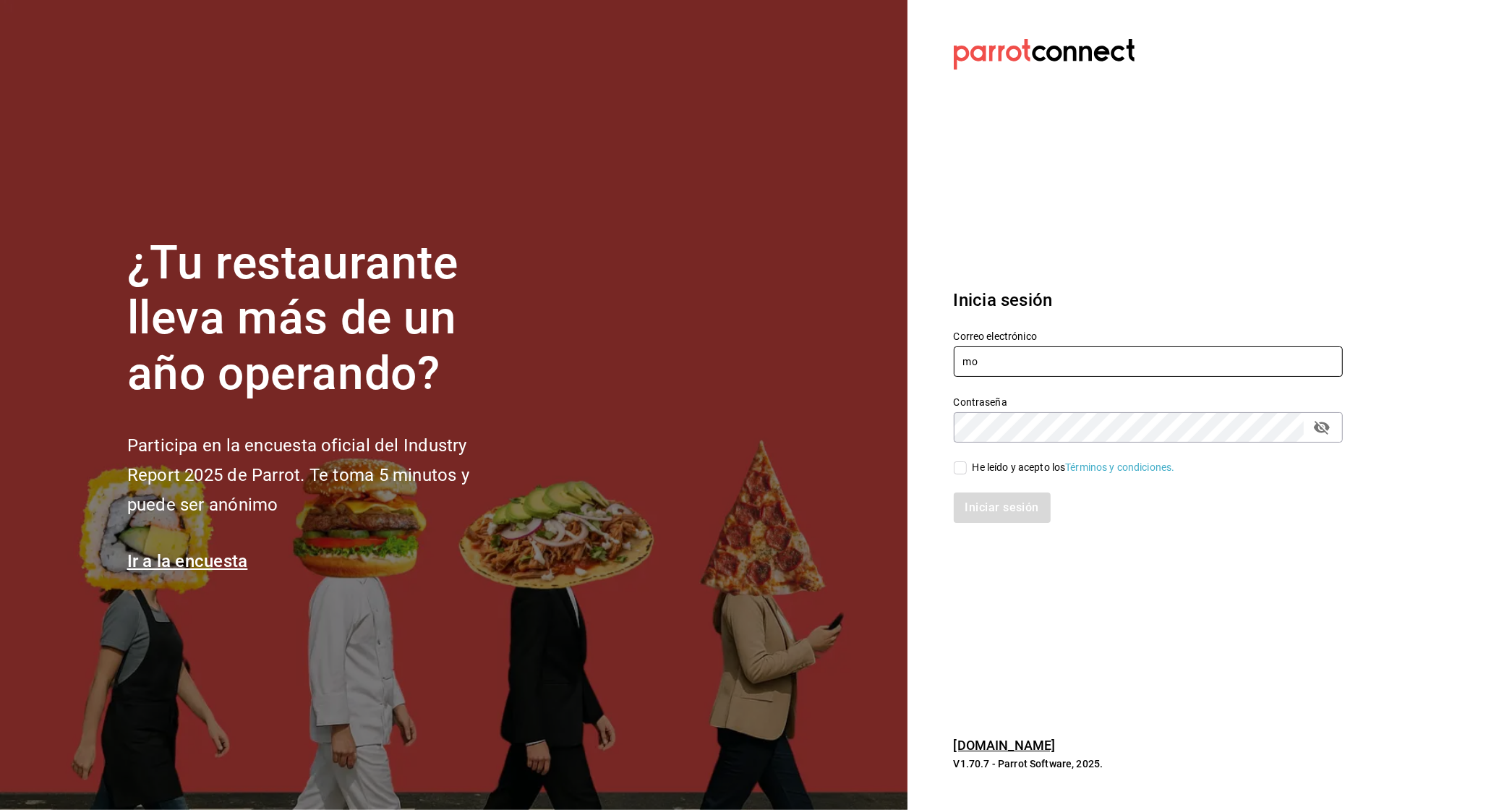
type input "m"
type input "r"
type input "[EMAIL_ADDRESS][DOMAIN_NAME]"
click at [1013, 468] on div "He leído y acepto los Términos y condiciones." at bounding box center [1073, 468] width 202 height 16
click at [967, 468] on input "He leído y acepto los Términos y condiciones." at bounding box center [960, 467] width 13 height 13
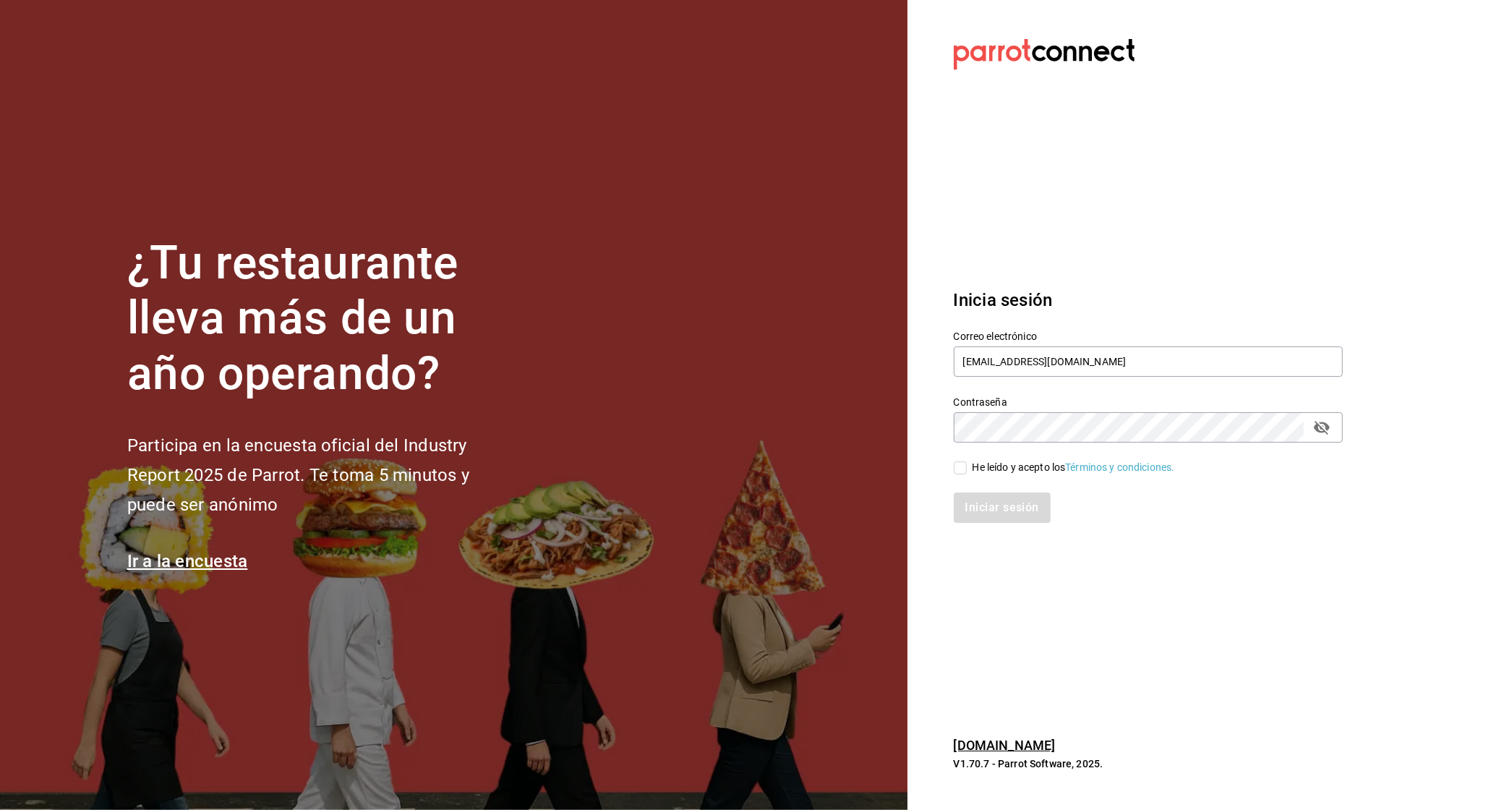
checkbox input "true"
click at [998, 507] on button "Iniciar sesión" at bounding box center [1003, 507] width 99 height 30
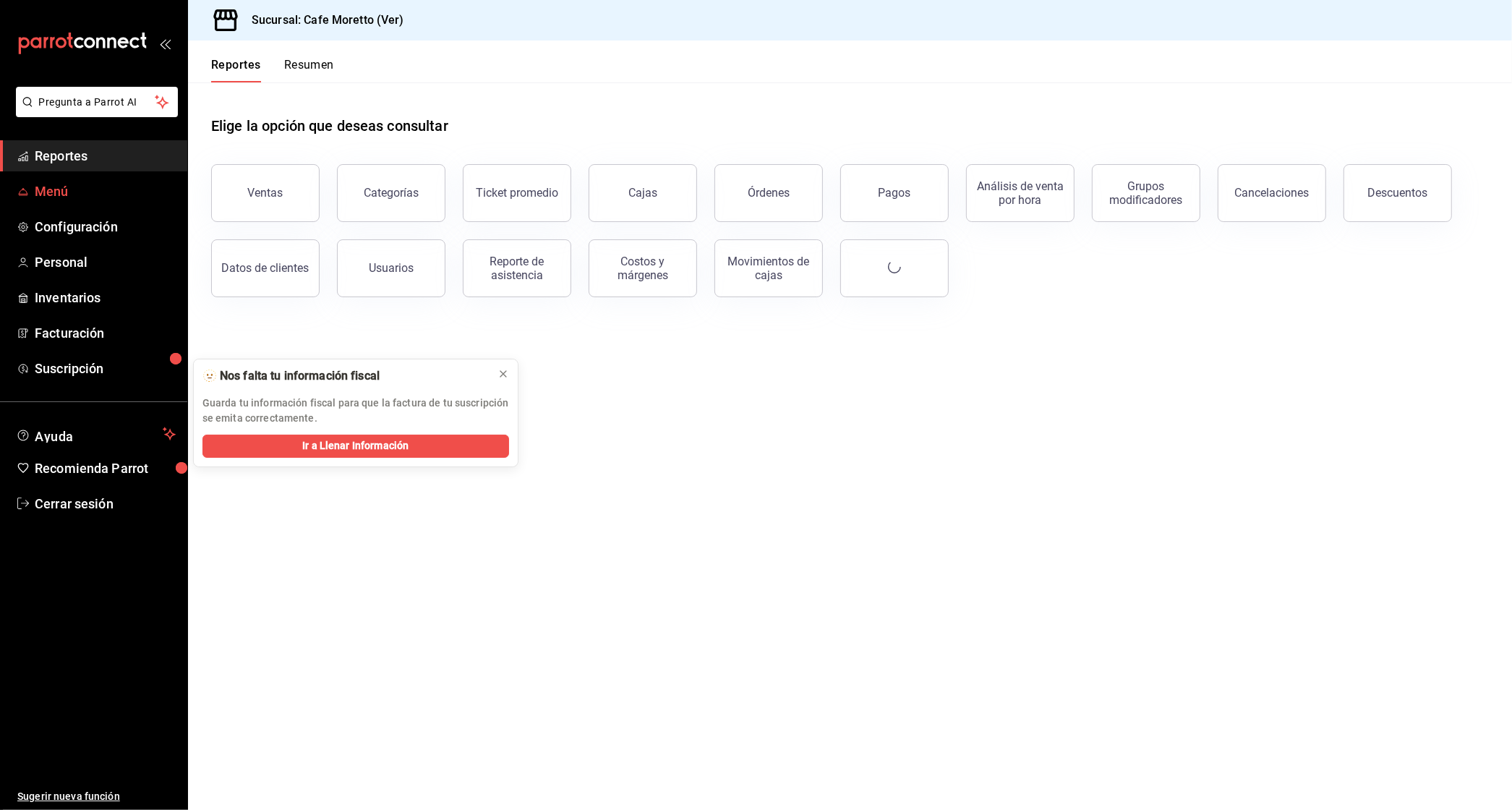
click at [60, 186] on span "Menú" at bounding box center [106, 192] width 141 height 20
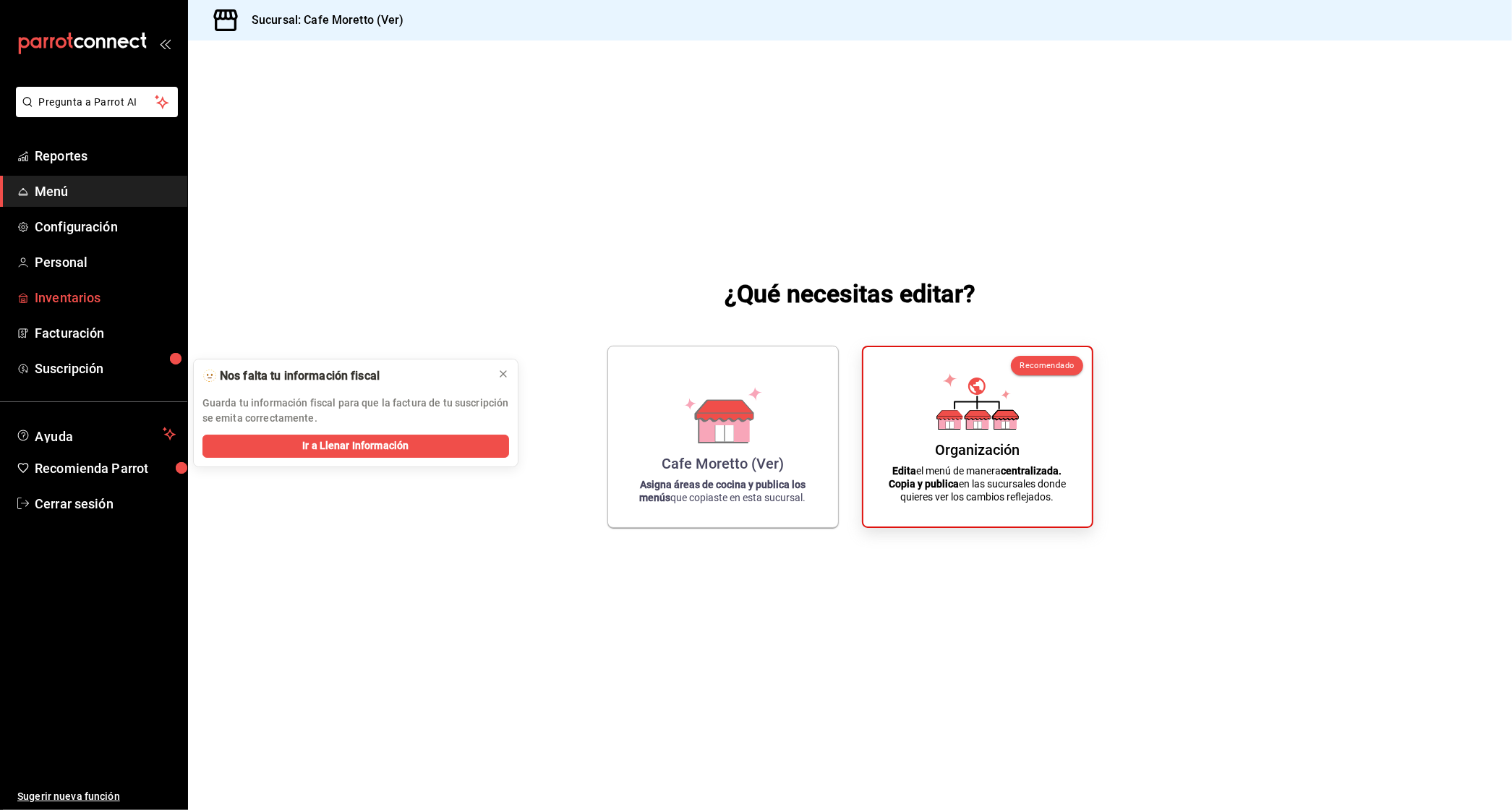
click at [59, 305] on span "Inventarios" at bounding box center [106, 298] width 141 height 20
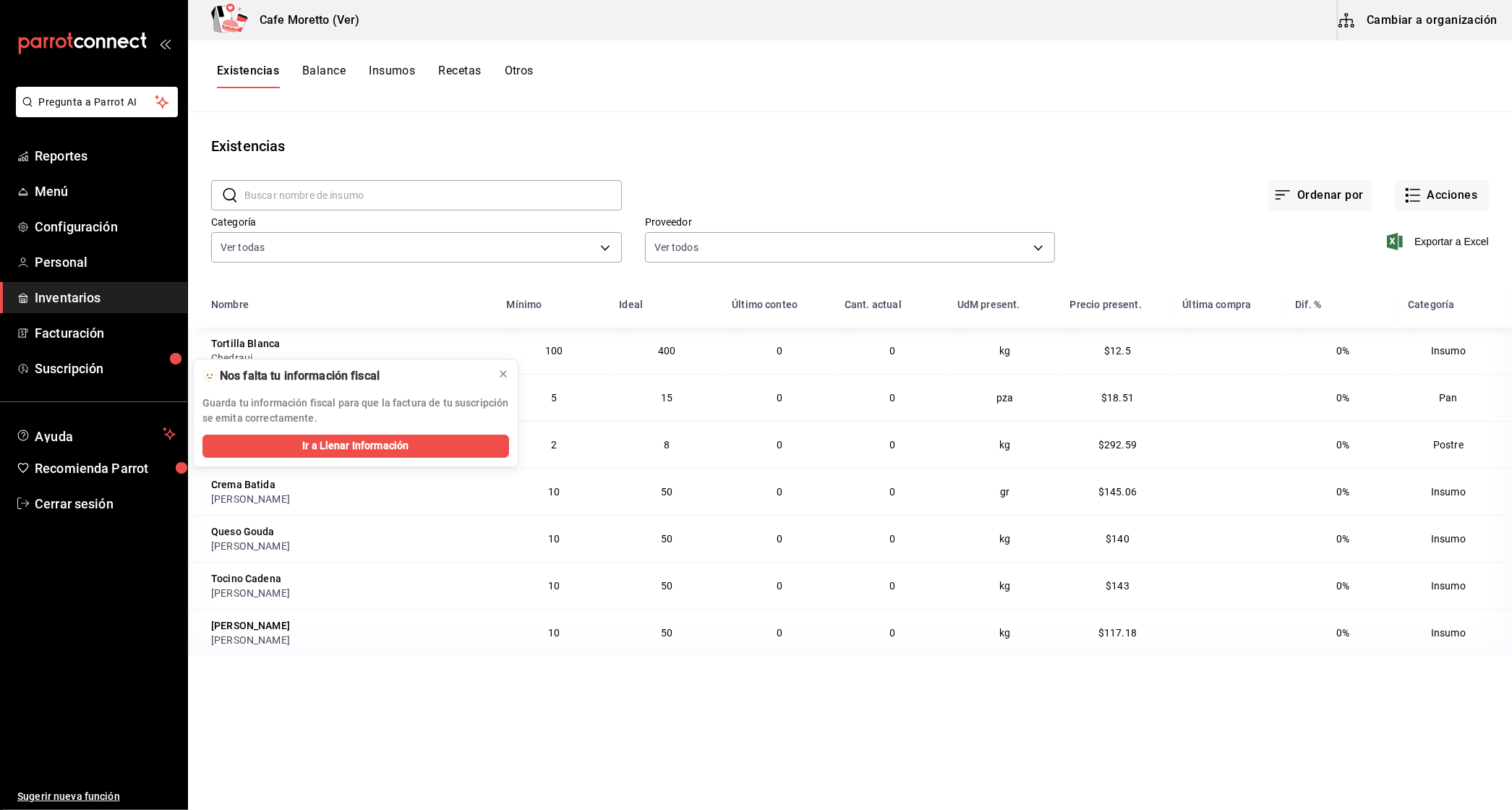
click at [1406, 32] on button "Cambiar a organización" at bounding box center [1419, 20] width 163 height 40
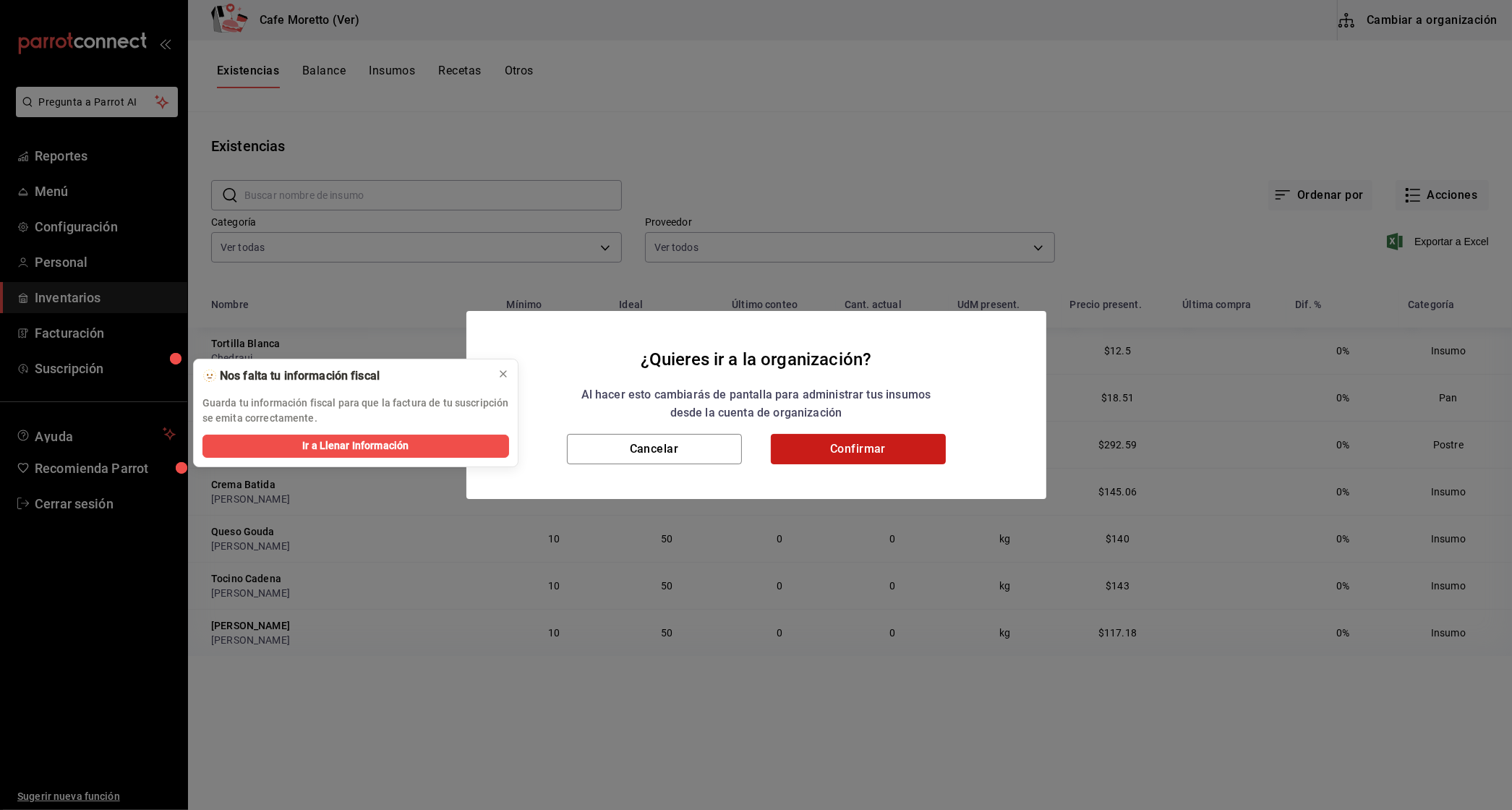
click at [819, 452] on button "Confirmar" at bounding box center [858, 448] width 175 height 30
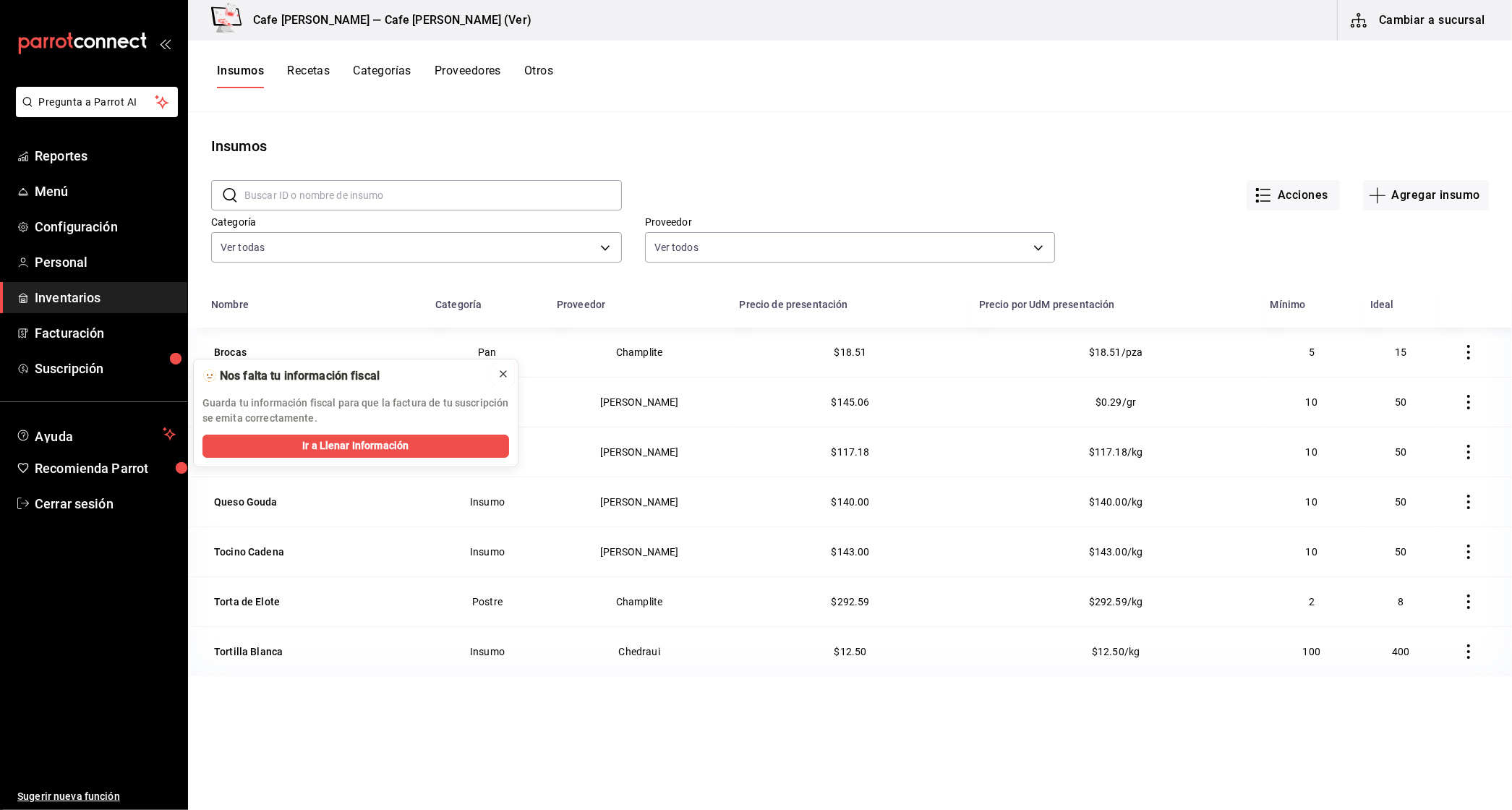
click at [503, 374] on icon at bounding box center [503, 374] width 6 height 6
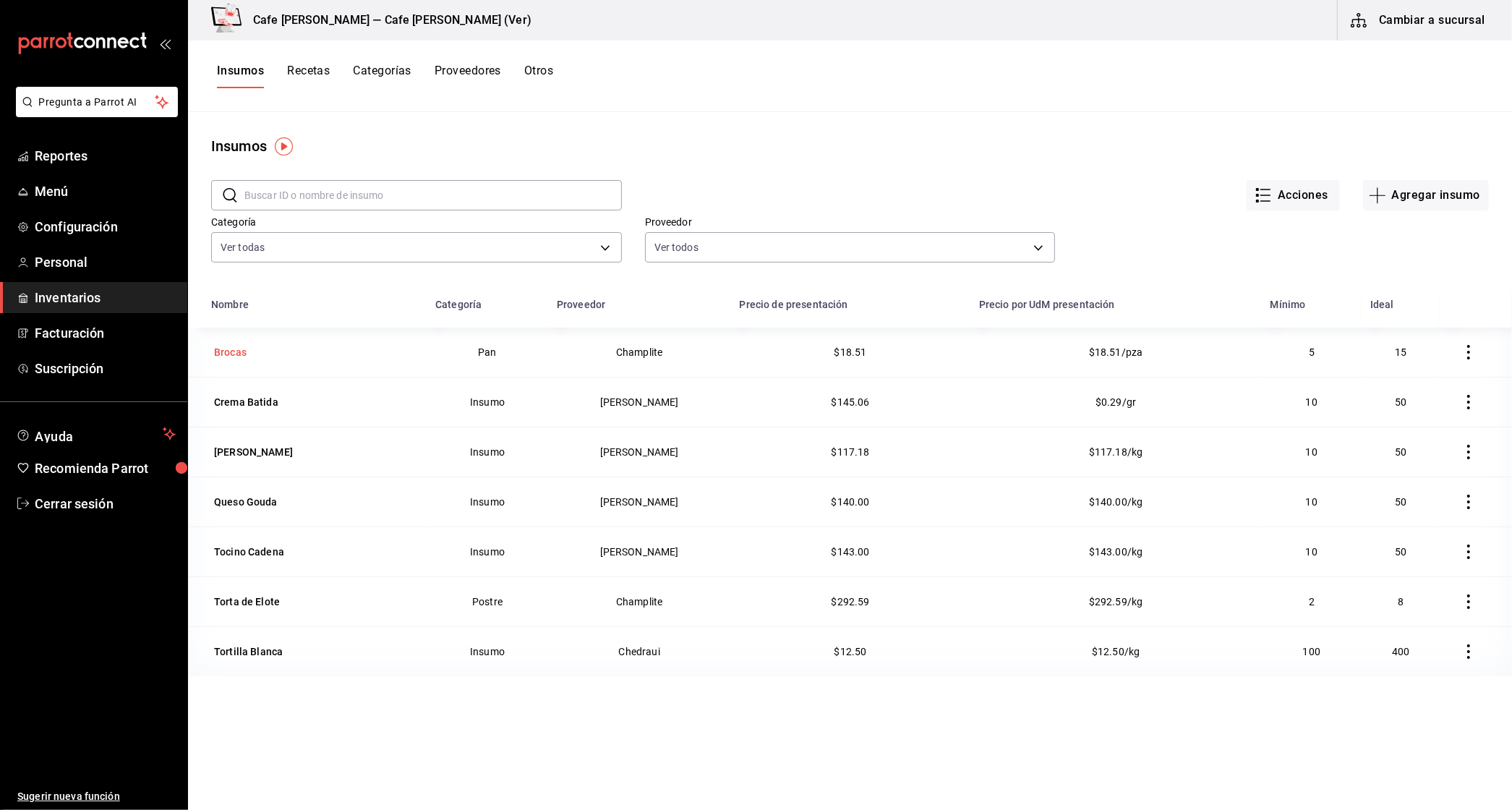
click at [243, 351] on div "Brocas" at bounding box center [230, 352] width 32 height 15
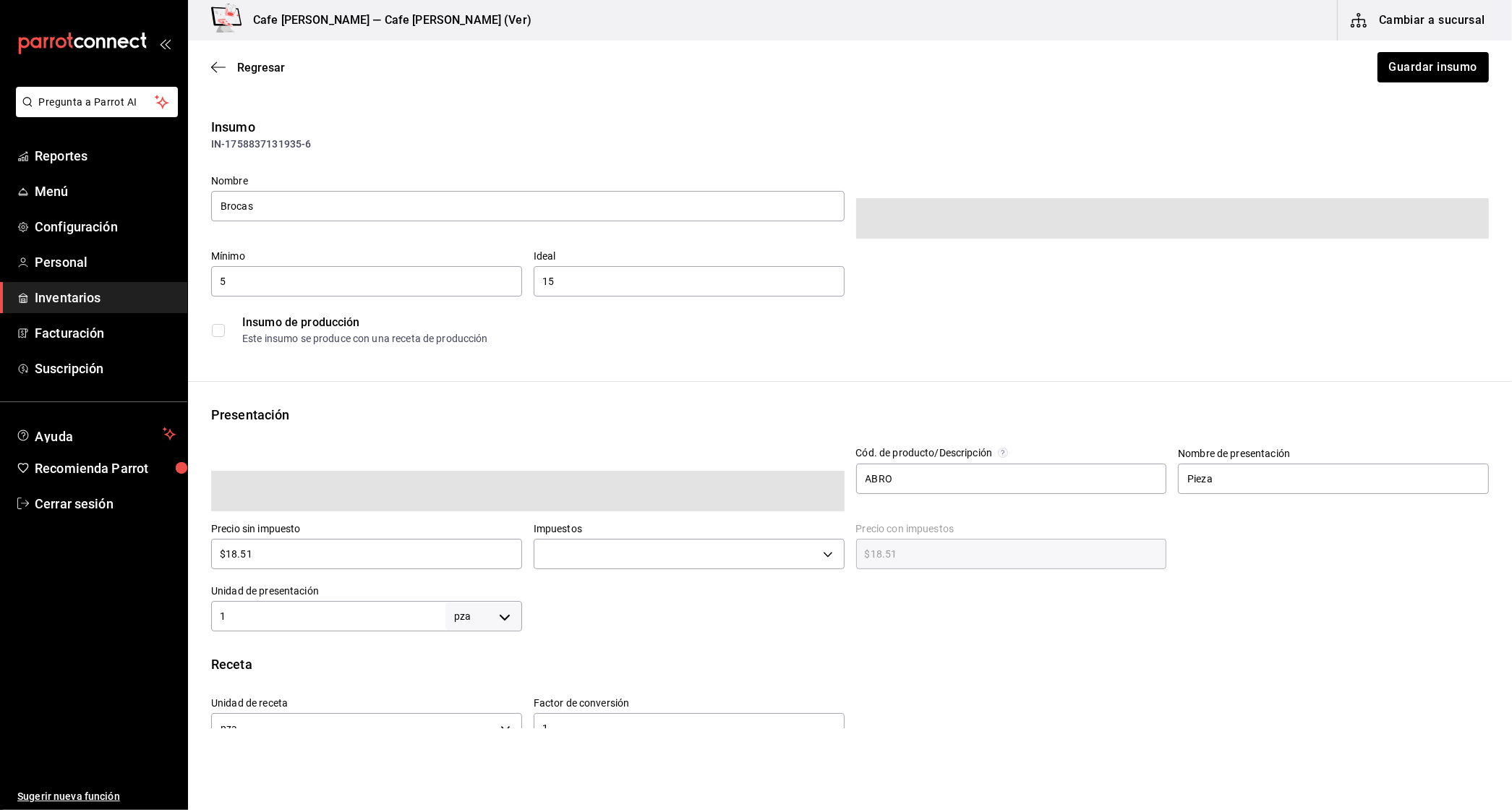
type input "$19.99"
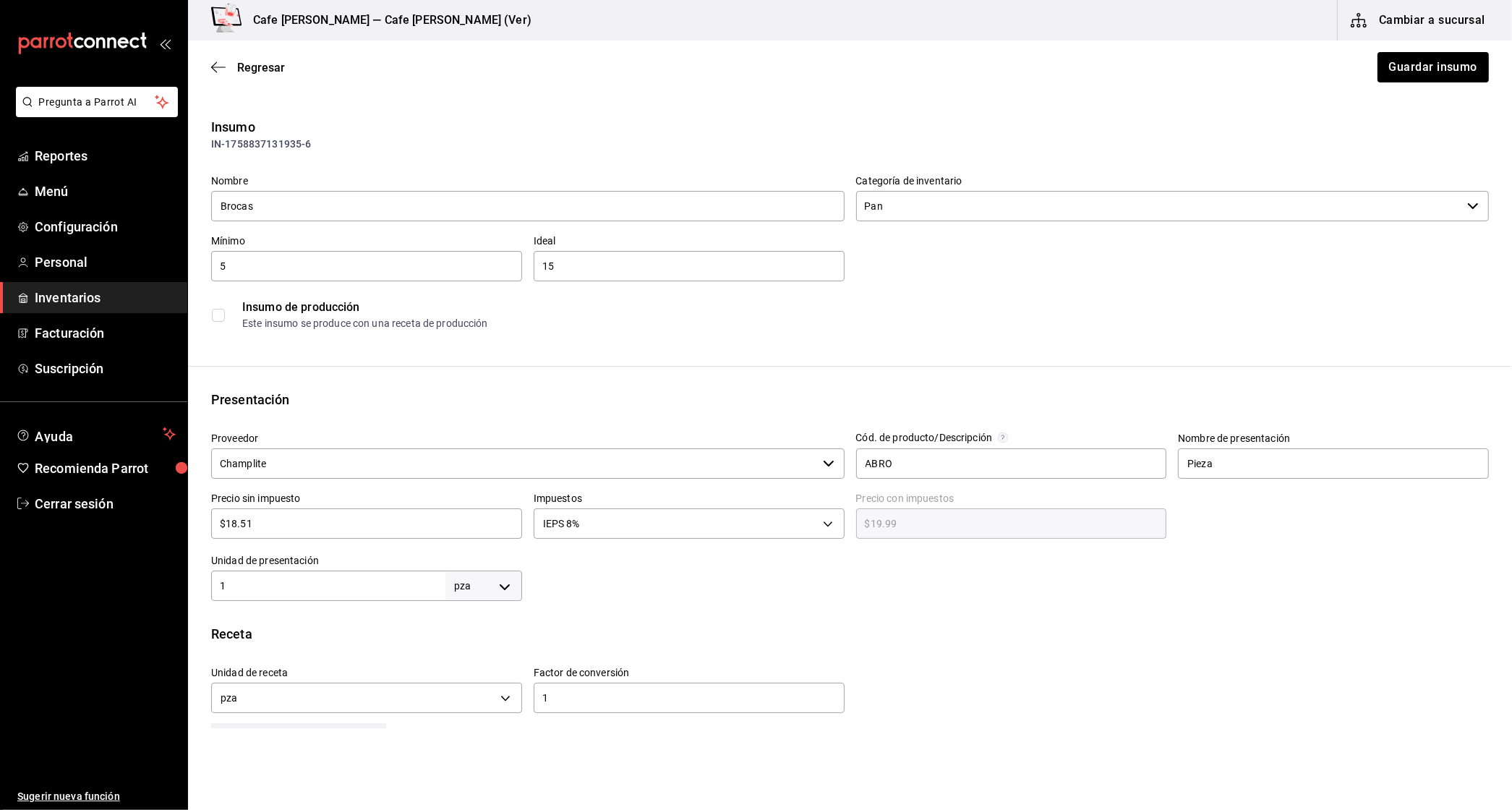
click at [219, 58] on div "Regresar Guardar insumo" at bounding box center [849, 66] width 1324 height 54
click at [78, 503] on span "Cerrar sesión" at bounding box center [106, 503] width 141 height 20
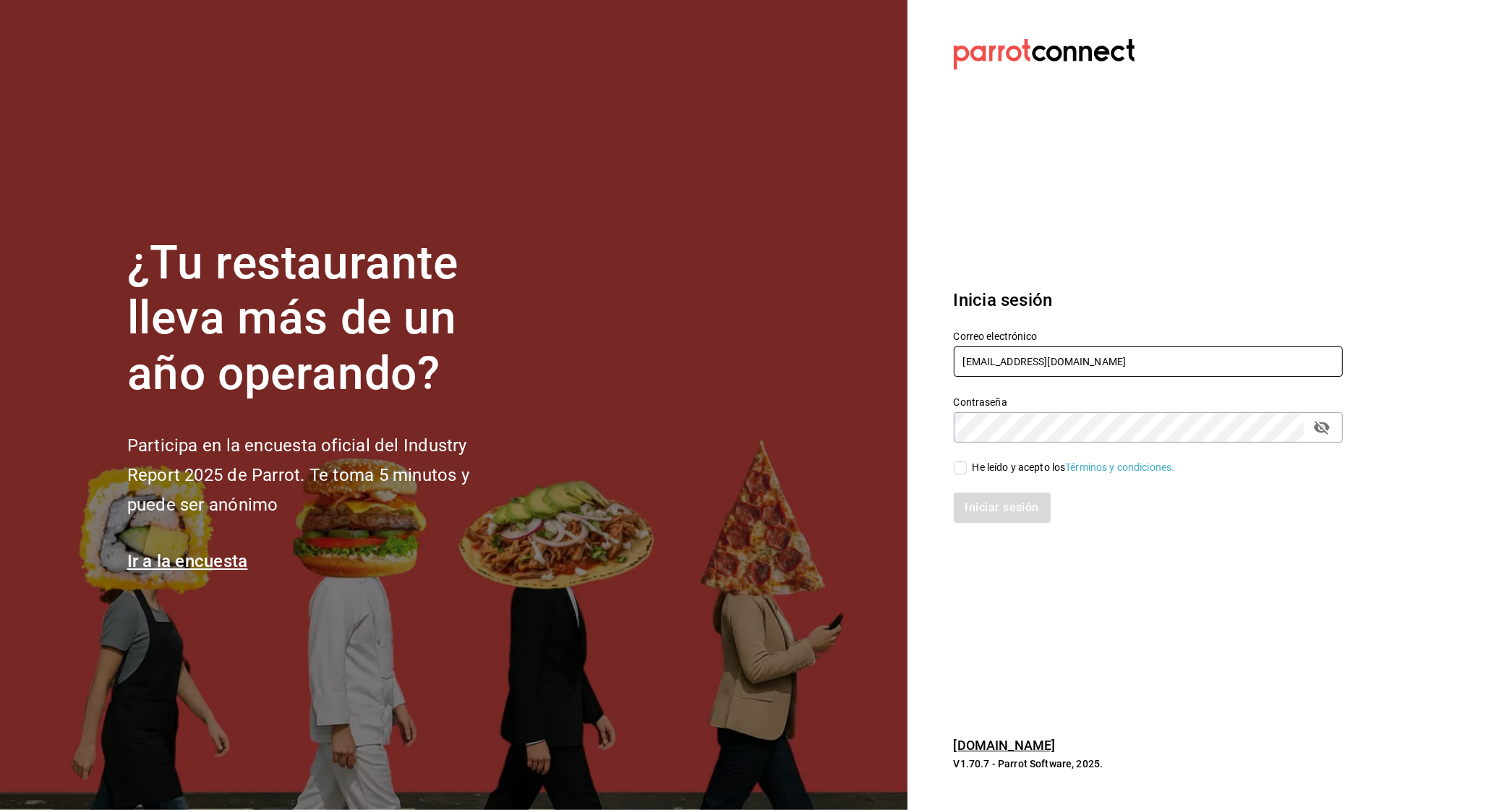
click at [1002, 348] on input "cafemoretto@veracruz.com" at bounding box center [1148, 361] width 389 height 30
type input "racingreality@mty.com"
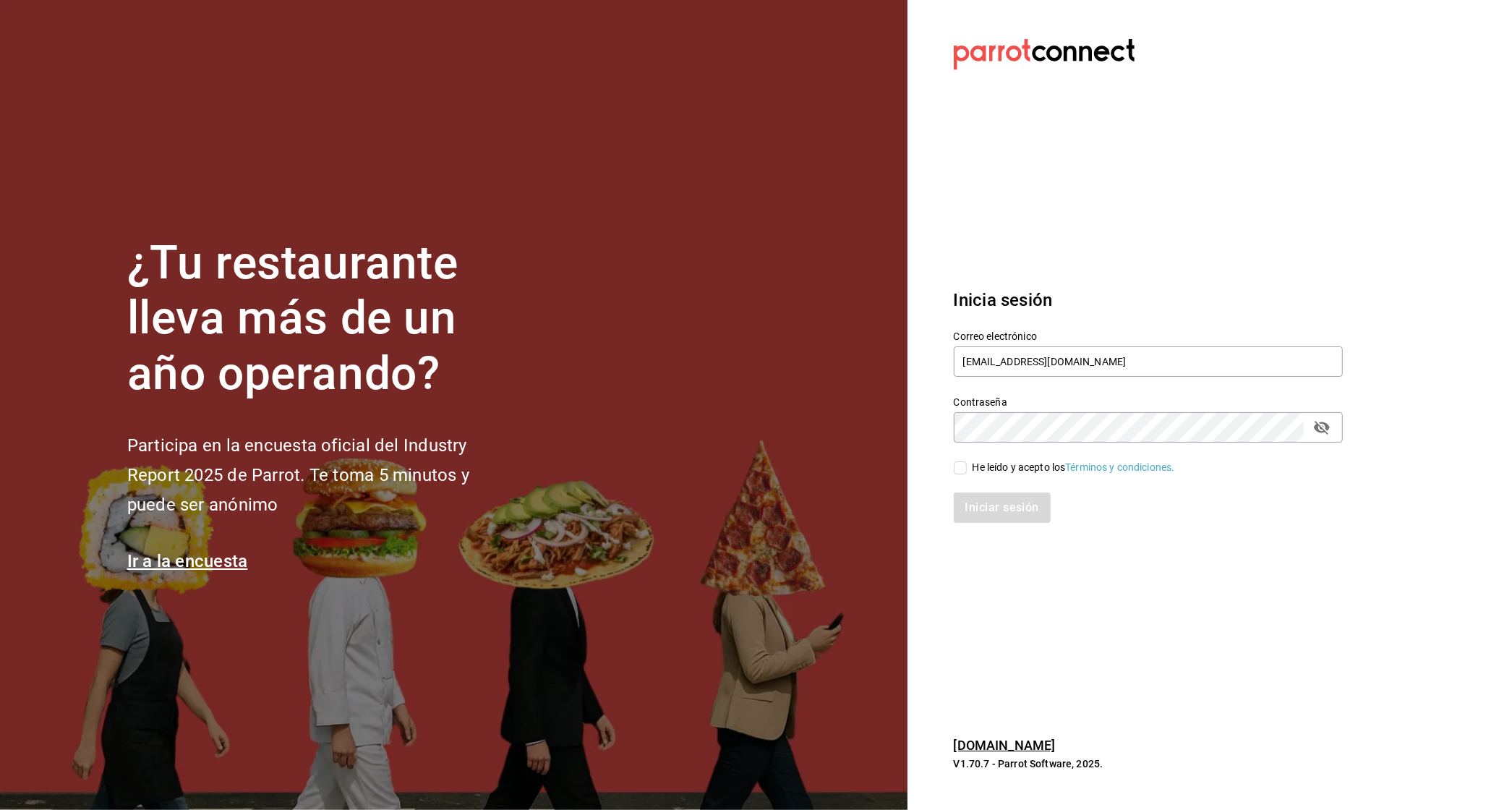
click at [1000, 463] on div "He leído y acepto los Términos y condiciones." at bounding box center [1073, 468] width 202 height 16
click at [967, 463] on input "He leído y acepto los Términos y condiciones." at bounding box center [960, 467] width 13 height 13
checkbox input "true"
click at [1006, 511] on button "Iniciar sesión" at bounding box center [1003, 507] width 99 height 30
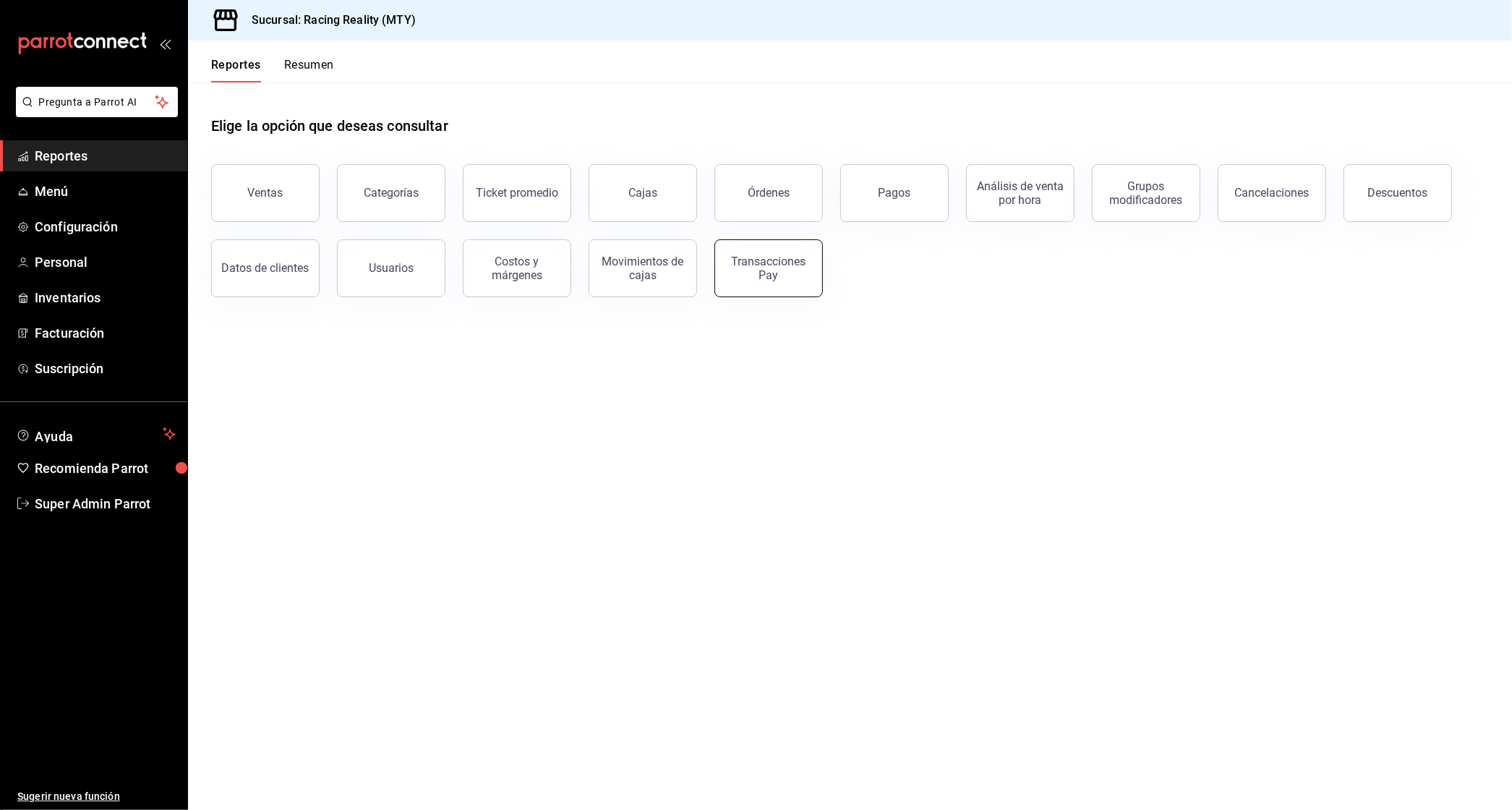
click at [795, 250] on button "Transacciones Pay" at bounding box center [768, 268] width 108 height 58
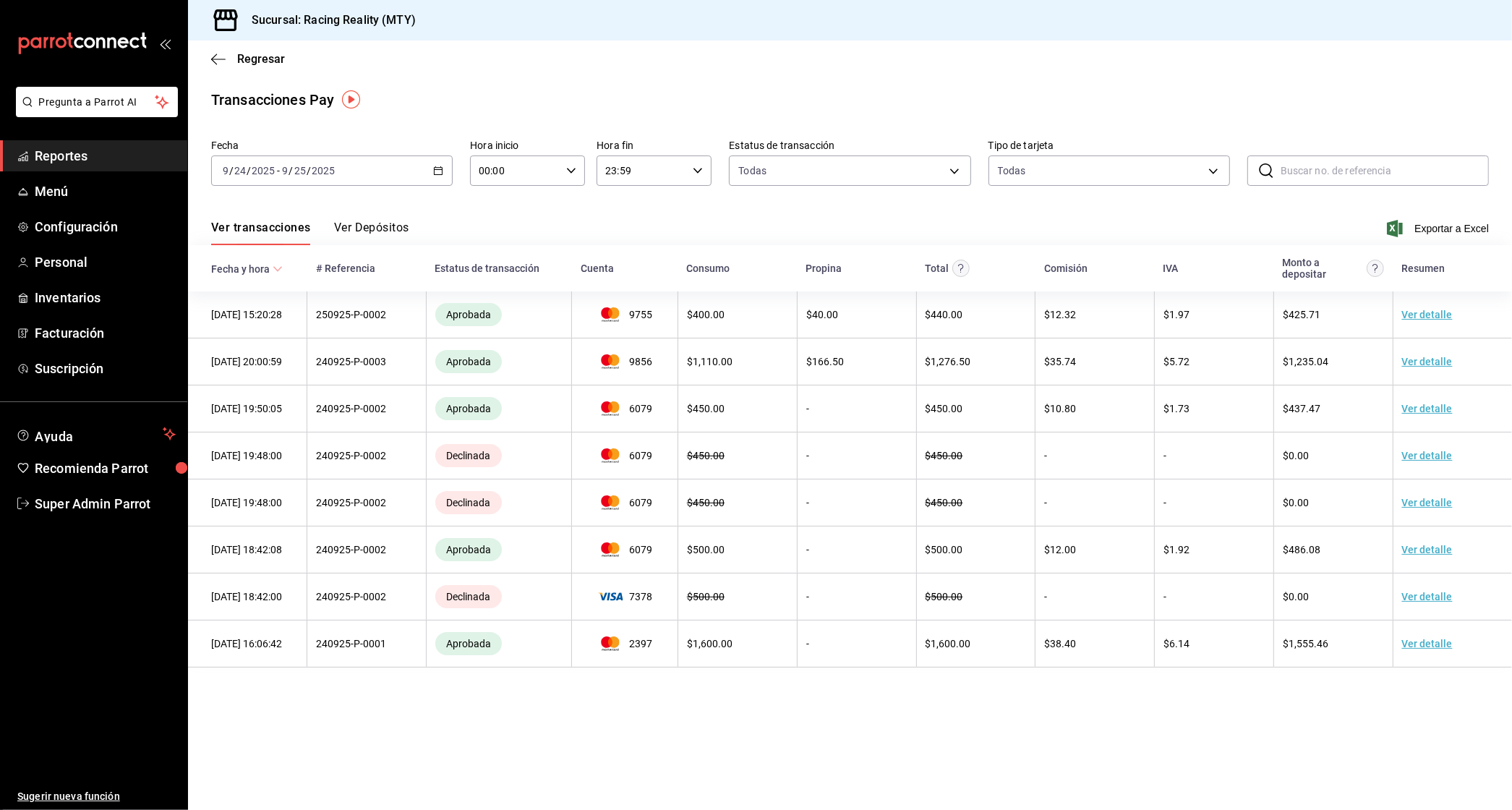
click at [438, 167] on \(Stroke\) "button" at bounding box center [438, 171] width 9 height 8
click at [246, 242] on span "Ayer" at bounding box center [280, 247] width 112 height 16
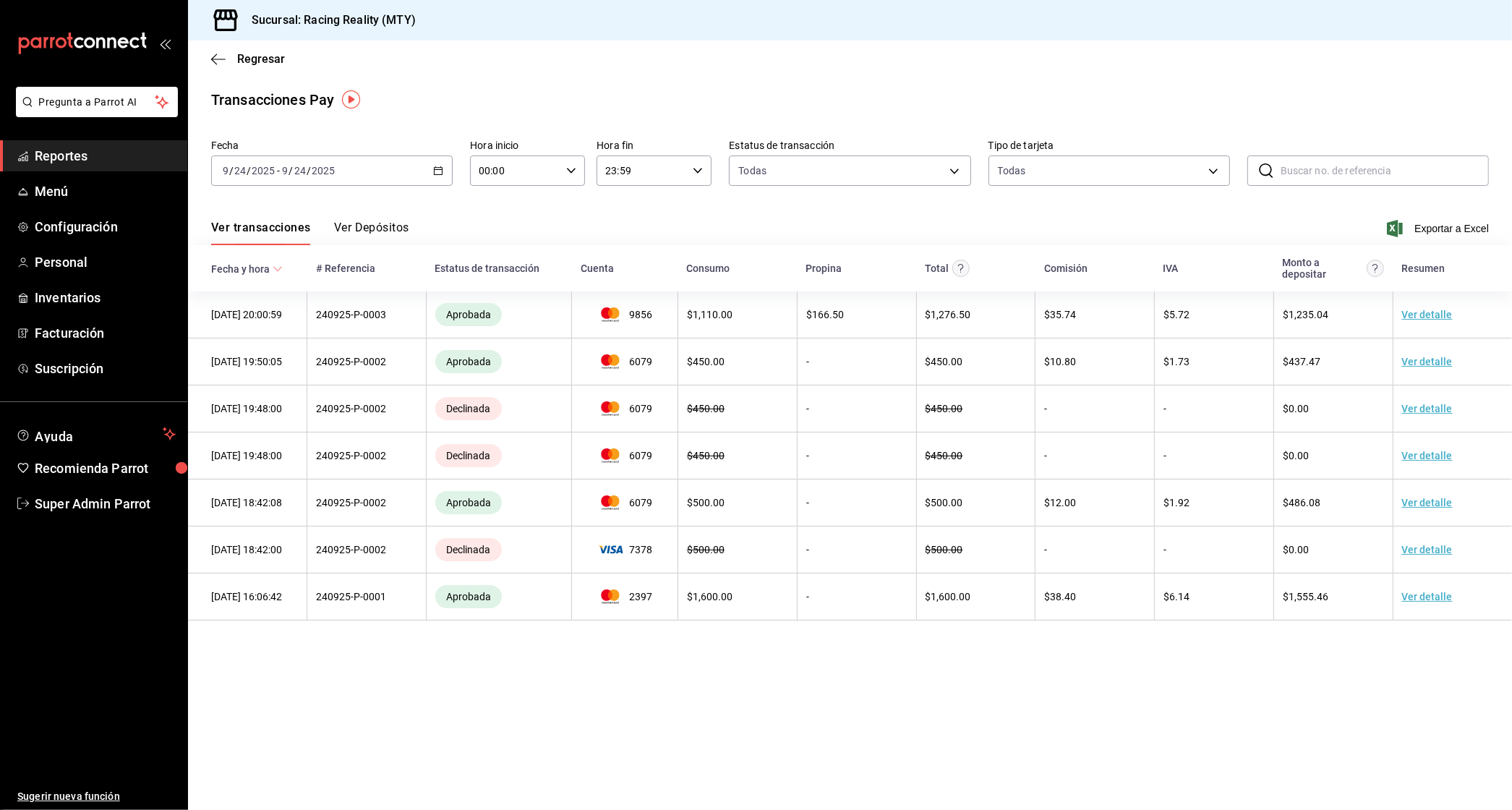
click at [335, 229] on button "Ver Depósitos" at bounding box center [371, 233] width 75 height 24
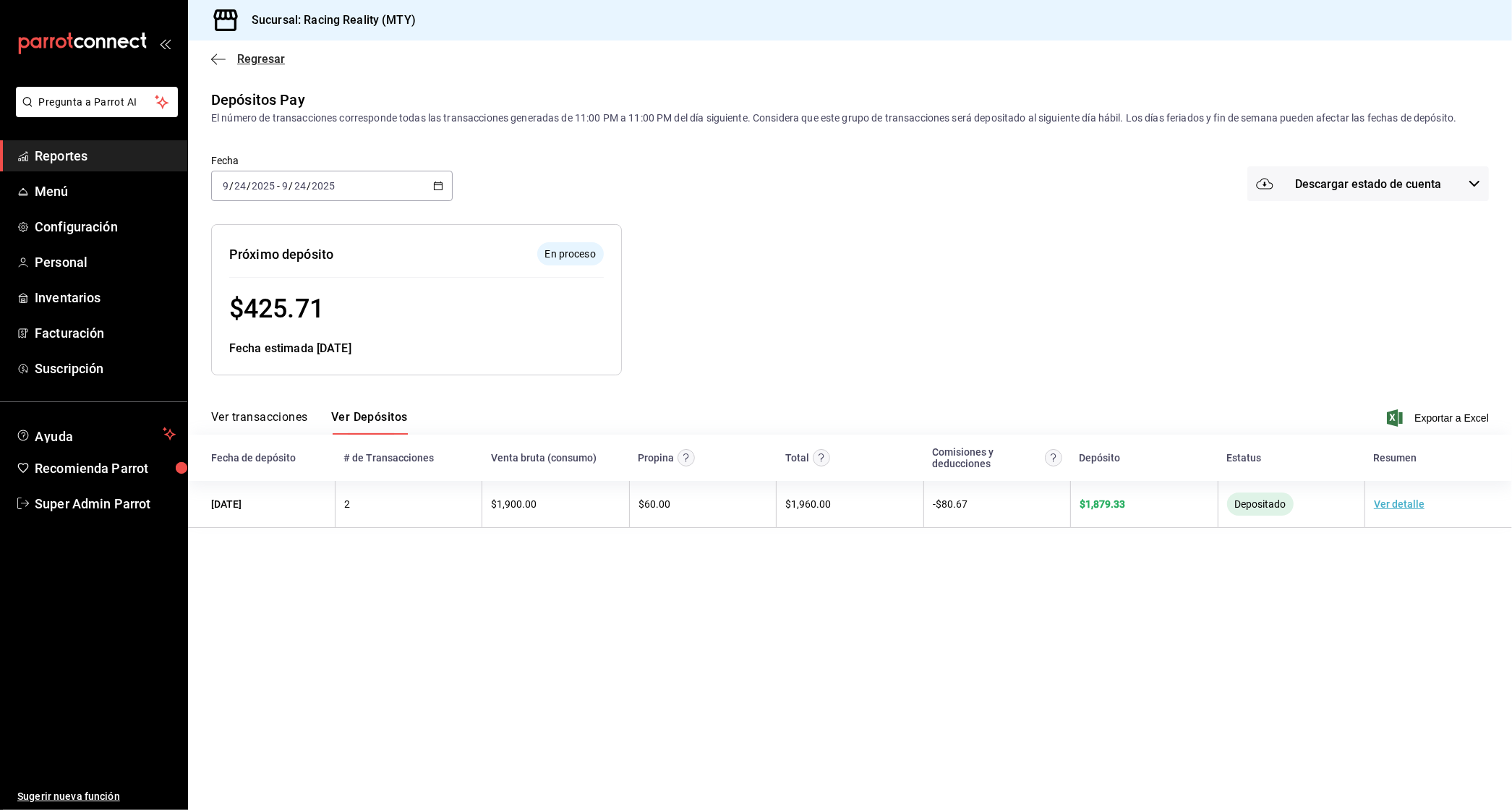
click at [218, 55] on icon "button" at bounding box center [218, 59] width 15 height 13
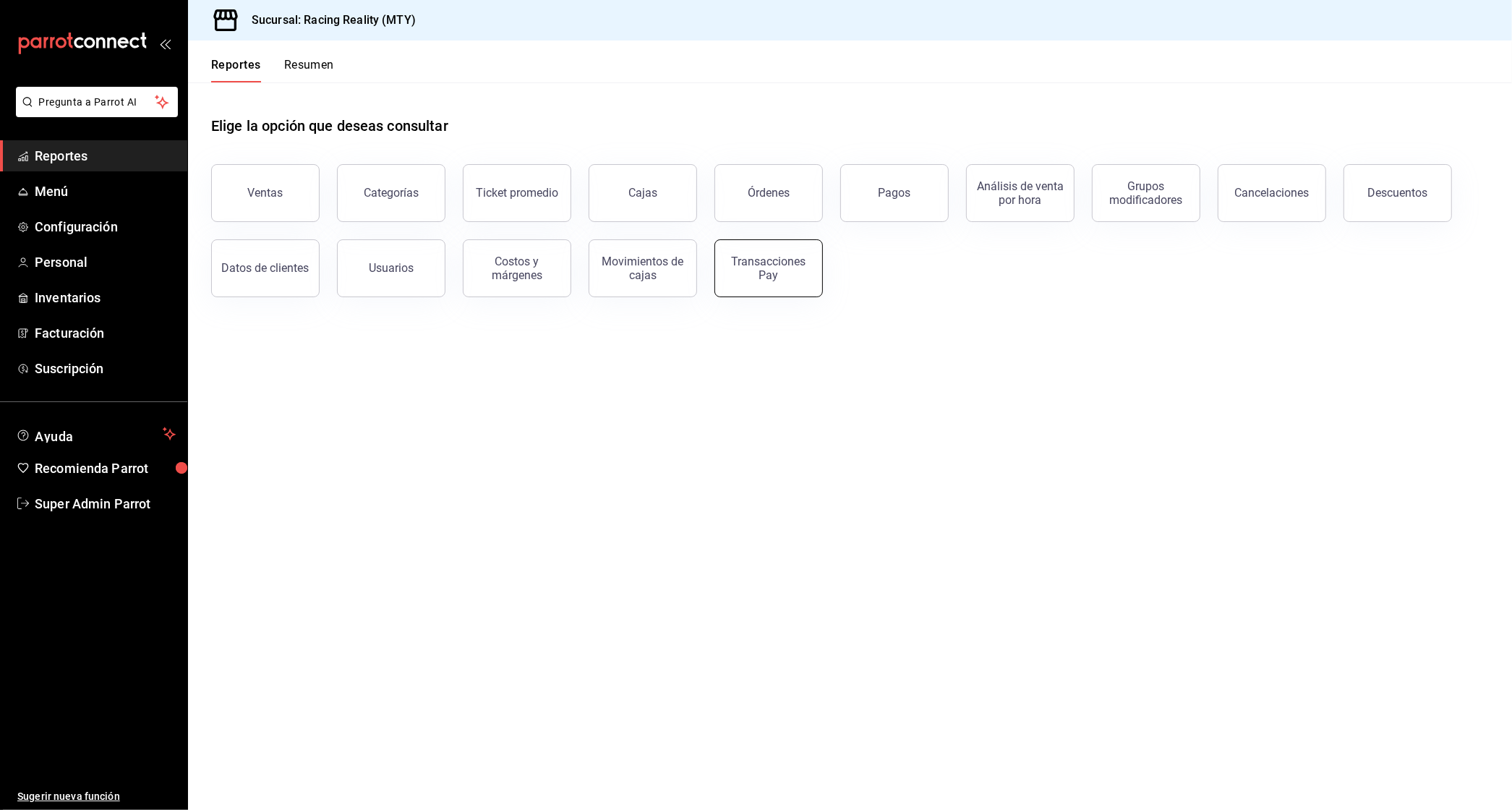
click at [756, 271] on div "Transacciones Pay" at bounding box center [769, 269] width 90 height 27
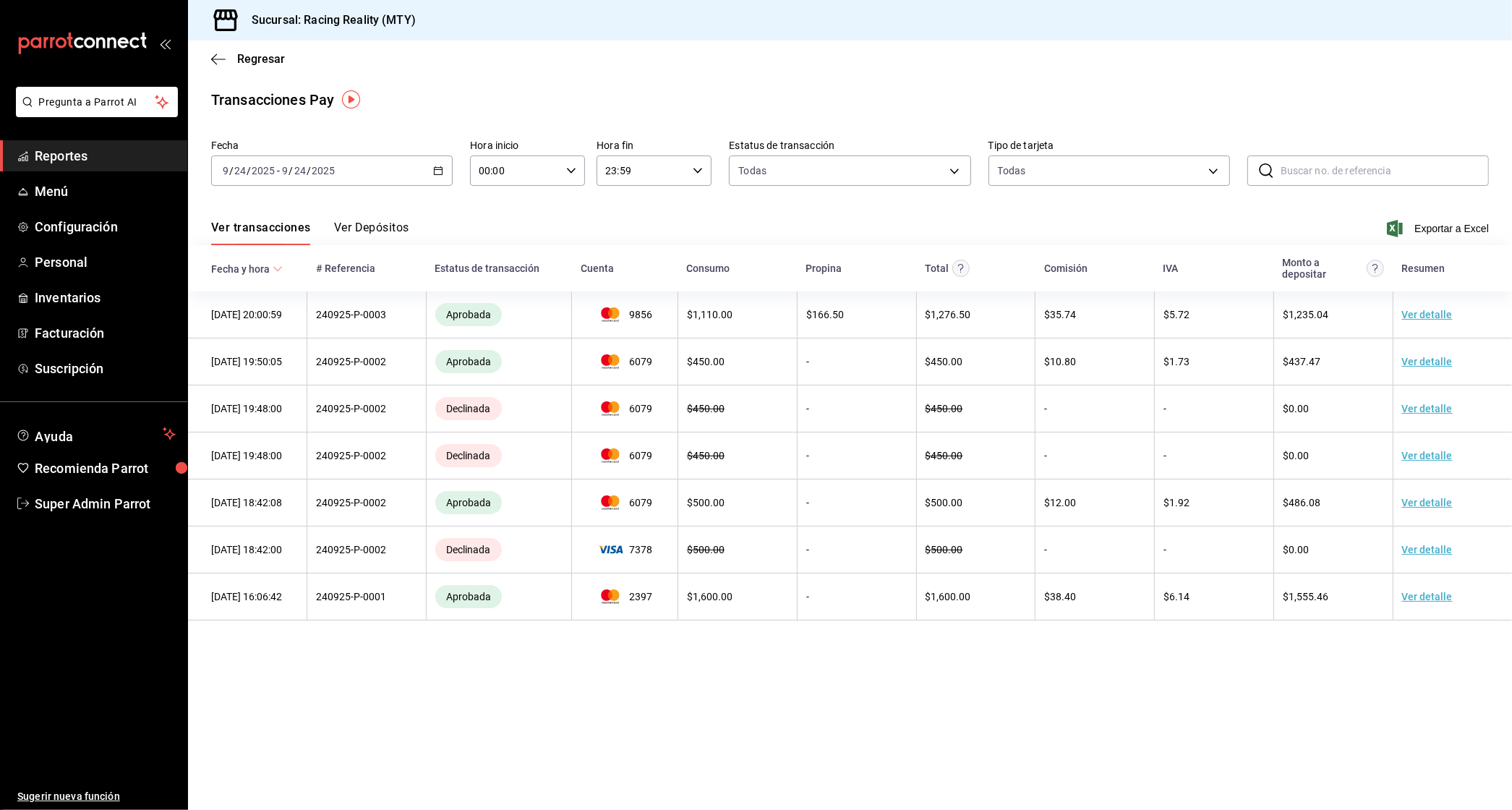
click at [454, 171] on div "Fecha [DATE] [DATE] - [DATE] [DATE] Hora inicio 00:00 Hora inicio Hora fin 23:5…" at bounding box center [850, 168] width 1278 height 69
click at [447, 171] on div "[DATE] [DATE] - [DATE] [DATE]" at bounding box center [331, 170] width 241 height 30
click at [263, 364] on li "Rango de fechas" at bounding box center [280, 376] width 135 height 32
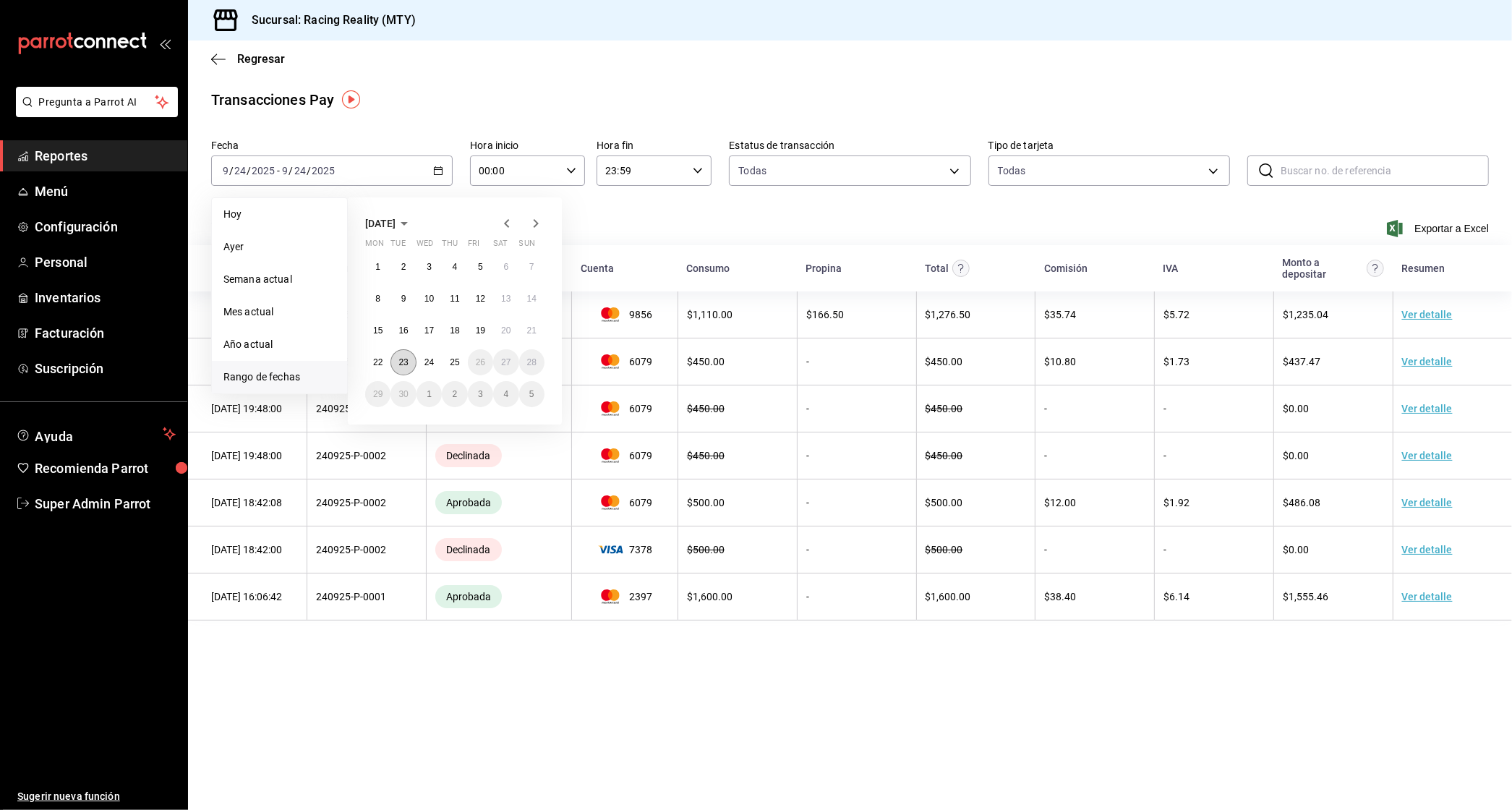
click at [404, 360] on abbr "23" at bounding box center [404, 362] width 10 height 10
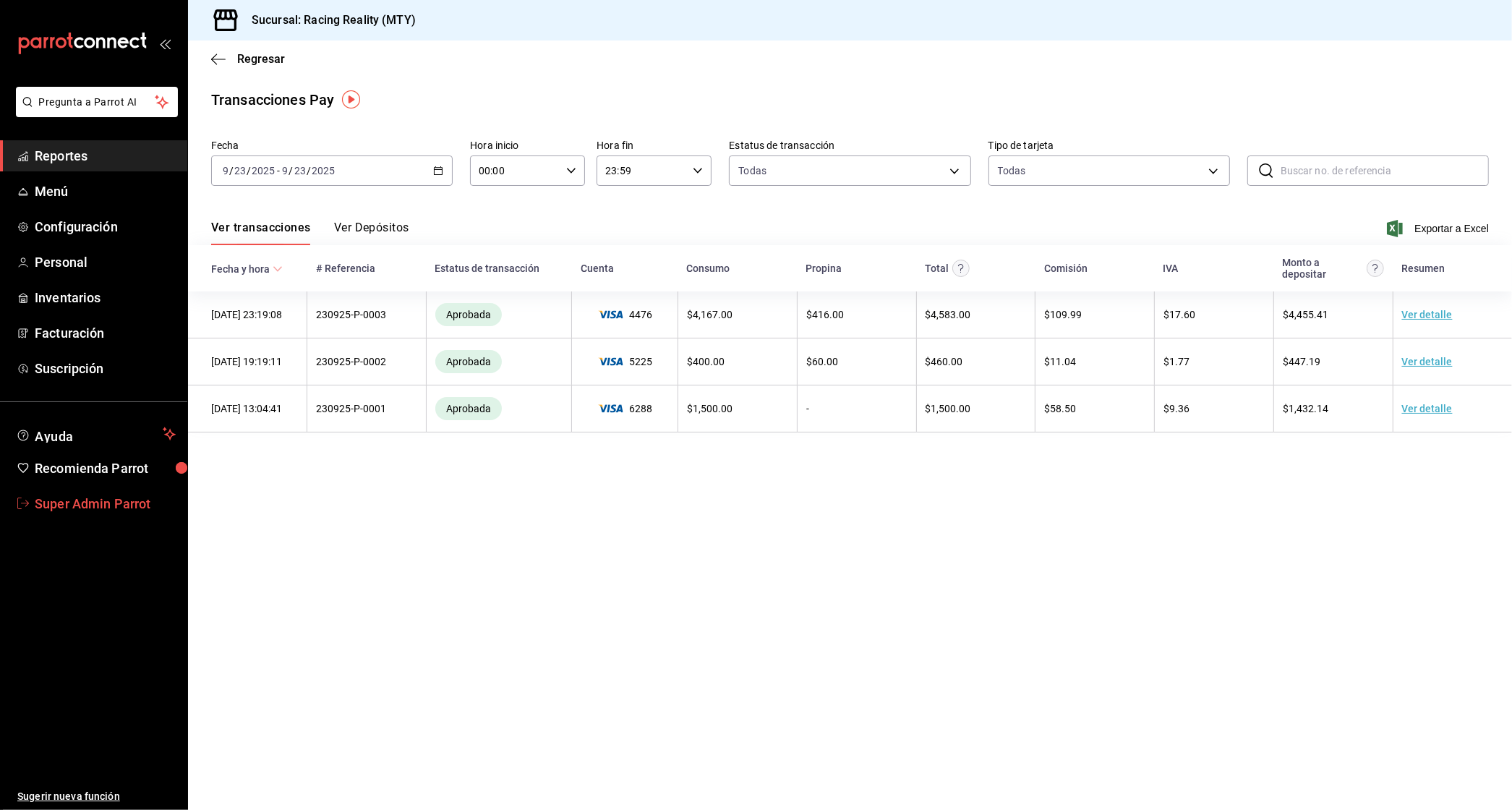
click at [57, 505] on span "Super Admin Parrot" at bounding box center [106, 503] width 141 height 20
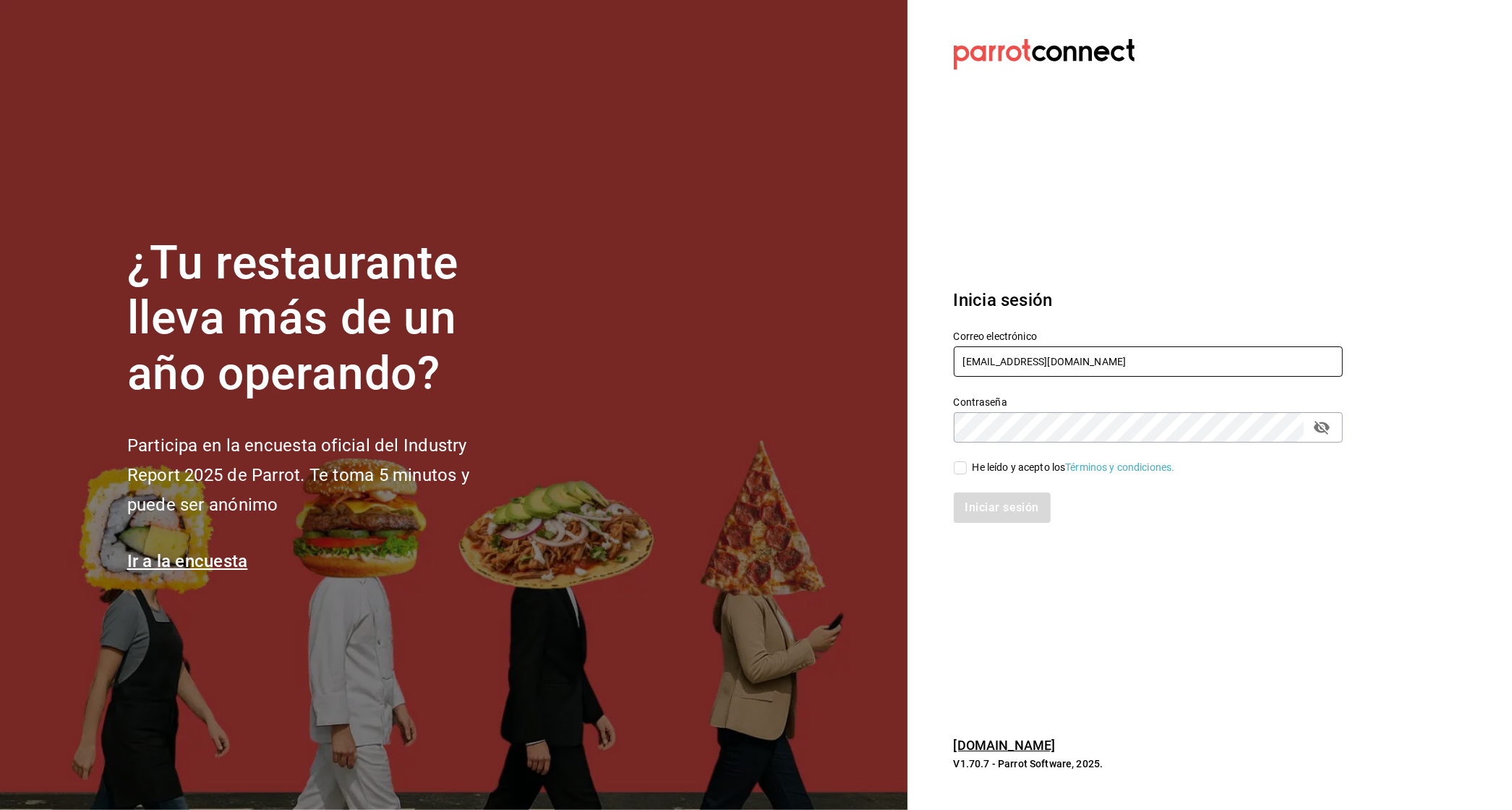
click at [992, 366] on input "[EMAIL_ADDRESS][DOMAIN_NAME]" at bounding box center [1148, 361] width 389 height 30
drag, startPoint x: 1017, startPoint y: 362, endPoint x: 1396, endPoint y: 434, distance: 385.8
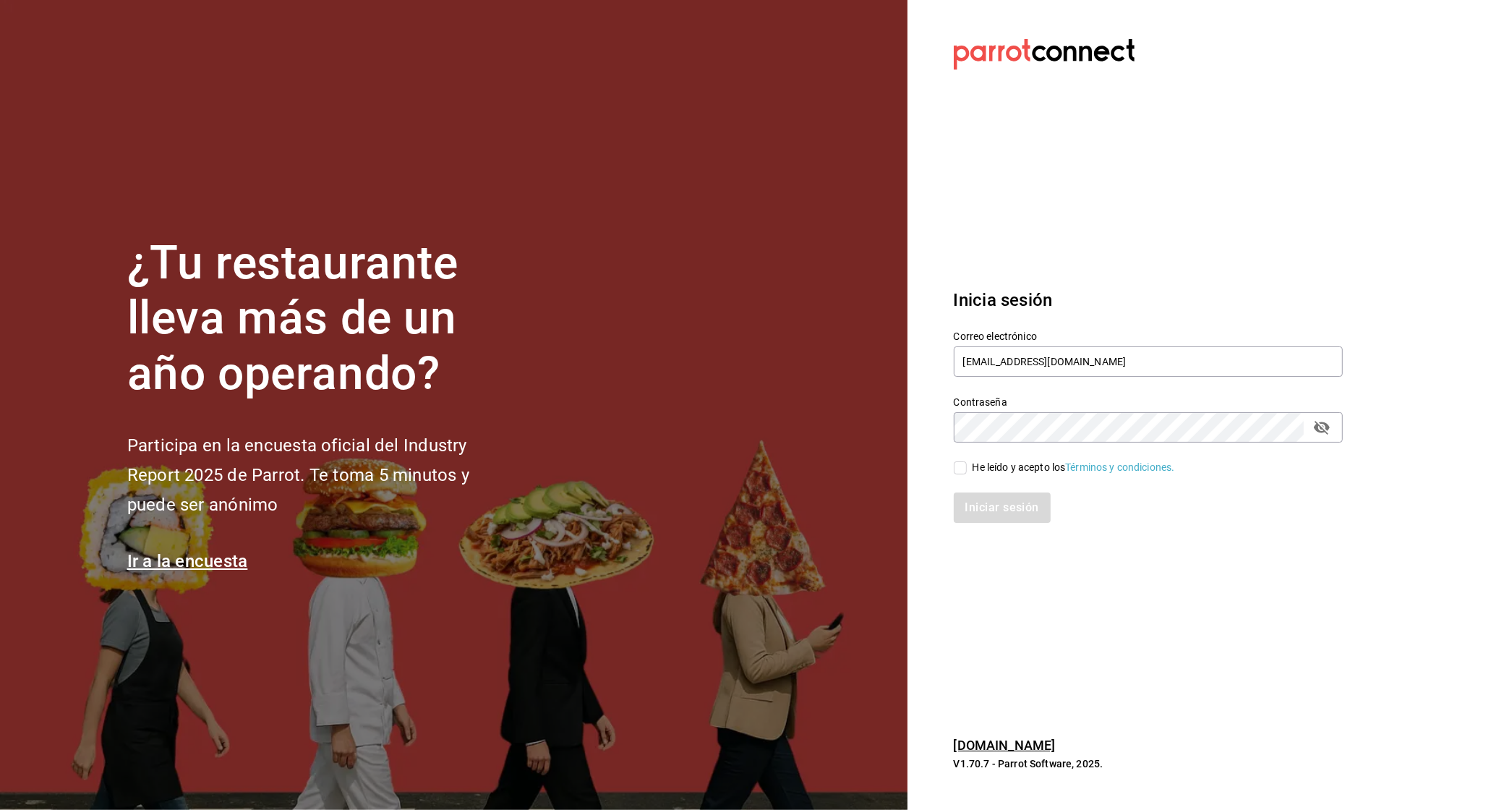
click at [1364, 433] on section "Datos incorrectos. Verifica que tu Correo o Contraseña estén bien escritos. Ini…" at bounding box center [1143, 405] width 470 height 810
type input "[EMAIL_ADDRESS][DOMAIN_NAME]"
click at [995, 468] on div "He leído y acepto los Términos y condiciones." at bounding box center [1073, 468] width 202 height 16
click at [967, 468] on input "He leído y acepto los Términos y condiciones." at bounding box center [960, 467] width 13 height 13
checkbox input "true"
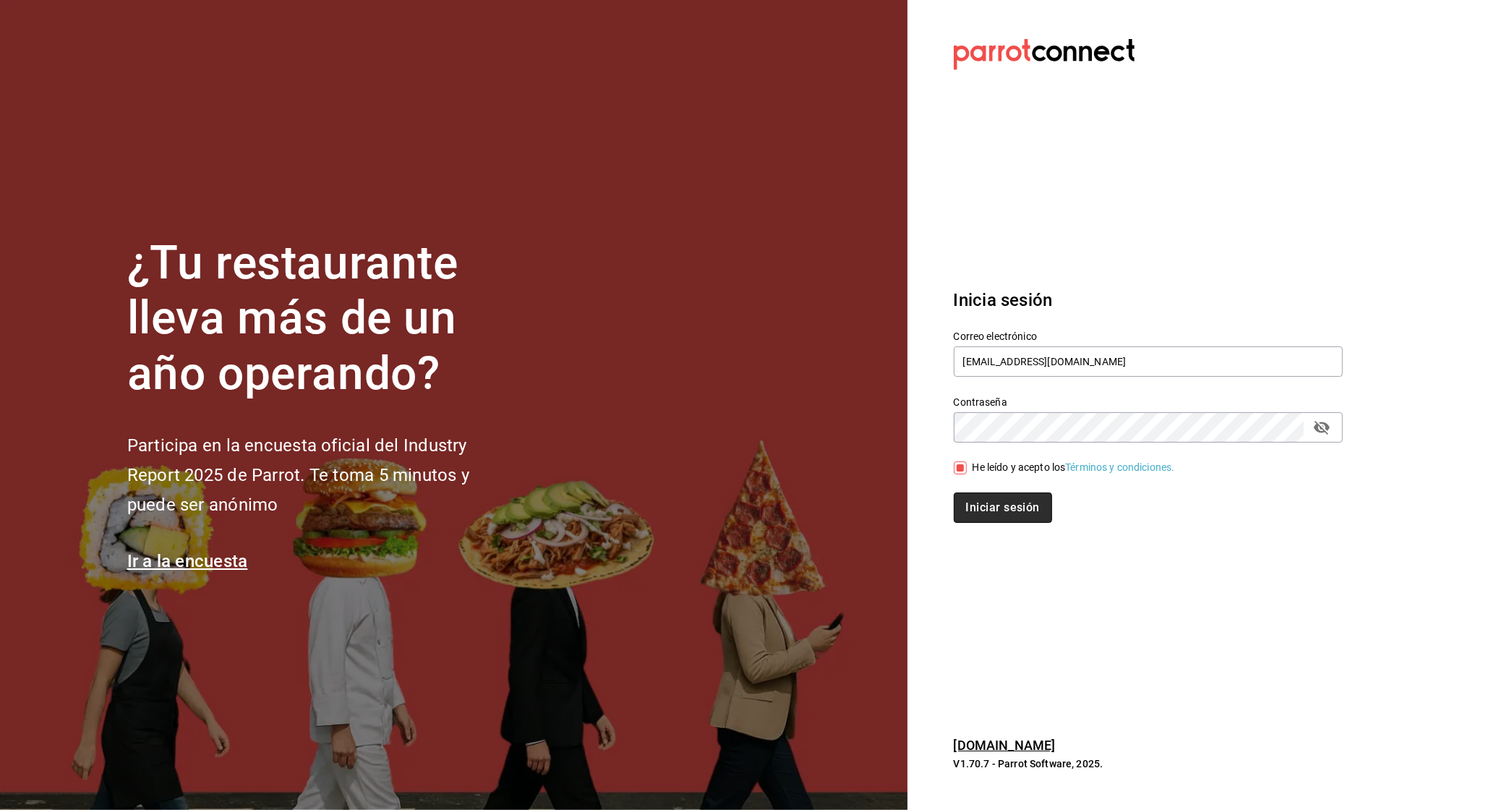
click at [995, 496] on button "Iniciar sesión" at bounding box center [1003, 507] width 99 height 30
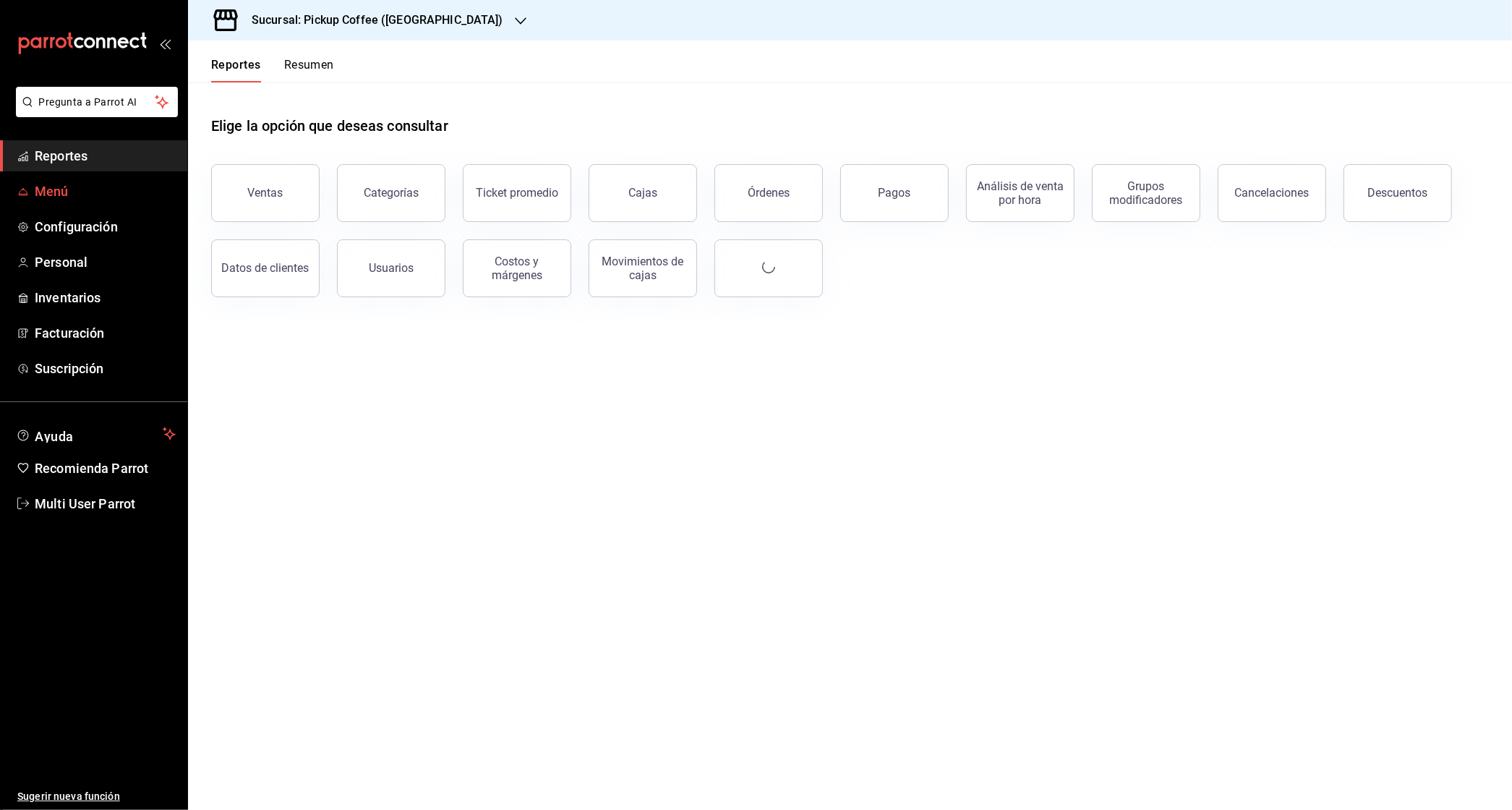
click at [35, 190] on span "Menú" at bounding box center [106, 192] width 141 height 20
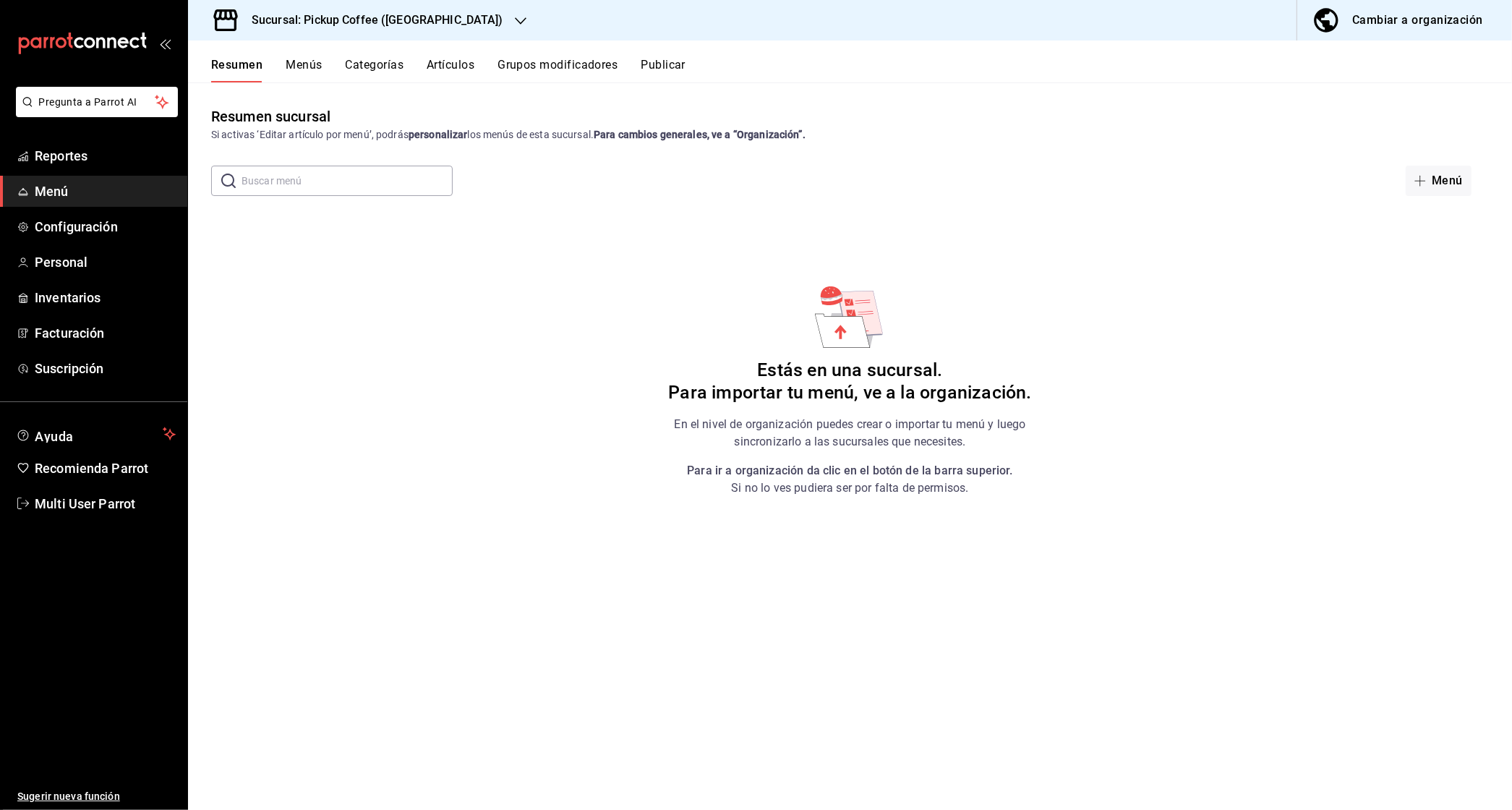
click at [438, 7] on div "Sucursal: Pickup Coffee (Las Flores)" at bounding box center [366, 20] width 332 height 40
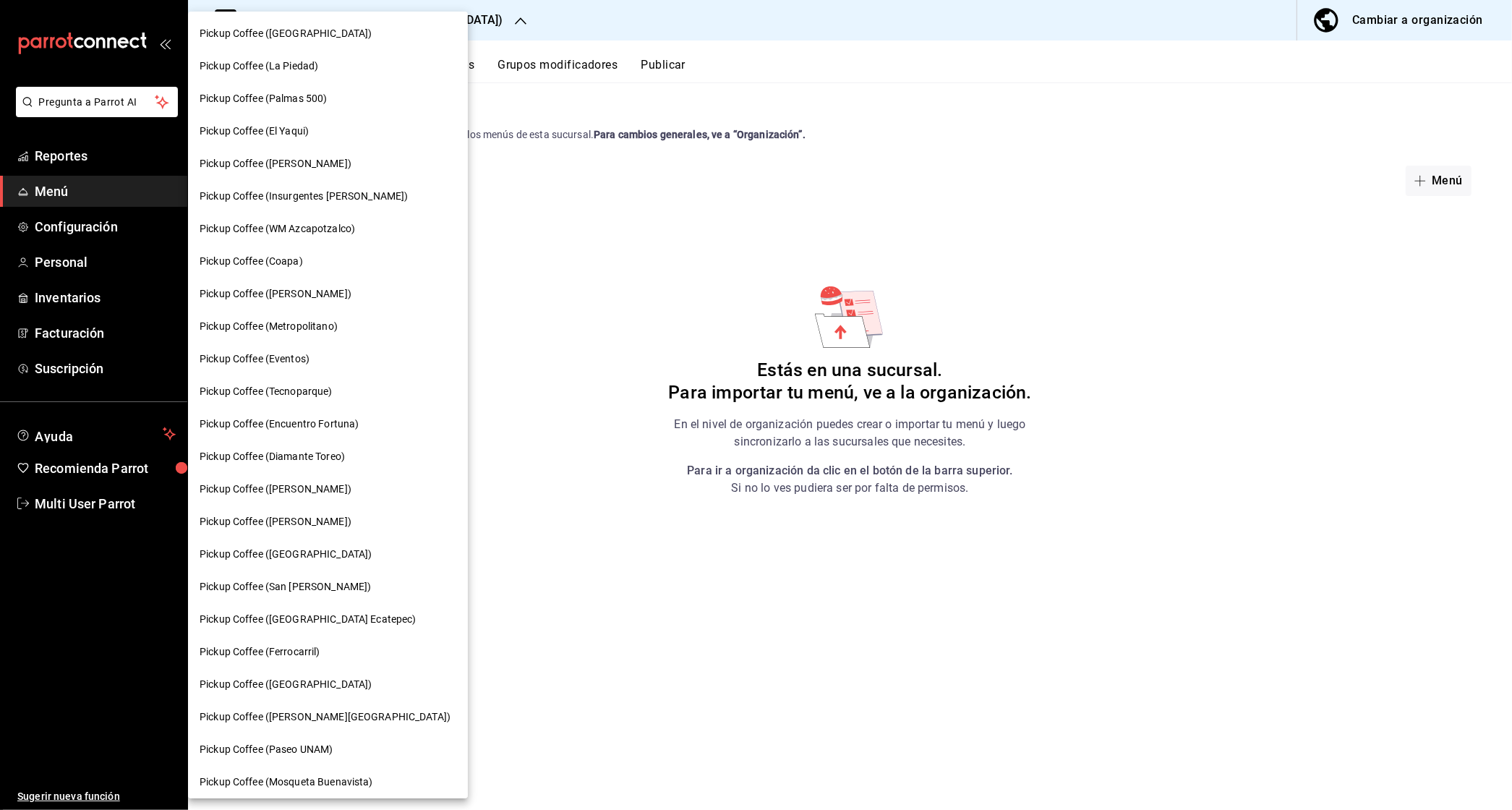
click at [294, 449] on span "Pickup Coffee (Diamante Toreo)" at bounding box center [272, 457] width 146 height 16
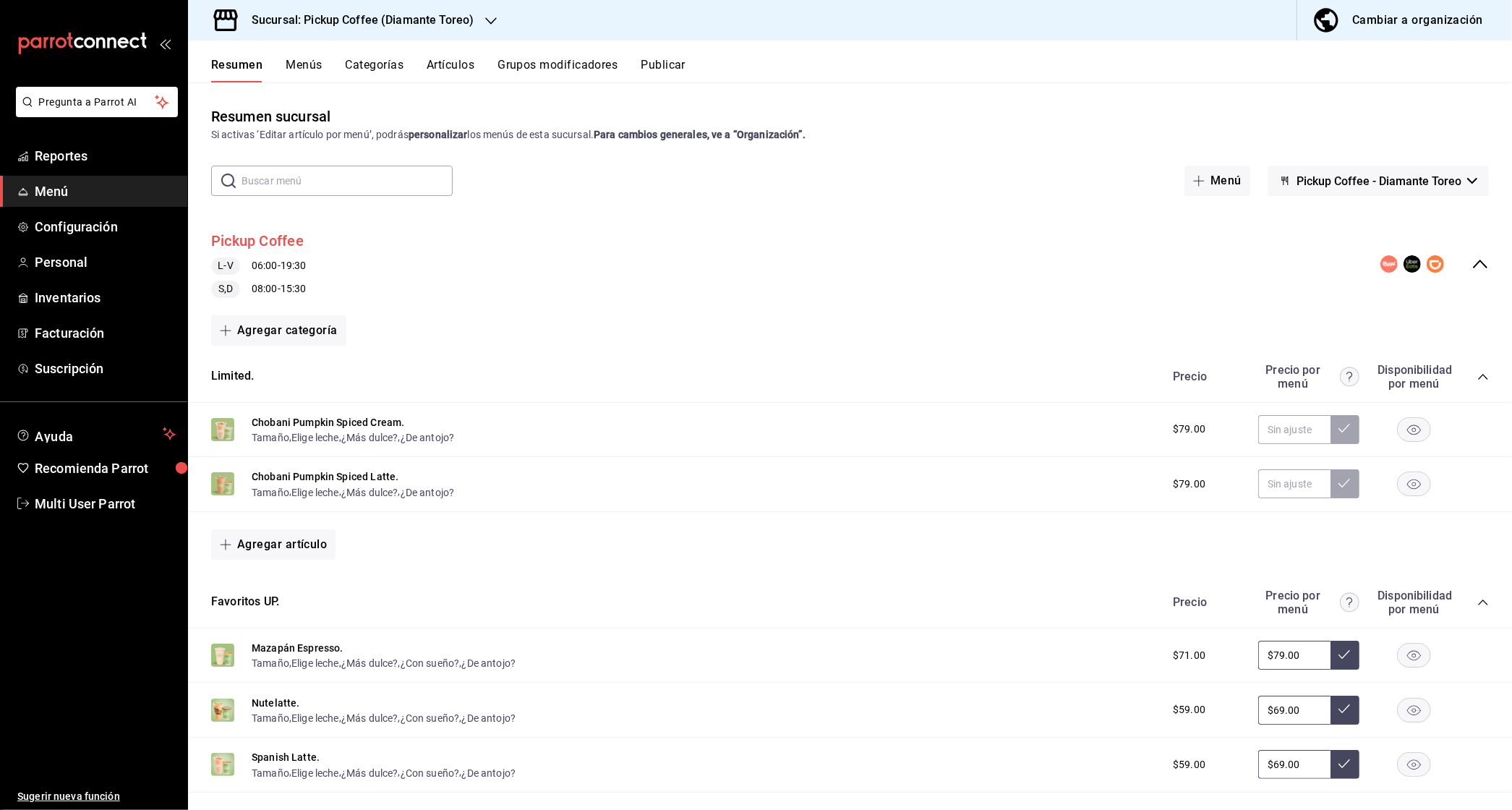
click at [270, 246] on button "Pickup Coffee" at bounding box center [257, 240] width 93 height 21
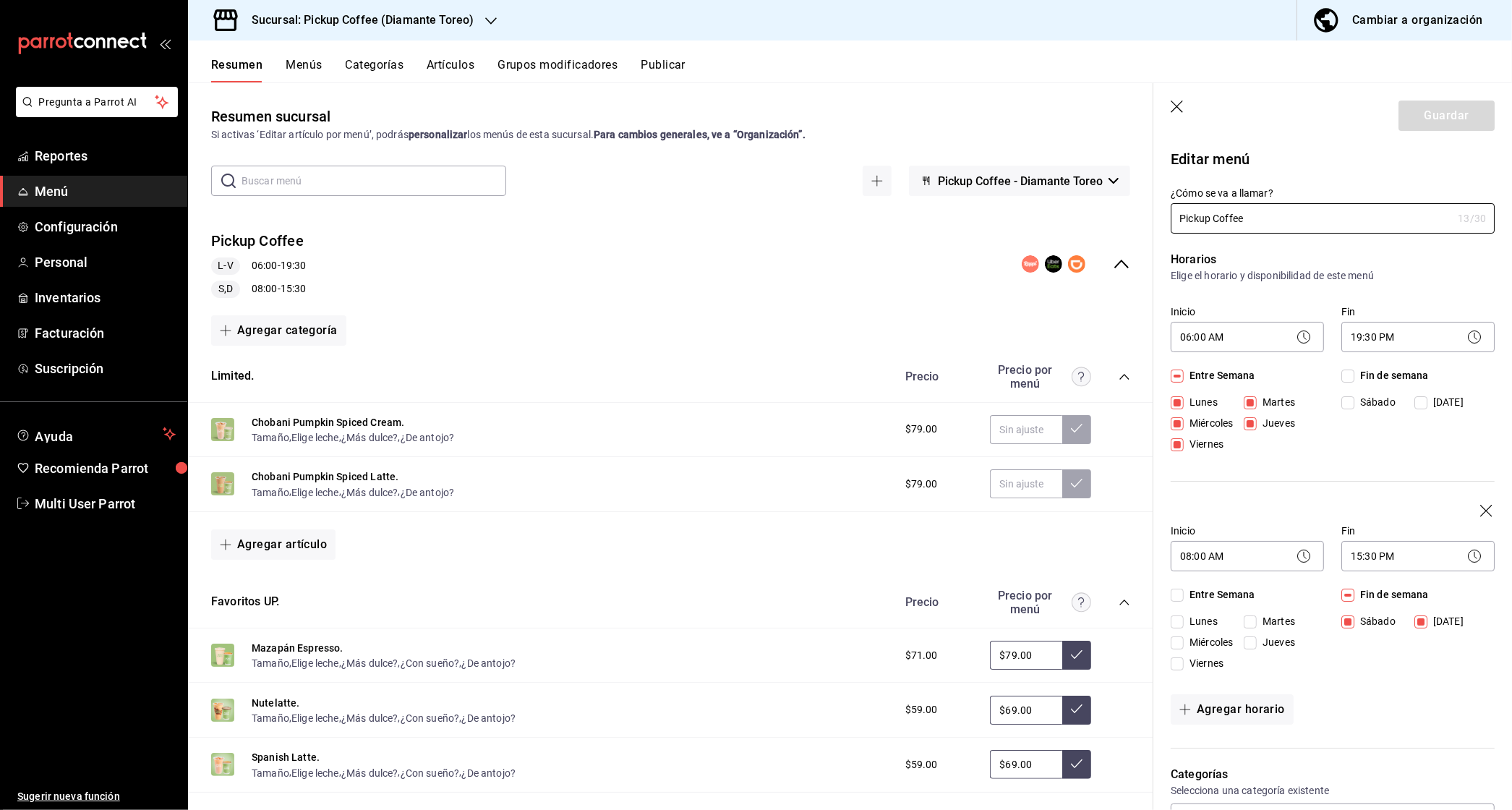
click at [1179, 107] on icon "button" at bounding box center [1178, 107] width 15 height 15
checkbox input "false"
type input "1758842898394"
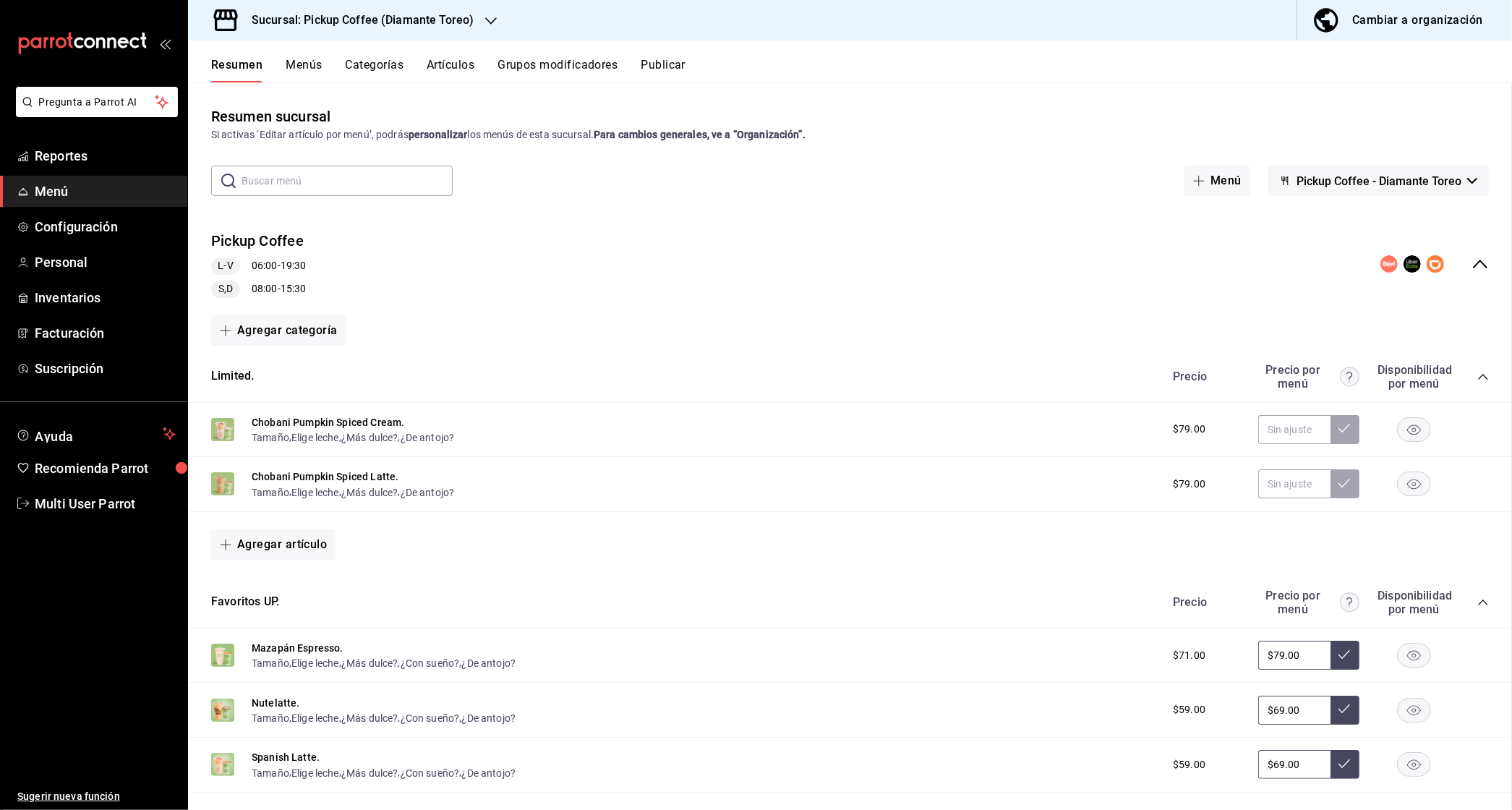
checkbox input "false"
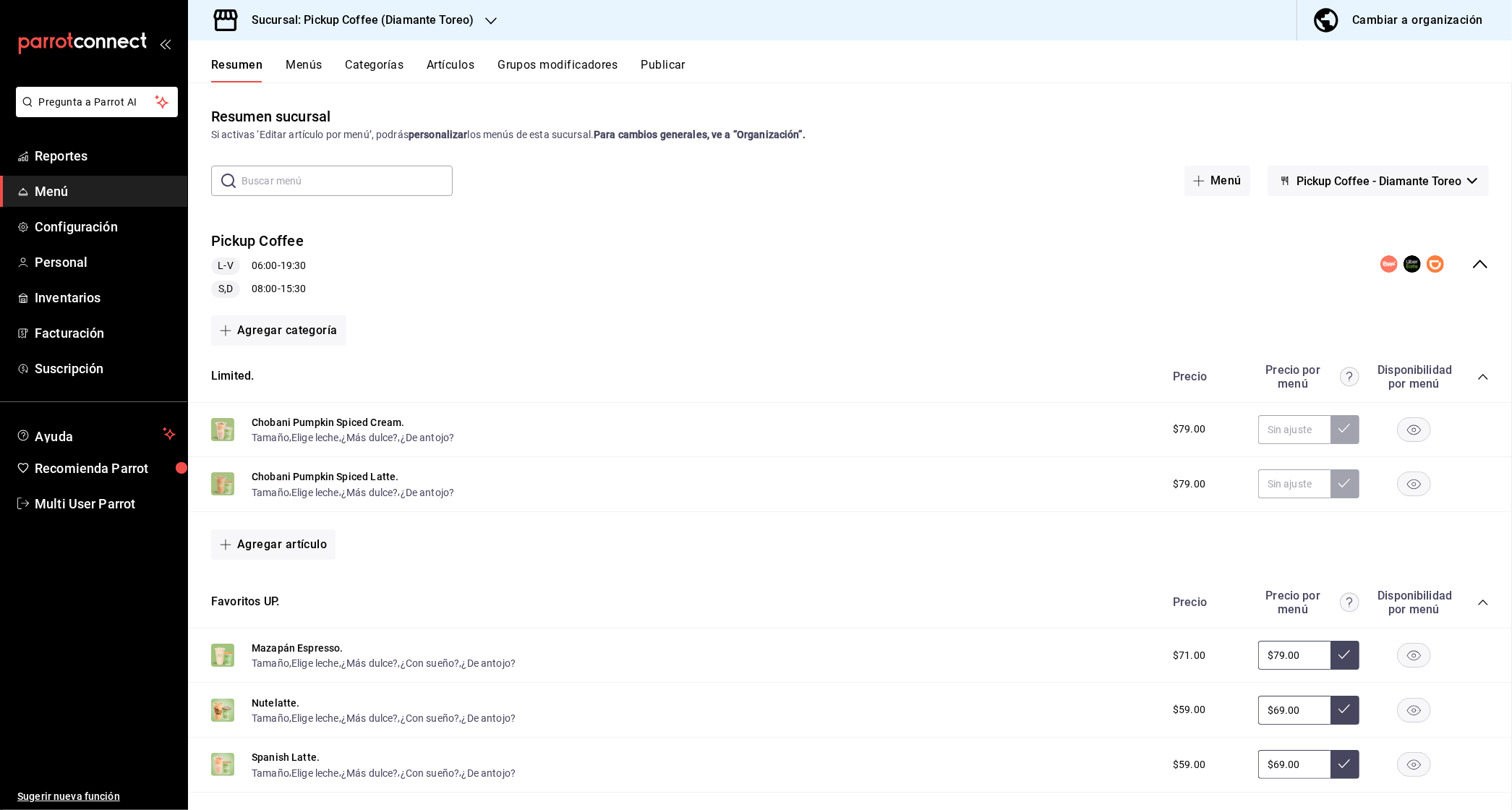
checkbox input "false"
click at [1468, 266] on div "collapse-menu-row" at bounding box center [1435, 264] width 108 height 18
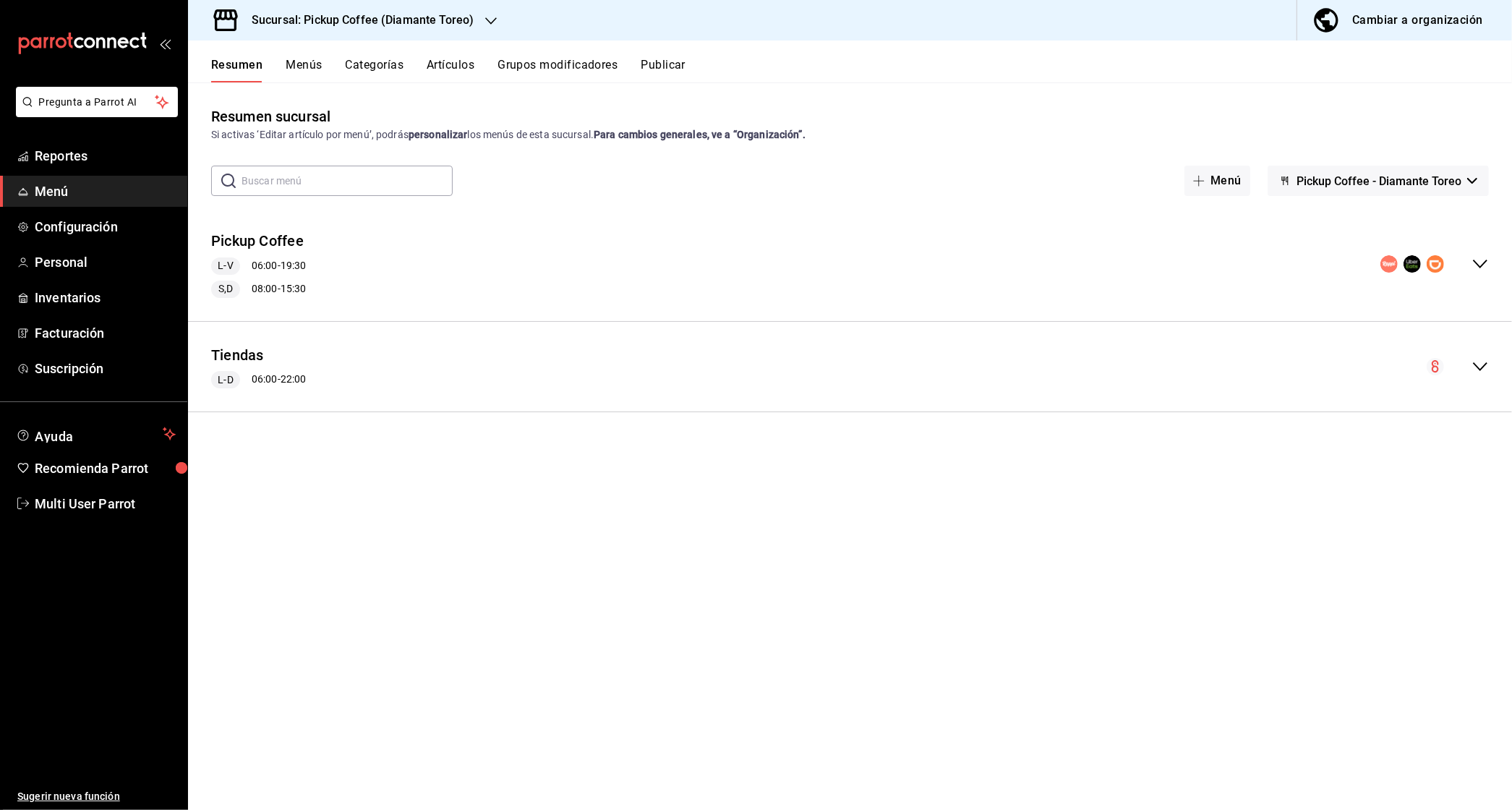
click at [1468, 266] on div "collapse-menu-row" at bounding box center [1435, 264] width 108 height 18
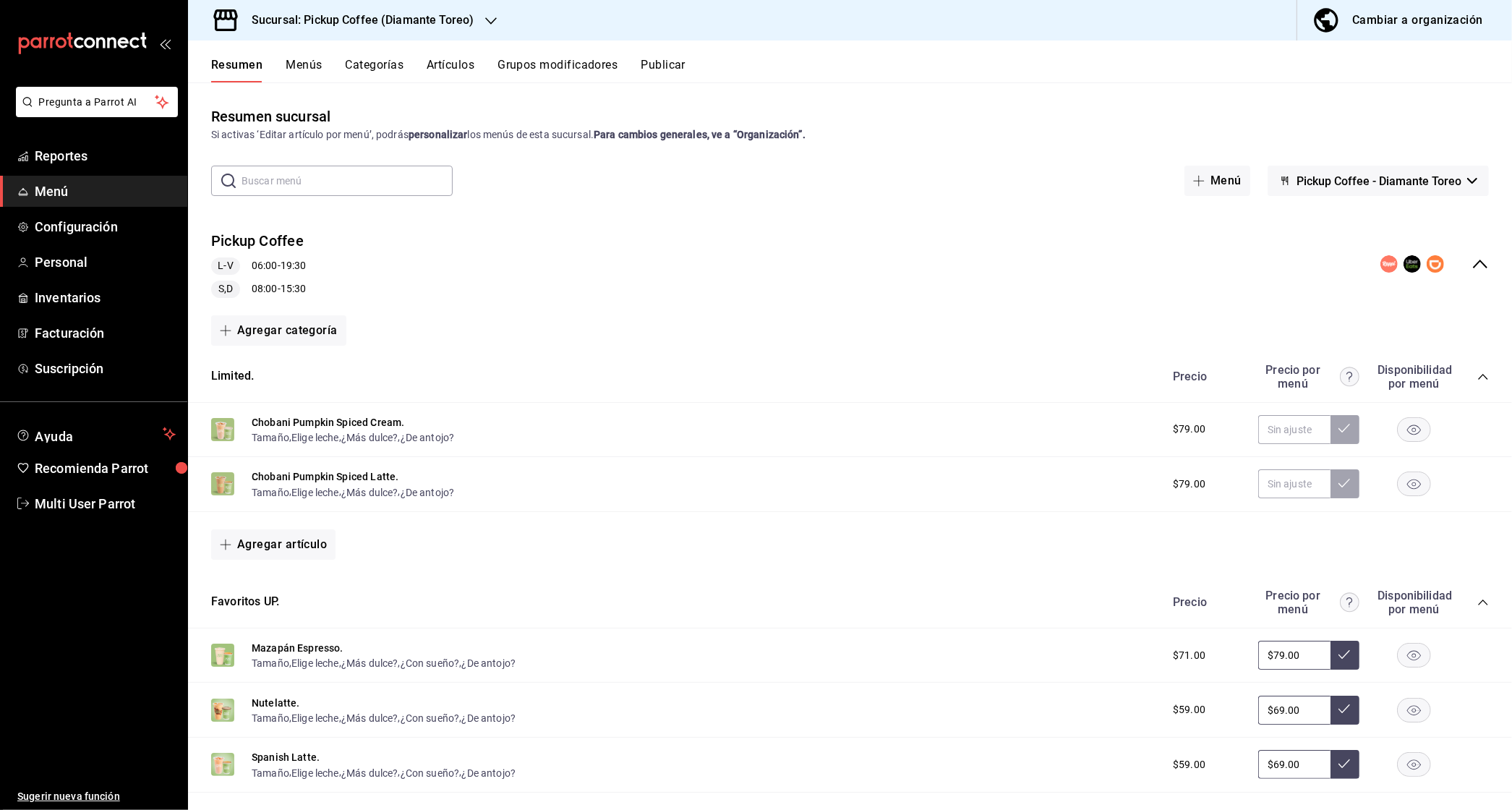
click at [1468, 266] on div "collapse-menu-row" at bounding box center [1435, 264] width 108 height 18
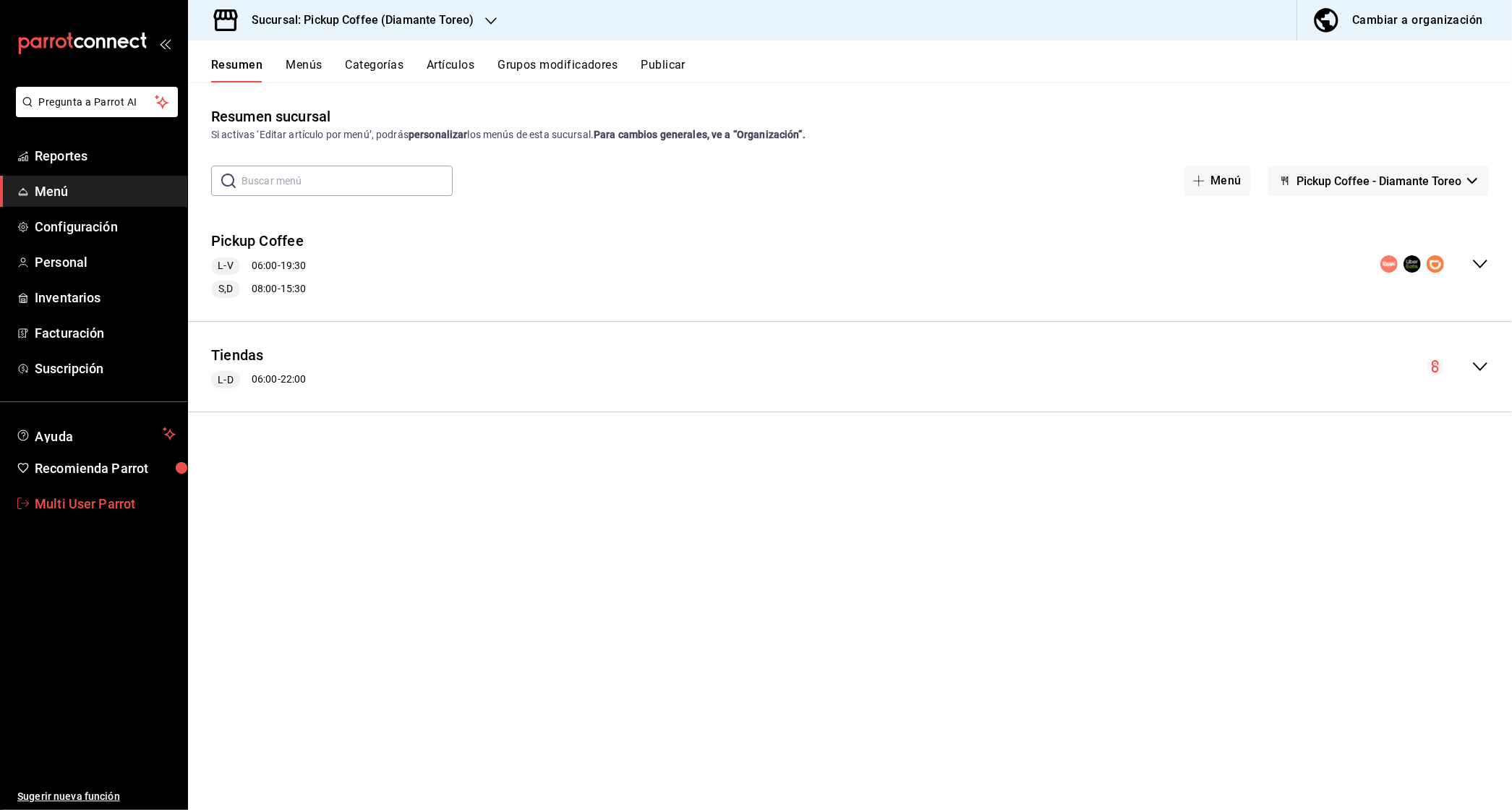
click at [102, 494] on span "Multi User Parrot" at bounding box center [106, 503] width 141 height 20
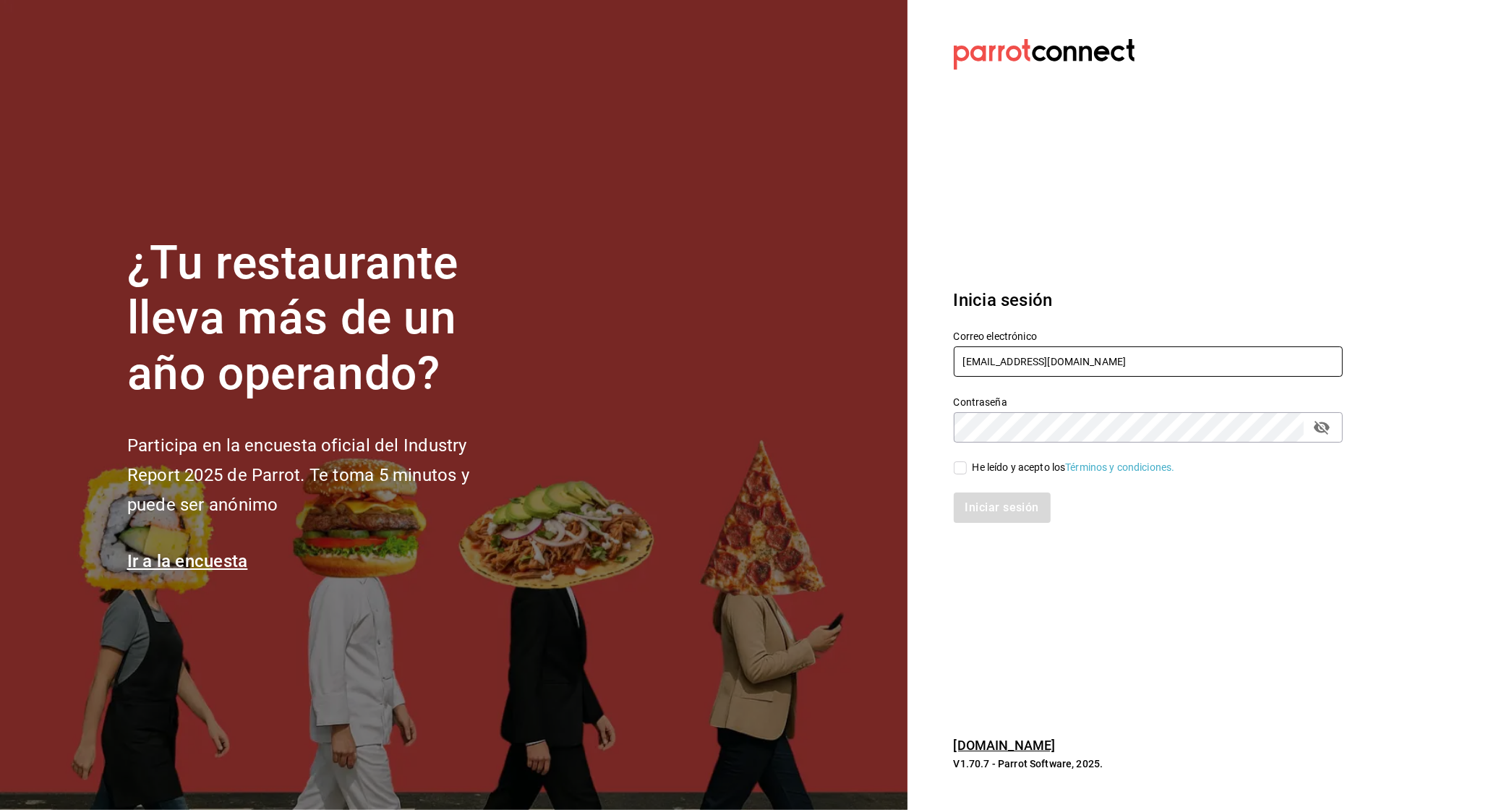
click at [1004, 371] on input "multiuser@pickup.com" at bounding box center [1148, 361] width 389 height 30
click at [1022, 355] on input "multiuser@pickup.com" at bounding box center [1148, 361] width 389 height 30
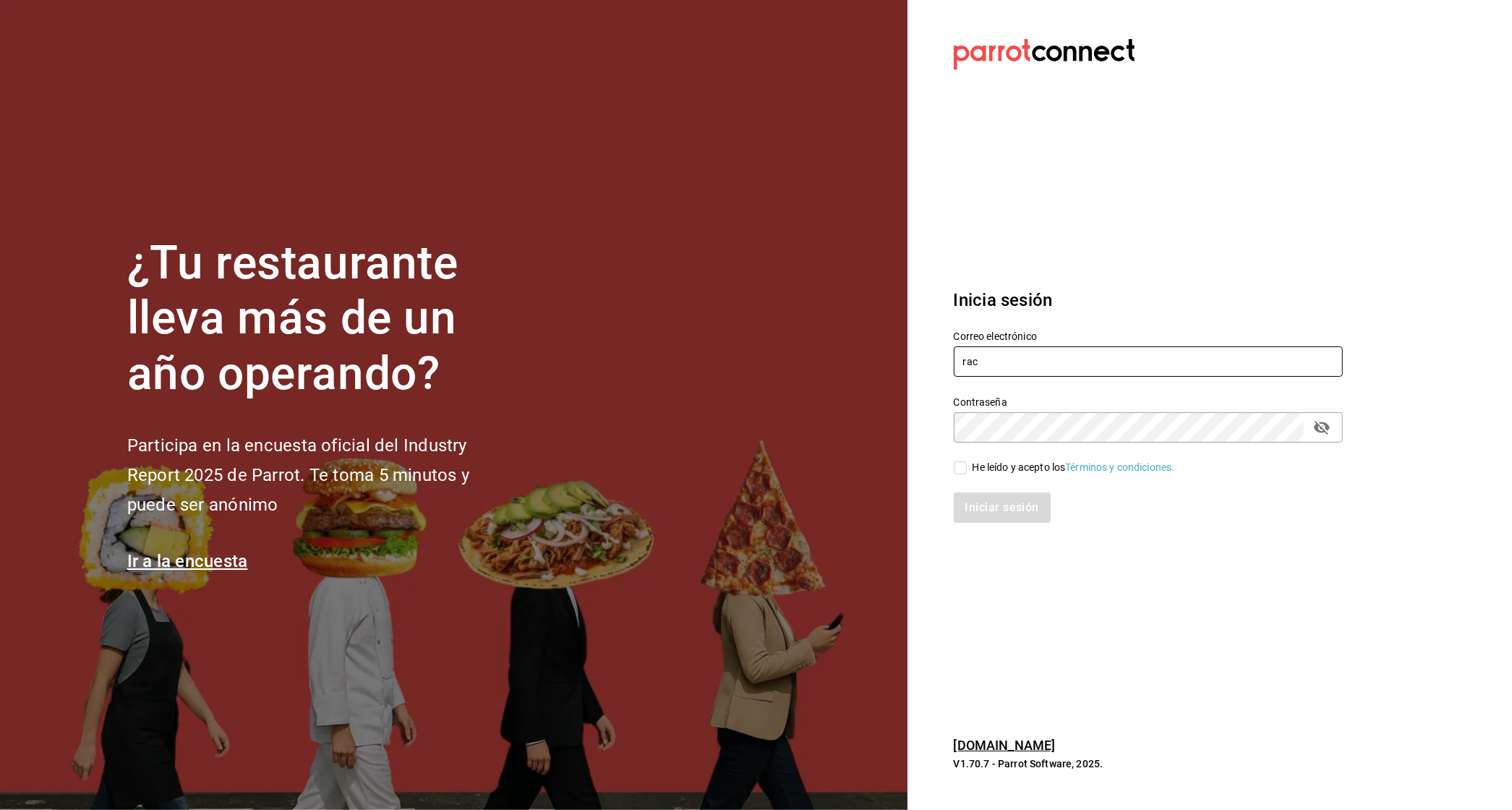
type input "racingreality@mty.com"
click at [994, 461] on div "He leído y acepto los Términos y condiciones." at bounding box center [1073, 468] width 202 height 16
click at [967, 461] on input "He leído y acepto los Términos y condiciones." at bounding box center [960, 467] width 13 height 13
checkbox input "true"
click at [987, 503] on button "Iniciar sesión" at bounding box center [1003, 507] width 99 height 30
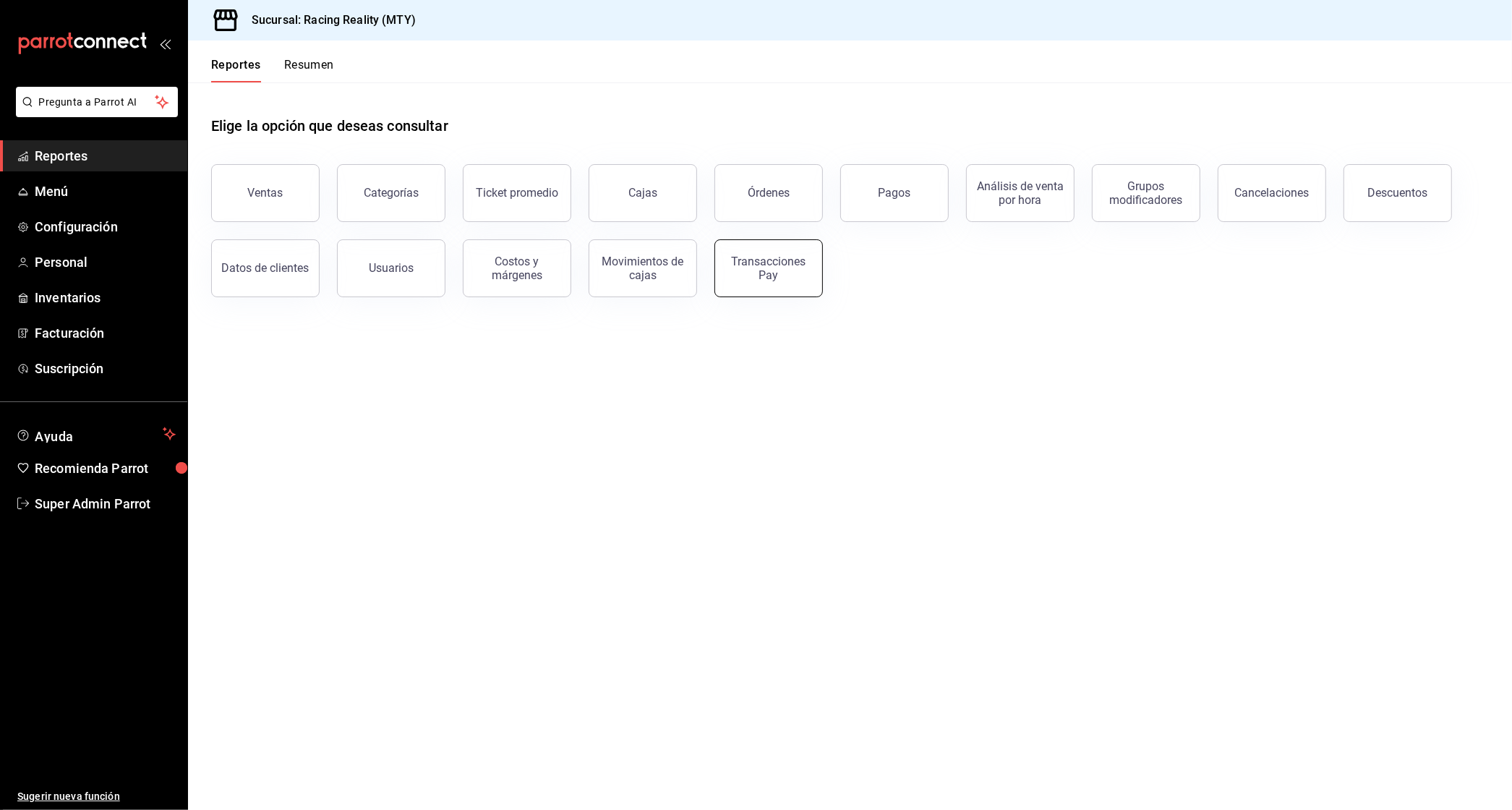
click at [726, 266] on button "Transacciones Pay" at bounding box center [768, 268] width 108 height 58
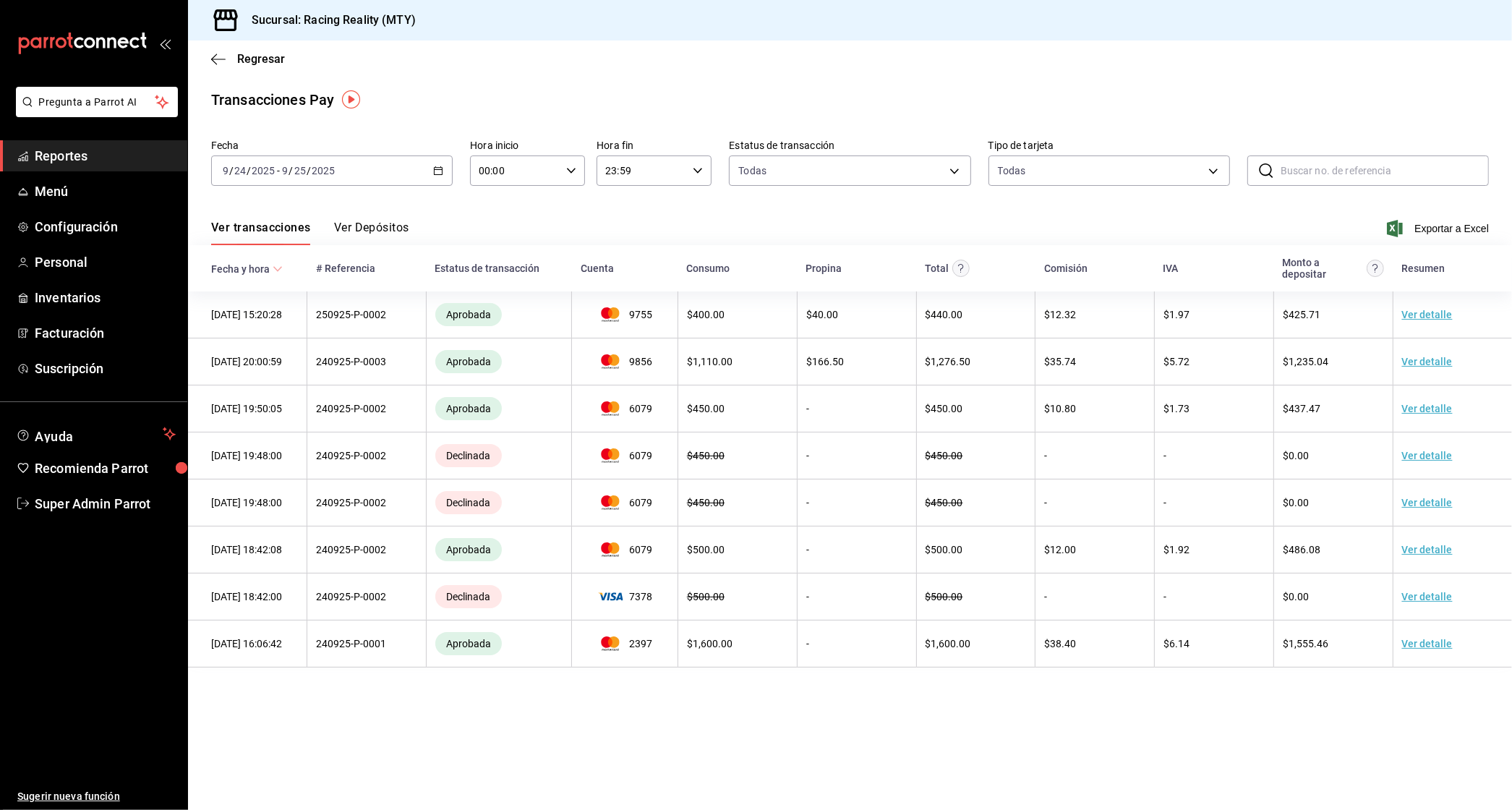
click at [442, 165] on icon "button" at bounding box center [438, 170] width 10 height 10
click at [240, 252] on span "Ayer" at bounding box center [280, 247] width 112 height 16
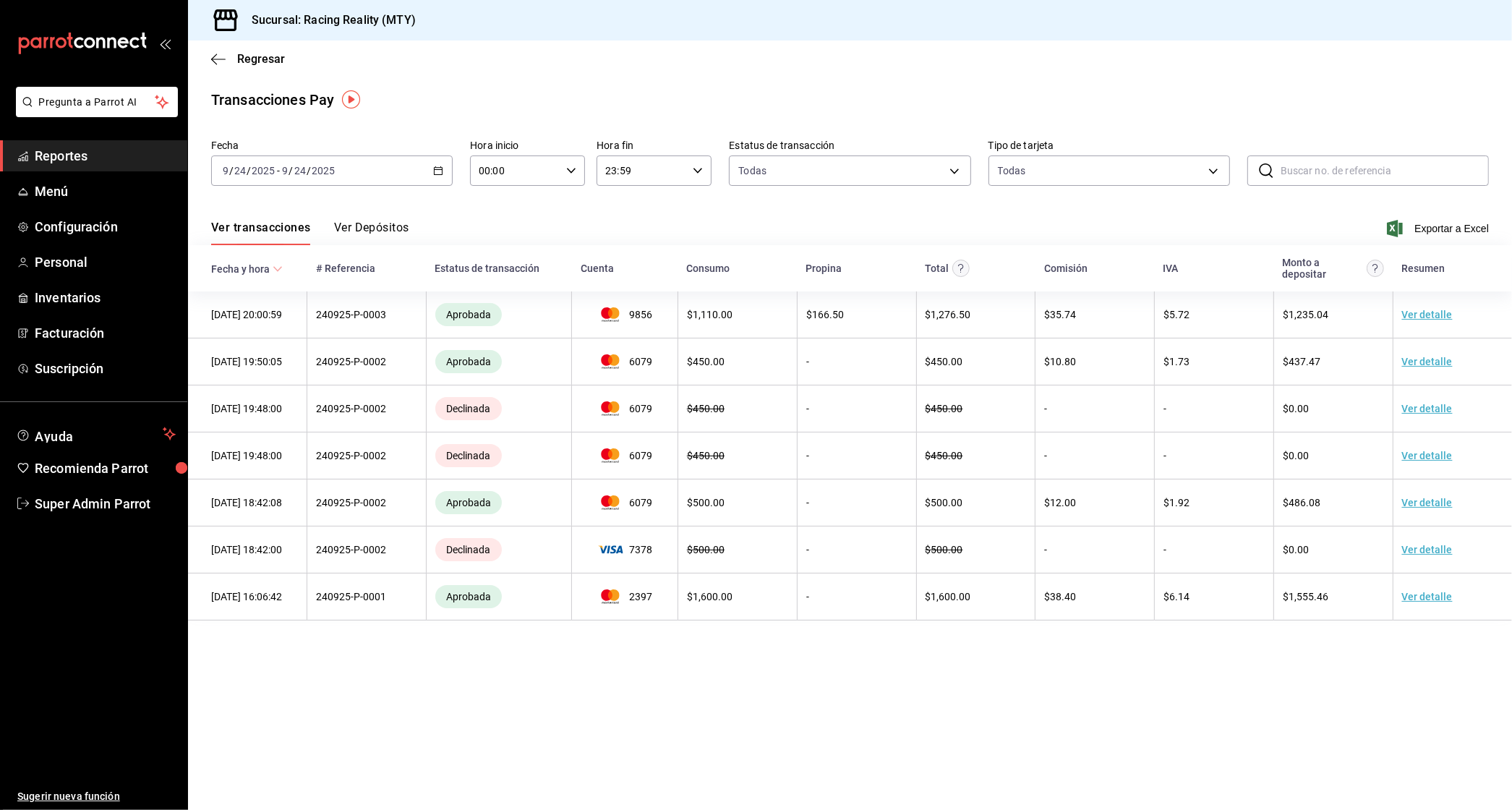
click at [444, 162] on div "[DATE] [DATE] - [DATE] [DATE]" at bounding box center [331, 170] width 241 height 30
click at [247, 249] on span "Ayer" at bounding box center [280, 247] width 112 height 16
click at [351, 227] on button "Ver Depósitos" at bounding box center [371, 233] width 75 height 24
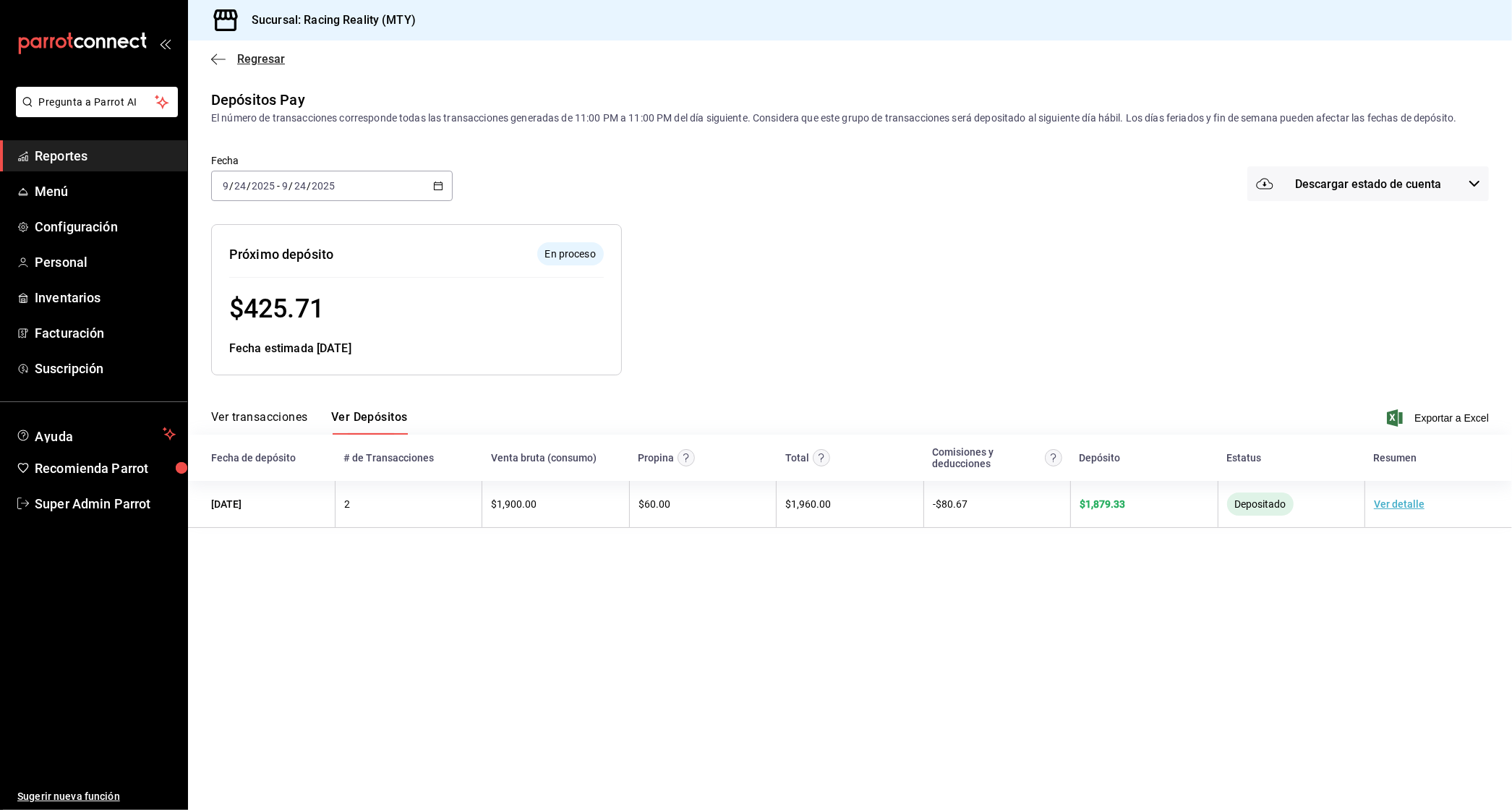
click at [217, 58] on icon "button" at bounding box center [218, 59] width 15 height 13
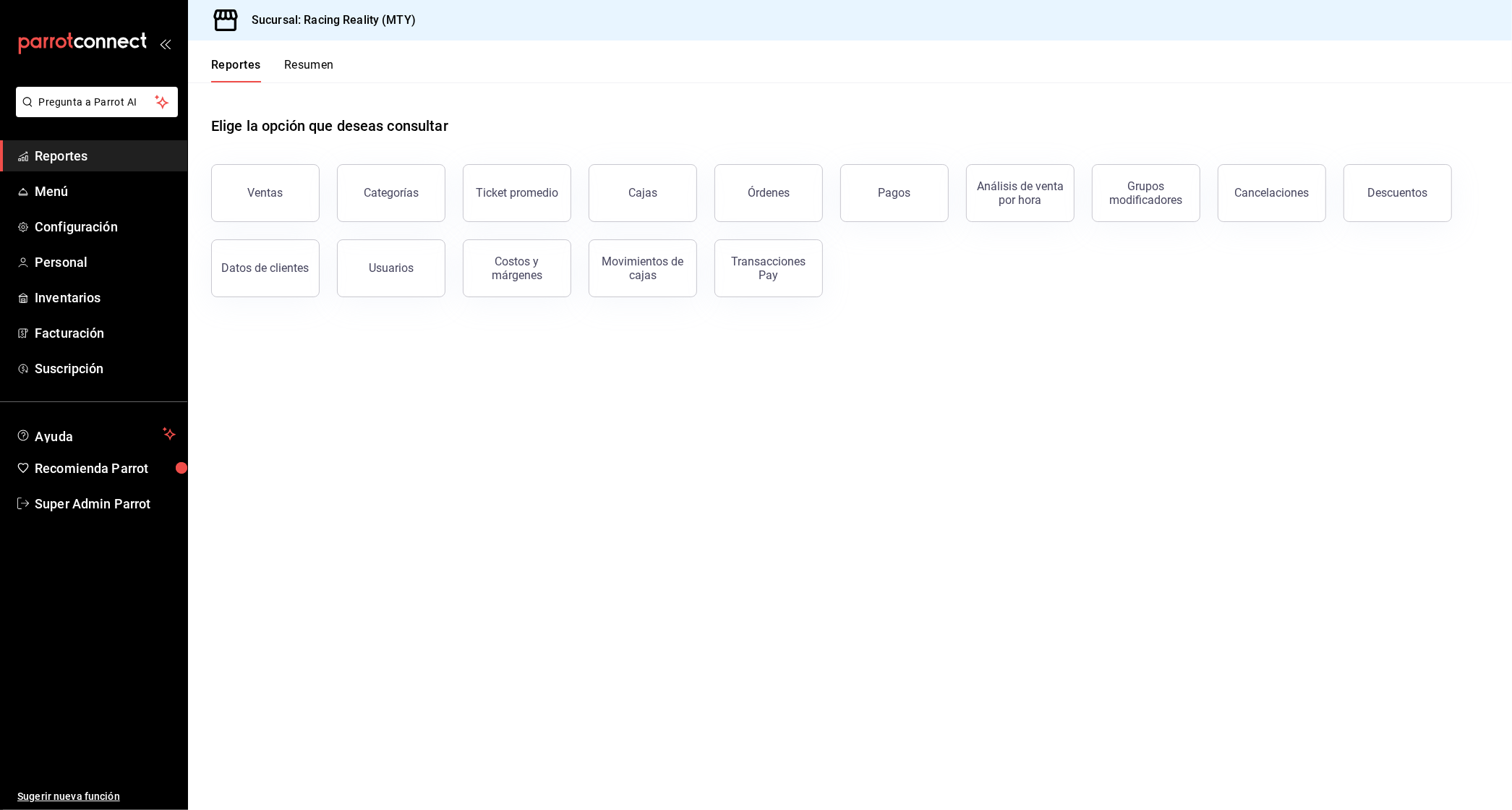
click at [758, 297] on div "Elige la opción que deseas consultar Ventas Categorías Ticket promedio Cajas Ór…" at bounding box center [849, 200] width 1324 height 237
click at [758, 276] on div "Transacciones Pay" at bounding box center [769, 269] width 90 height 27
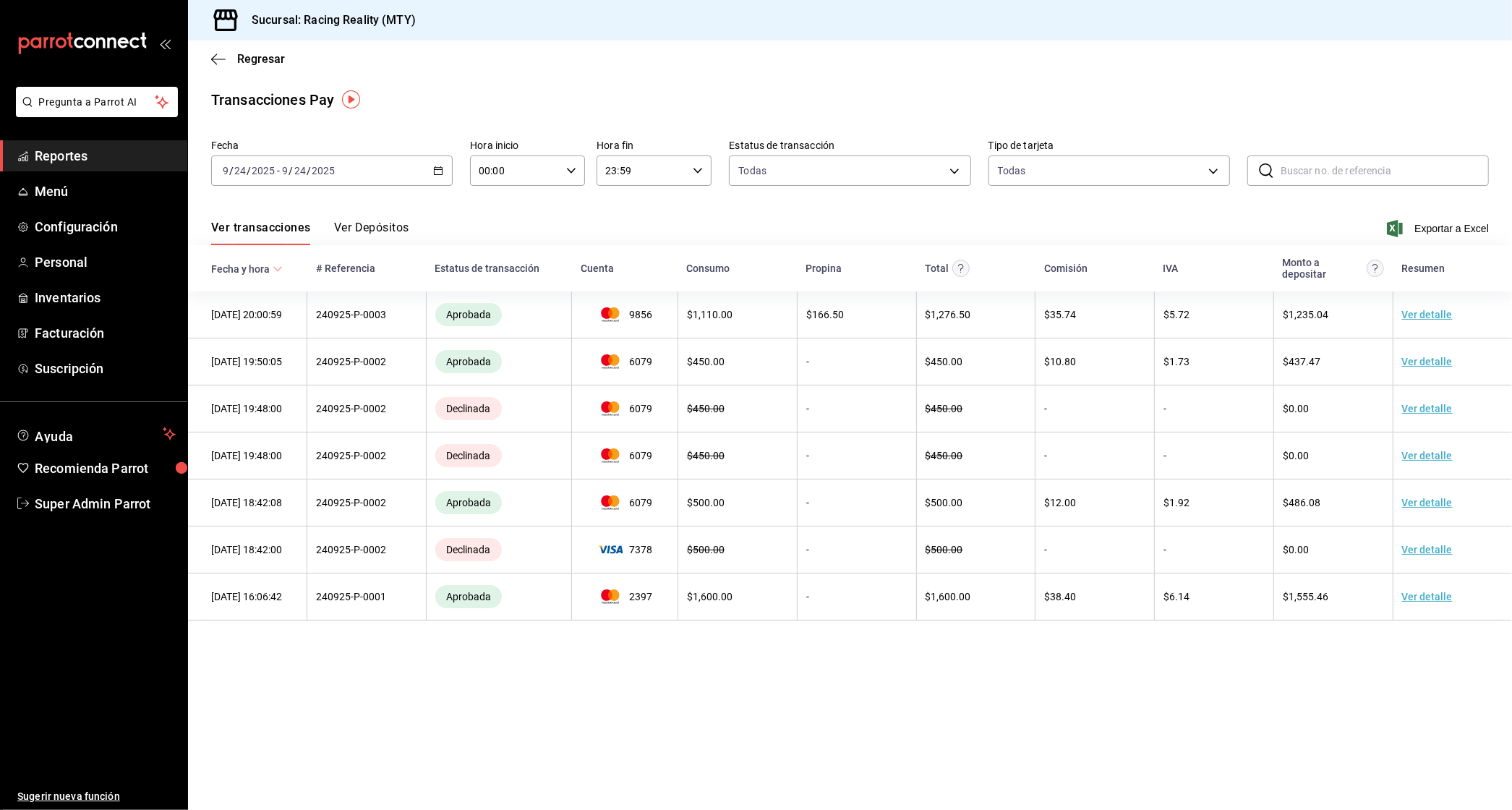
click at [434, 169] on \(Stroke\) "button" at bounding box center [438, 171] width 9 height 8
click at [258, 249] on span "Ayer" at bounding box center [280, 247] width 112 height 16
click at [410, 172] on div "[DATE] [DATE] - [DATE] [DATE]" at bounding box center [331, 170] width 241 height 30
click at [438, 168] on icon "button" at bounding box center [438, 170] width 10 height 10
click at [558, 214] on div "Ver transacciones Ver Depósitos Exportar a Excel" at bounding box center [850, 224] width 1278 height 42
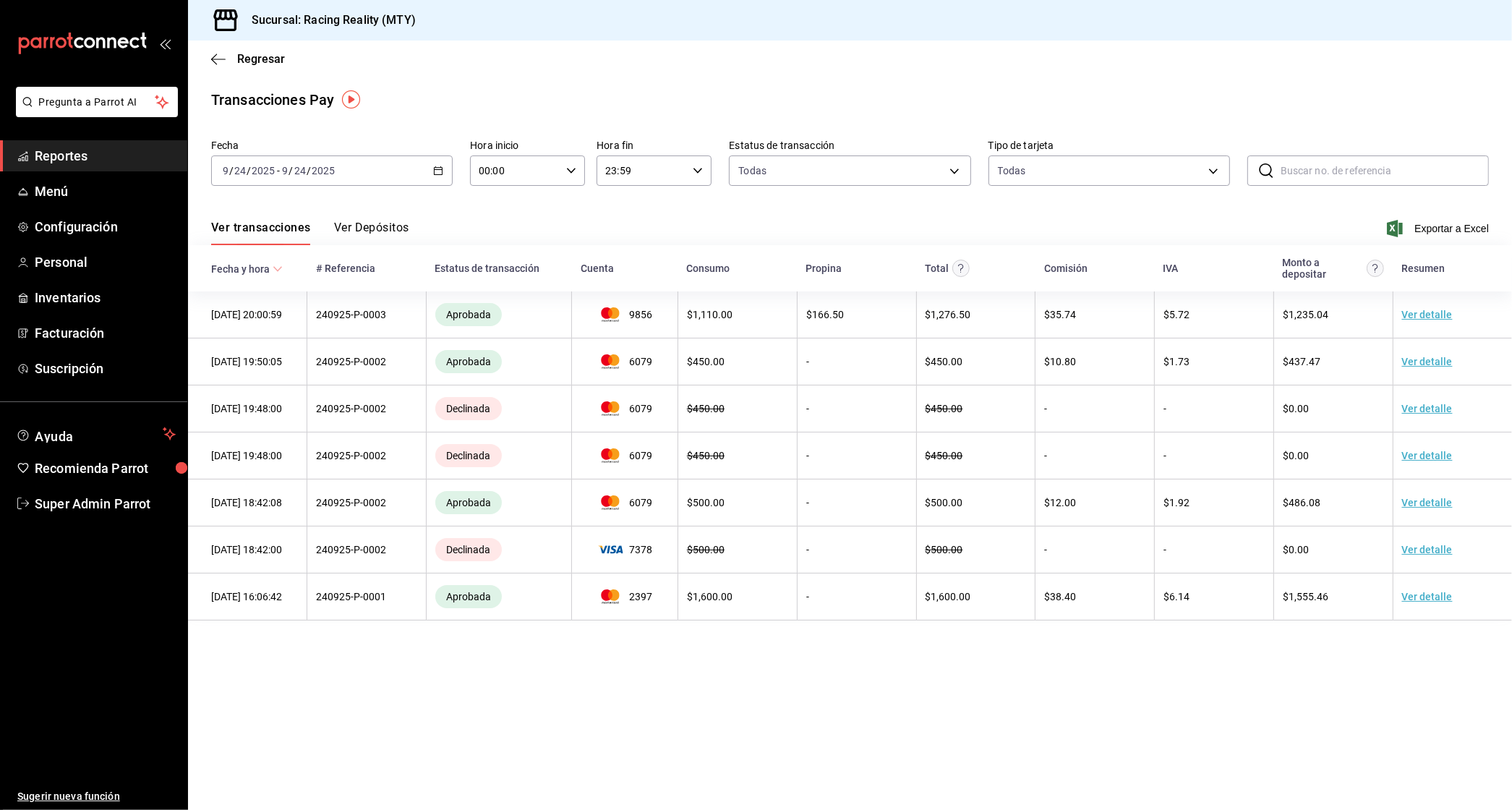
click at [436, 167] on \(Stroke\) "button" at bounding box center [438, 171] width 9 height 8
click at [562, 223] on div "Ver transacciones Ver Depósitos Exportar a Excel" at bounding box center [850, 224] width 1278 height 42
click at [436, 168] on icon "button" at bounding box center [438, 170] width 10 height 10
click at [51, 515] on link "Super Admin Parrot" at bounding box center [94, 504] width 188 height 31
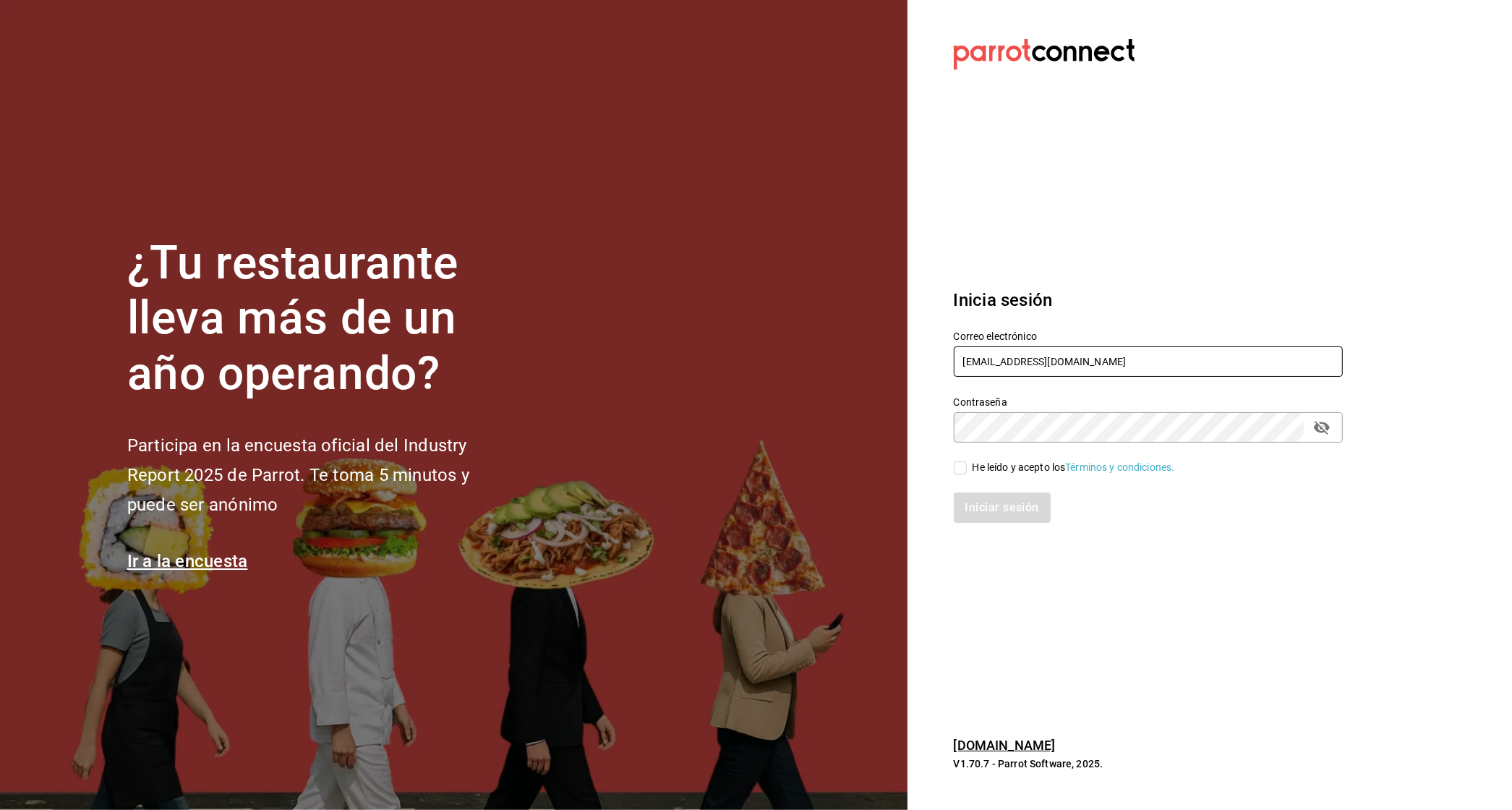
click at [1043, 362] on input "[EMAIL_ADDRESS][DOMAIN_NAME]" at bounding box center [1148, 361] width 389 height 30
type input "[EMAIL_ADDRESS][DOMAIN_NAME]"
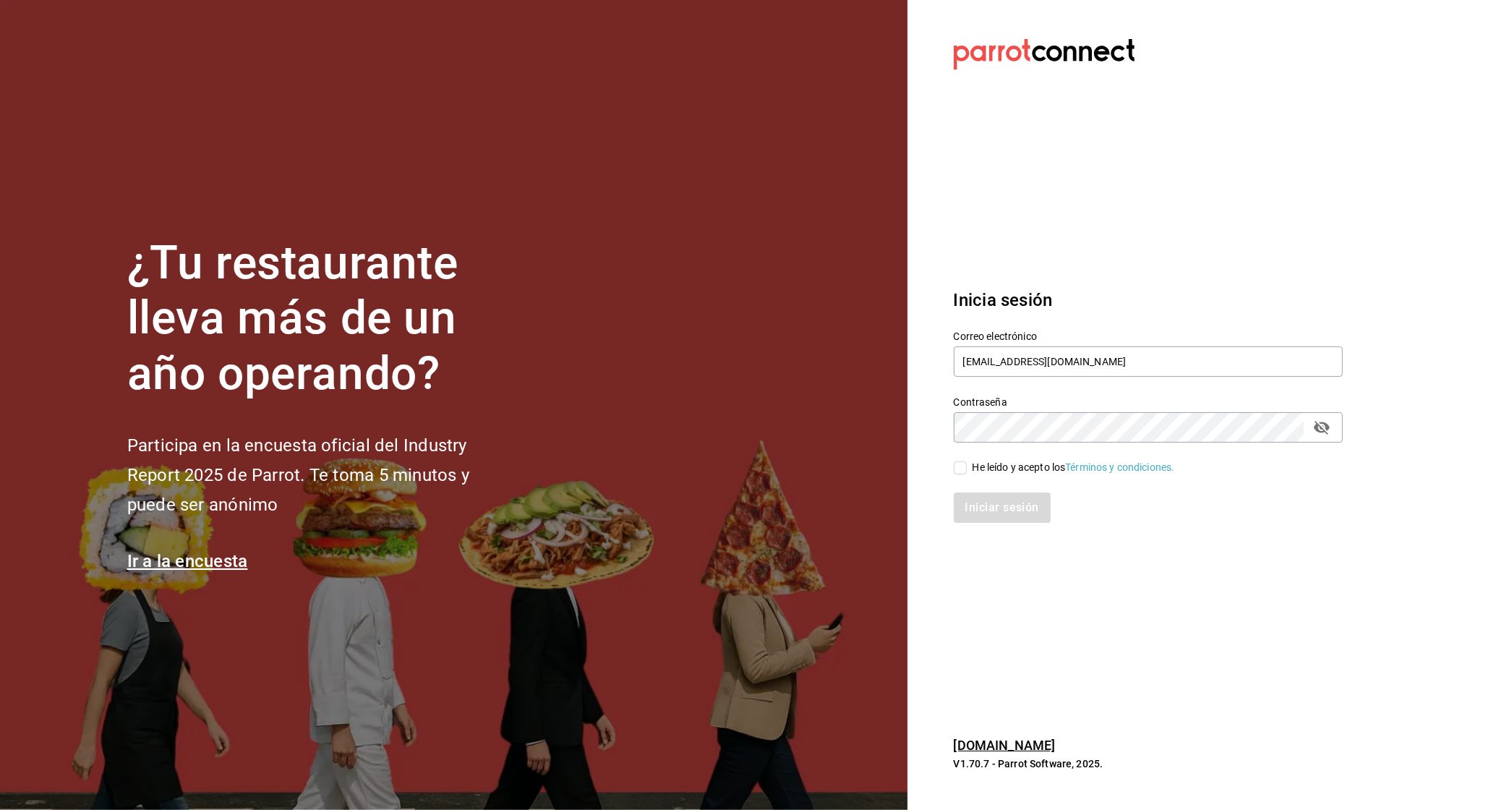
click at [1018, 463] on div "He leído y acepto los Términos y condiciones." at bounding box center [1073, 468] width 202 height 16
click at [967, 463] on input "He leído y acepto los Términos y condiciones." at bounding box center [960, 467] width 13 height 13
checkbox input "true"
click at [1004, 502] on button "Iniciar sesión" at bounding box center [1003, 507] width 99 height 30
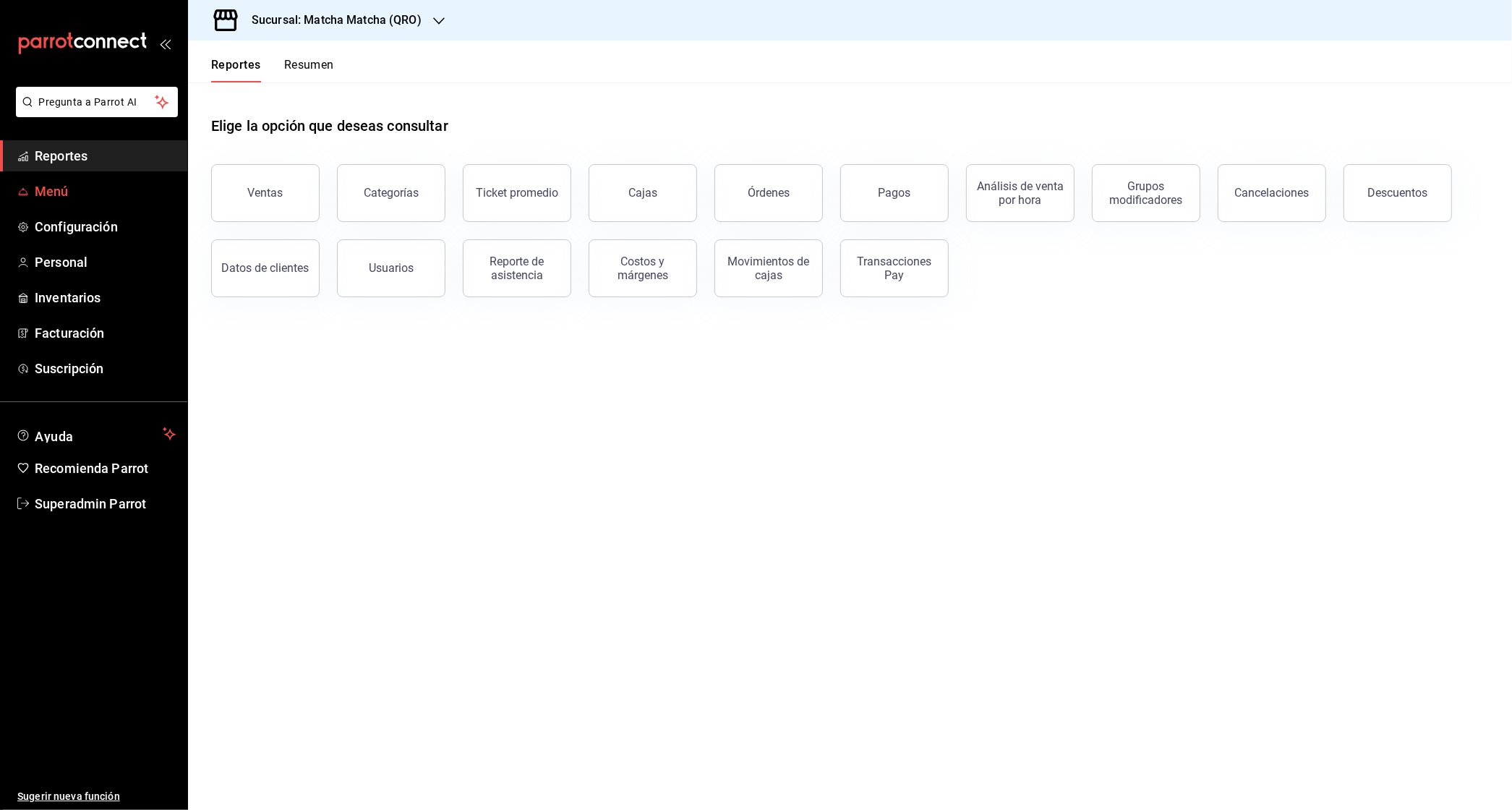
click at [60, 185] on span "Menú" at bounding box center [106, 192] width 141 height 20
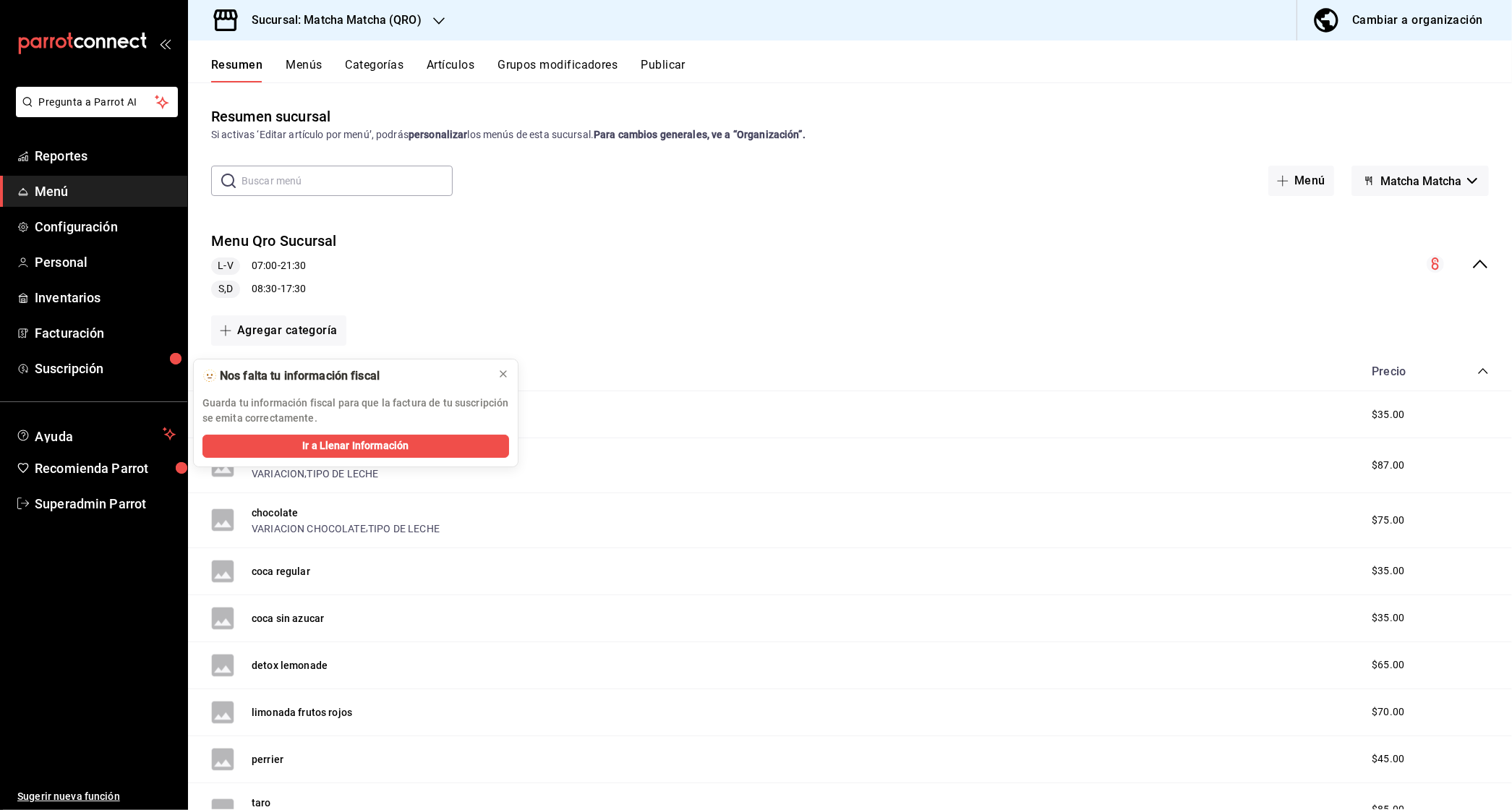
click at [356, 26] on h3 "Sucursal: Matcha Matcha (QRO)" at bounding box center [331, 21] width 182 height 18
click at [311, 98] on span "Matcha Matcha ([GEOGRAPHIC_DATA][PERSON_NAME])" at bounding box center [329, 96] width 260 height 16
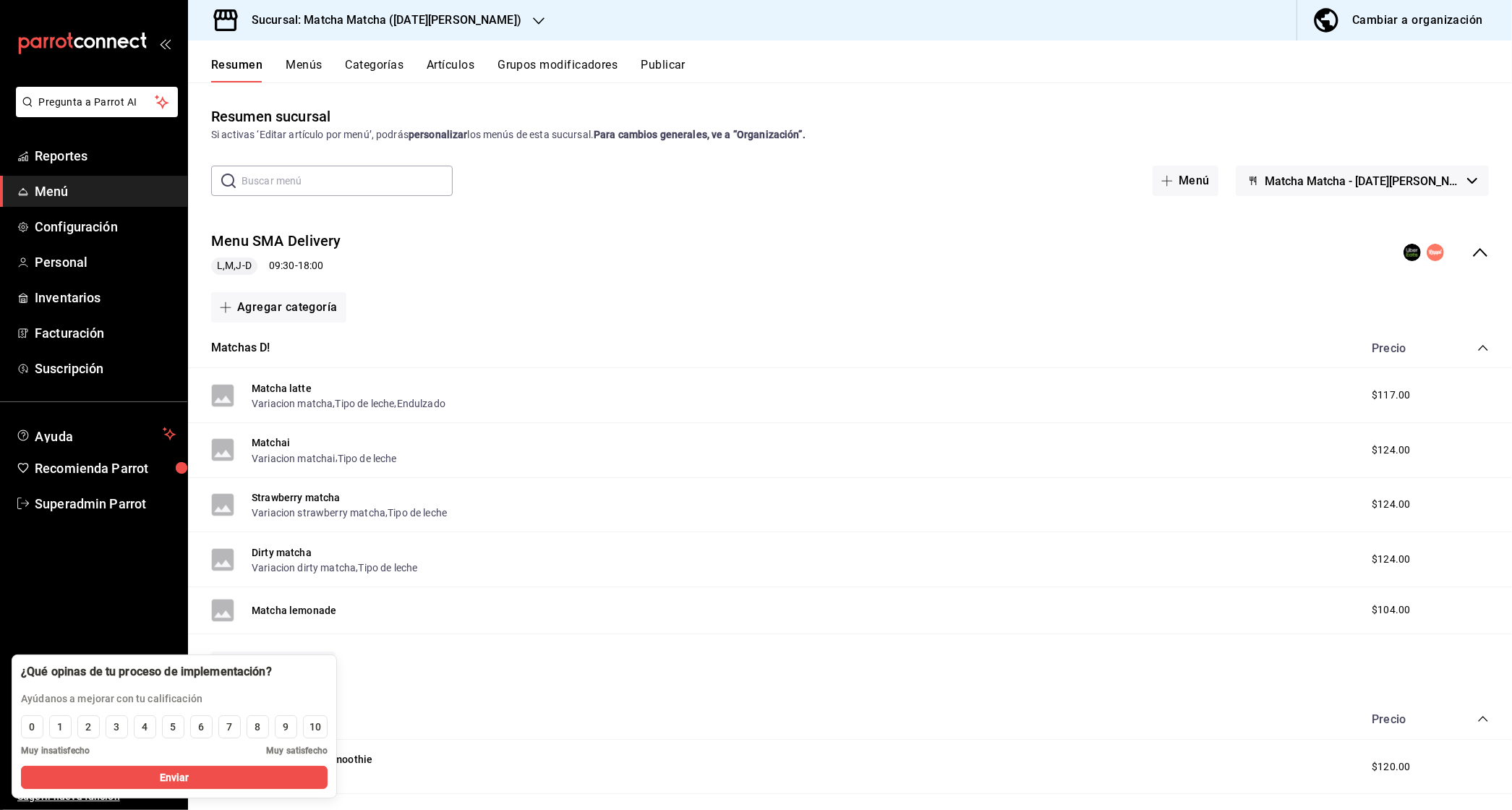
click at [1479, 256] on icon "collapse-menu-row" at bounding box center [1481, 252] width 18 height 18
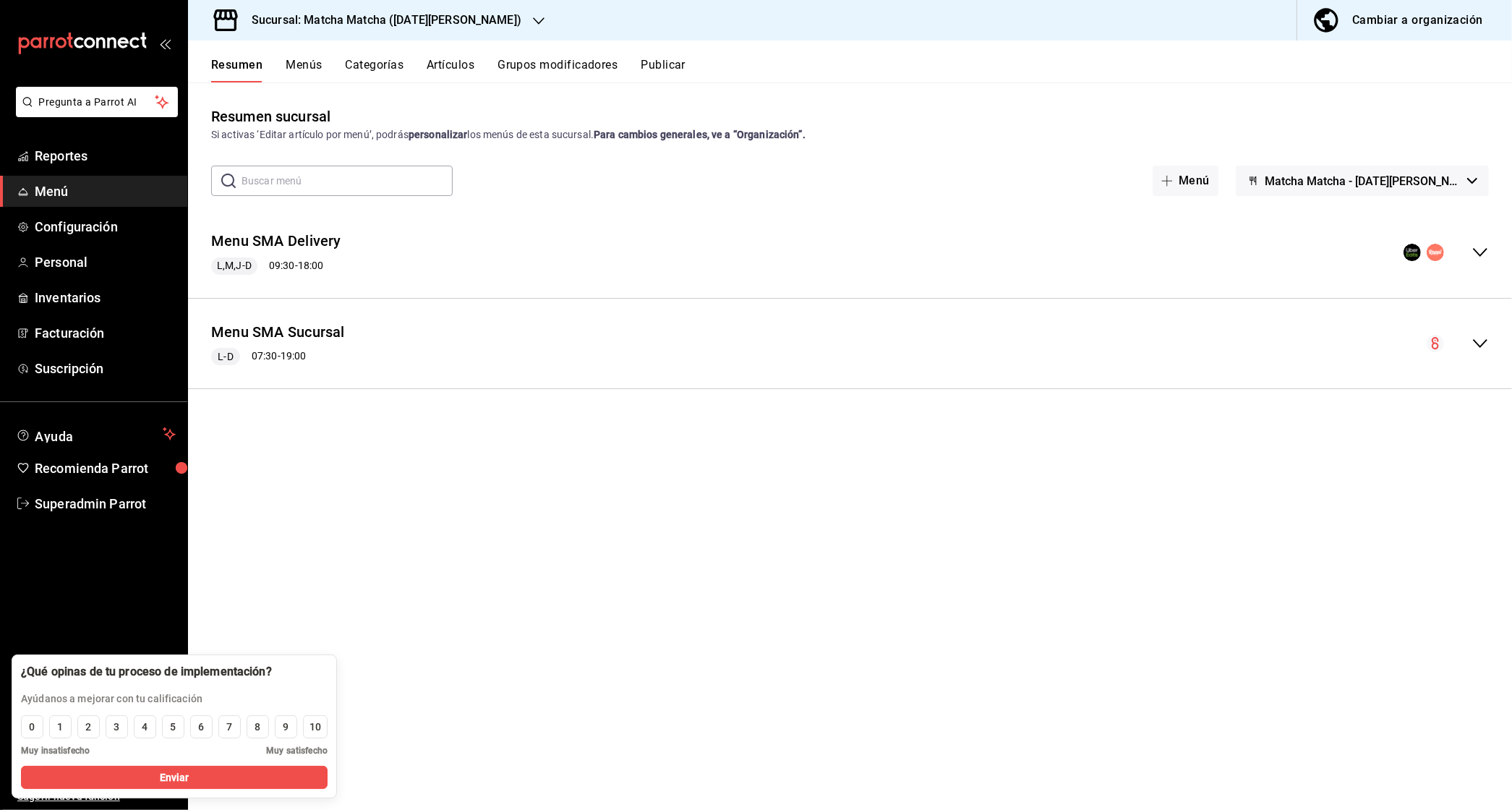
click at [670, 61] on button "Publicar" at bounding box center [664, 69] width 45 height 24
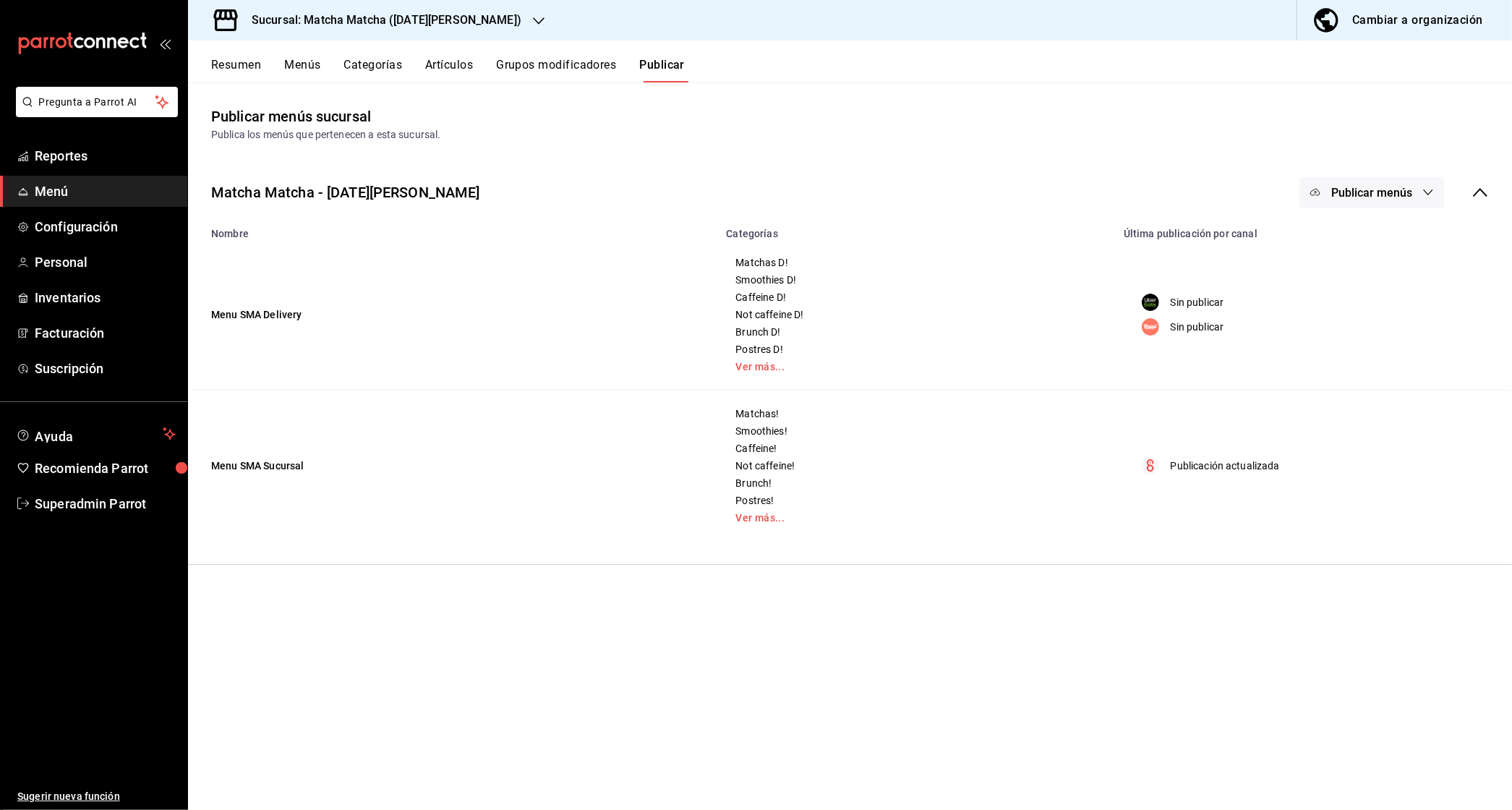
click at [1379, 207] on button "Publicar menús" at bounding box center [1372, 192] width 145 height 30
click at [1357, 237] on div at bounding box center [1337, 239] width 40 height 23
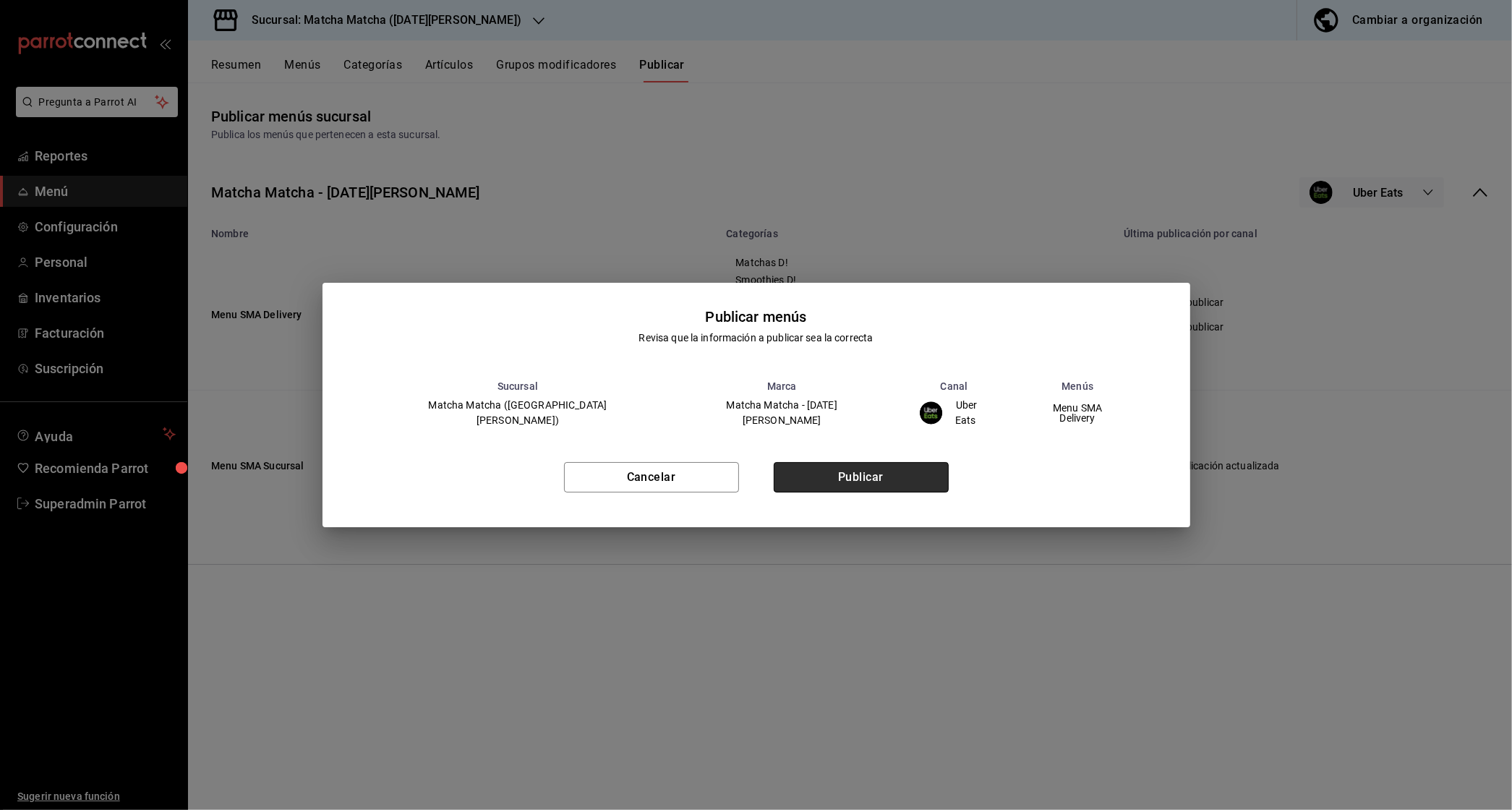
click at [908, 468] on button "Publicar" at bounding box center [861, 477] width 175 height 30
